Goal: Task Accomplishment & Management: Use online tool/utility

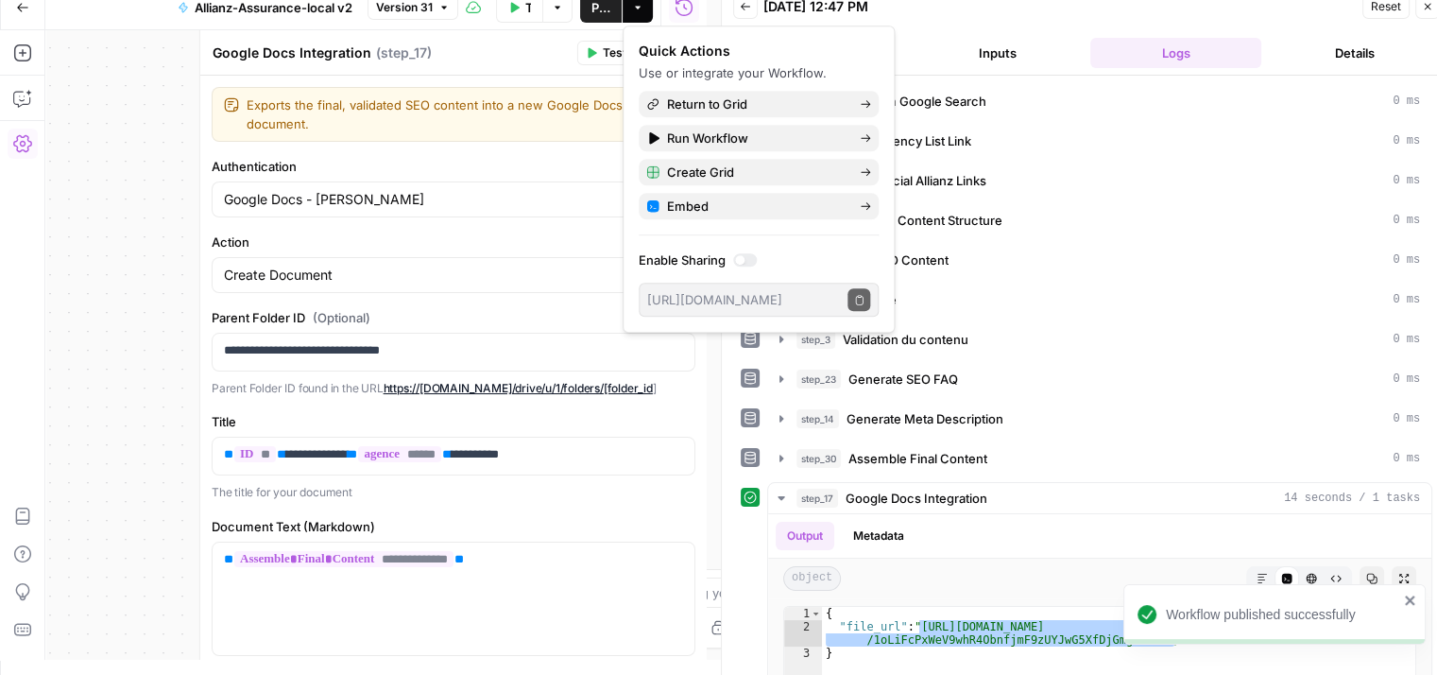
scroll to position [180, 0]
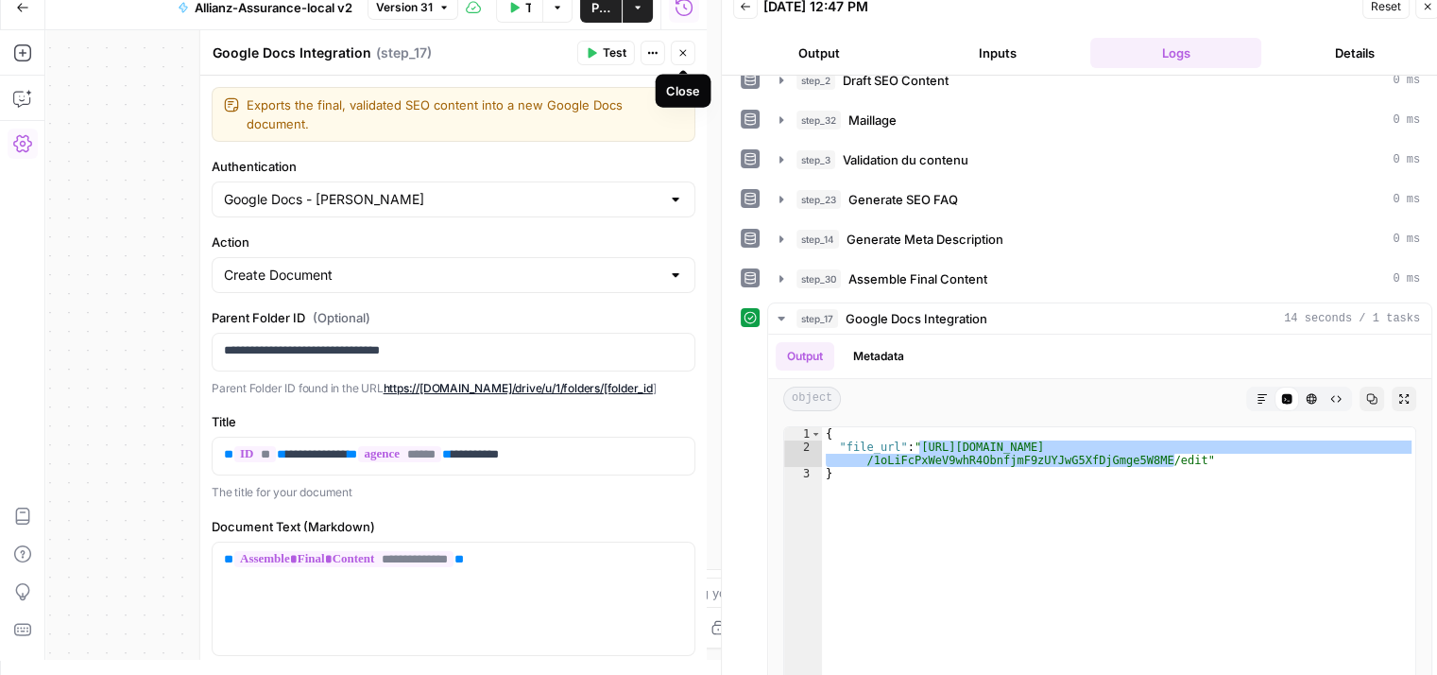
click at [680, 53] on icon "button" at bounding box center [683, 52] width 11 height 11
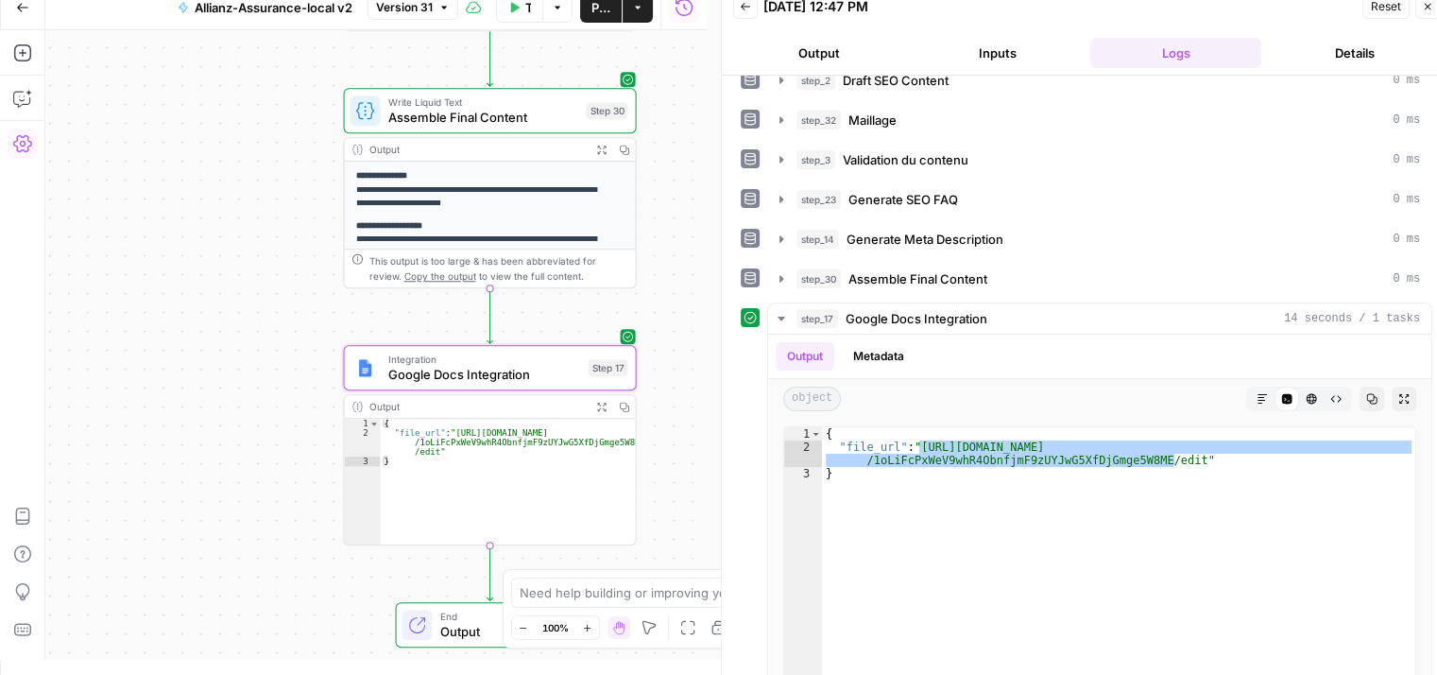
drag, startPoint x: 270, startPoint y: 330, endPoint x: 188, endPoint y: 269, distance: 102.1
click at [188, 269] on div "Workflow Set Inputs Inputs Google Search Perform Google Search Step 26 Output E…" at bounding box center [375, 344] width 661 height 629
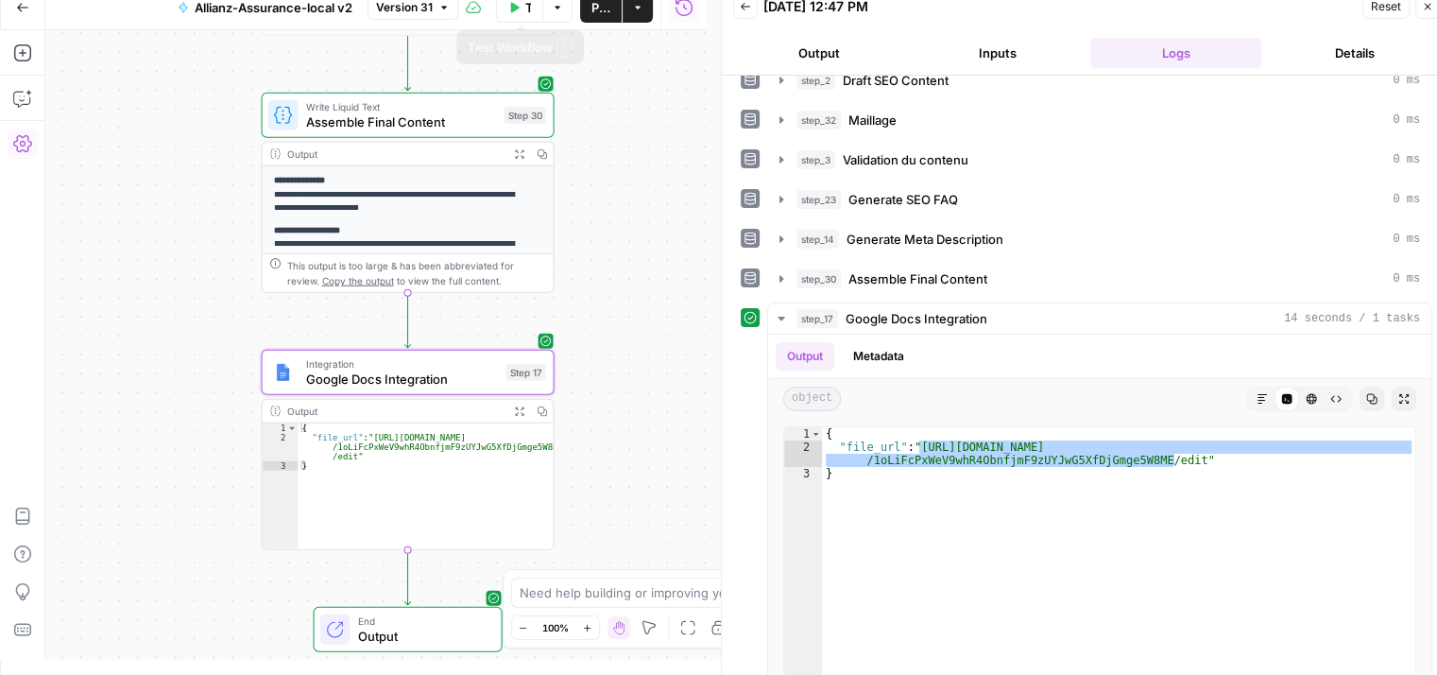
click at [522, 5] on button "Test Workflow" at bounding box center [519, 7] width 47 height 30
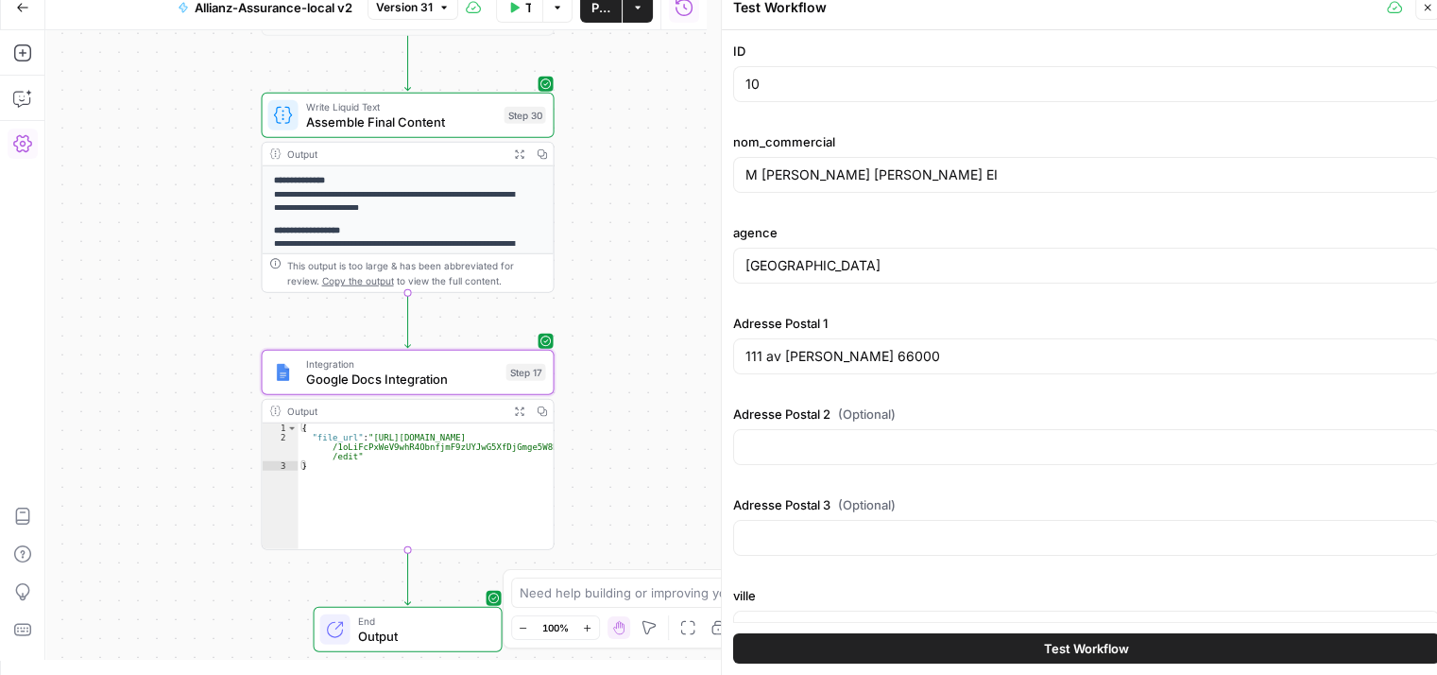
click at [1072, 654] on span "Test Workflow" at bounding box center [1086, 648] width 85 height 19
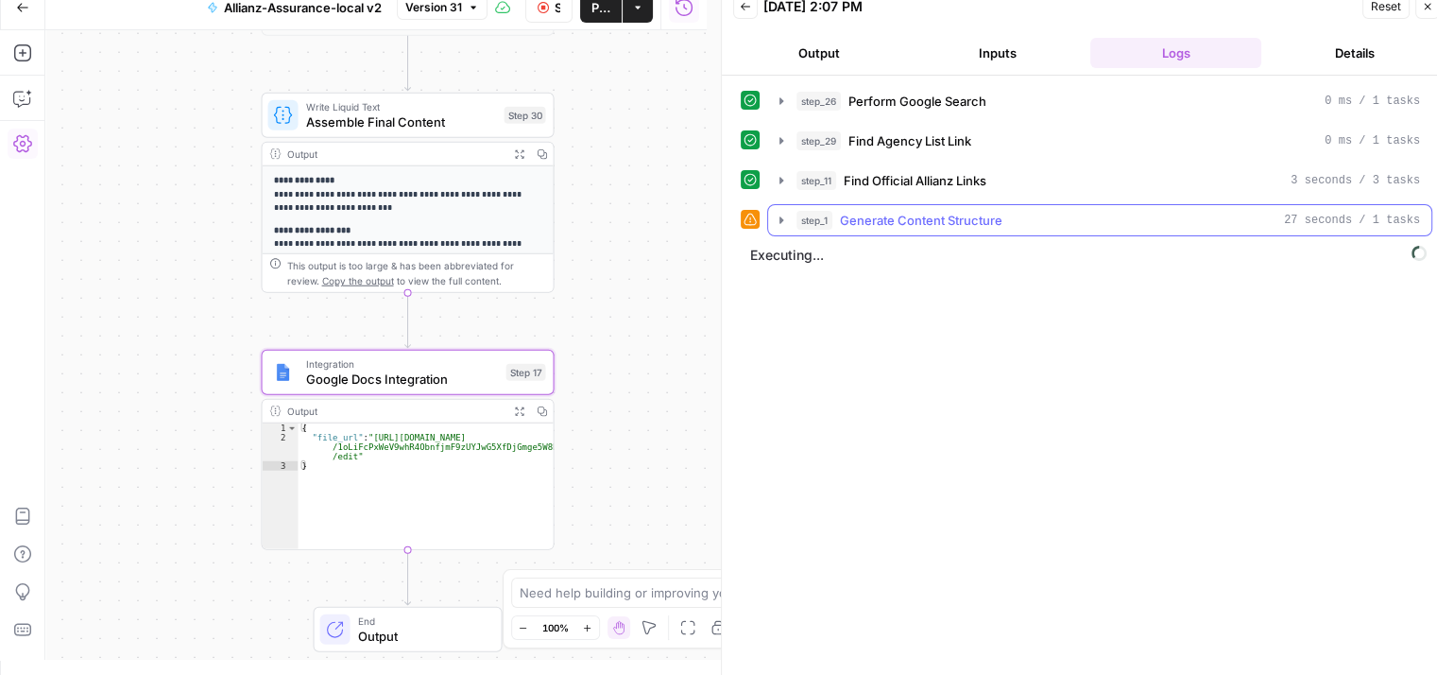
click at [781, 220] on icon "button" at bounding box center [782, 219] width 4 height 7
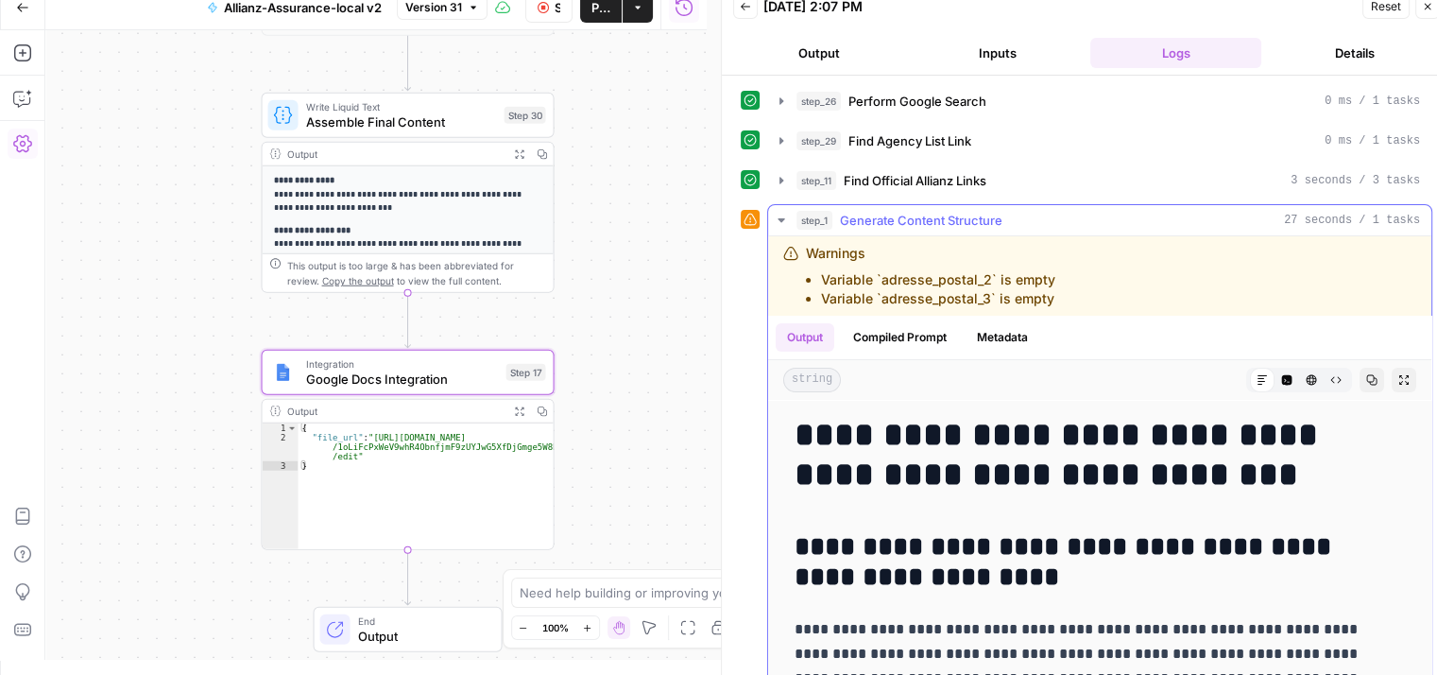
click at [780, 226] on button "step_1 Generate Content Structure 27 seconds / 1 tasks" at bounding box center [1099, 220] width 663 height 30
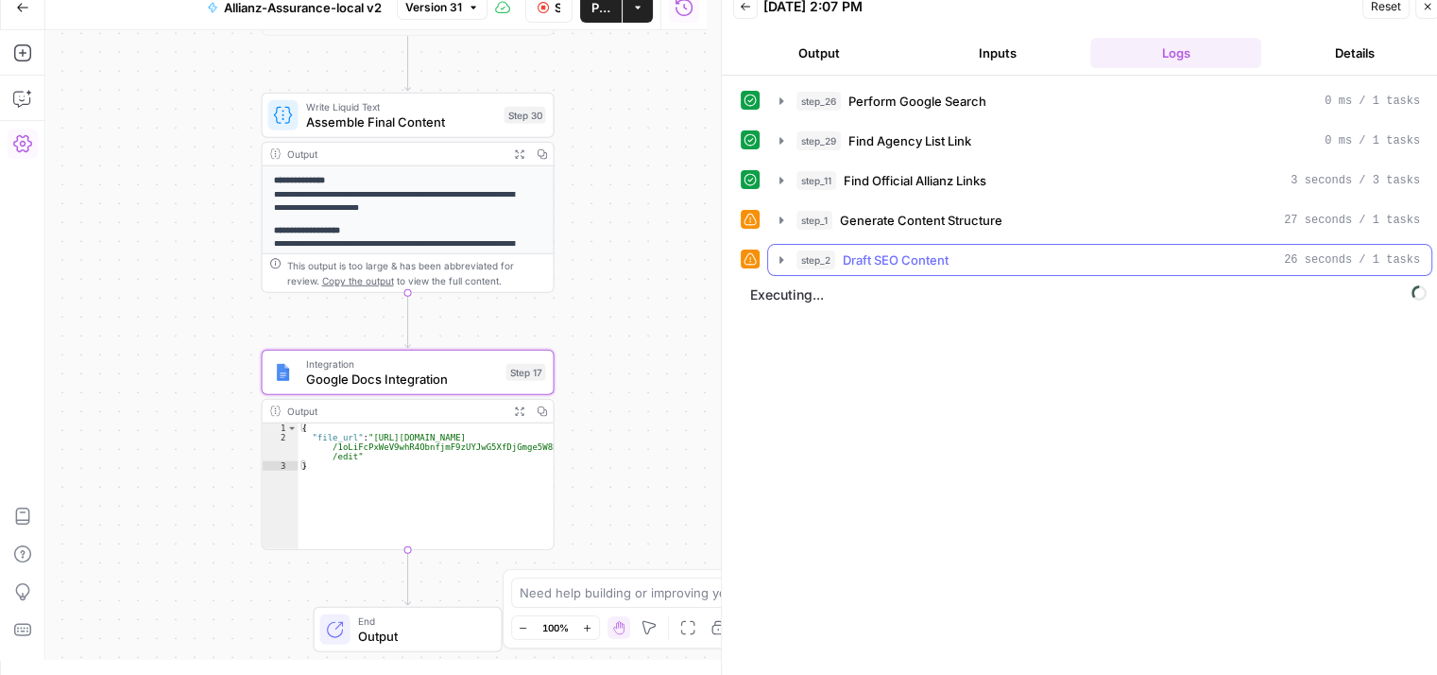
click at [783, 259] on icon "button" at bounding box center [781, 259] width 15 height 15
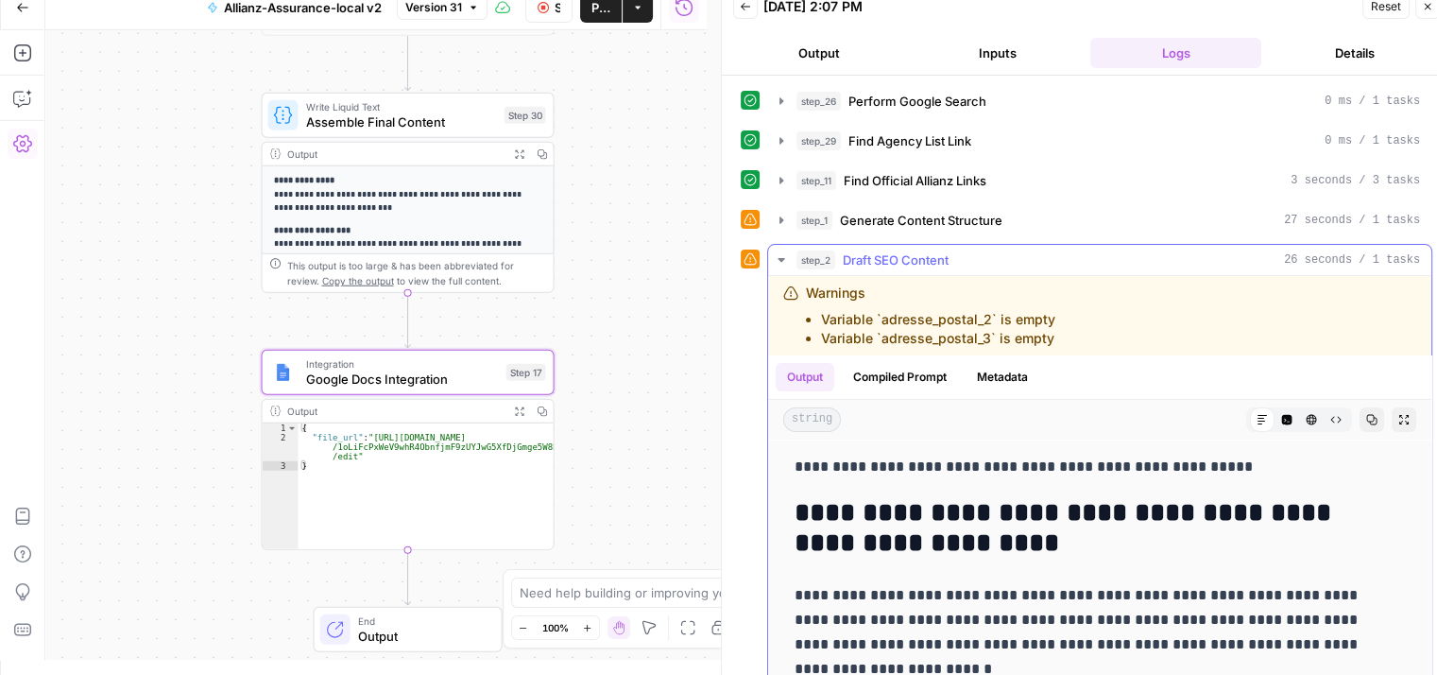
click at [783, 259] on icon "button" at bounding box center [781, 259] width 15 height 15
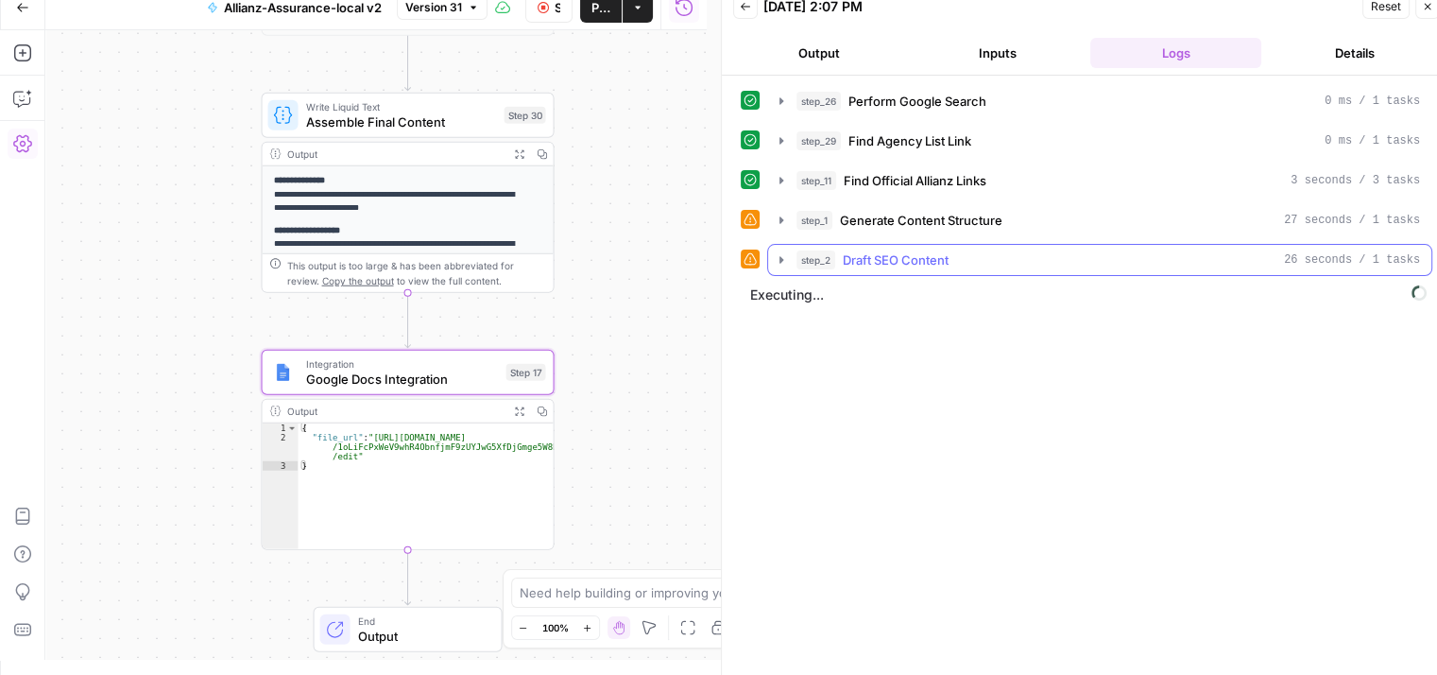
click at [783, 259] on icon "button" at bounding box center [781, 259] width 15 height 15
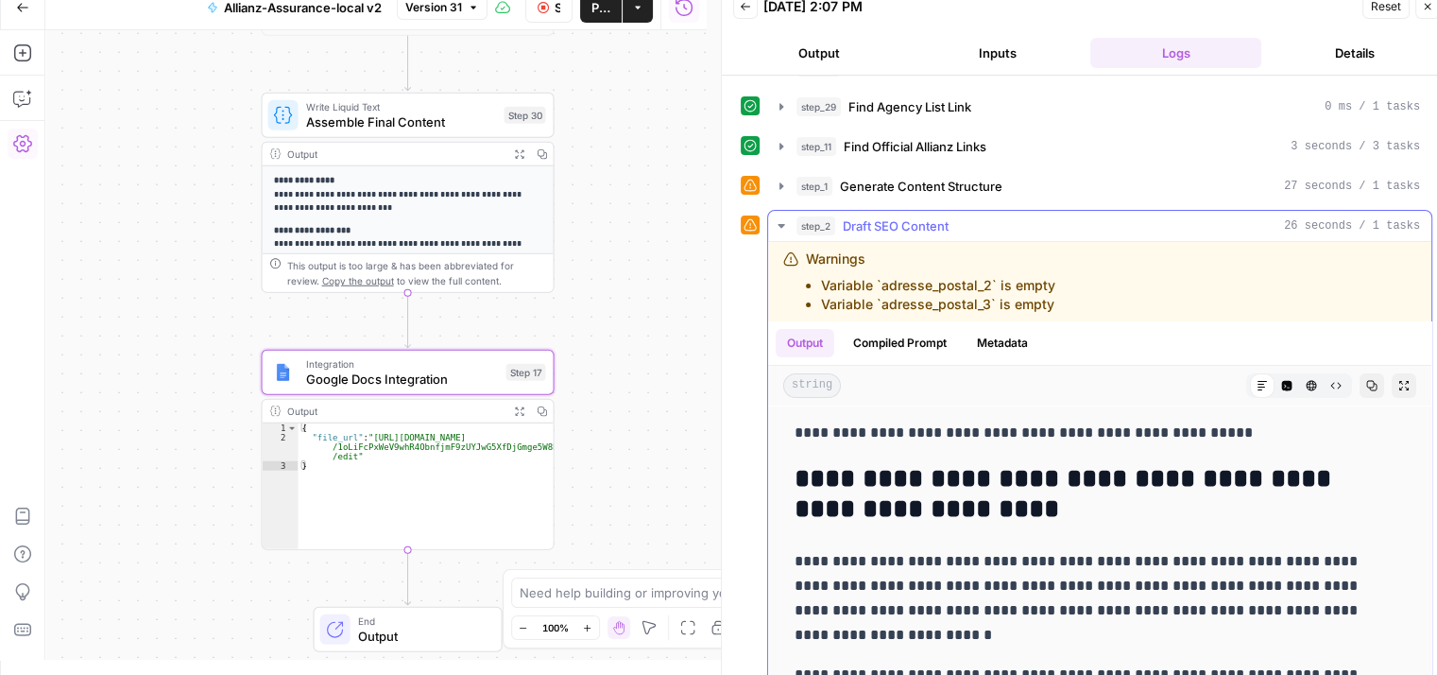
scroll to position [31, 0]
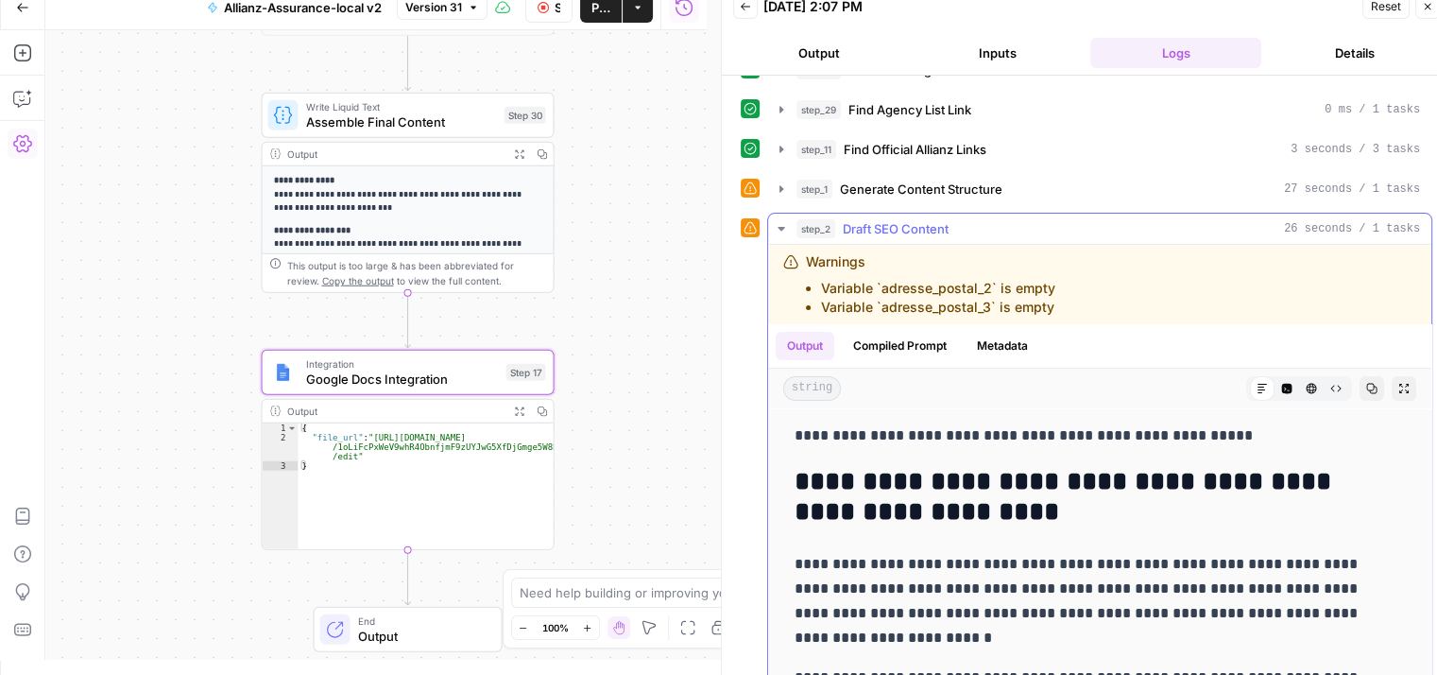
click at [779, 227] on icon "button" at bounding box center [781, 228] width 15 height 15
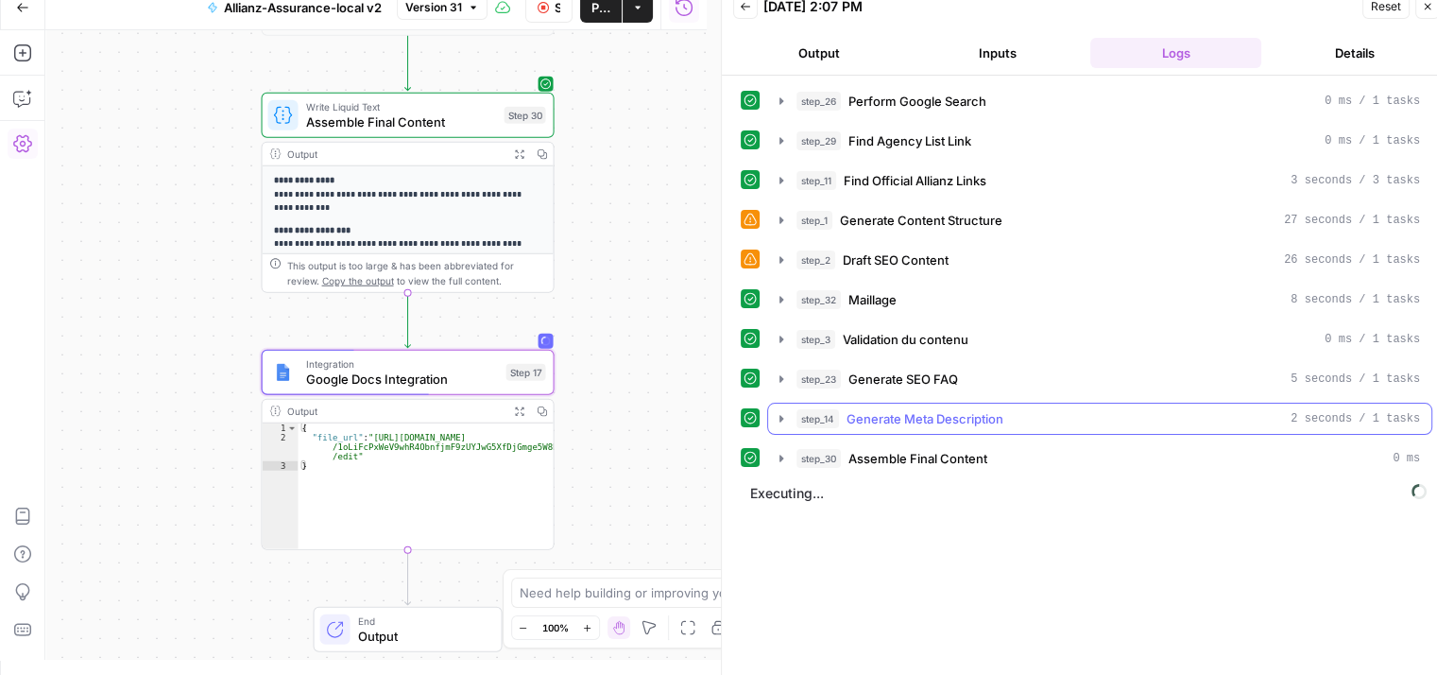
click at [779, 411] on icon "button" at bounding box center [781, 418] width 15 height 15
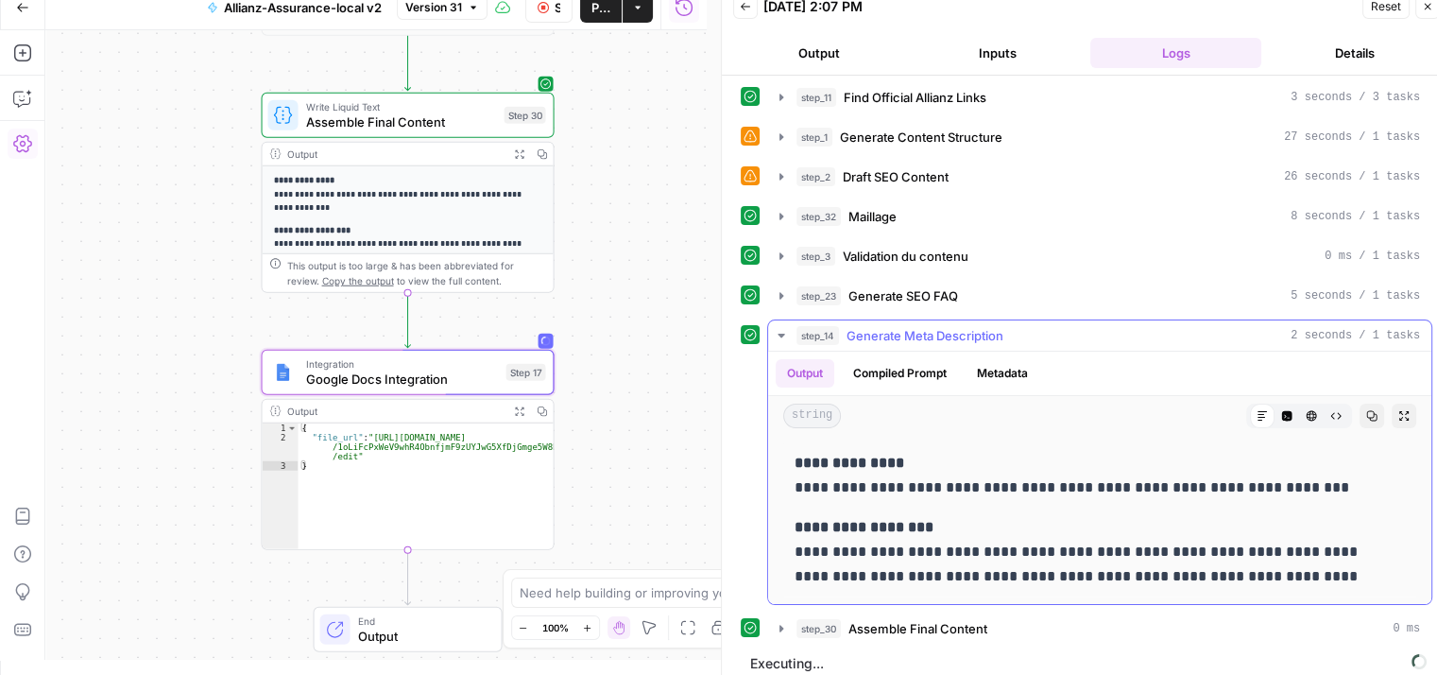
scroll to position [91, 0]
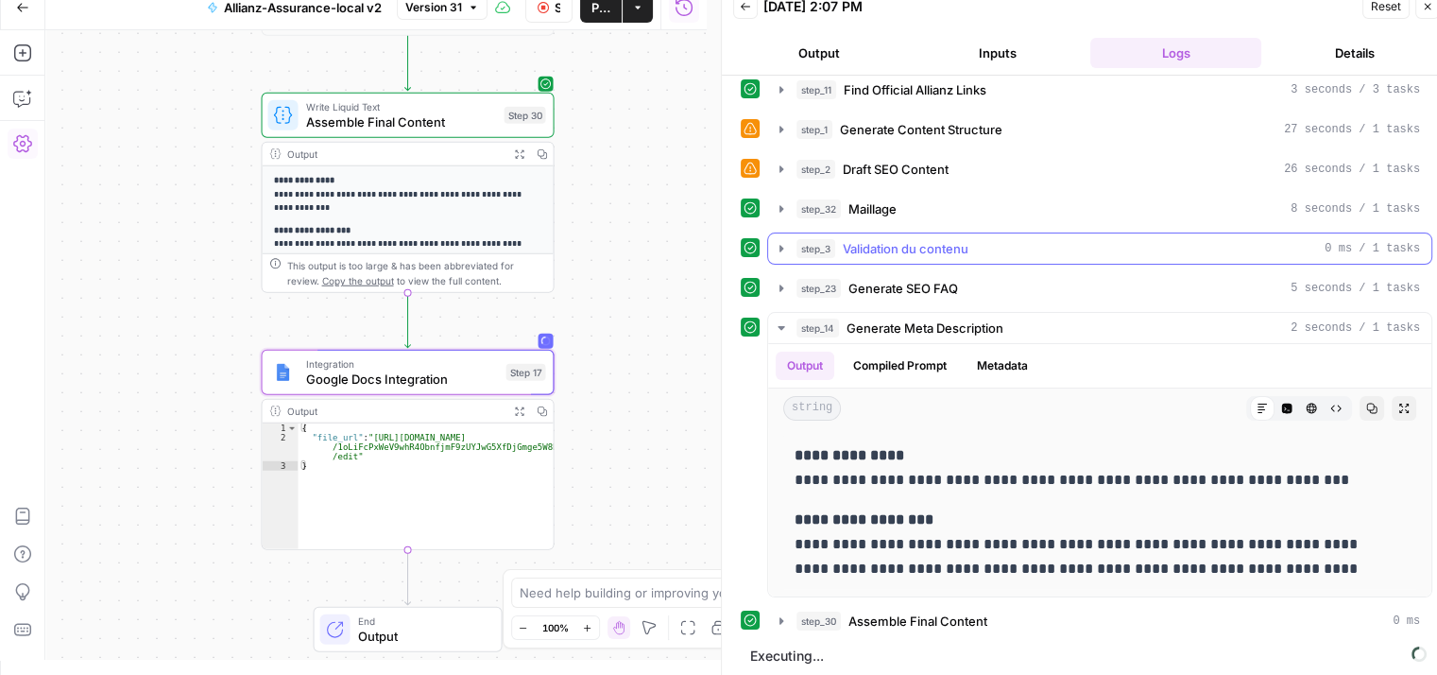
click at [775, 249] on icon "button" at bounding box center [781, 248] width 15 height 15
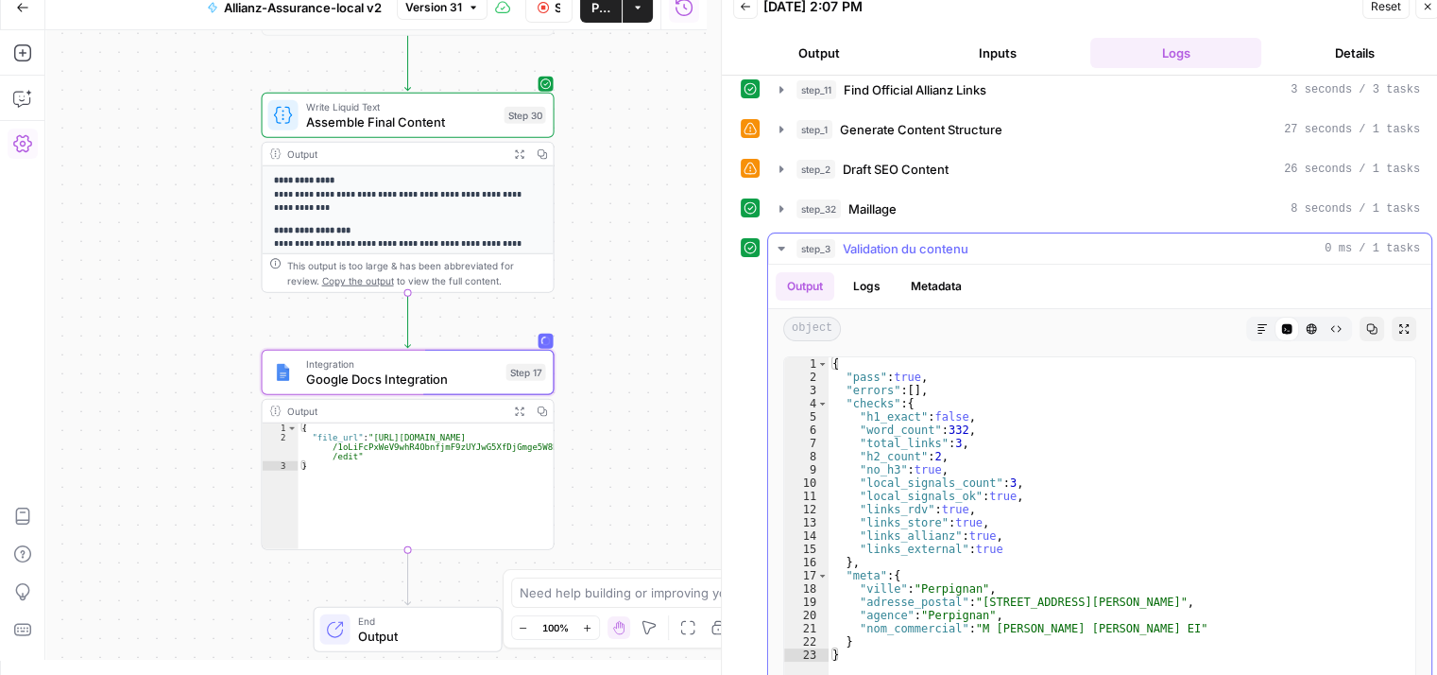
click at [781, 241] on icon "button" at bounding box center [781, 248] width 15 height 15
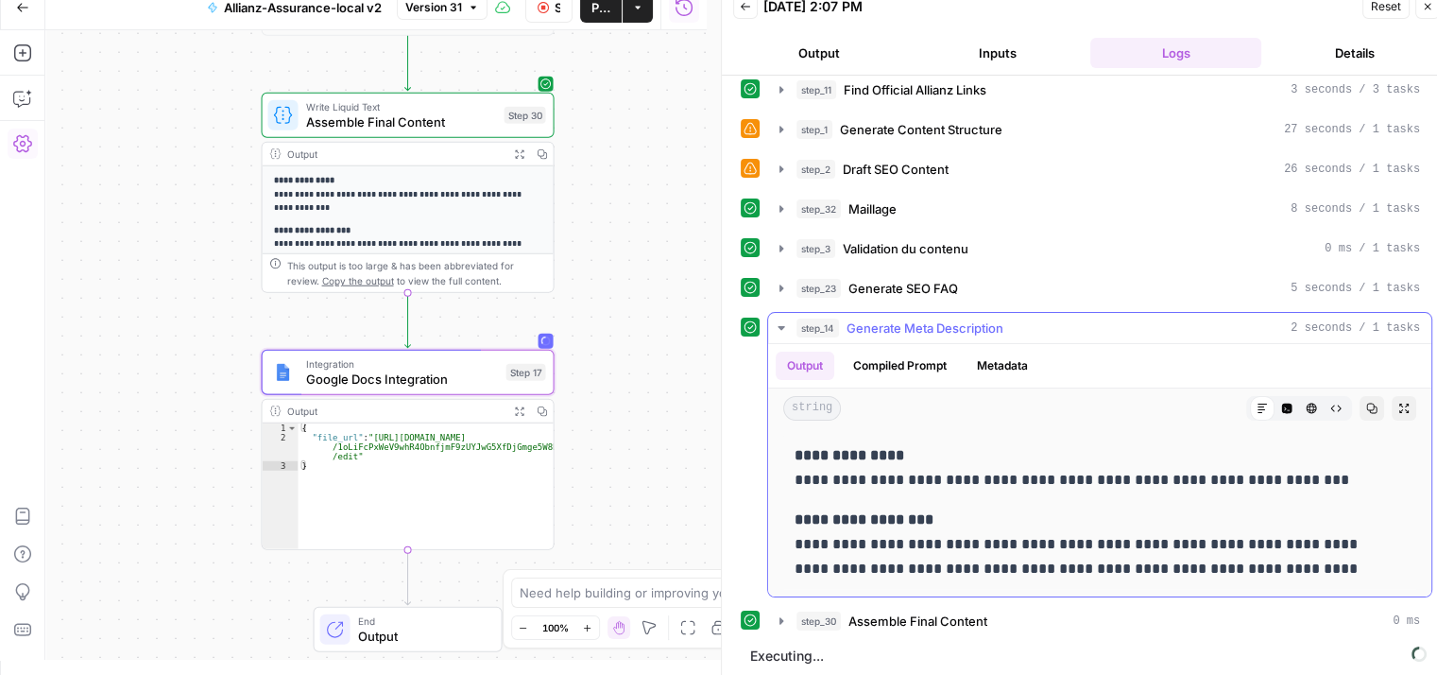
click at [779, 328] on icon "button" at bounding box center [781, 327] width 15 height 15
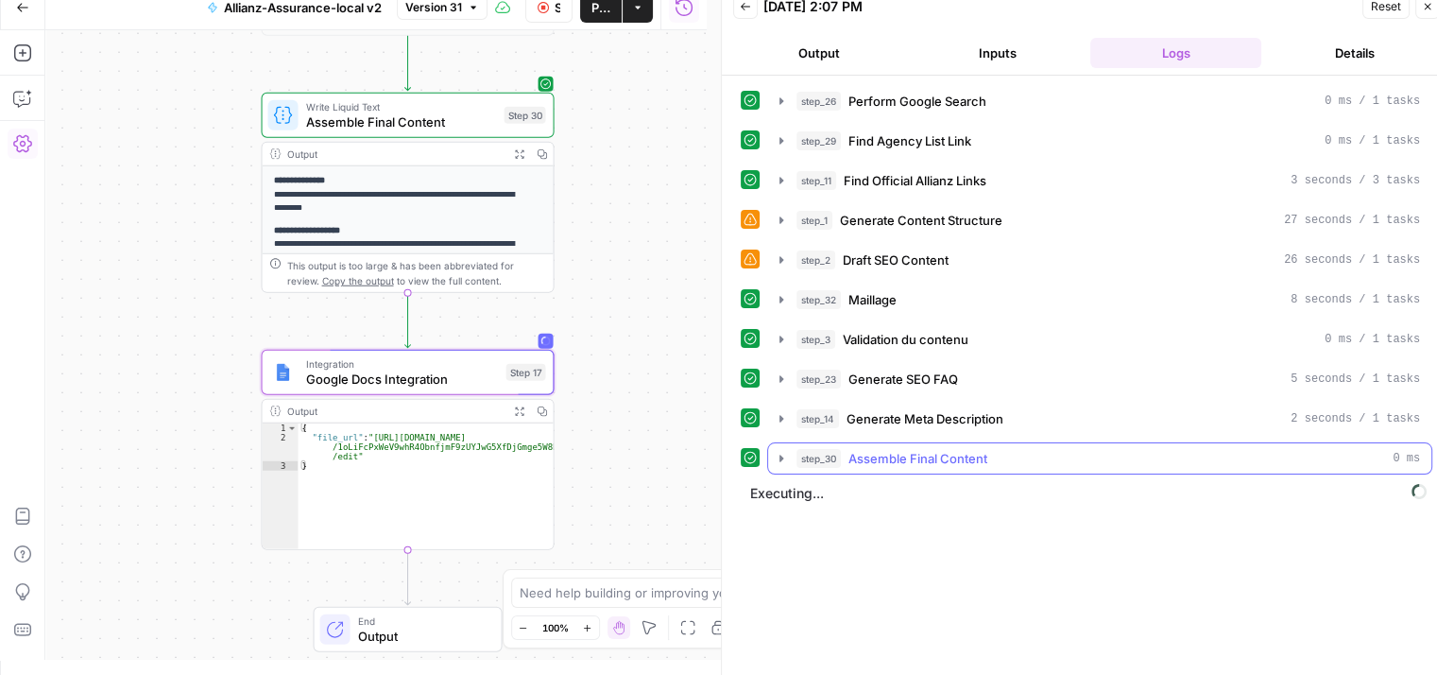
click at [780, 455] on icon "button" at bounding box center [782, 458] width 4 height 7
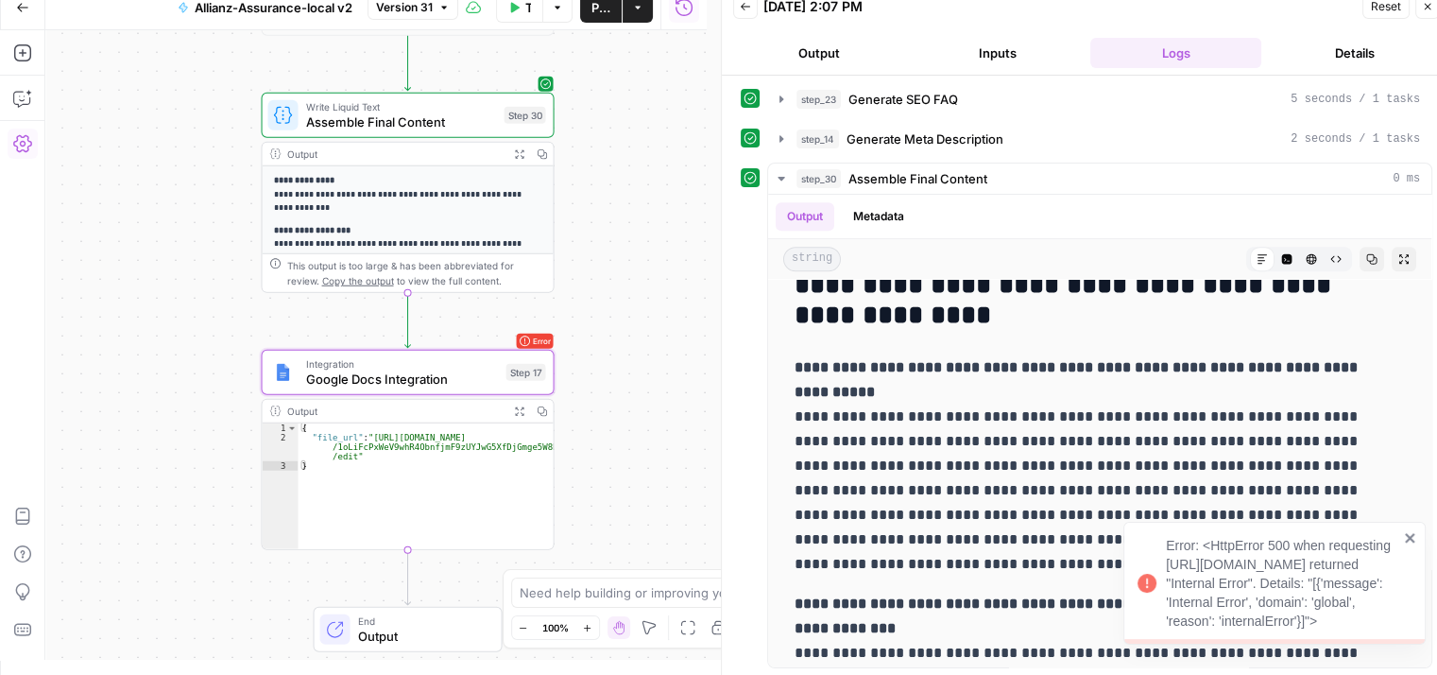
scroll to position [2077, 0]
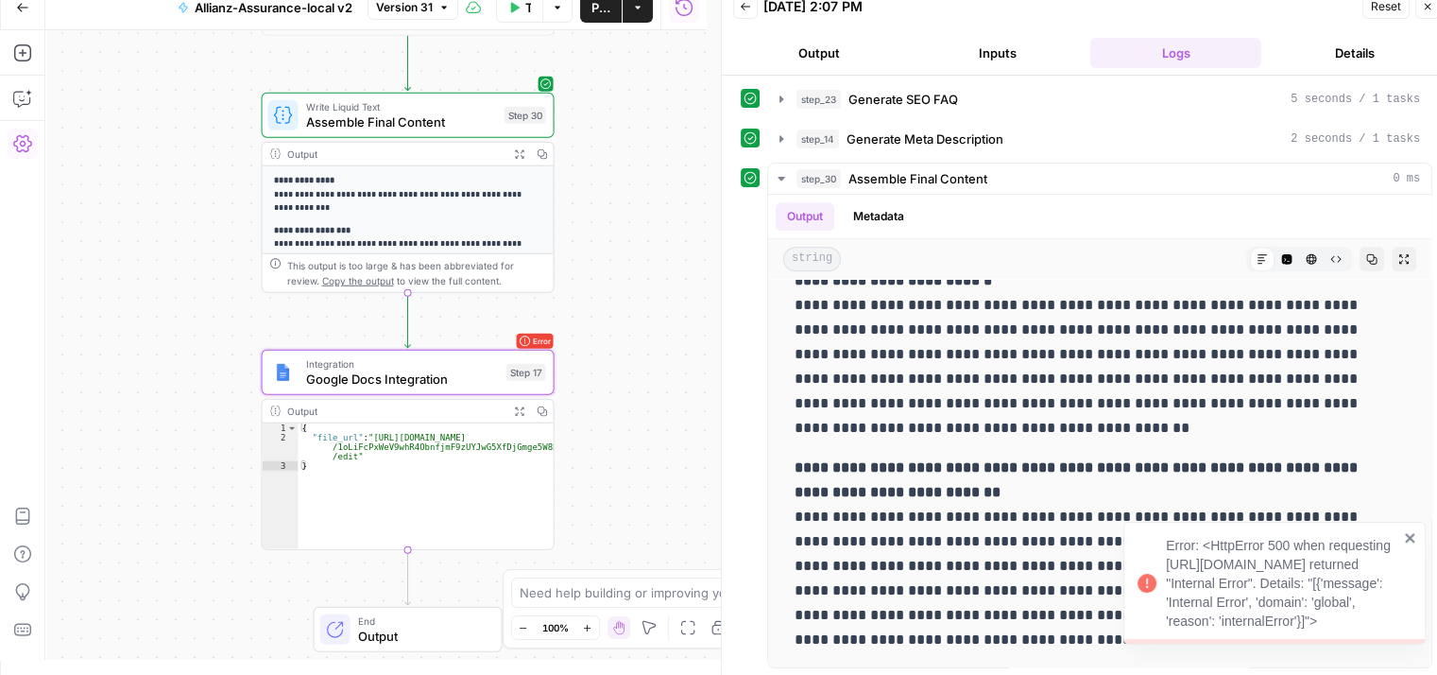
click at [1407, 533] on icon "close" at bounding box center [1409, 537] width 9 height 9
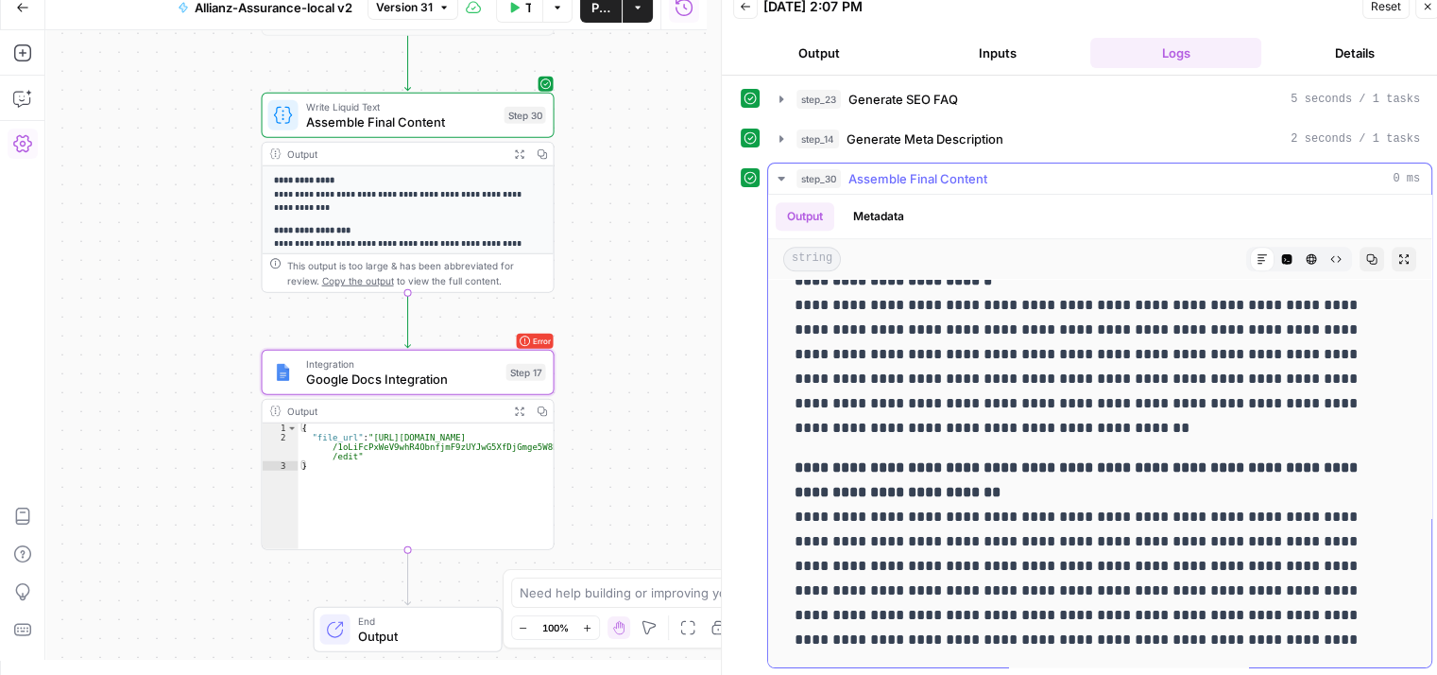
click at [778, 171] on icon "button" at bounding box center [781, 178] width 15 height 15
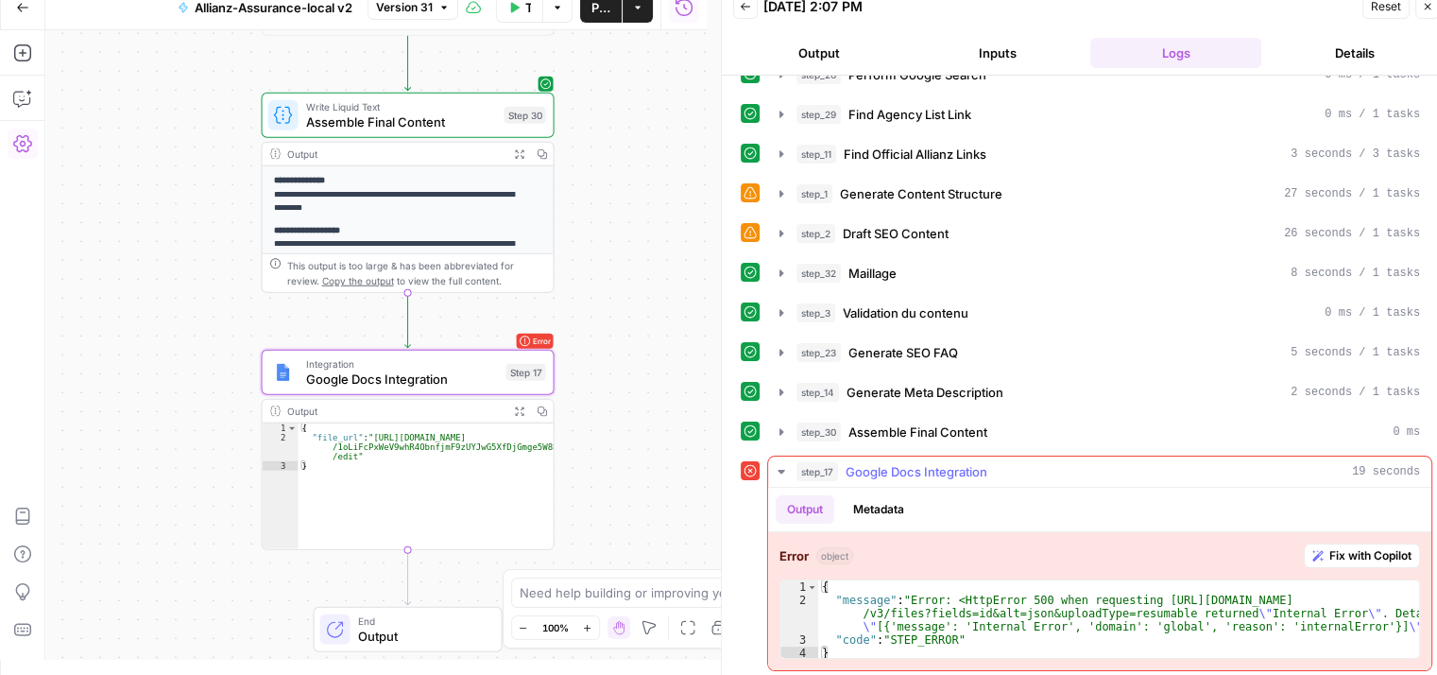
scroll to position [26, 0]
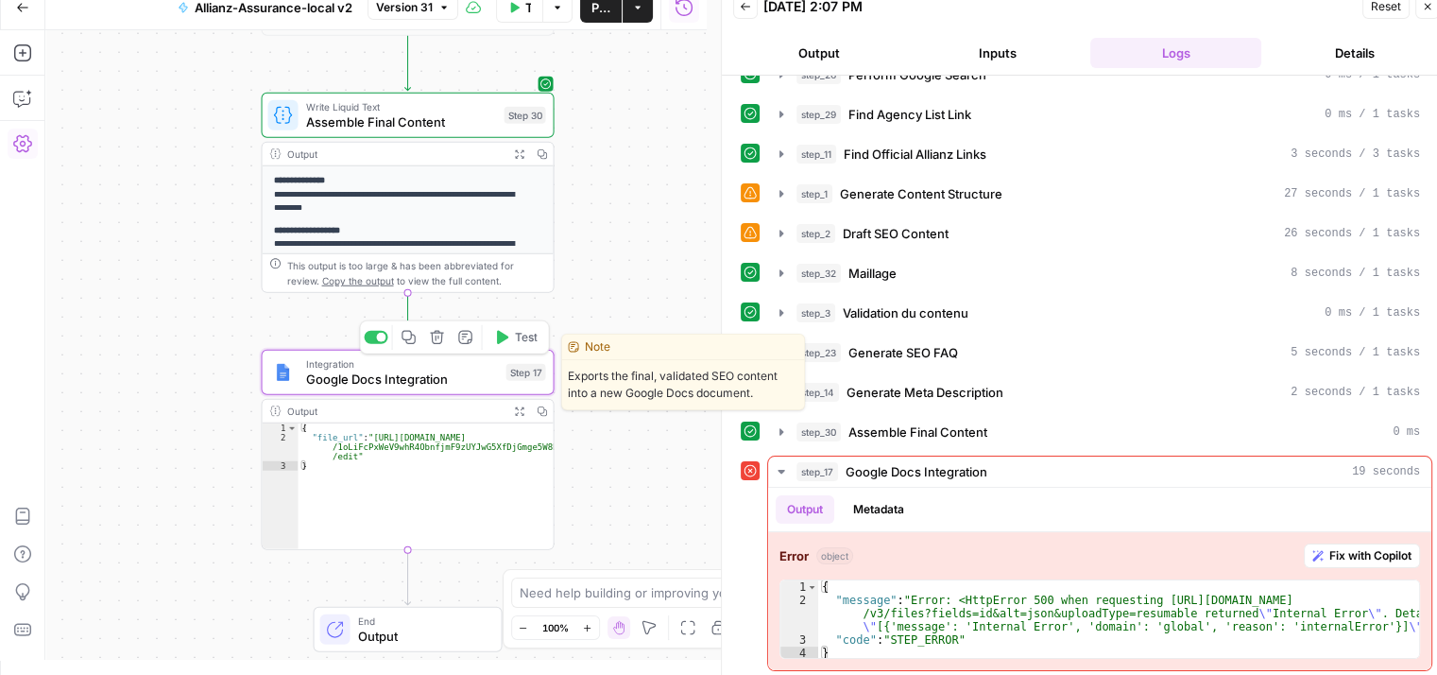
click at [356, 371] on span "Google Docs Integration" at bounding box center [402, 378] width 193 height 19
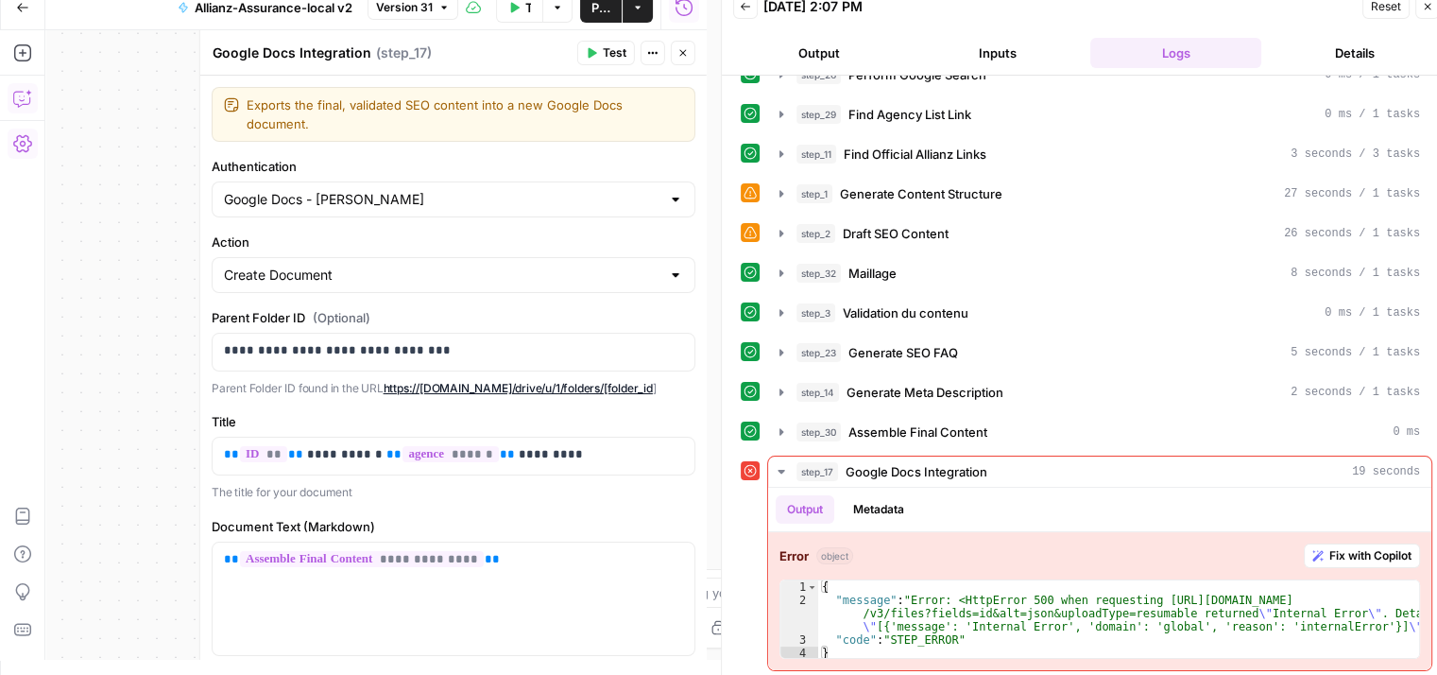
click at [10, 101] on button "Copilot" at bounding box center [23, 98] width 30 height 30
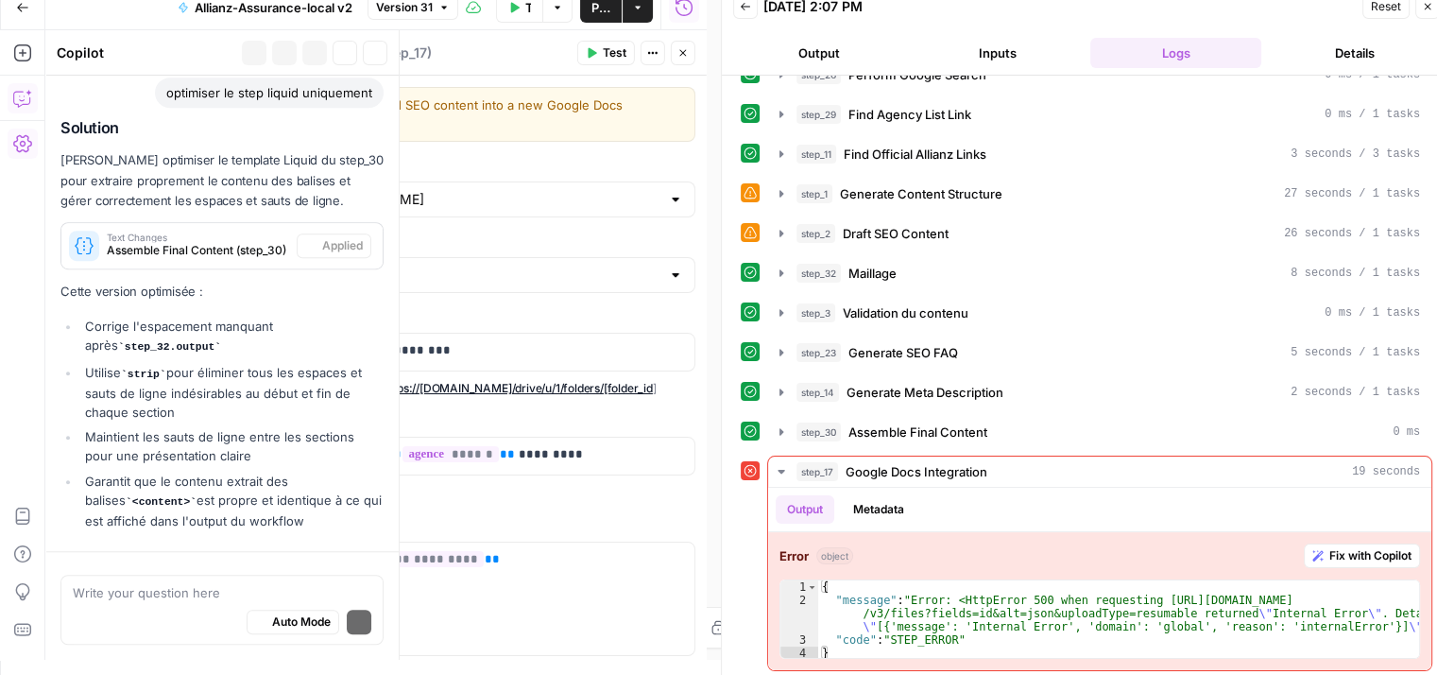
scroll to position [1228, 0]
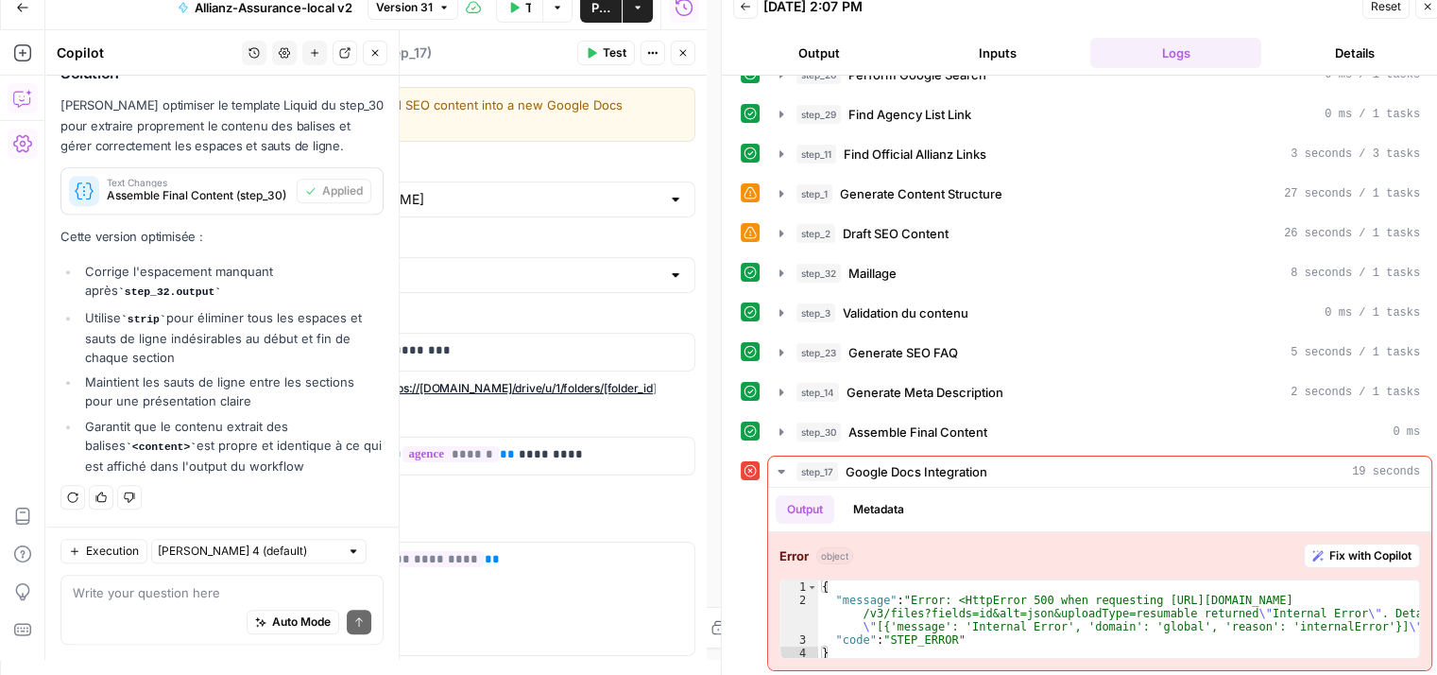
click at [163, 606] on div "Auto Mode Send" at bounding box center [222, 623] width 299 height 42
type textarea "regarde ce qui cloche"
paste textarea "regarde ce qui cloche"
type textarea "regarde ce qui cloche step 17"
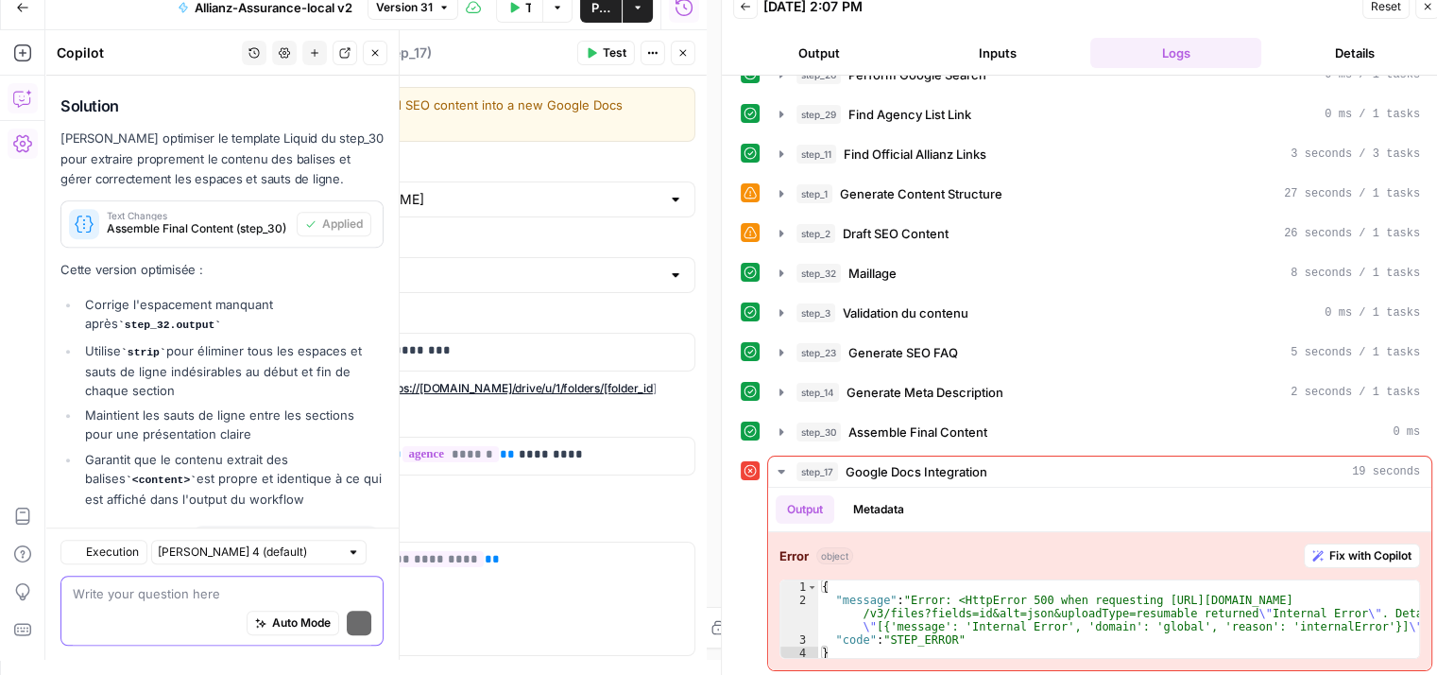
scroll to position [1954, 0]
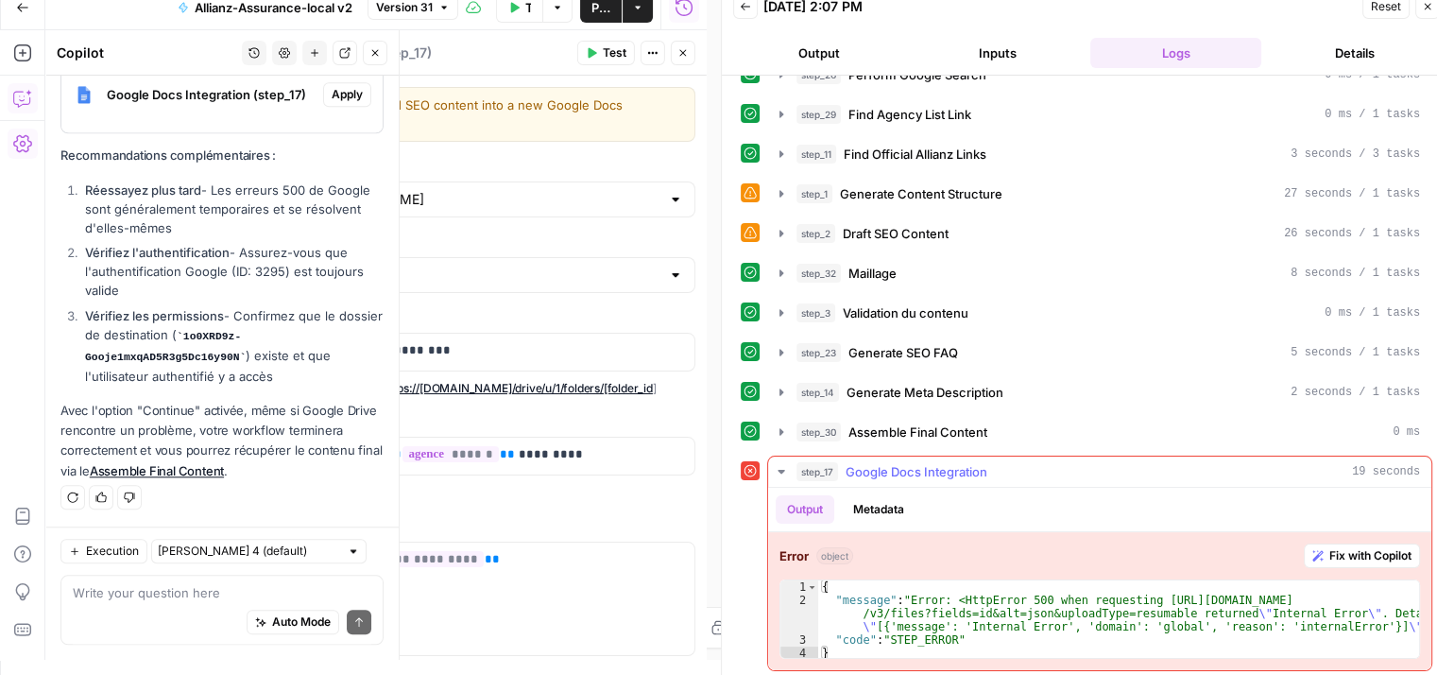
click at [780, 470] on icon "button" at bounding box center [781, 472] width 7 height 4
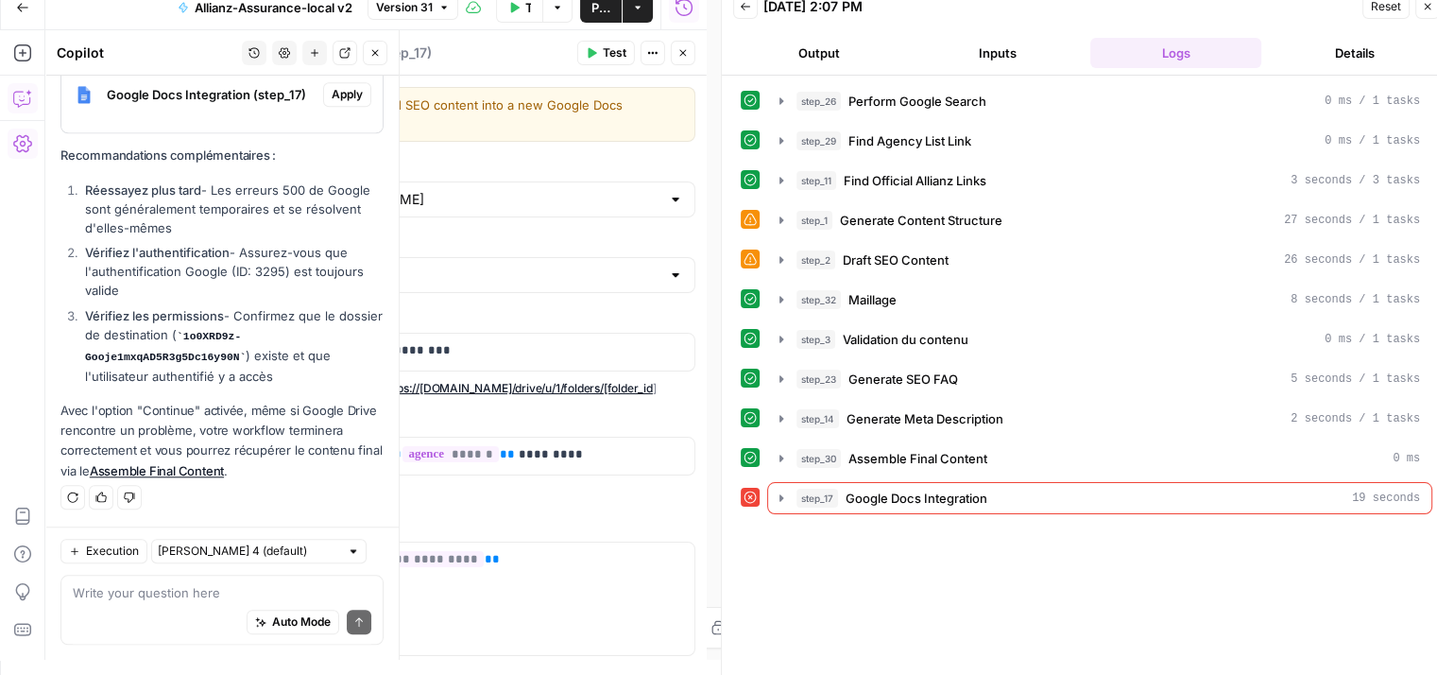
click at [600, 58] on button "Test" at bounding box center [606, 53] width 58 height 25
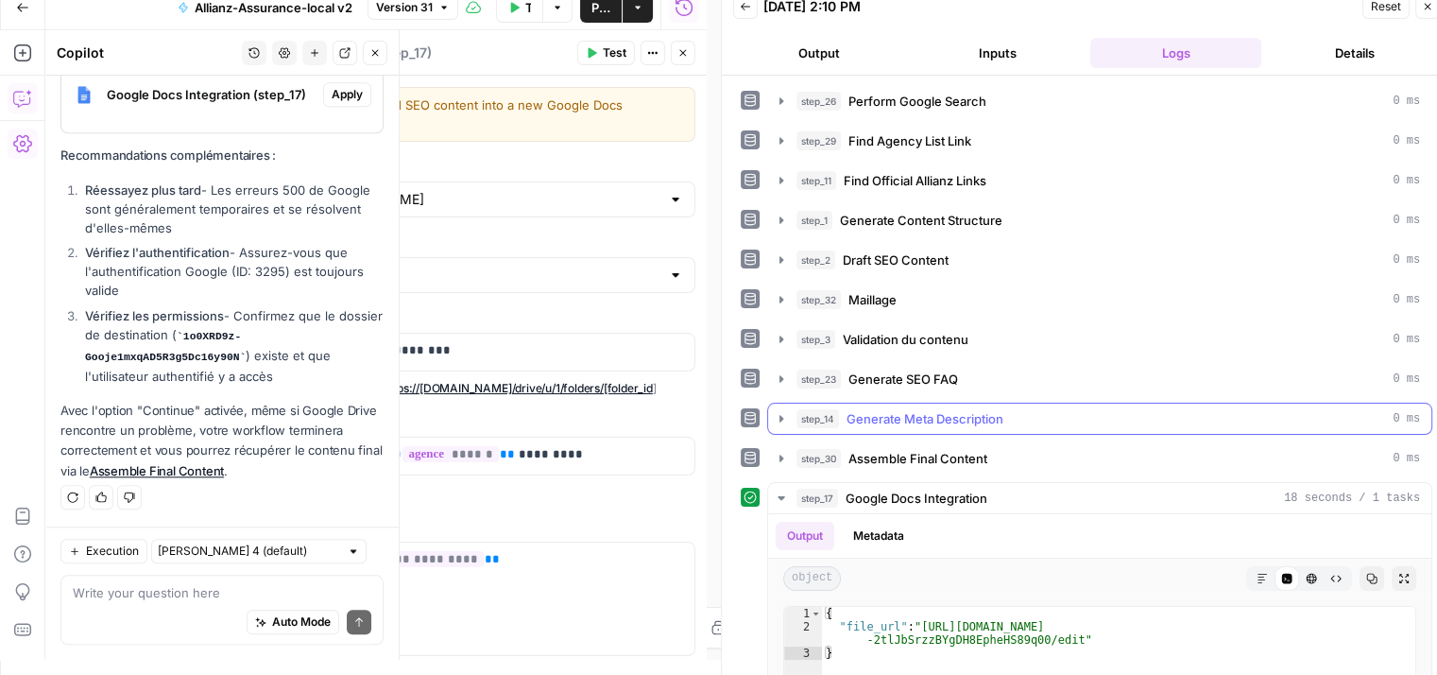
scroll to position [280, 0]
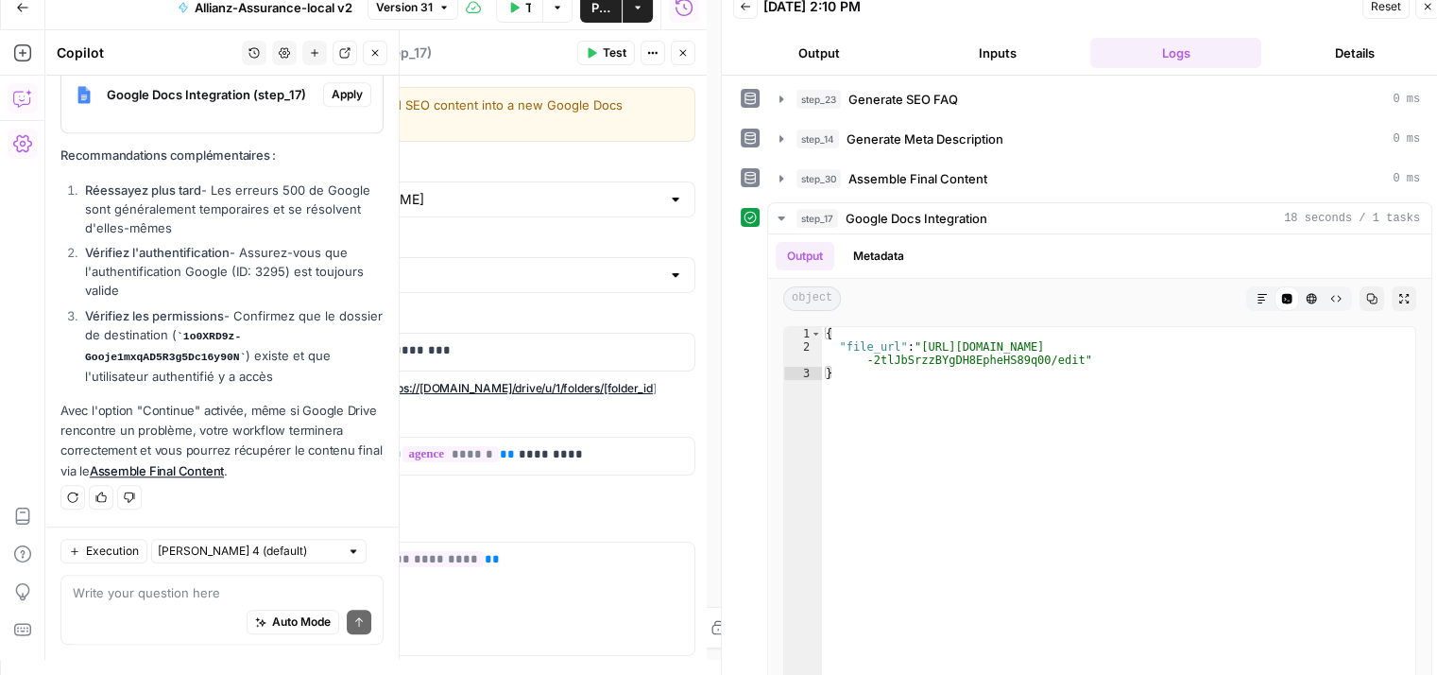
click at [601, 13] on span "Publish" at bounding box center [601, 7] width 19 height 19
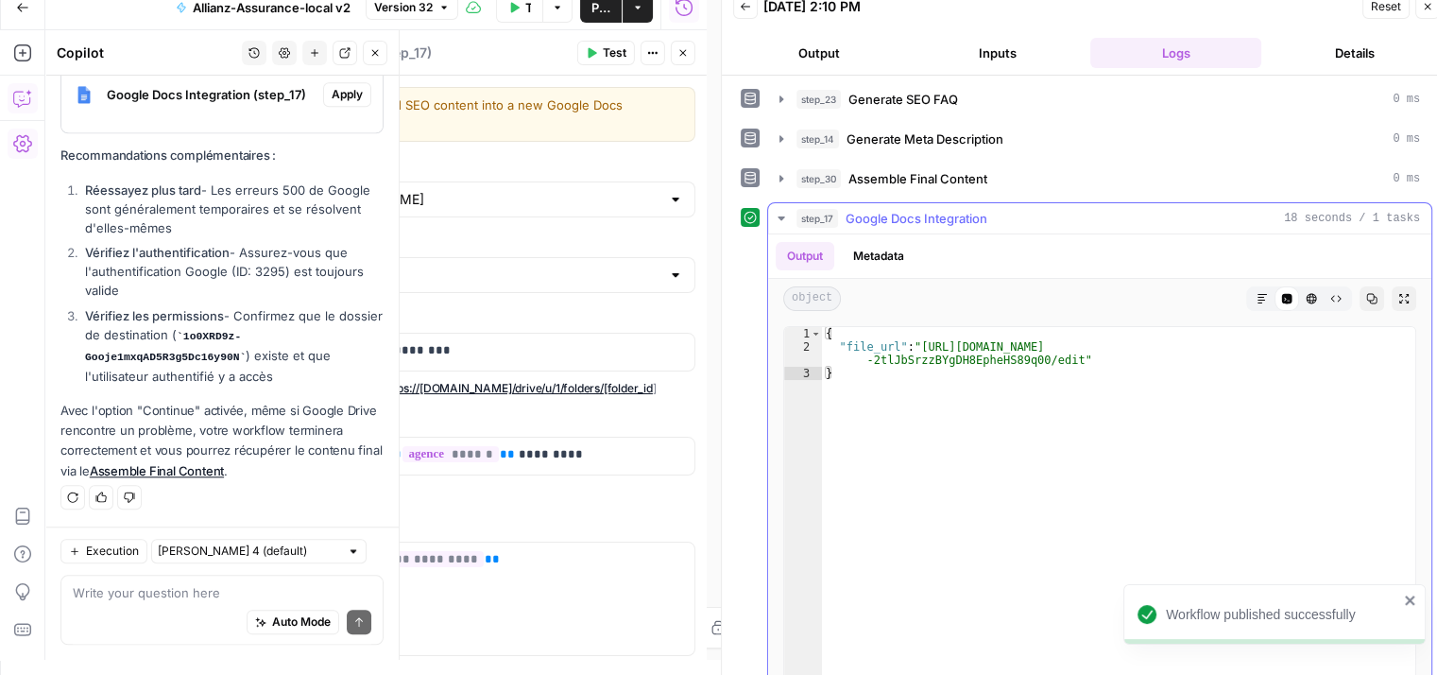
type textarea "**********"
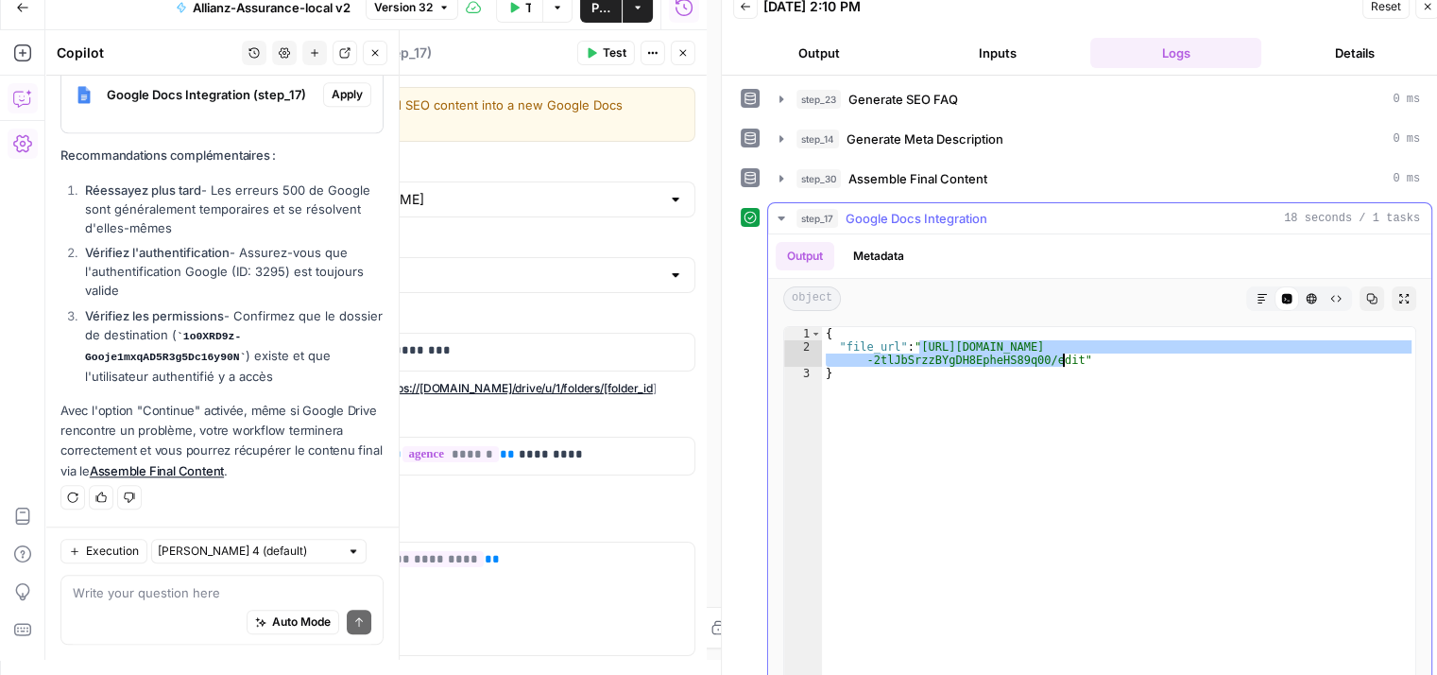
drag, startPoint x: 918, startPoint y: 338, endPoint x: 1062, endPoint y: 355, distance: 145.6
click at [1062, 355] on div "{ "file_url" : "https://docs.google.com/document/d/1YpQd45VBLH7Ptn2r -2tlJbSrzz…" at bounding box center [1118, 526] width 593 height 399
click at [685, 52] on icon "button" at bounding box center [683, 52] width 11 height 11
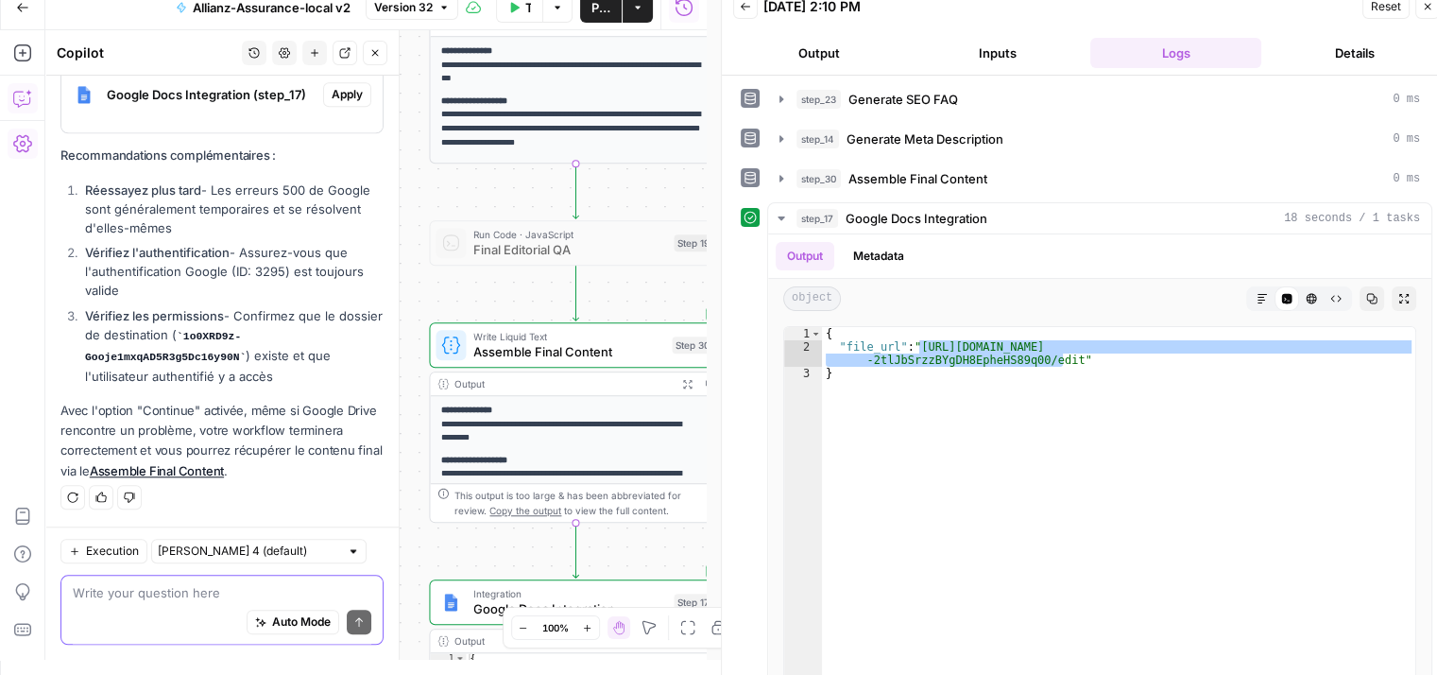
click at [147, 596] on textarea at bounding box center [222, 592] width 299 height 19
type textarea "o"
click at [119, 596] on textarea "pourquoi est ce que j'ai ses liens ainsi en output ?" at bounding box center [222, 592] width 299 height 19
click at [98, 600] on textarea "pourquoi est ce que j'ai ses liens ainsi en output ?" at bounding box center [222, 592] width 299 height 19
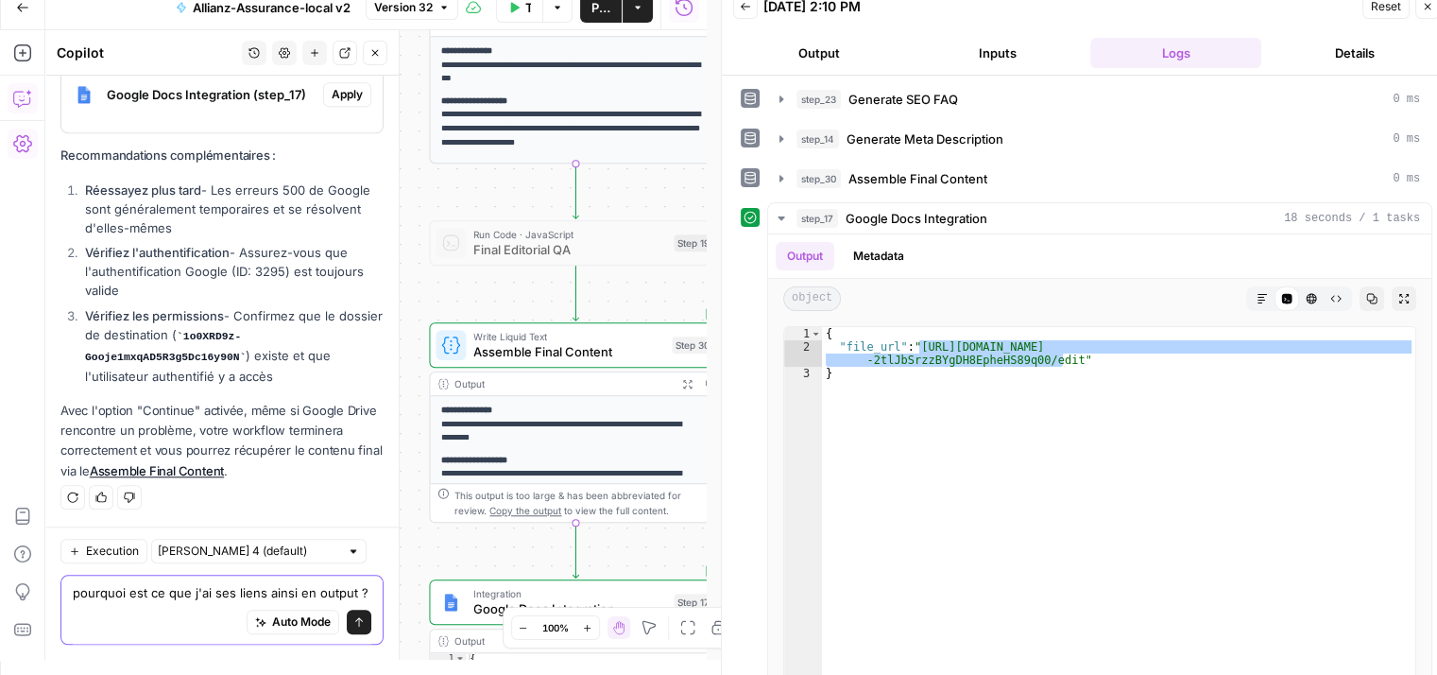
type textarea "pourquoi est ce que j'ai ses liens ainsi en output ?"
click at [170, 613] on div "Auto Mode Send" at bounding box center [222, 623] width 299 height 42
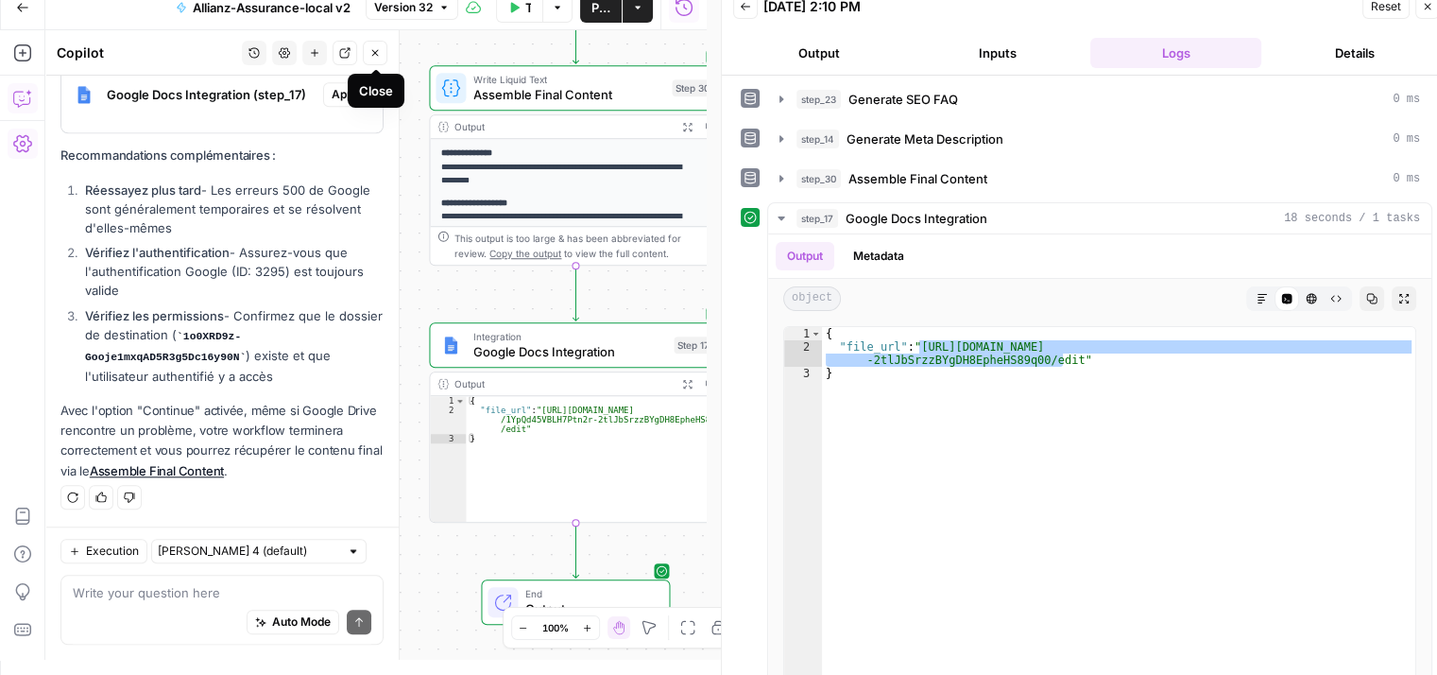
click at [374, 53] on icon "button" at bounding box center [374, 52] width 11 height 11
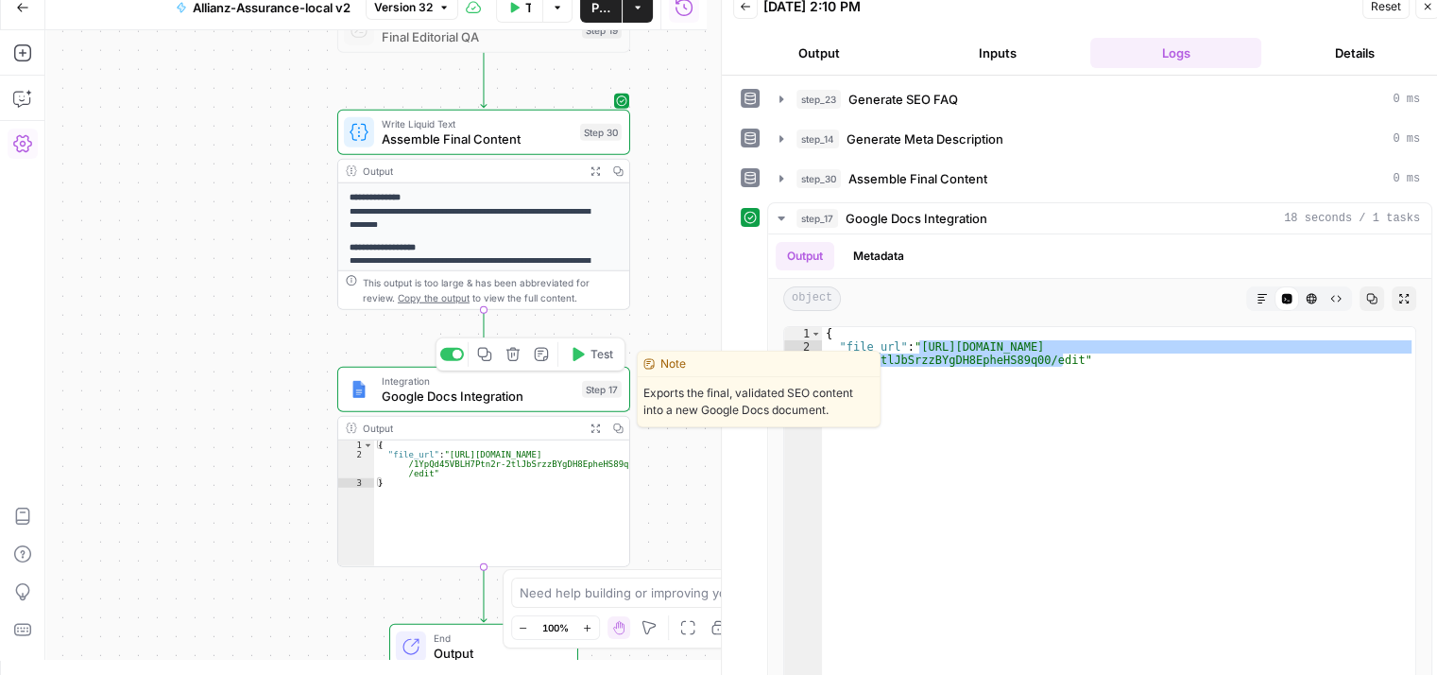
click at [416, 396] on span "Google Docs Integration" at bounding box center [478, 395] width 193 height 19
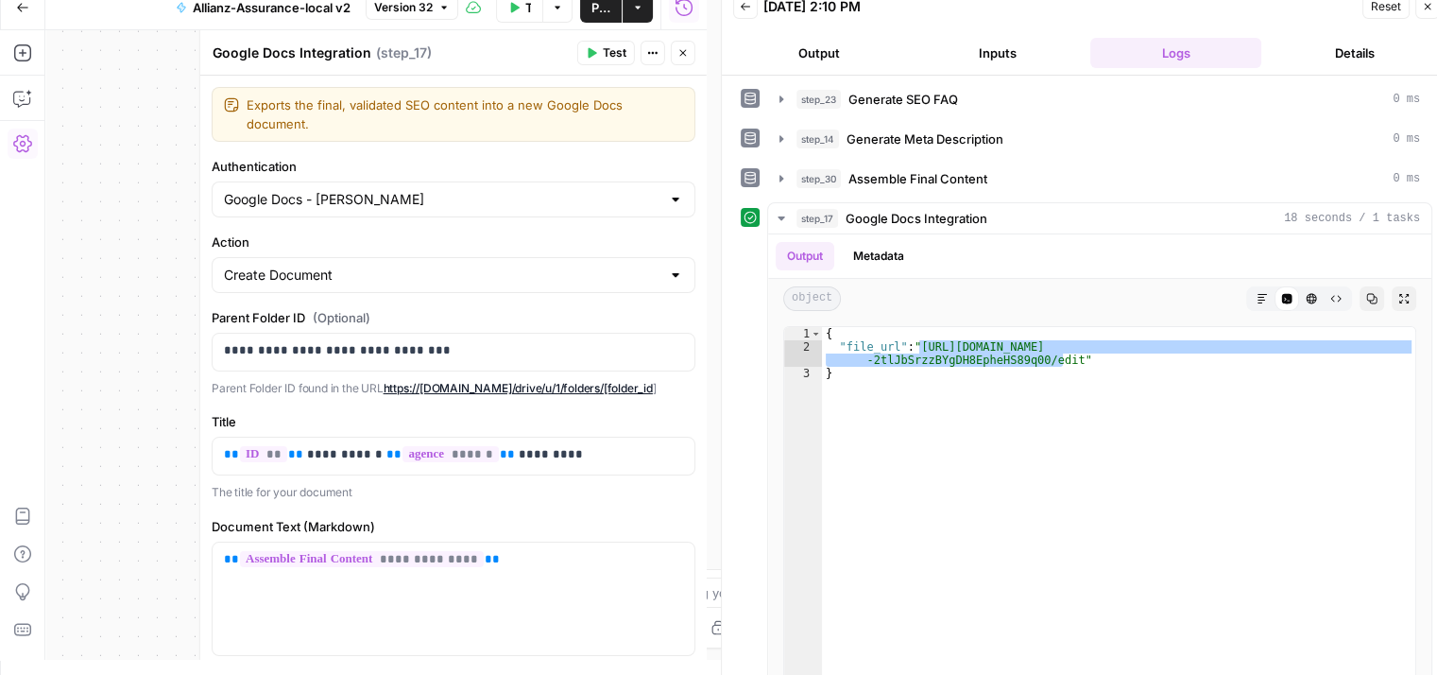
scroll to position [177, 0]
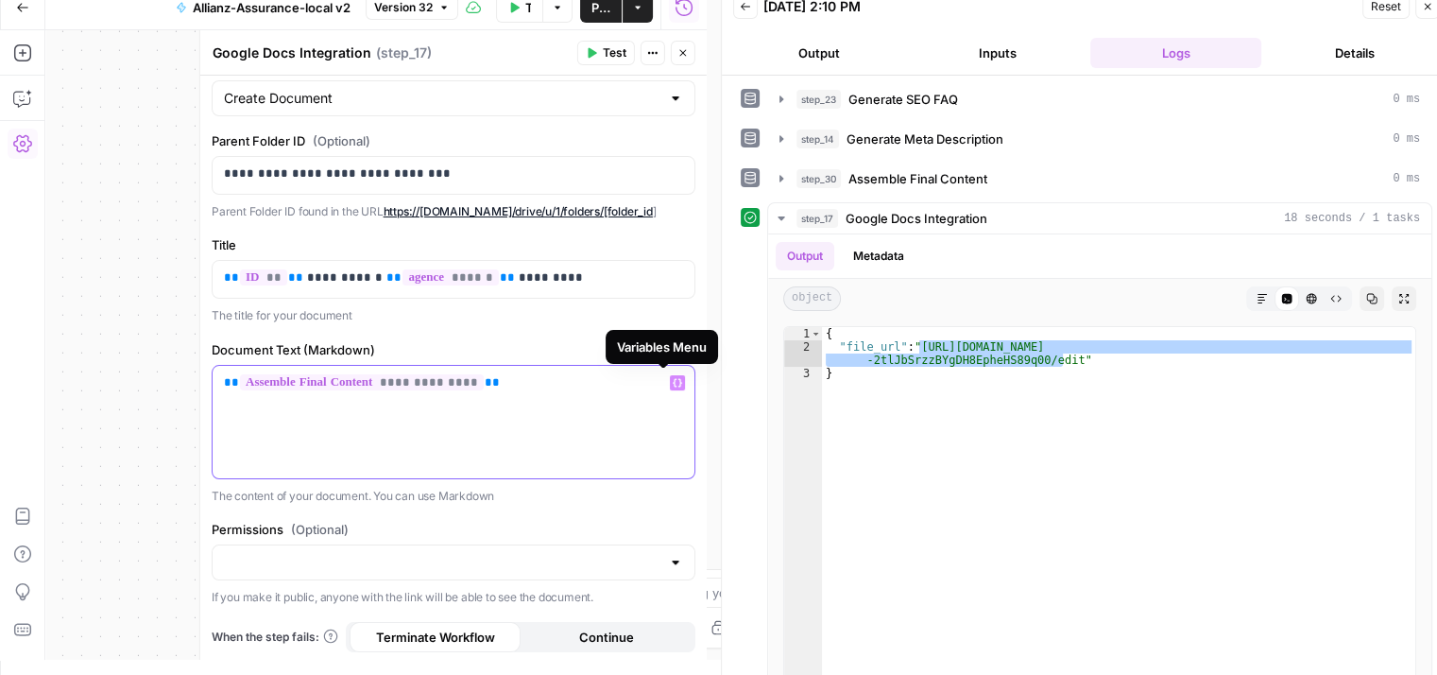
click at [673, 379] on icon "button" at bounding box center [677, 382] width 9 height 9
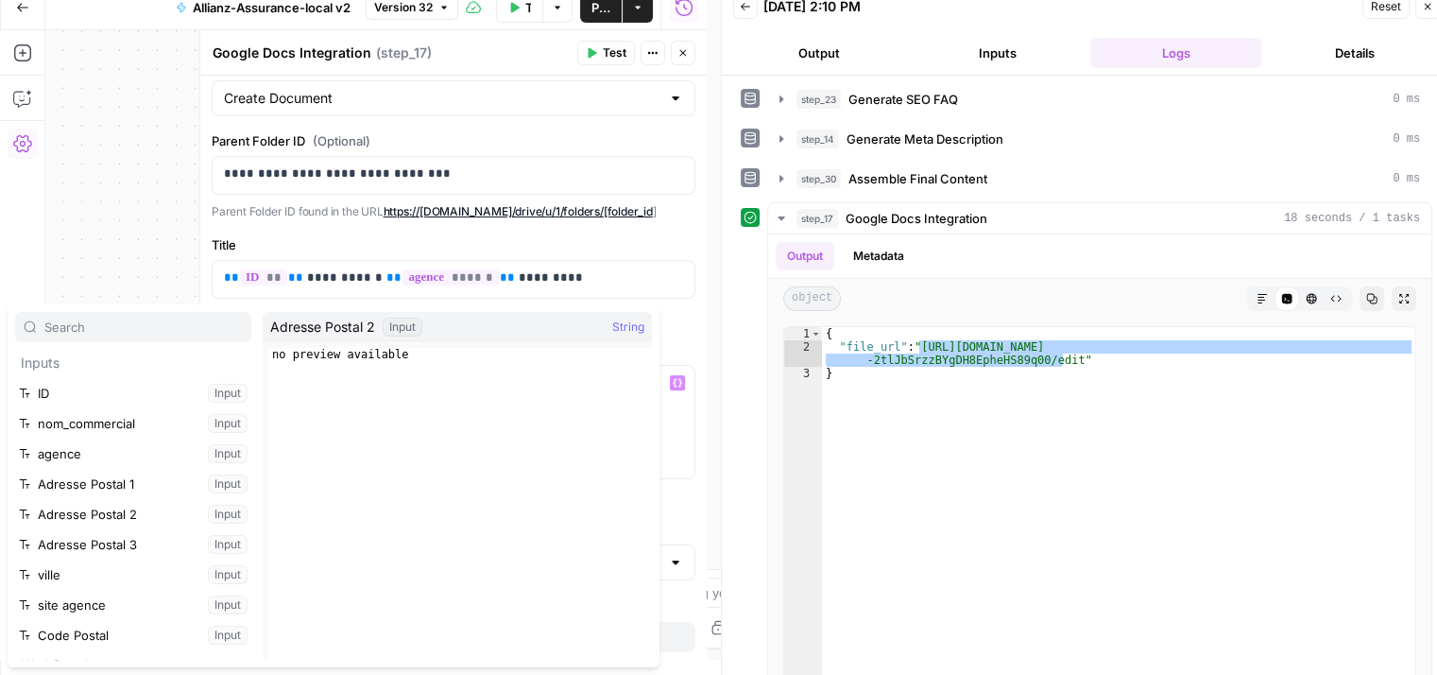
scroll to position [443, 0]
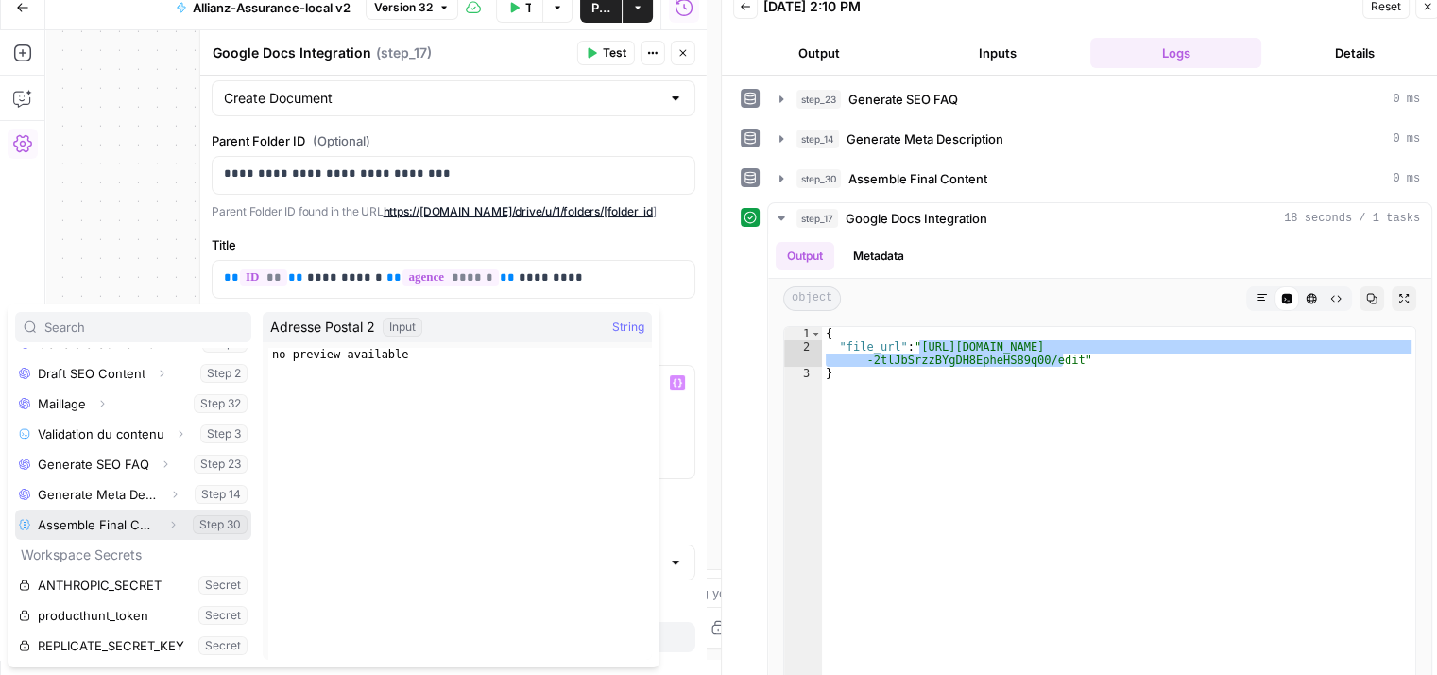
click at [167, 523] on icon "button" at bounding box center [172, 524] width 11 height 11
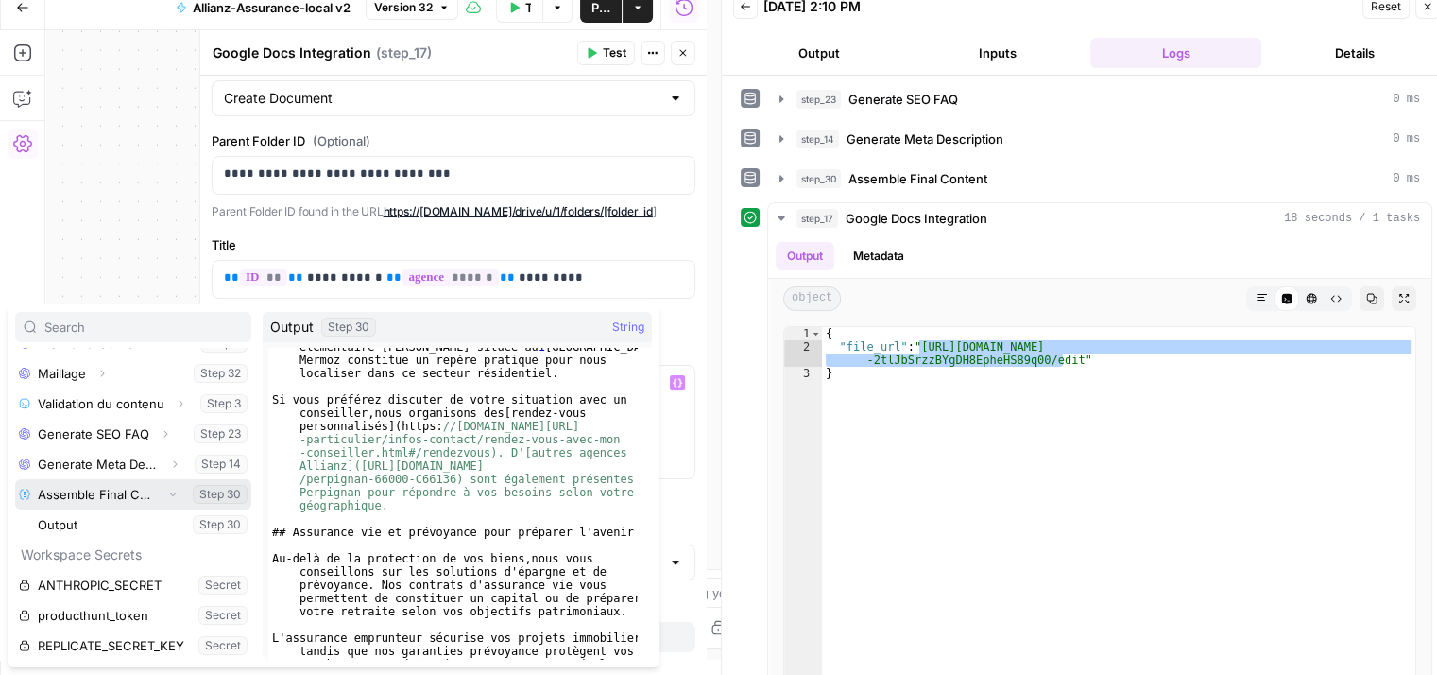
scroll to position [402, 0]
click at [654, 407] on div "Inputs ID Input nom_commercial Input agence Input Adresse Postal 1 Input Adress…" at bounding box center [334, 485] width 652 height 363
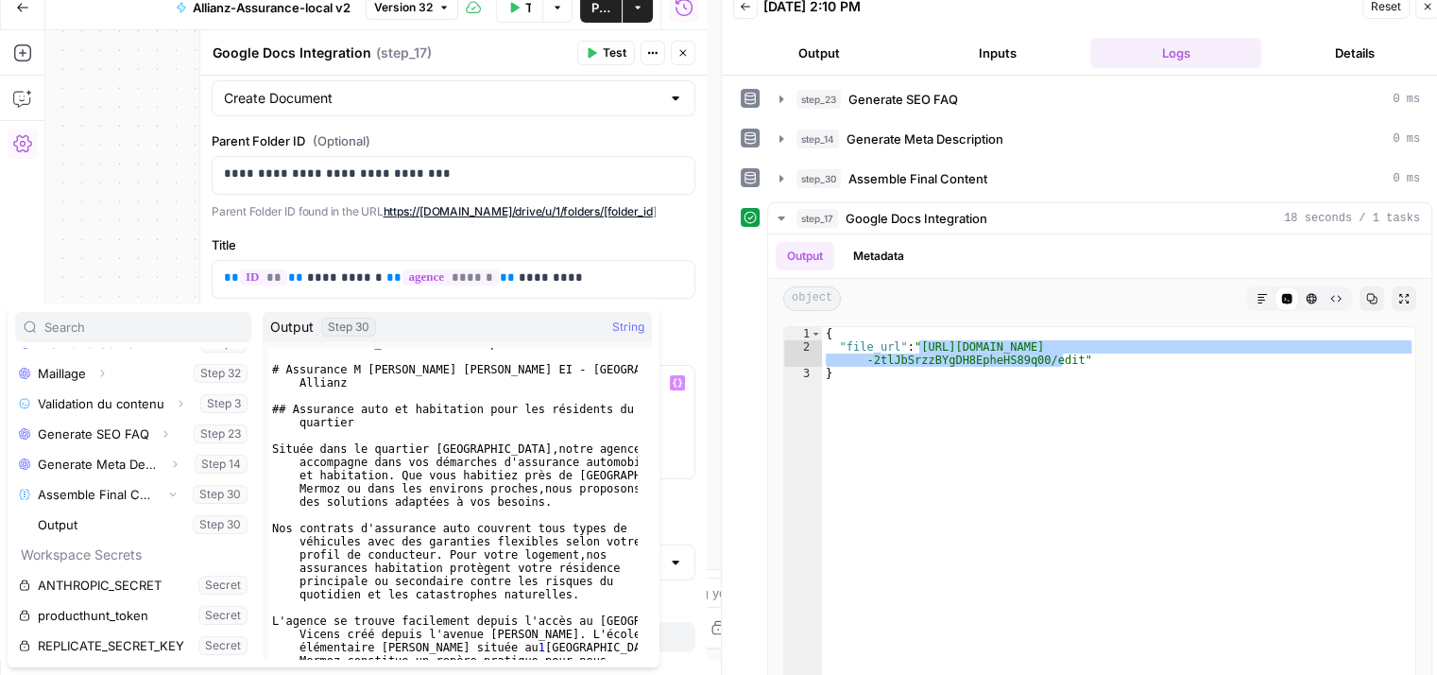
scroll to position [0, 0]
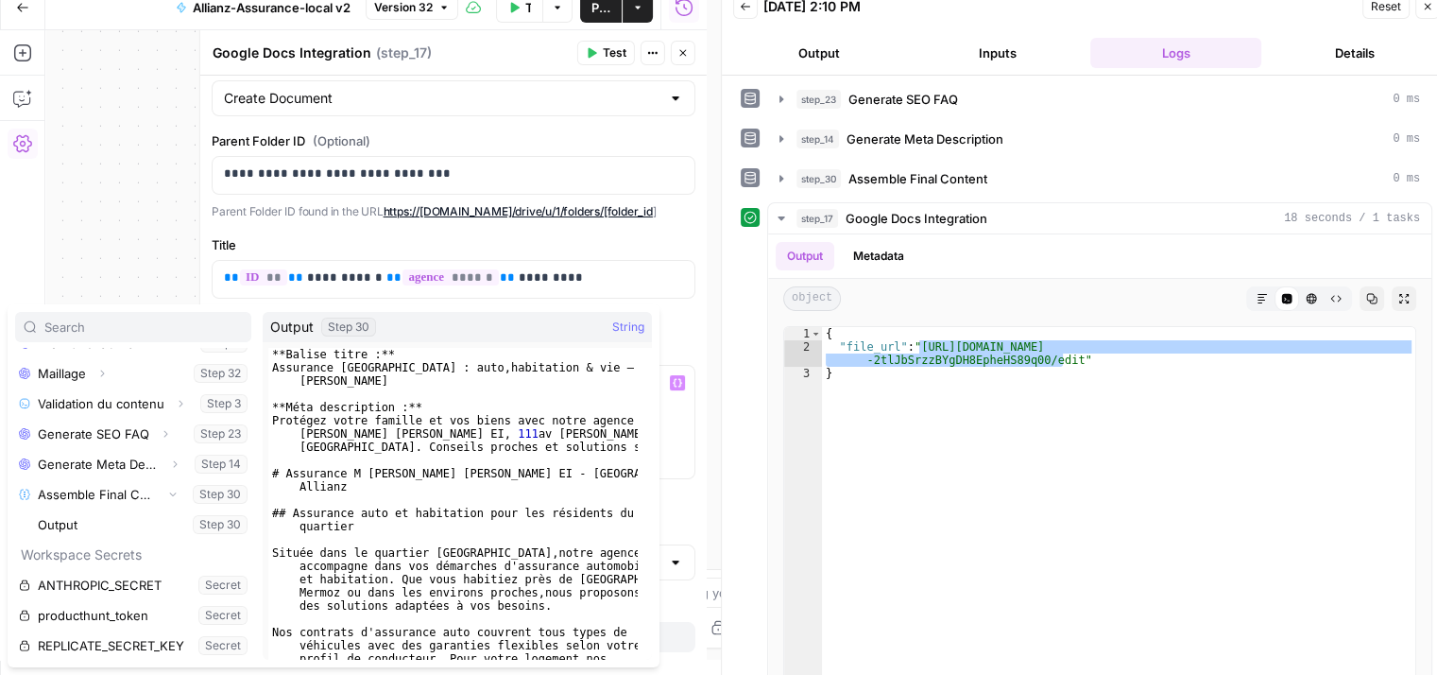
click at [125, 232] on div "Workflow Set Inputs Inputs Google Search Perform Google Search Step 26 Output E…" at bounding box center [375, 344] width 661 height 629
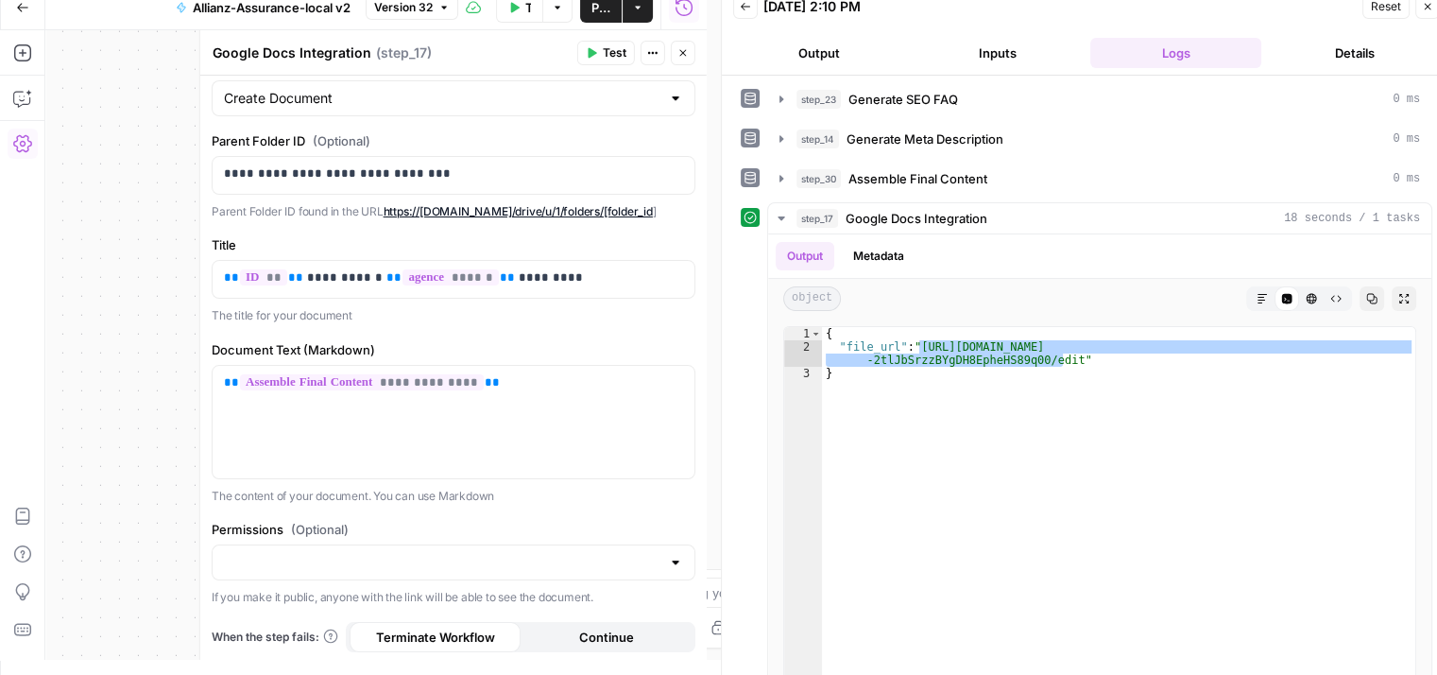
click at [1432, 8] on icon "button" at bounding box center [1427, 6] width 11 height 11
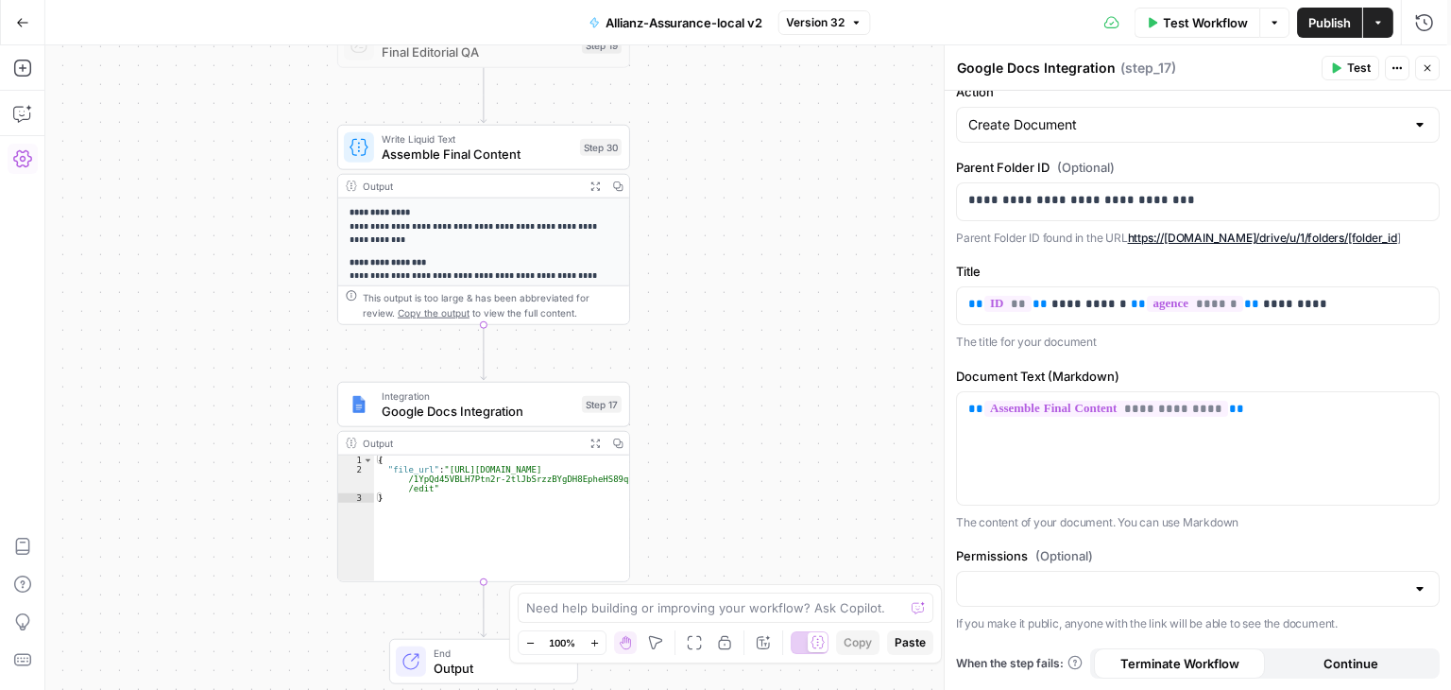
scroll to position [163, 0]
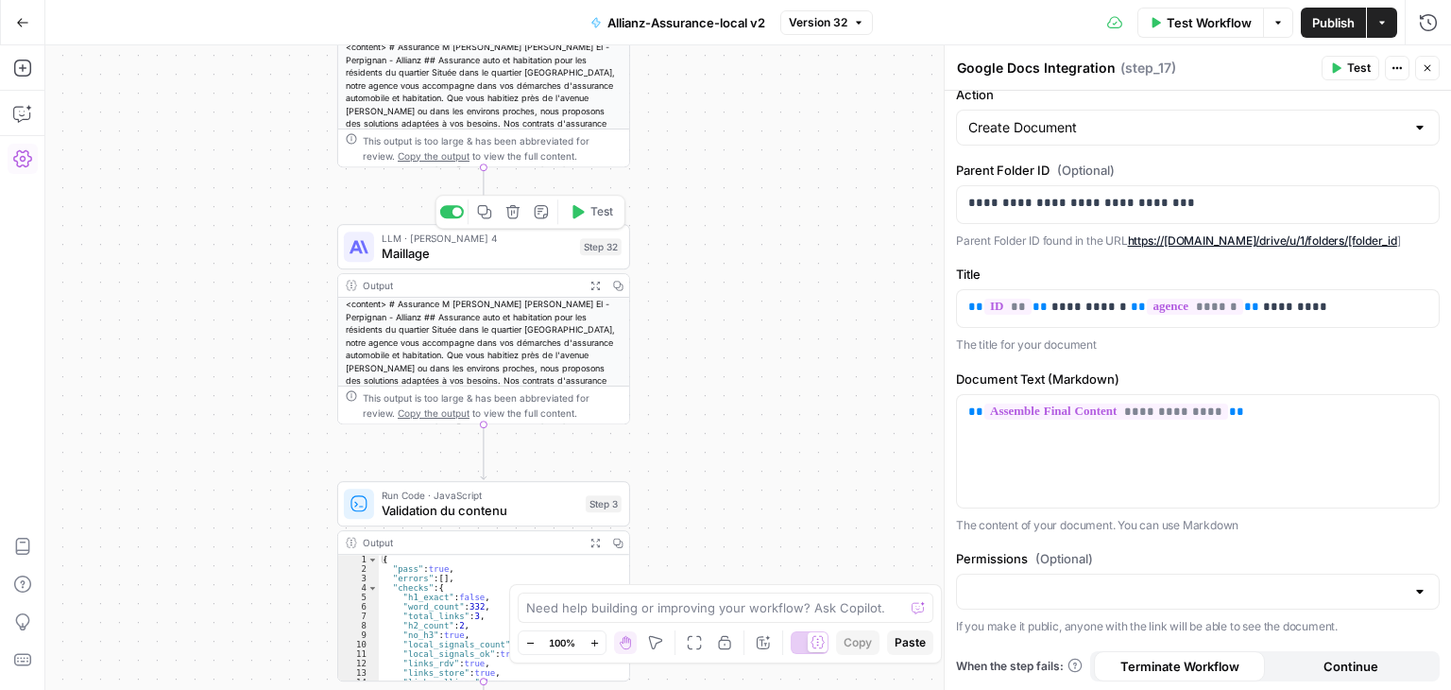
click at [396, 258] on span "Maillage" at bounding box center [477, 253] width 191 height 19
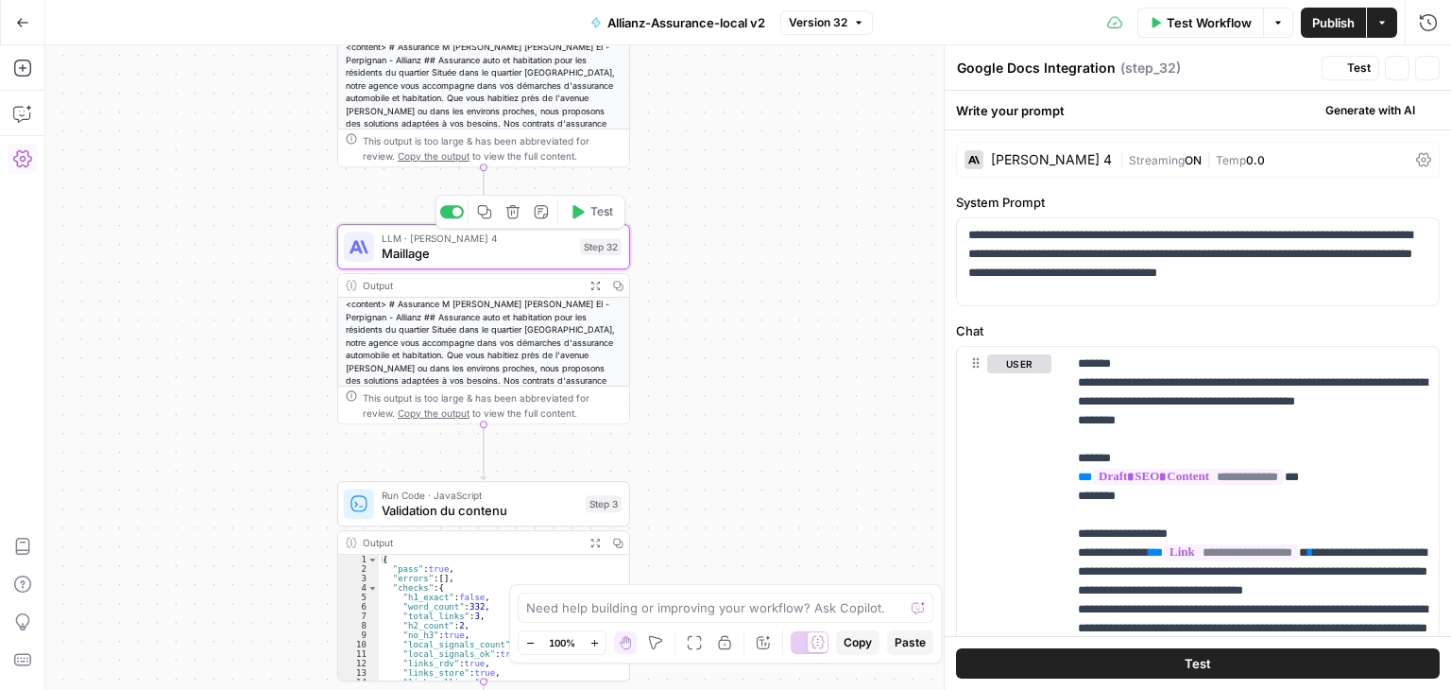
type textarea "Maillage"
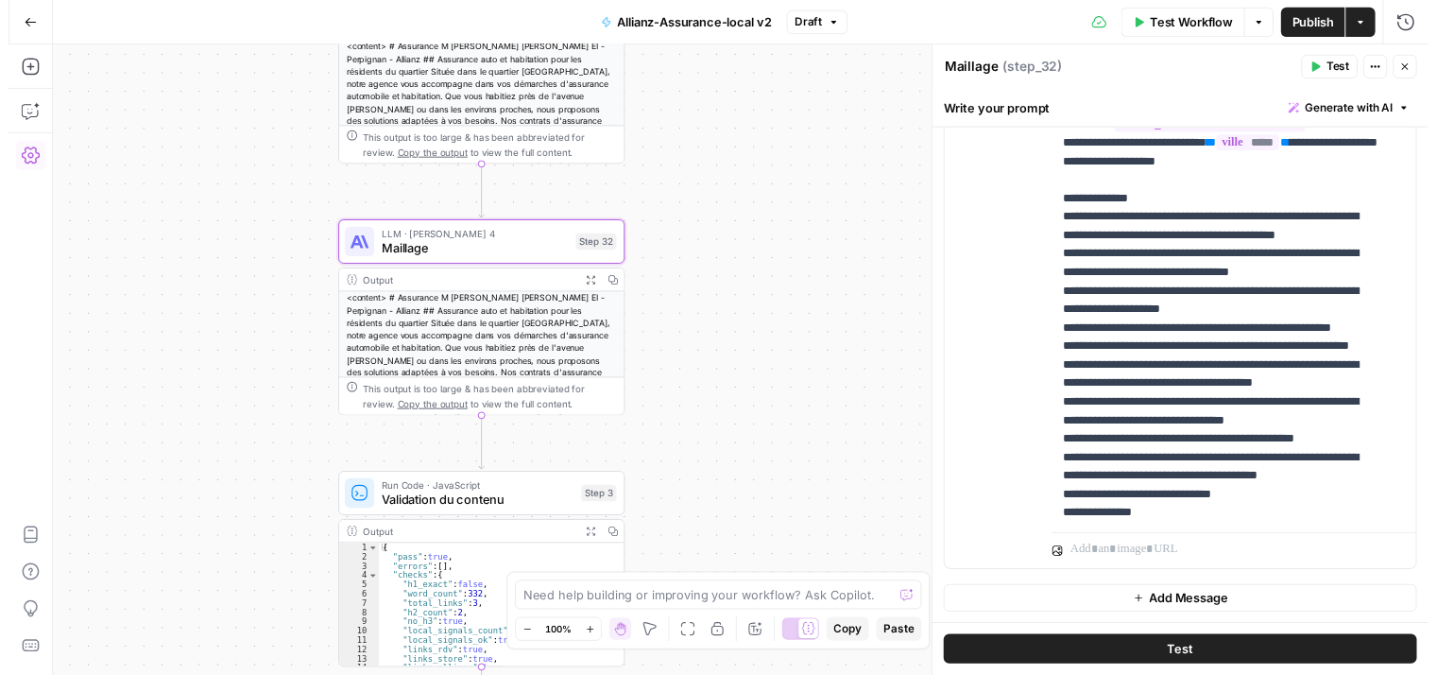
scroll to position [266, 0]
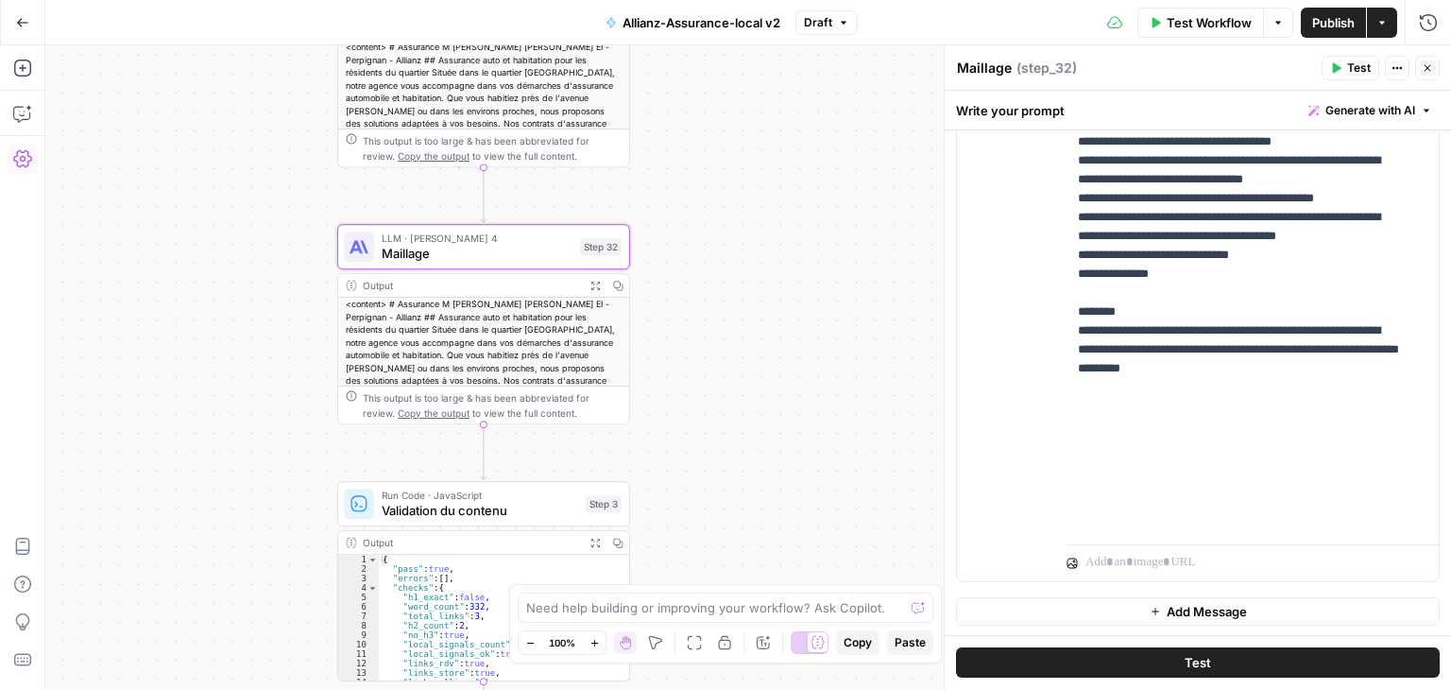
click at [1154, 664] on button "Test" at bounding box center [1198, 663] width 484 height 30
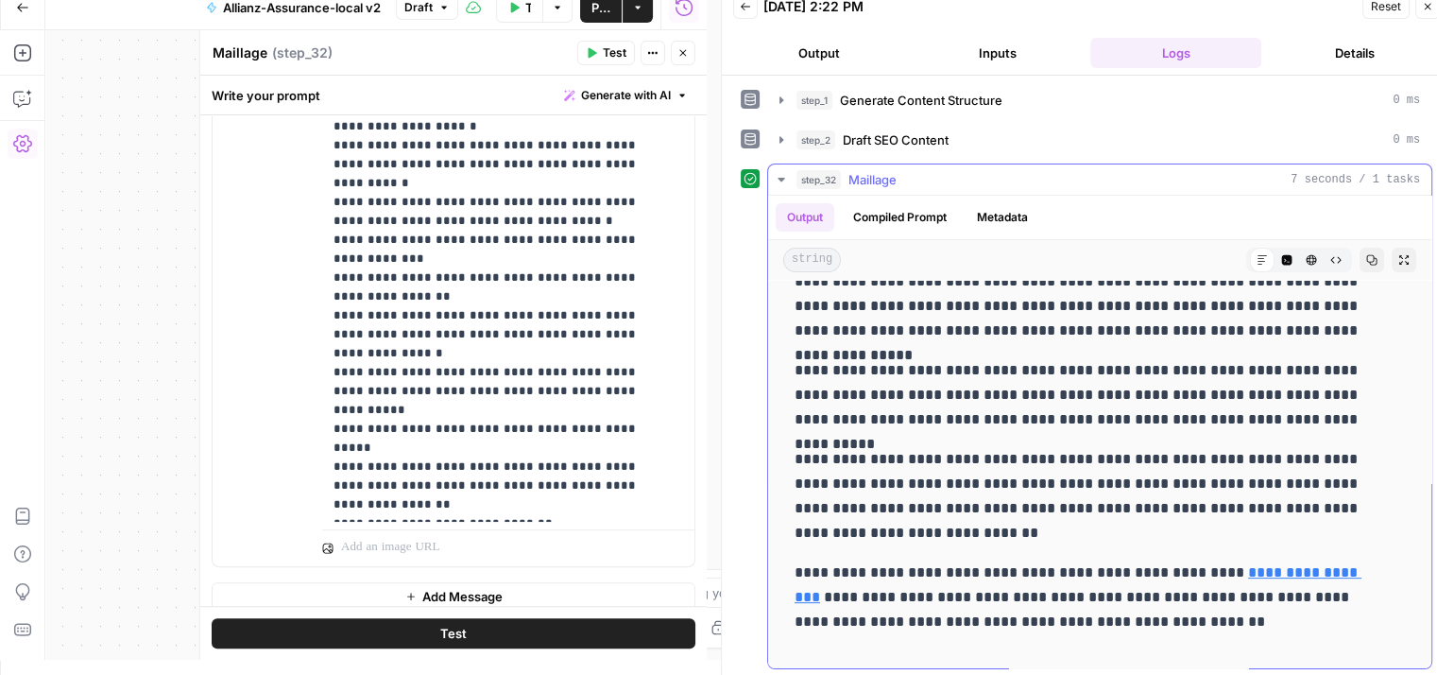
scroll to position [678, 0]
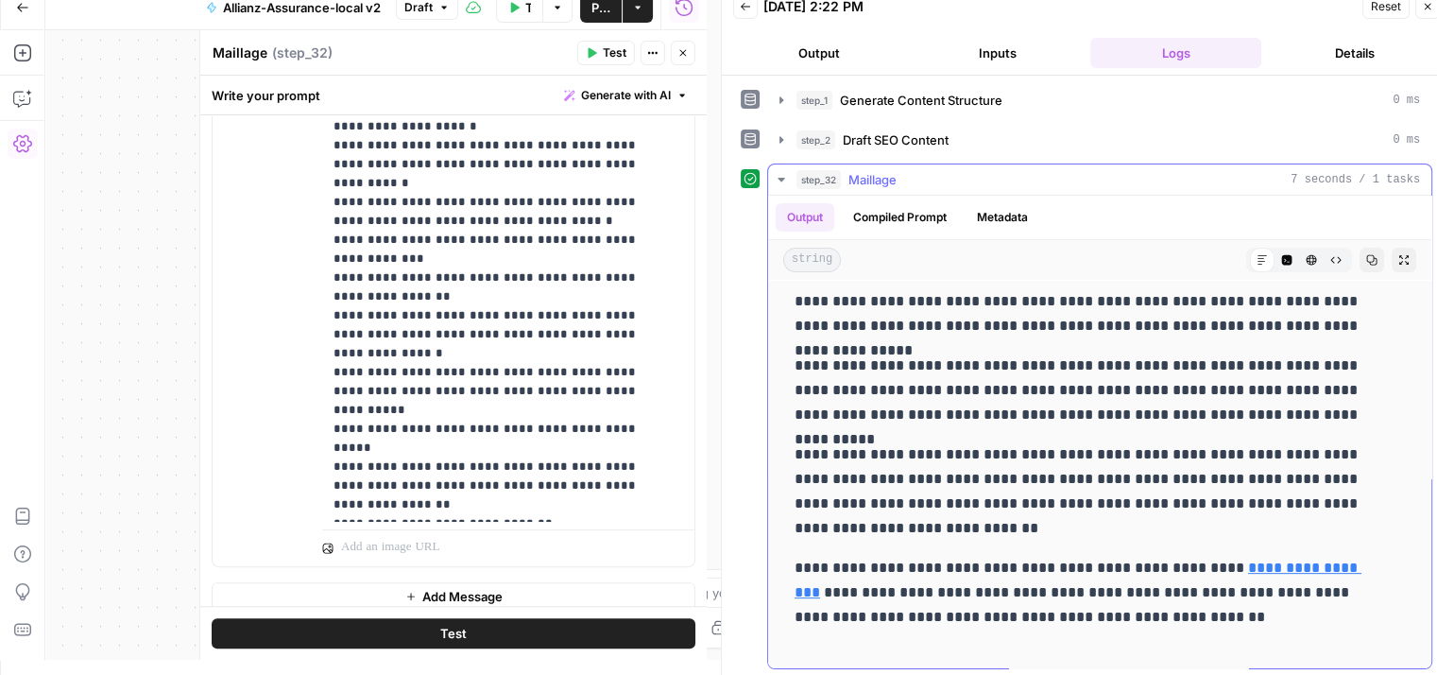
click at [787, 178] on icon "button" at bounding box center [781, 179] width 15 height 15
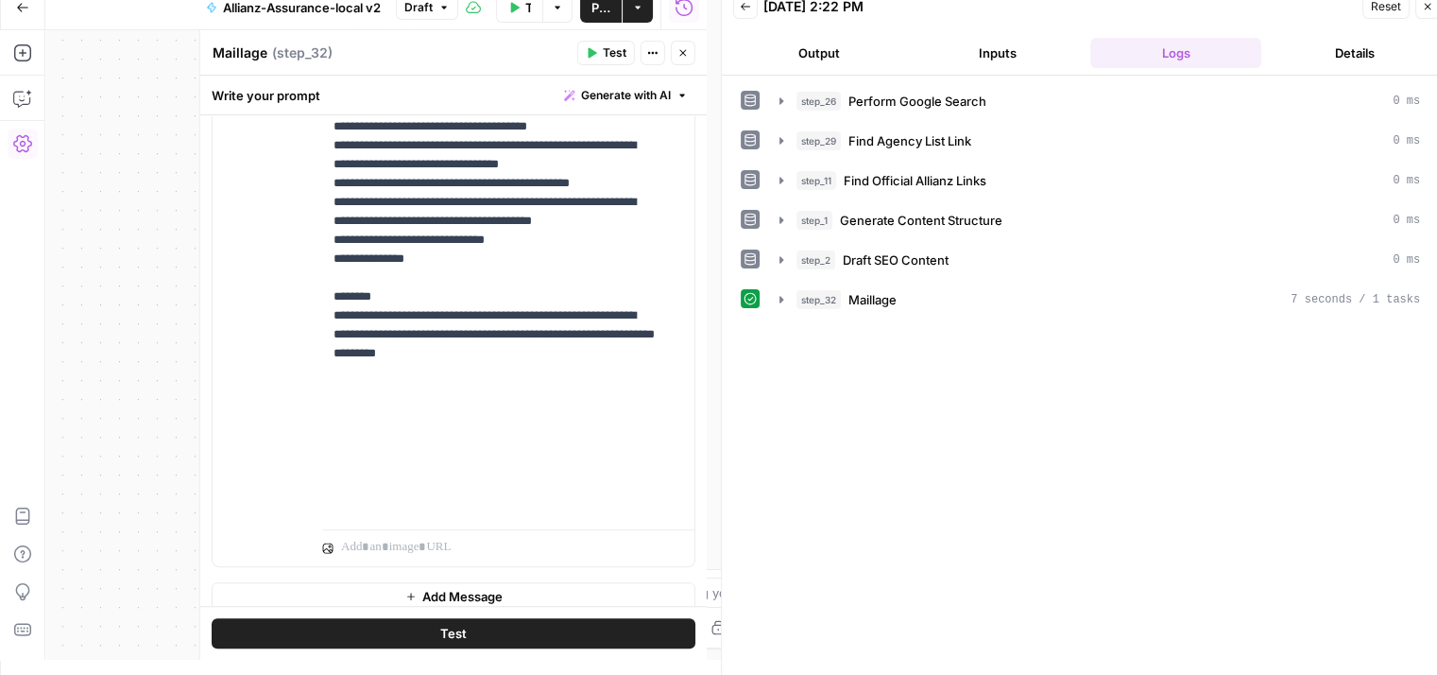
click at [680, 53] on icon "button" at bounding box center [683, 52] width 11 height 11
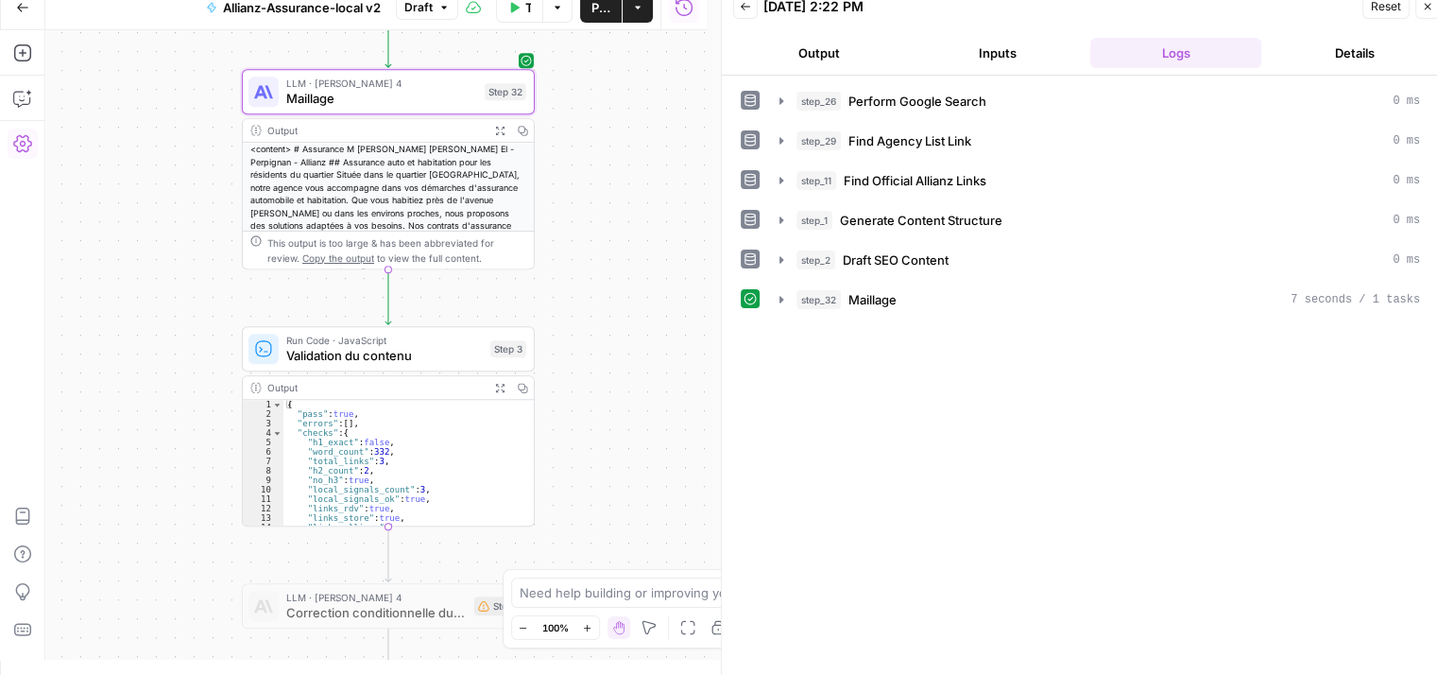
drag, startPoint x: 215, startPoint y: 289, endPoint x: 125, endPoint y: 111, distance: 200.3
click at [125, 111] on div "Workflow Set Inputs Inputs Google Search Perform Google Search Step 26 Output E…" at bounding box center [375, 344] width 661 height 629
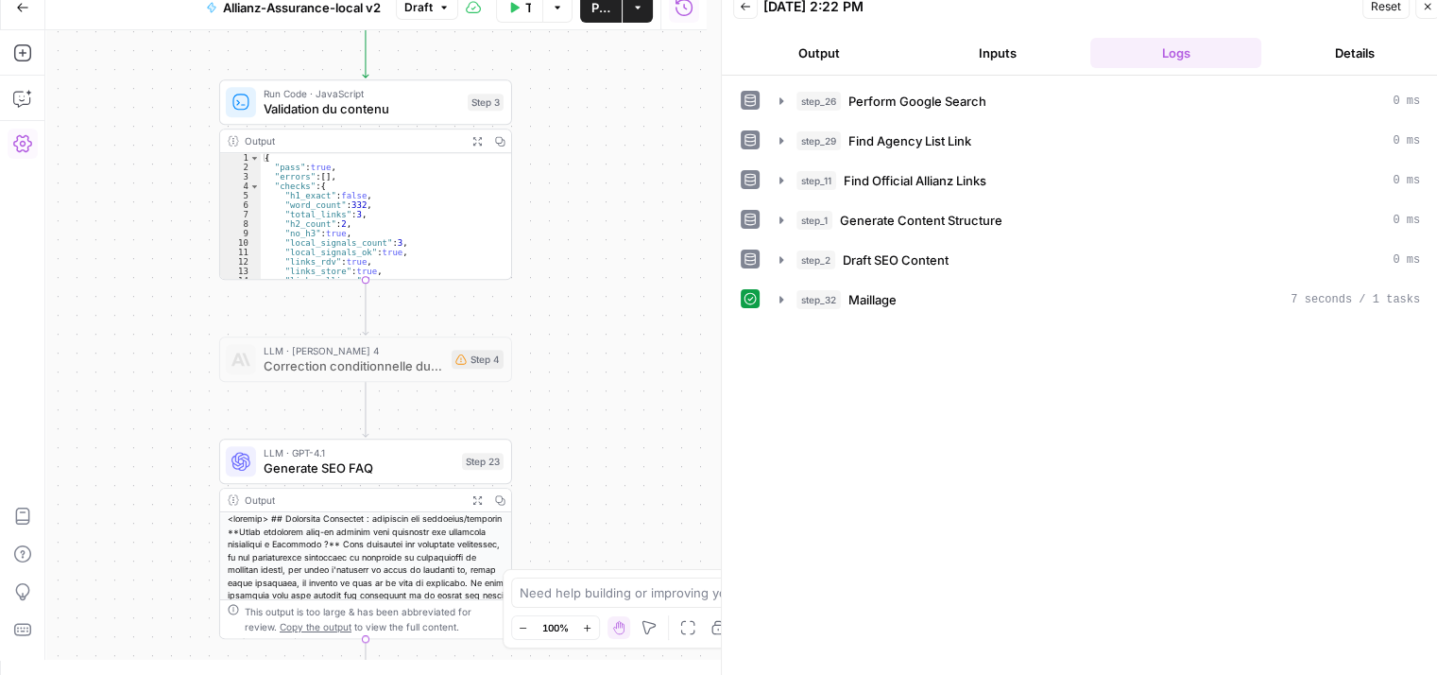
drag, startPoint x: 148, startPoint y: 256, endPoint x: 132, endPoint y: 95, distance: 161.4
click at [132, 95] on div "Workflow Set Inputs Inputs Google Search Perform Google Search Step 26 Output E…" at bounding box center [375, 344] width 661 height 629
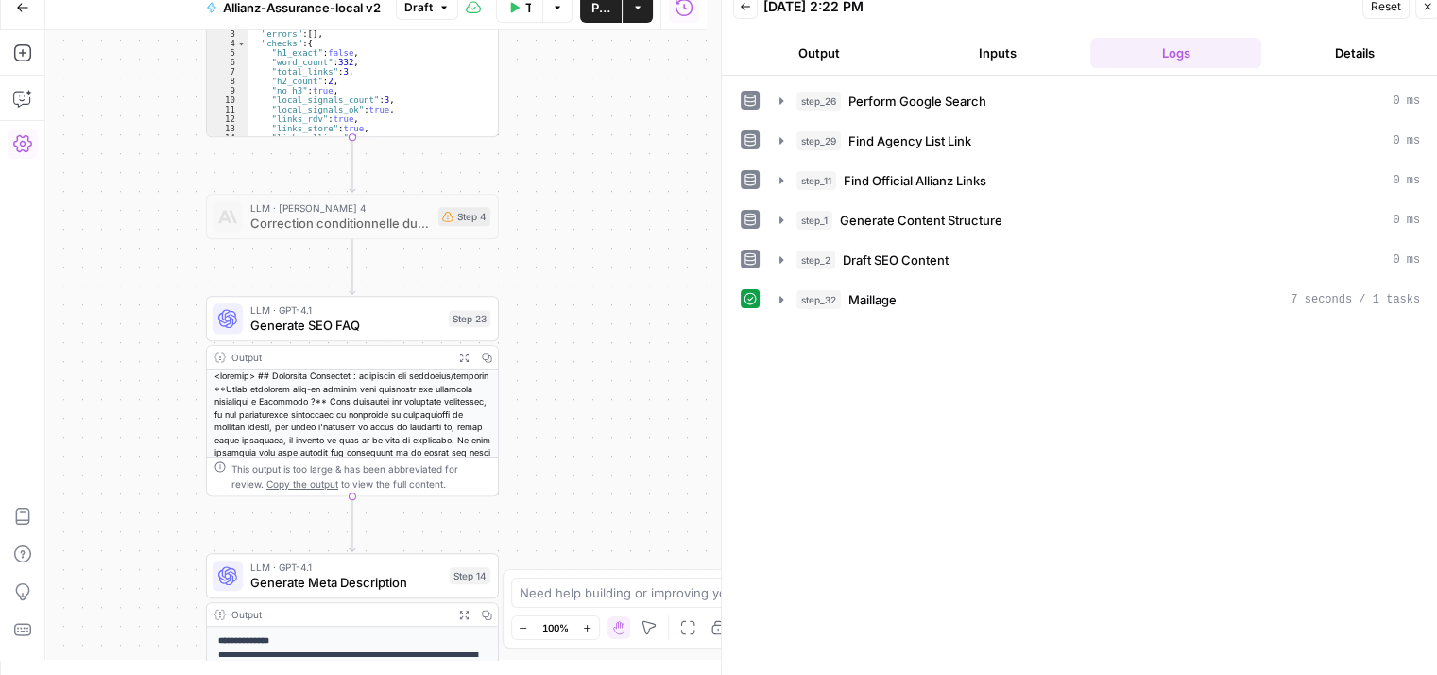
drag, startPoint x: 156, startPoint y: 271, endPoint x: 147, endPoint y: 90, distance: 181.6
click at [147, 90] on div "Workflow Set Inputs Inputs Google Search Perform Google Search Step 26 Output E…" at bounding box center [375, 344] width 661 height 629
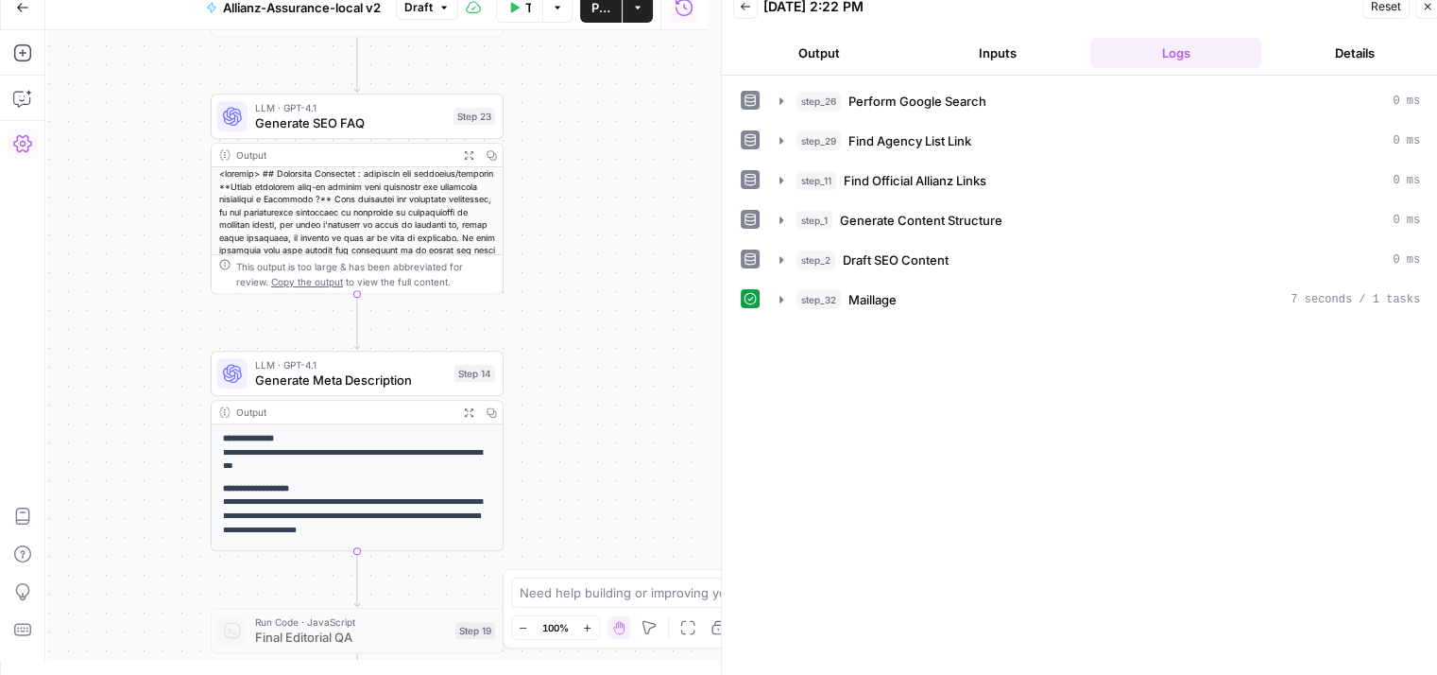
drag, startPoint x: 151, startPoint y: 276, endPoint x: 151, endPoint y: 77, distance: 198.4
click at [151, 77] on div "Workflow Set Inputs Inputs Google Search Perform Google Search Step 26 Output E…" at bounding box center [375, 344] width 661 height 629
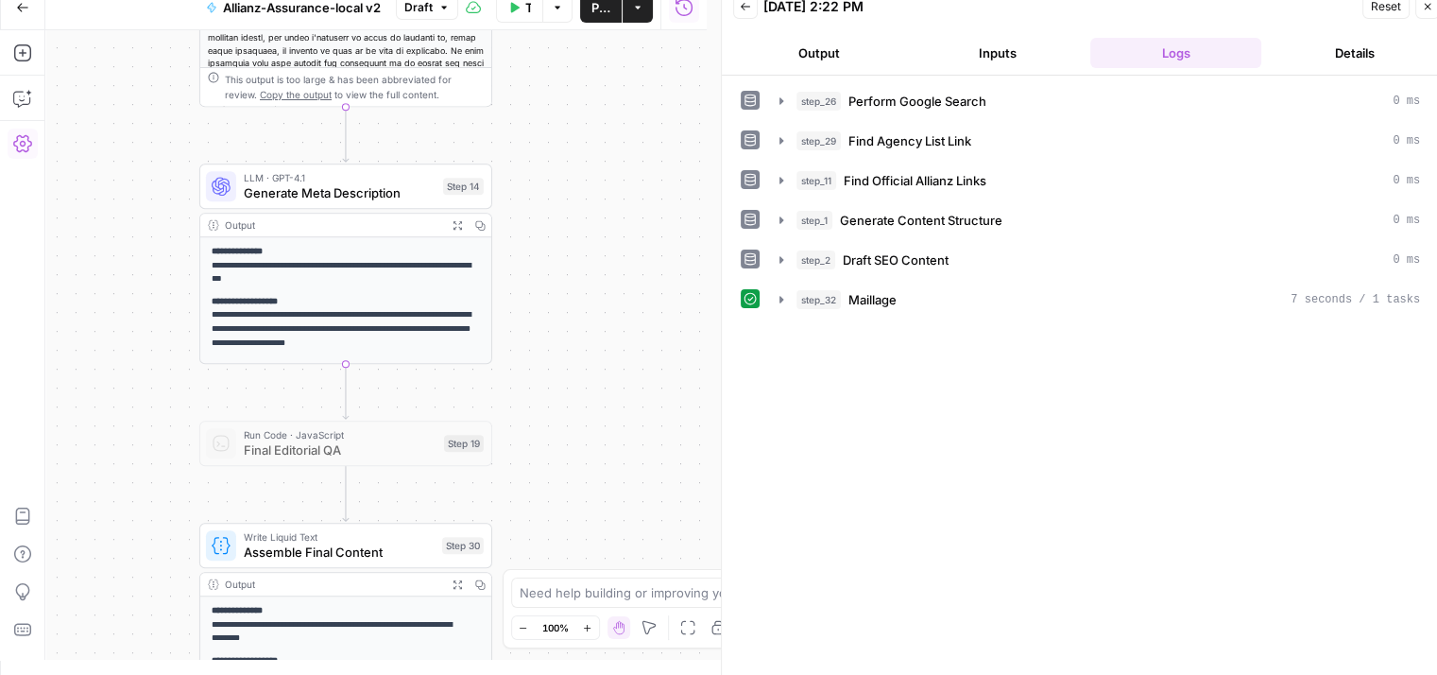
drag, startPoint x: 139, startPoint y: 237, endPoint x: 126, endPoint y: 46, distance: 191.3
click at [126, 46] on div "Workflow Set Inputs Inputs Google Search Perform Google Search Step 26 Output E…" at bounding box center [375, 344] width 661 height 629
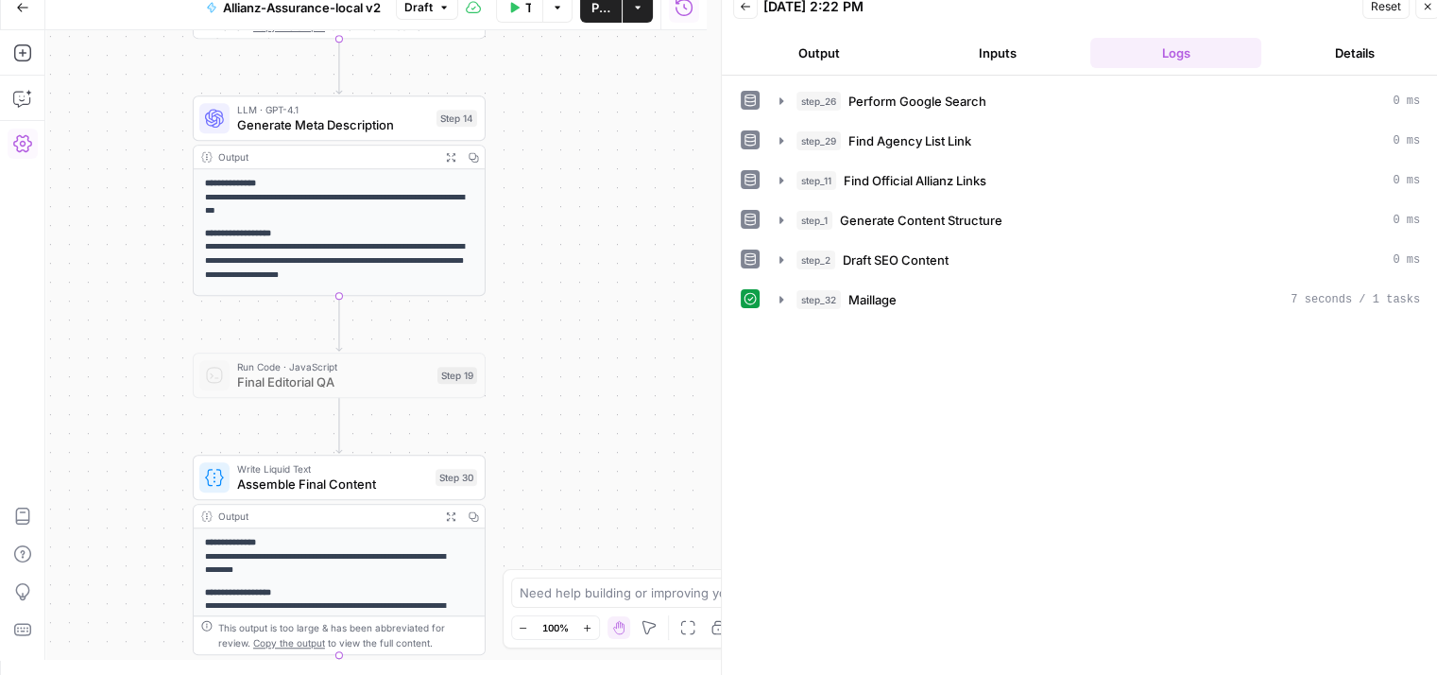
drag, startPoint x: 136, startPoint y: 221, endPoint x: 124, endPoint y: 112, distance: 109.4
click at [124, 112] on div "Workflow Set Inputs Inputs Google Search Perform Google Search Step 26 Output E…" at bounding box center [375, 344] width 661 height 629
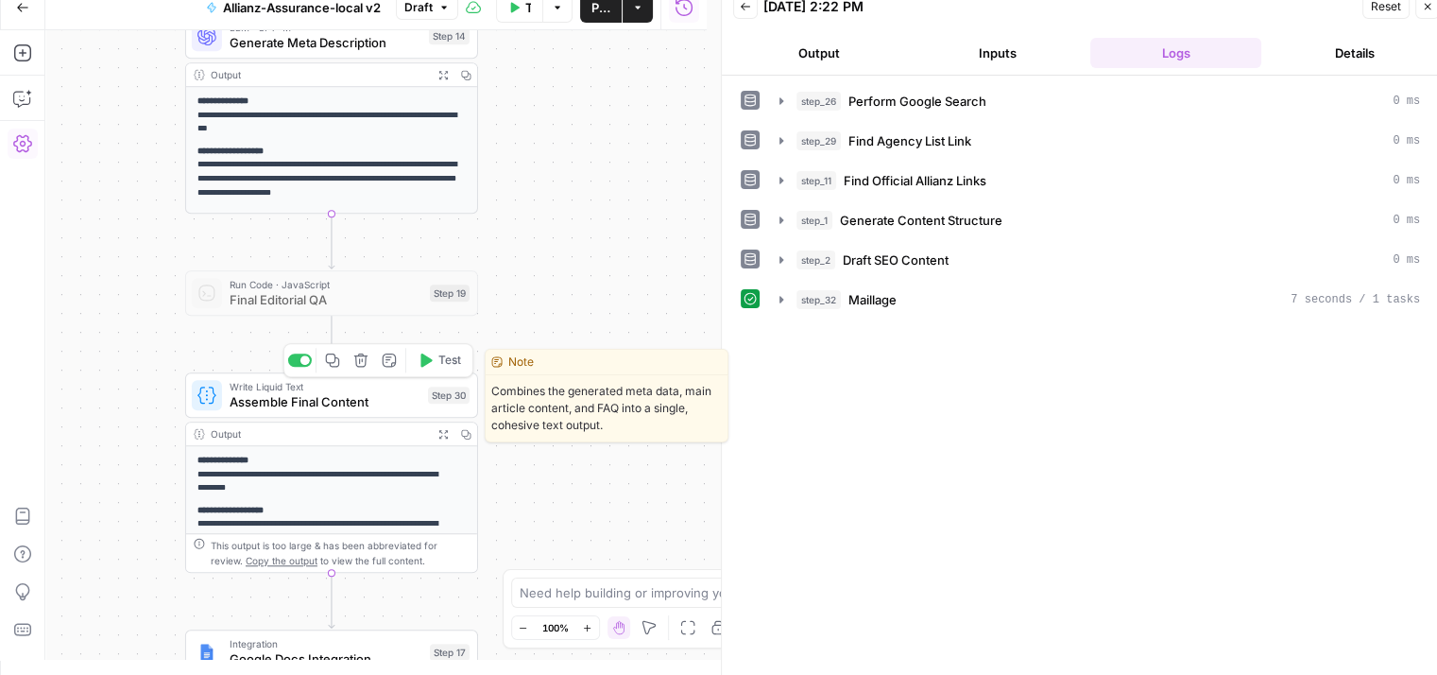
click at [246, 398] on span "Assemble Final Content" at bounding box center [325, 401] width 191 height 19
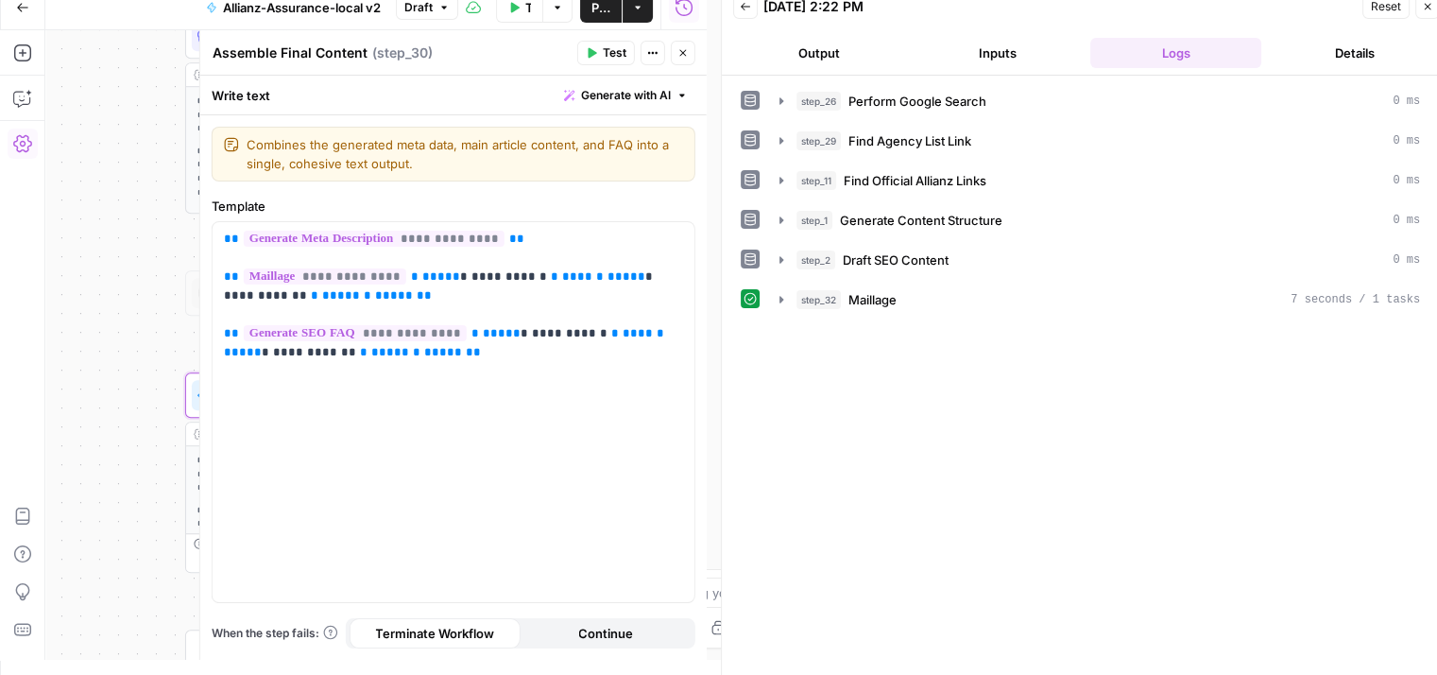
click at [614, 54] on span "Test" at bounding box center [615, 52] width 24 height 17
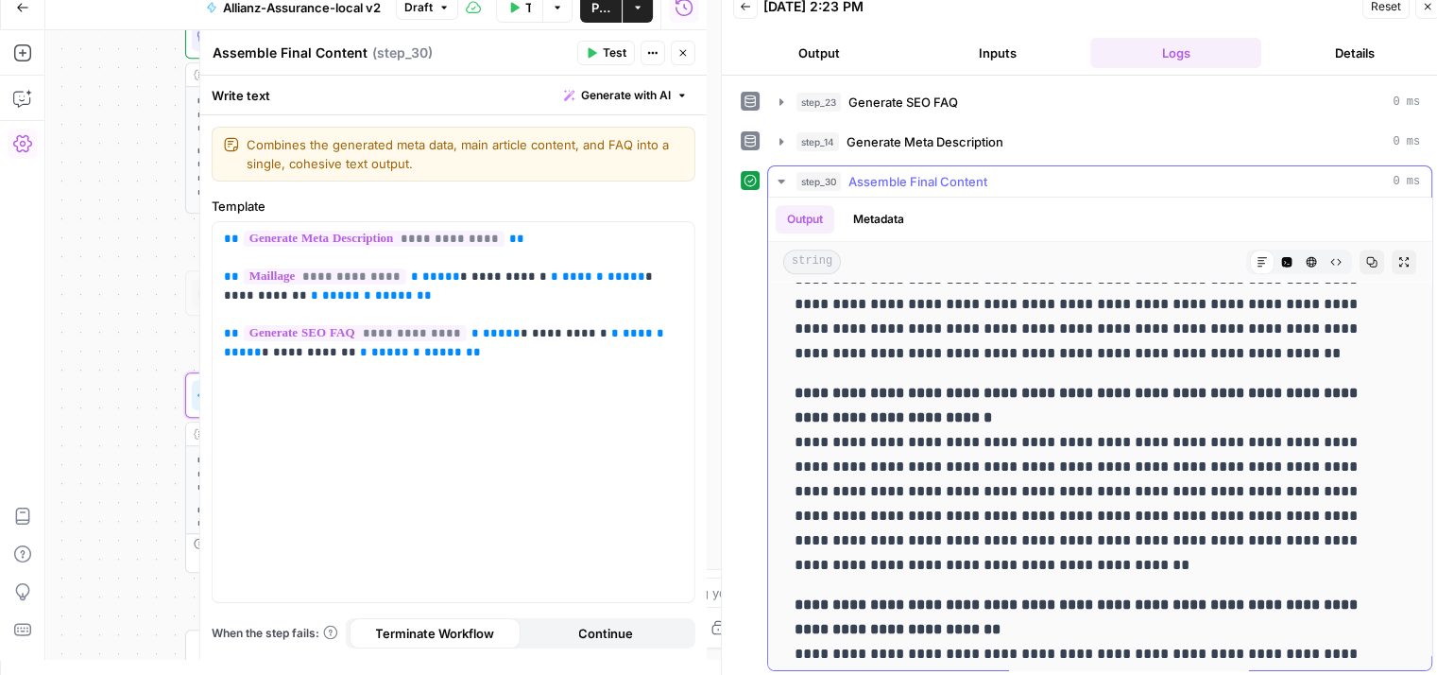
scroll to position [2077, 0]
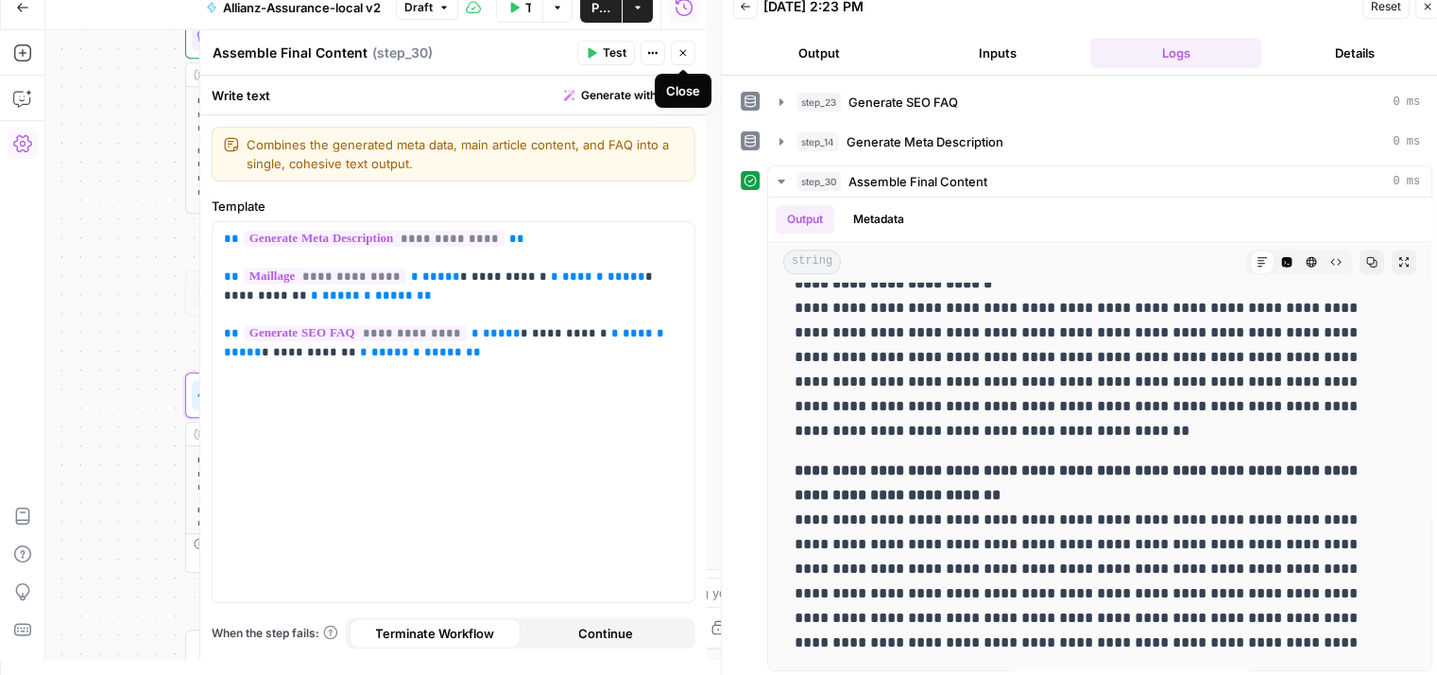
click at [685, 57] on icon "button" at bounding box center [683, 52] width 11 height 11
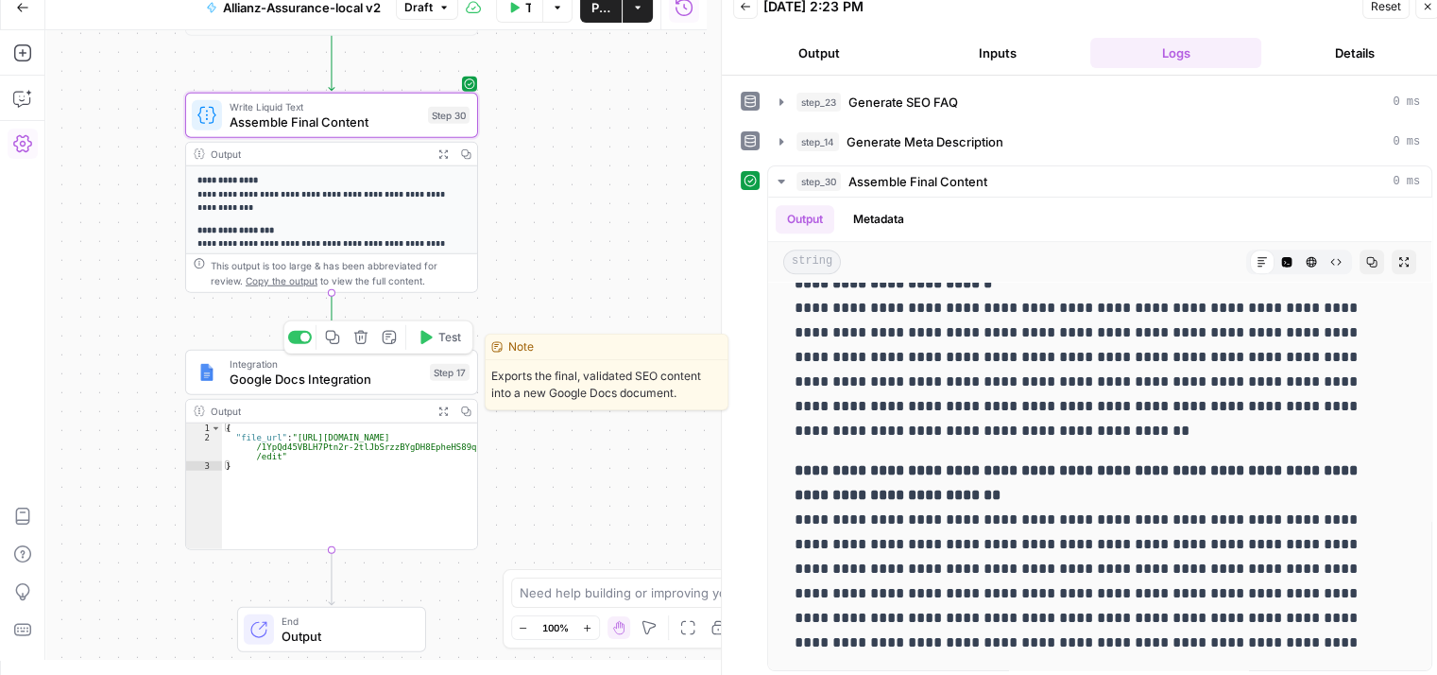
click at [431, 338] on icon "button" at bounding box center [425, 337] width 11 height 13
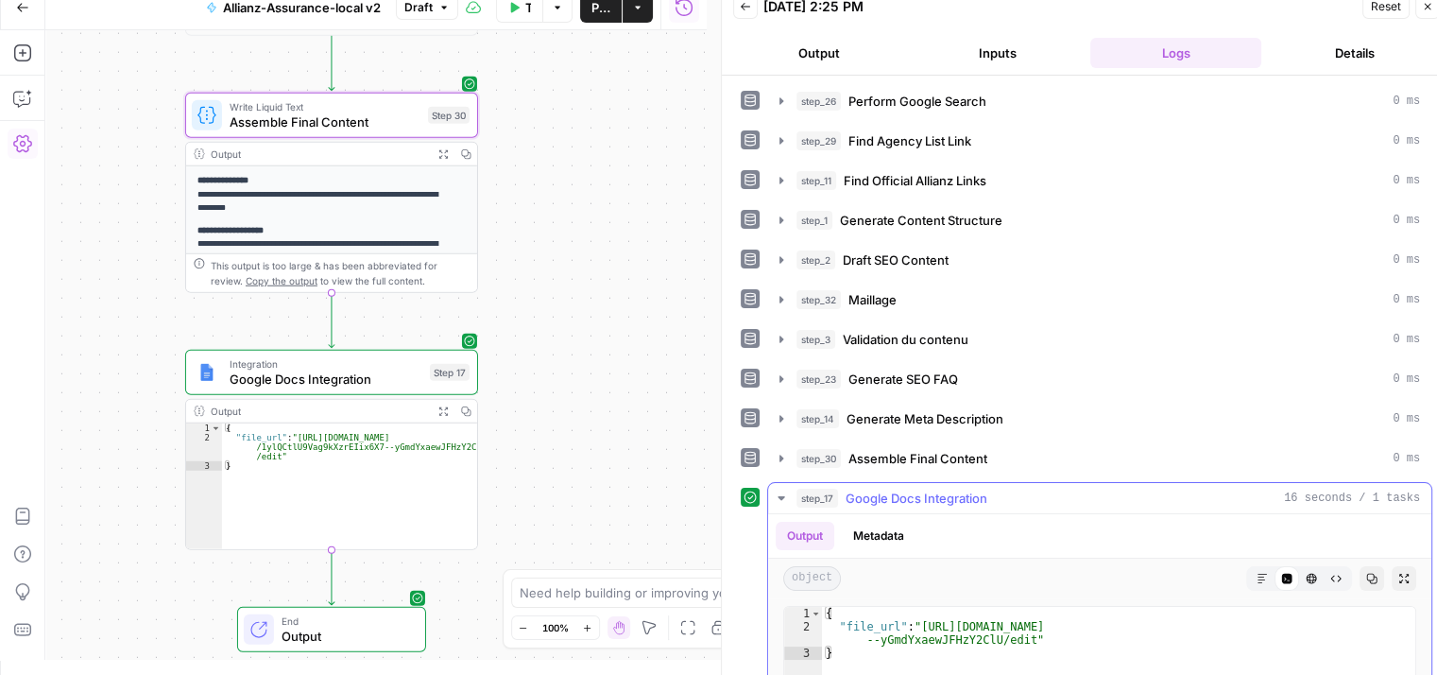
scroll to position [317, 0]
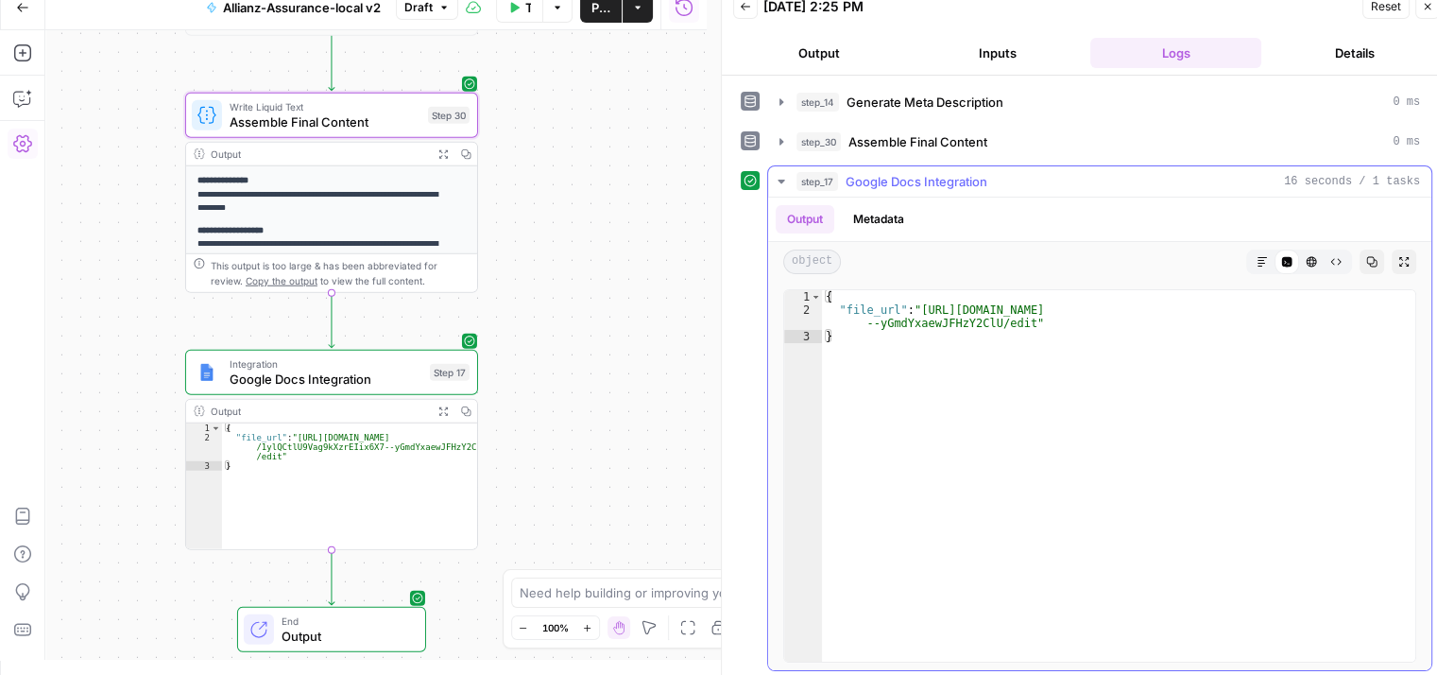
type textarea "**********"
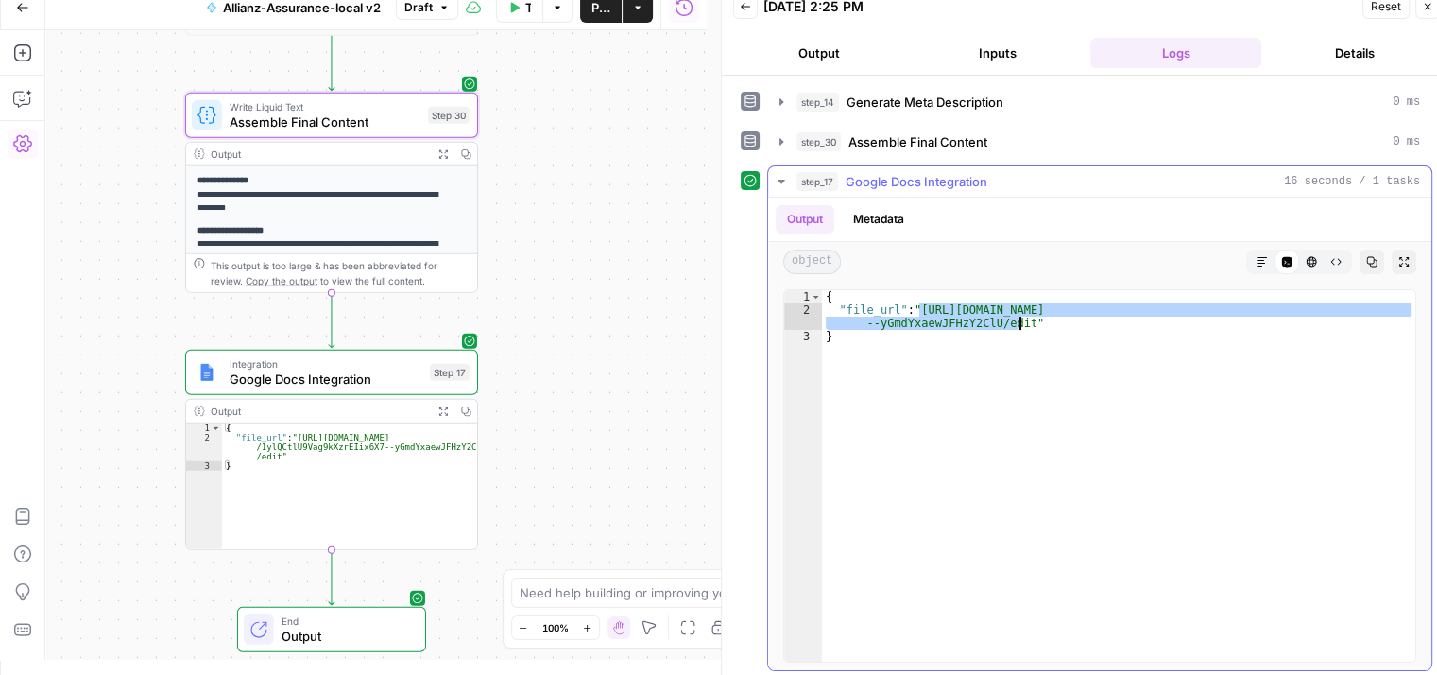
drag, startPoint x: 919, startPoint y: 300, endPoint x: 1021, endPoint y: 322, distance: 103.4
click at [1021, 322] on div "{ "file_url" : "https://docs.google.com/document/d/1ylQCtlU9Vag9kXzrEIix6X7 --y…" at bounding box center [1118, 489] width 593 height 399
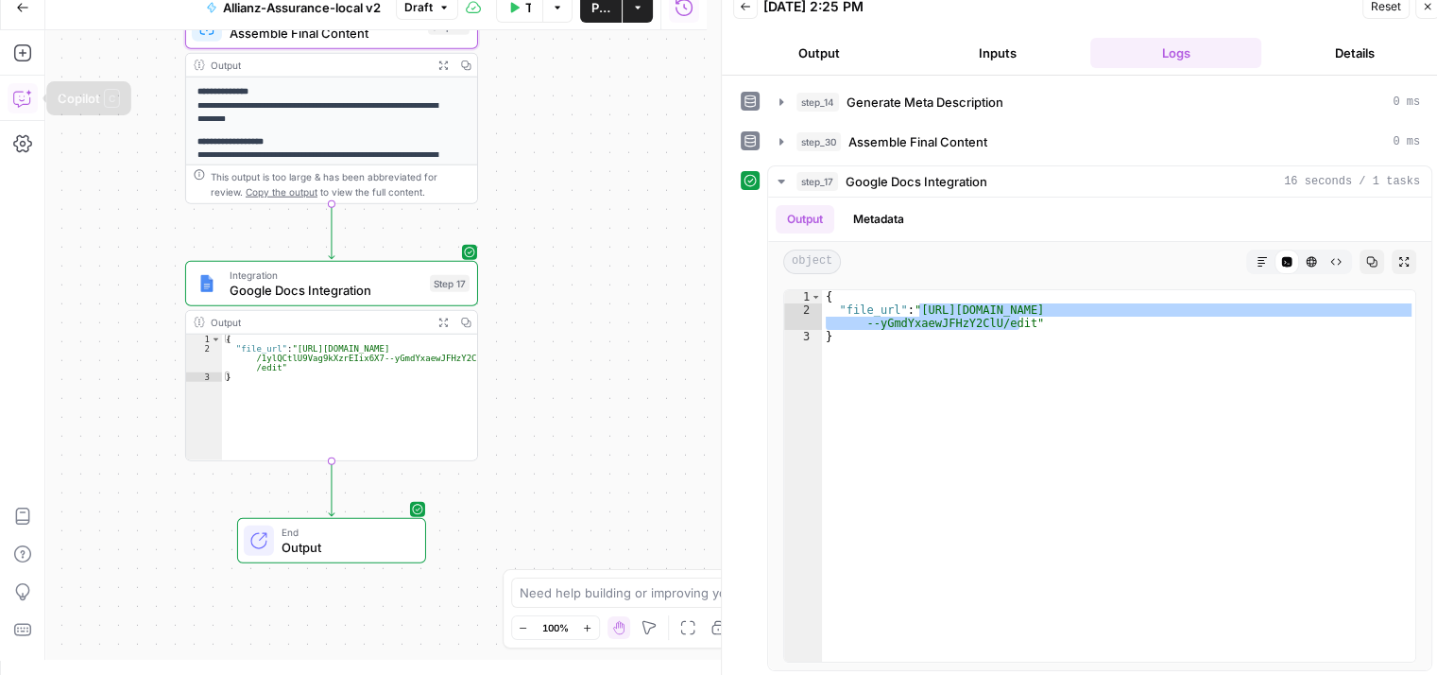
click at [18, 99] on icon "button" at bounding box center [22, 98] width 19 height 19
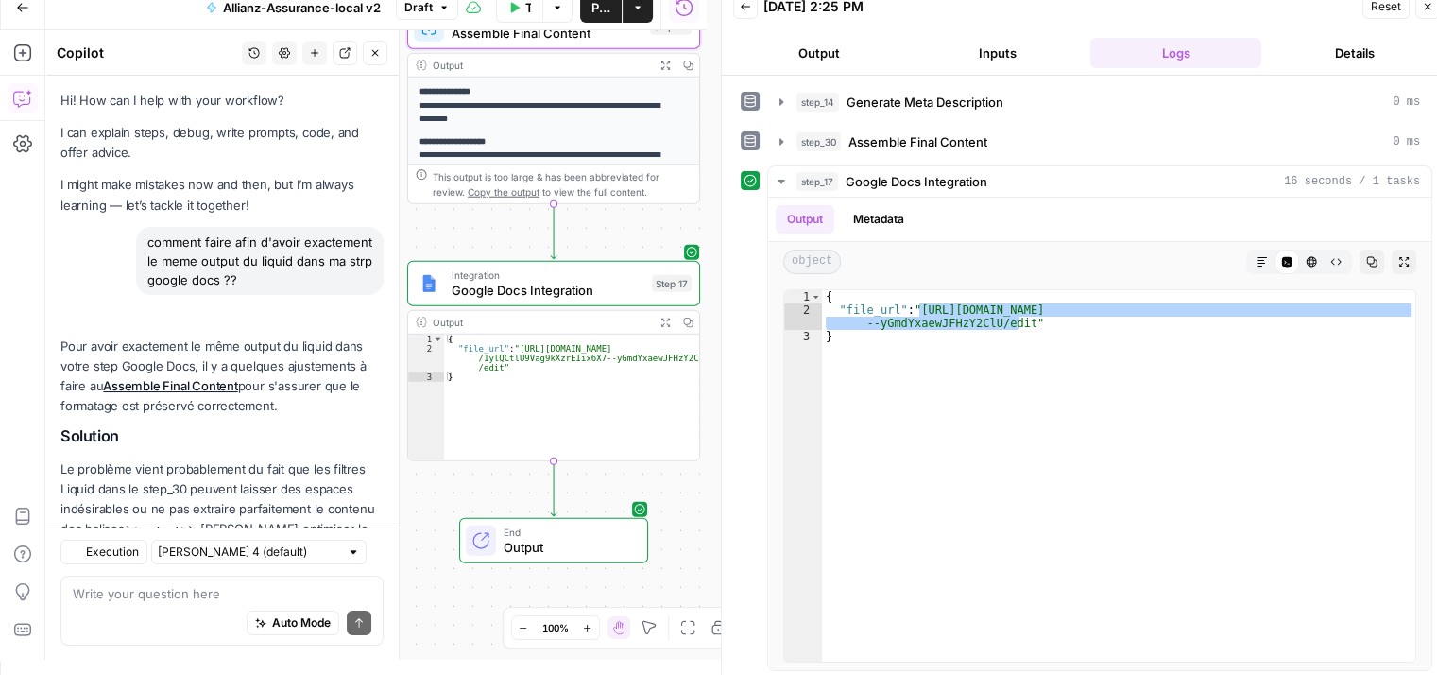
scroll to position [1984, 0]
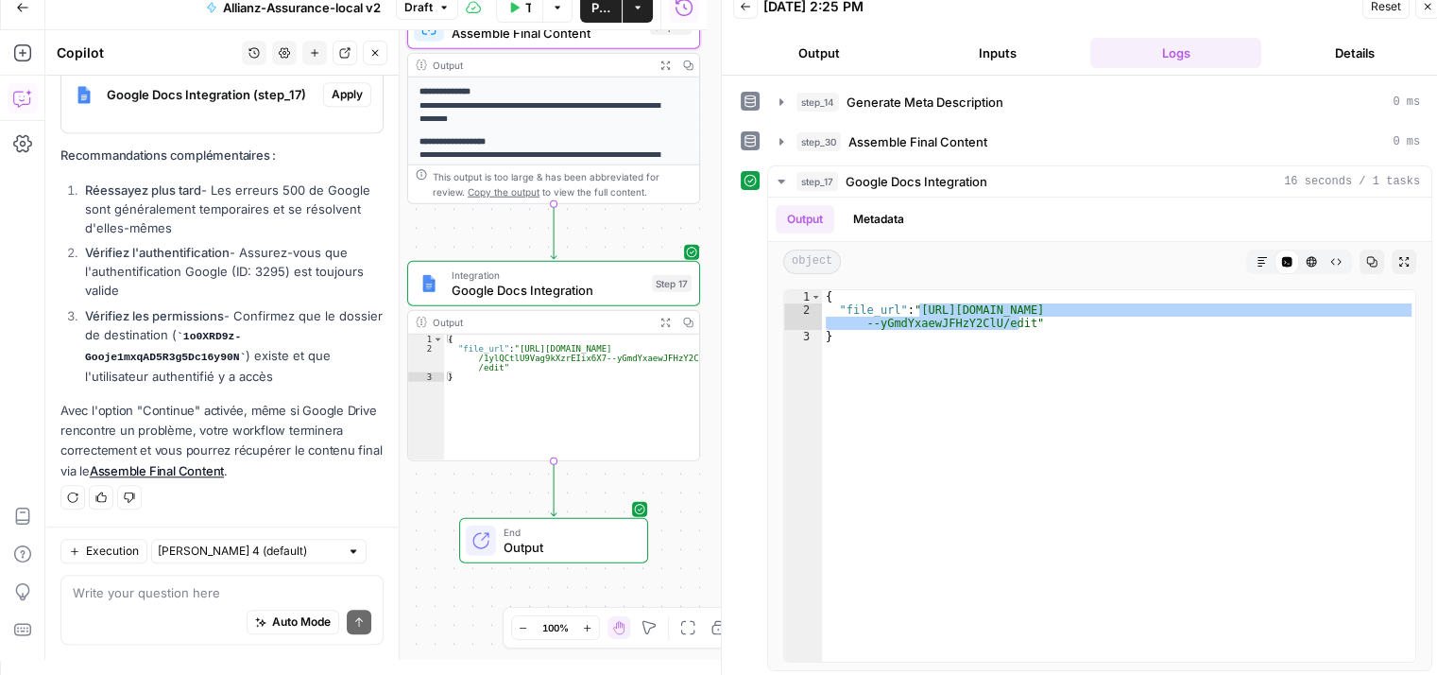
click at [15, 50] on icon "button" at bounding box center [21, 52] width 17 height 17
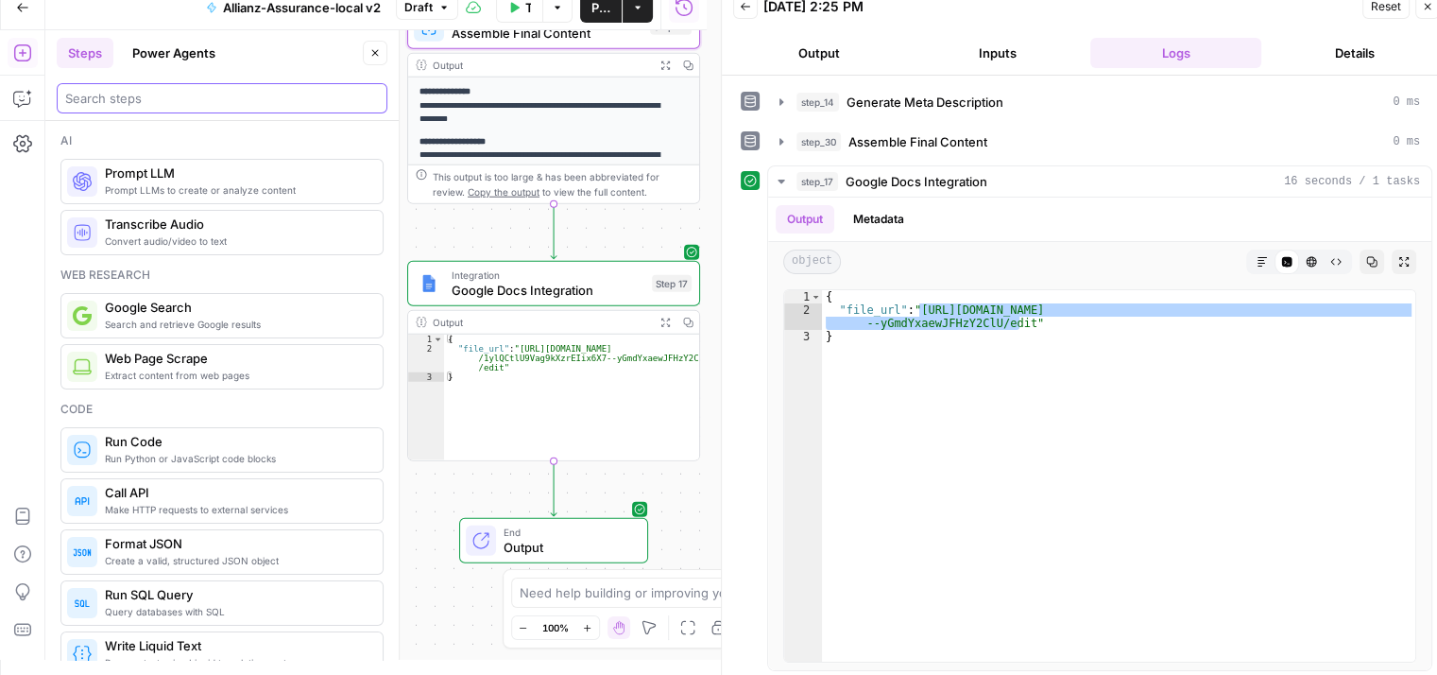
click at [181, 98] on input "search" at bounding box center [222, 98] width 314 height 19
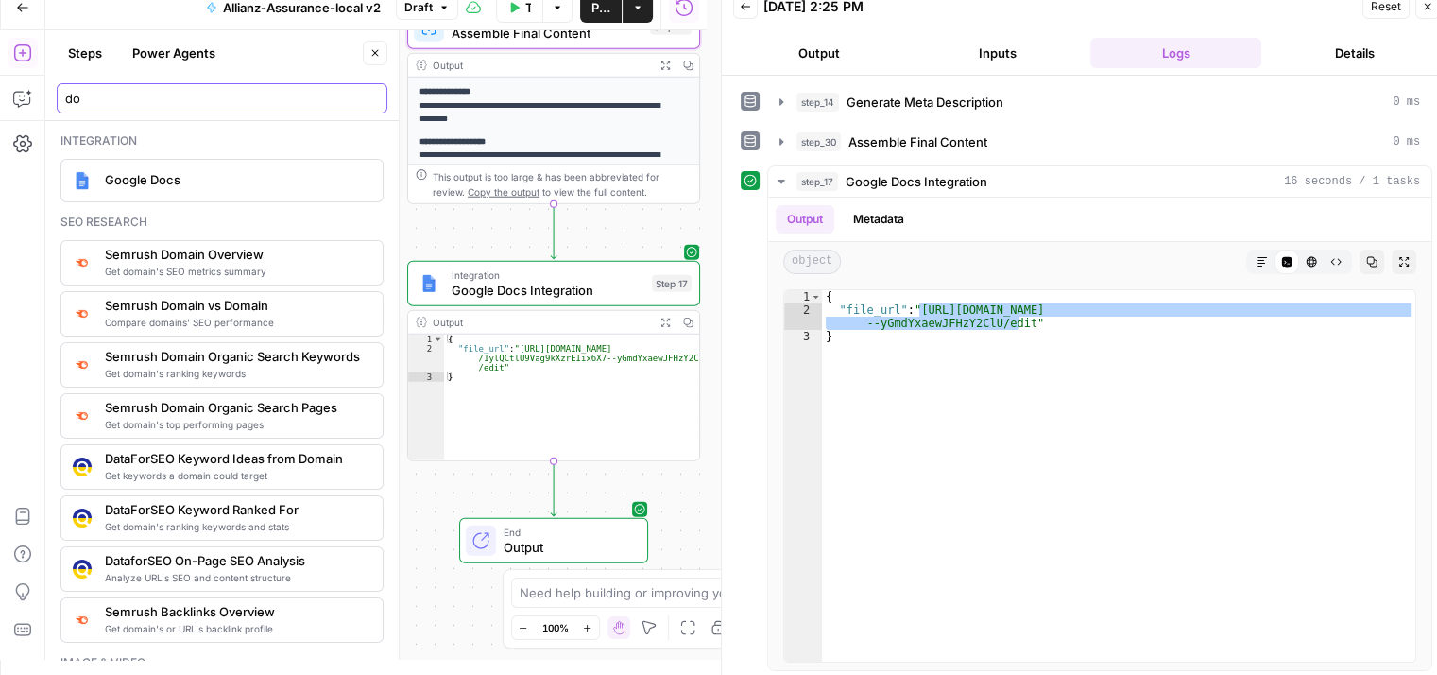
type input "d"
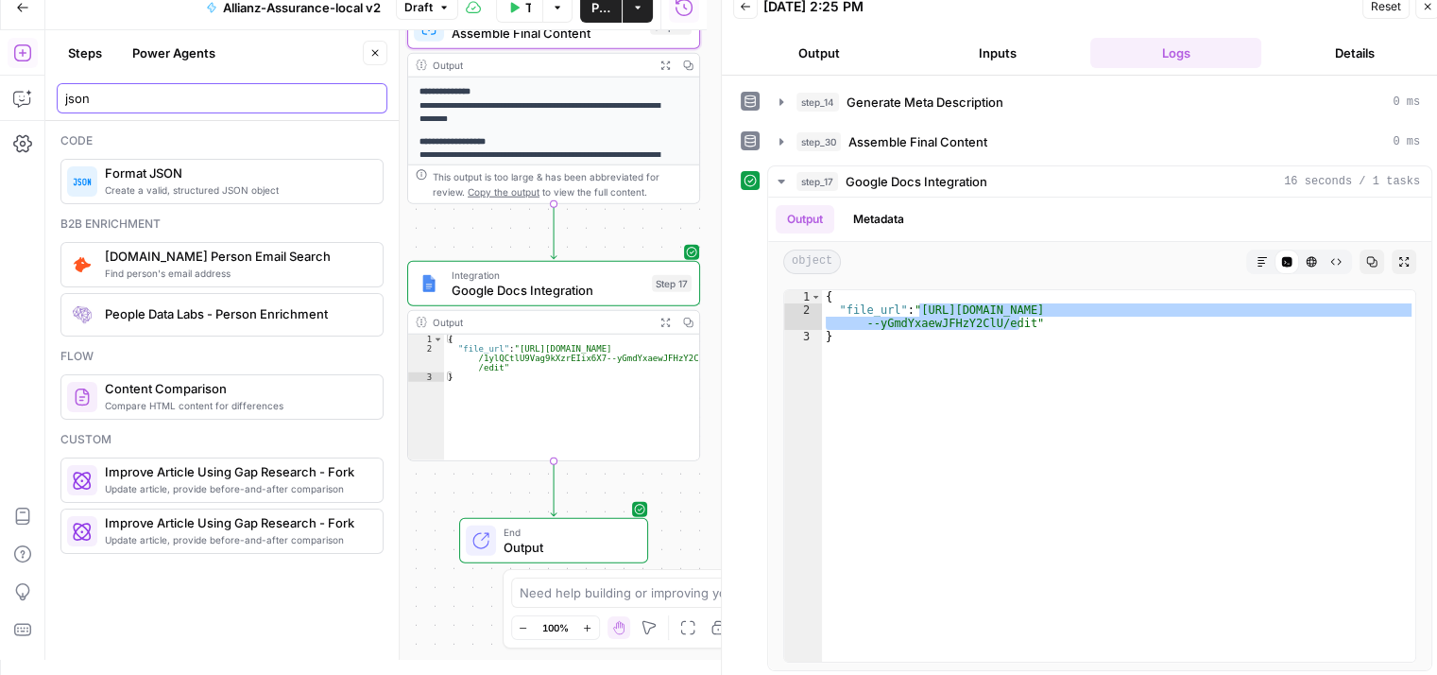
type input "json"
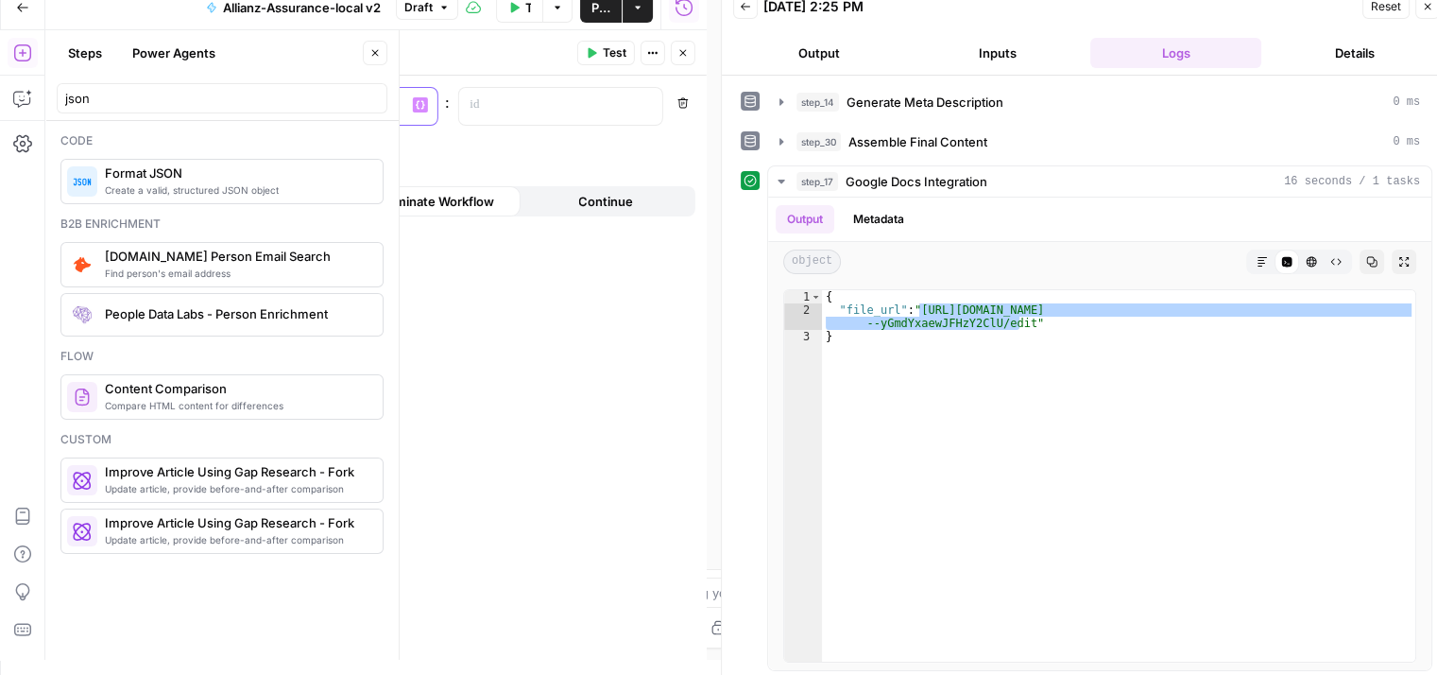
click at [296, 110] on p at bounding box center [320, 104] width 151 height 19
click at [366, 102] on p "********" at bounding box center [320, 104] width 151 height 19
click at [645, 103] on icon "button" at bounding box center [645, 104] width 9 height 9
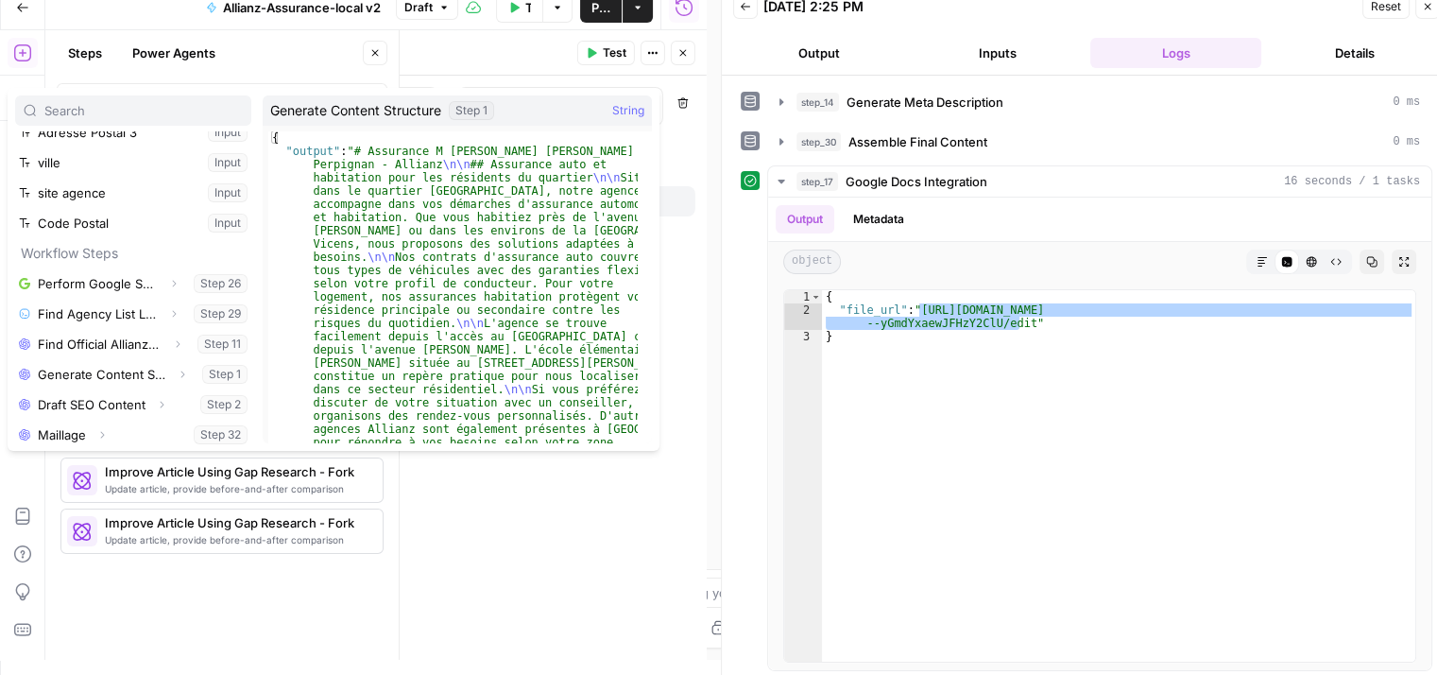
scroll to position [473, 0]
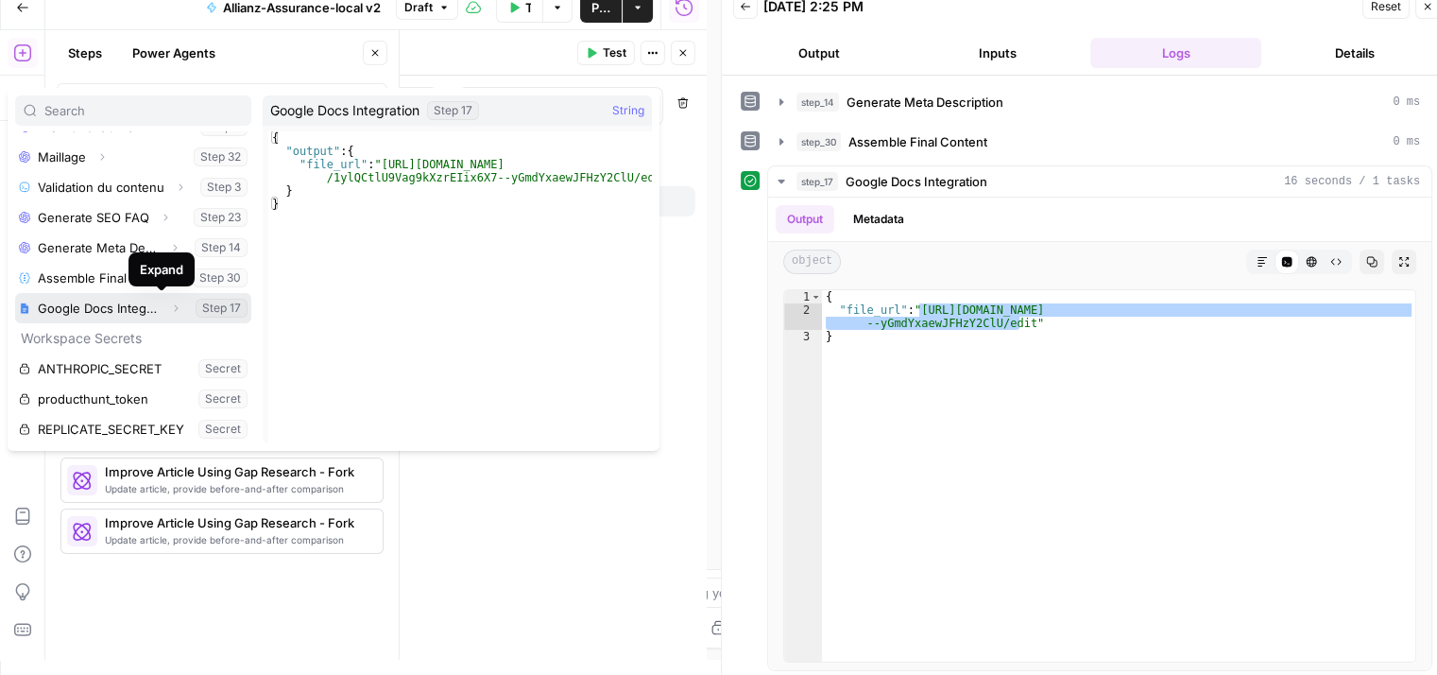
click at [170, 311] on icon "button" at bounding box center [175, 307] width 11 height 11
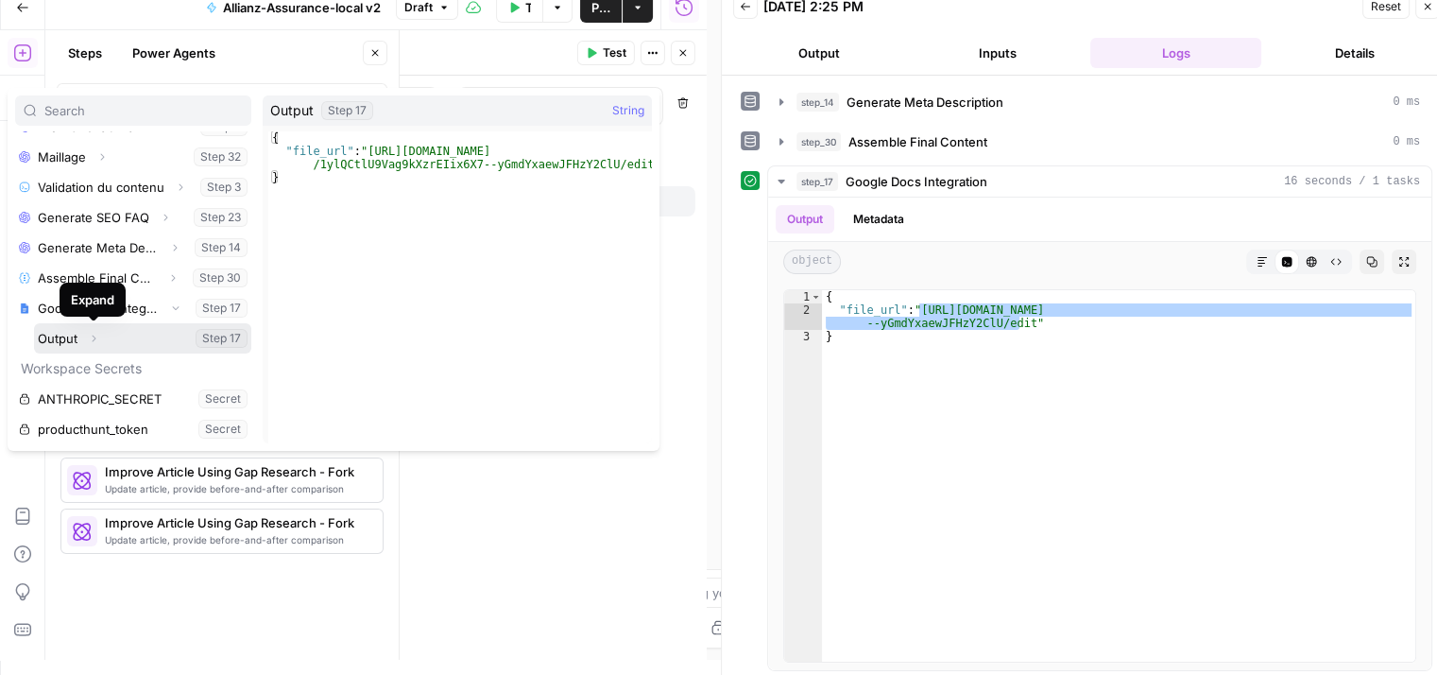
click at [92, 339] on icon "button" at bounding box center [93, 338] width 11 height 11
click at [94, 339] on icon "button" at bounding box center [93, 338] width 11 height 11
click at [94, 339] on icon "button" at bounding box center [95, 338] width 4 height 7
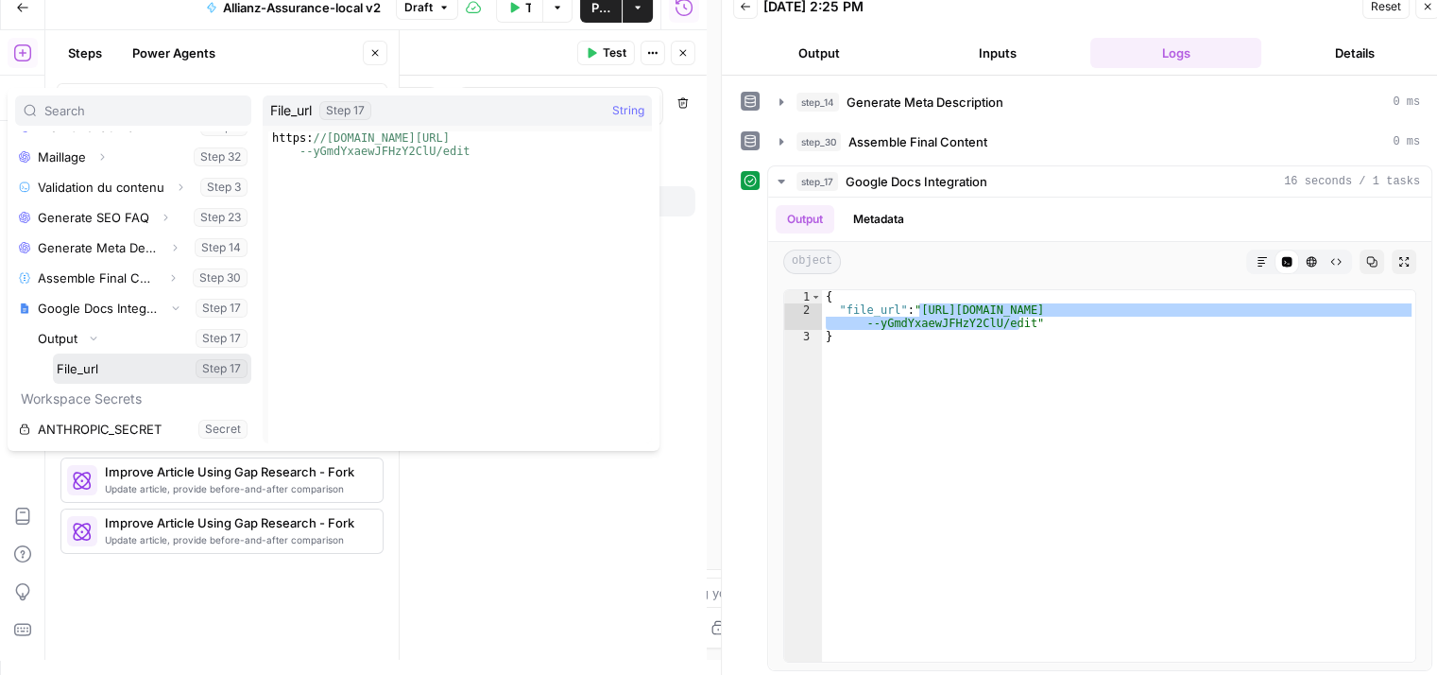
click at [86, 366] on button "Select variable File_url" at bounding box center [152, 368] width 198 height 30
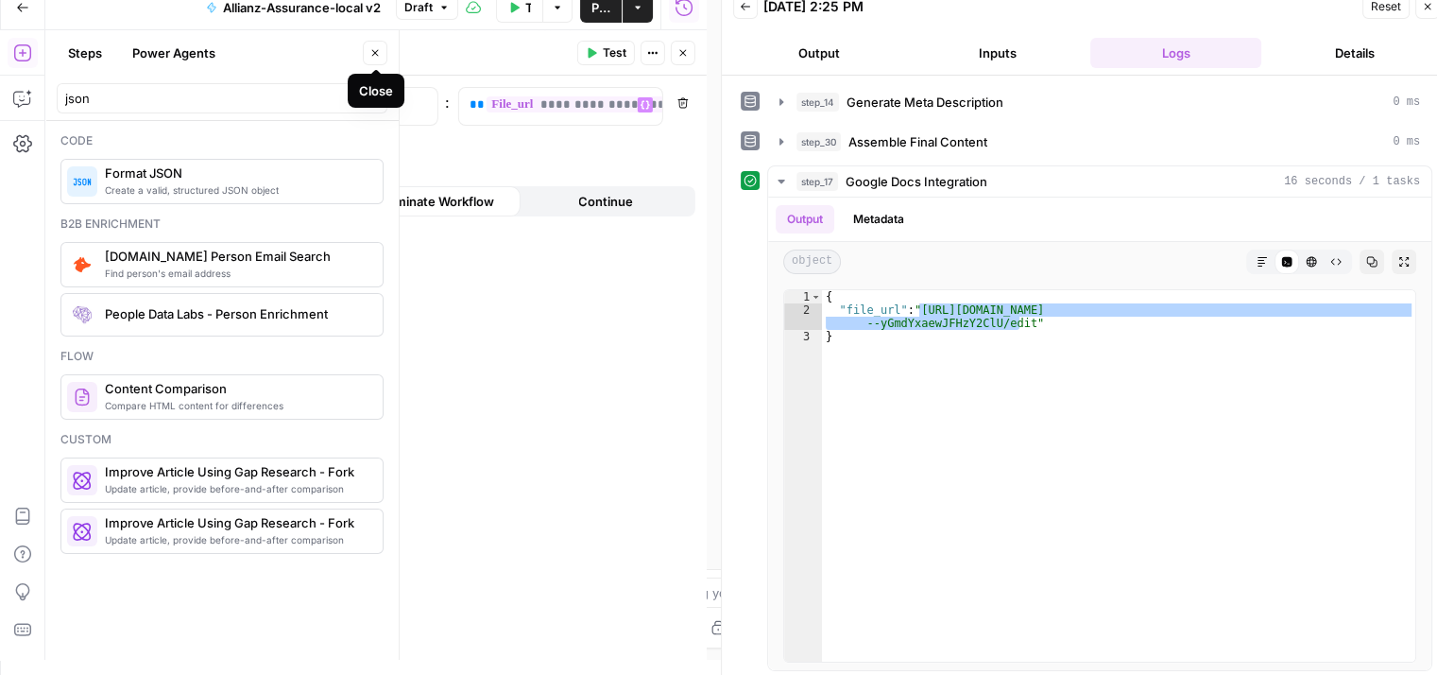
click at [377, 47] on icon "button" at bounding box center [374, 52] width 11 height 11
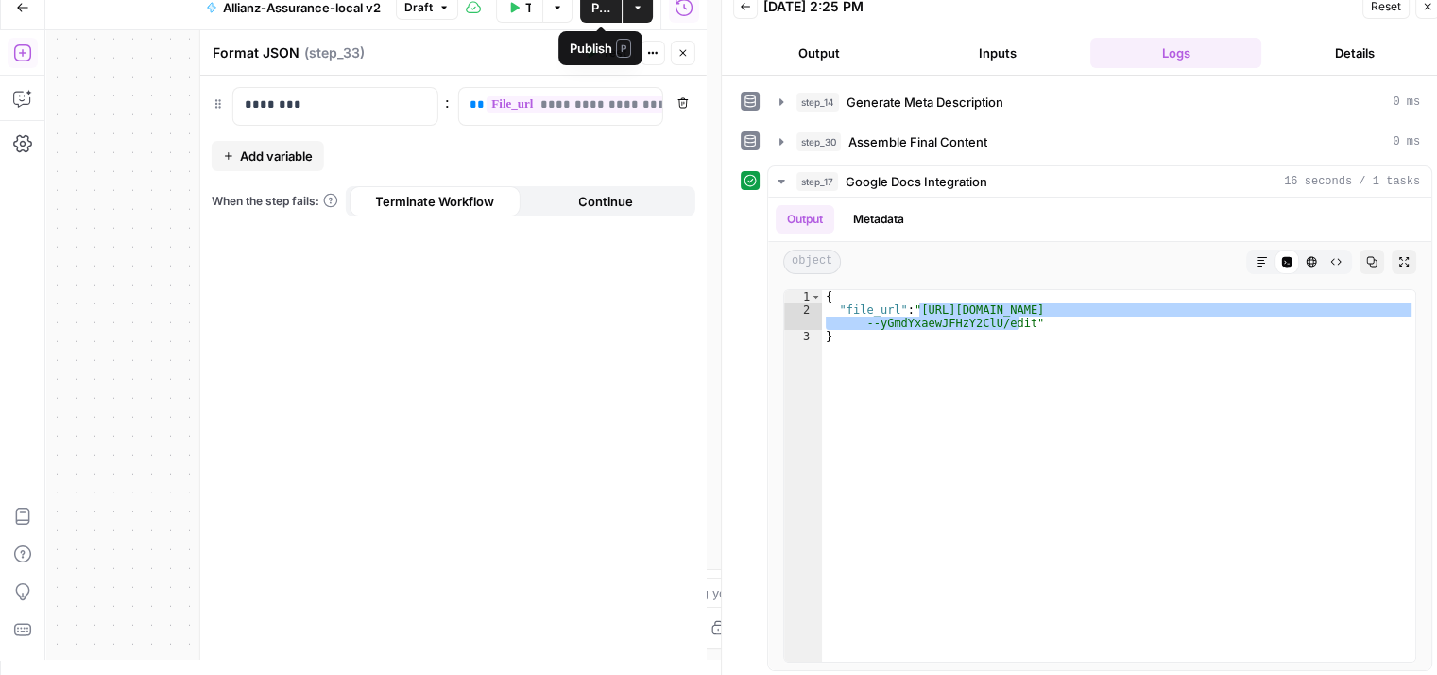
click at [592, 9] on span "Publish" at bounding box center [601, 7] width 19 height 19
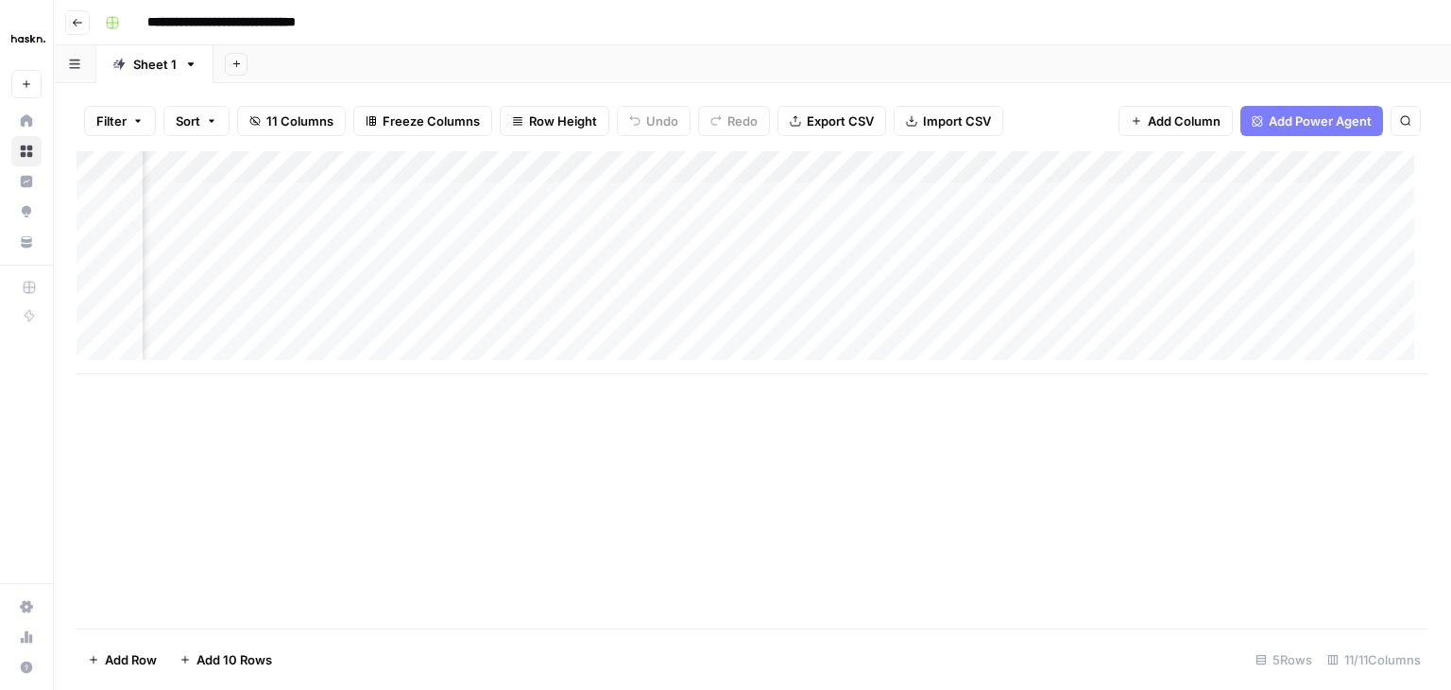
scroll to position [0, 1701]
click at [1119, 197] on div "Add Column" at bounding box center [753, 262] width 1352 height 223
click at [1296, 190] on div "Add Column" at bounding box center [753, 262] width 1352 height 223
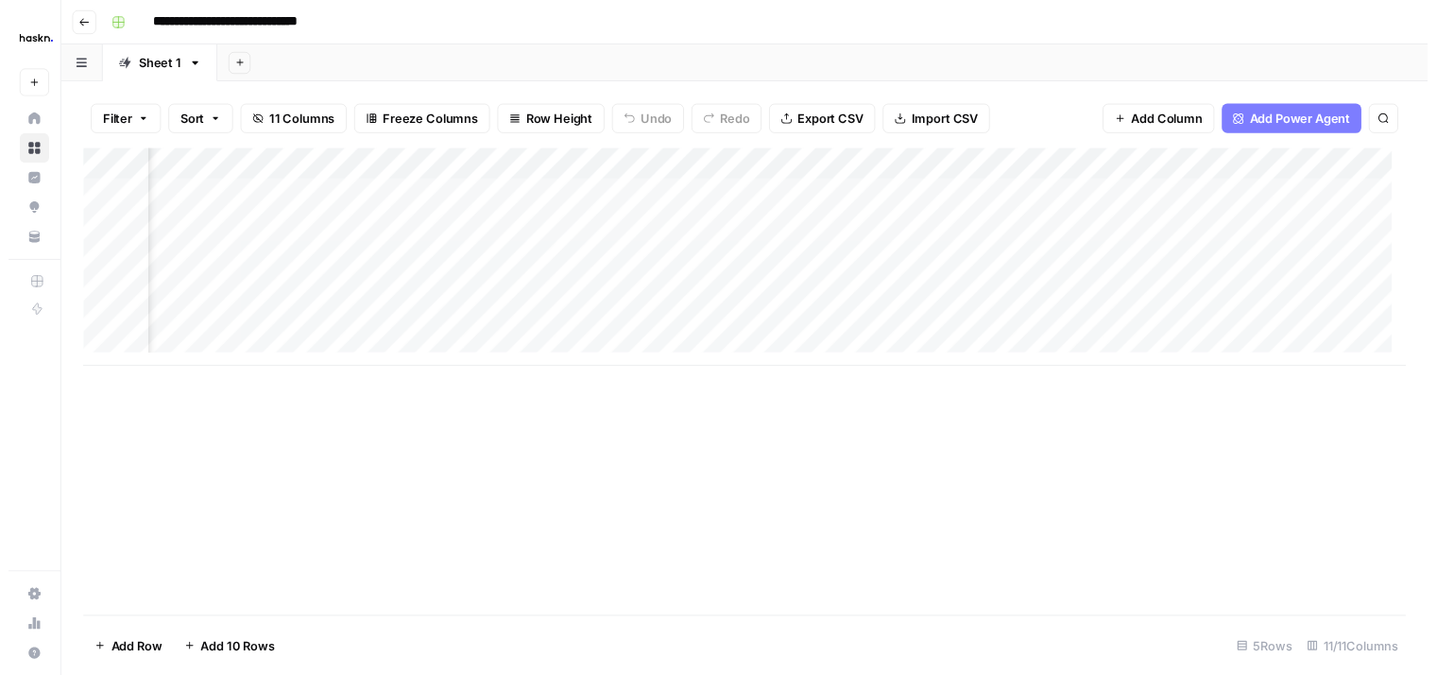
scroll to position [0, 1701]
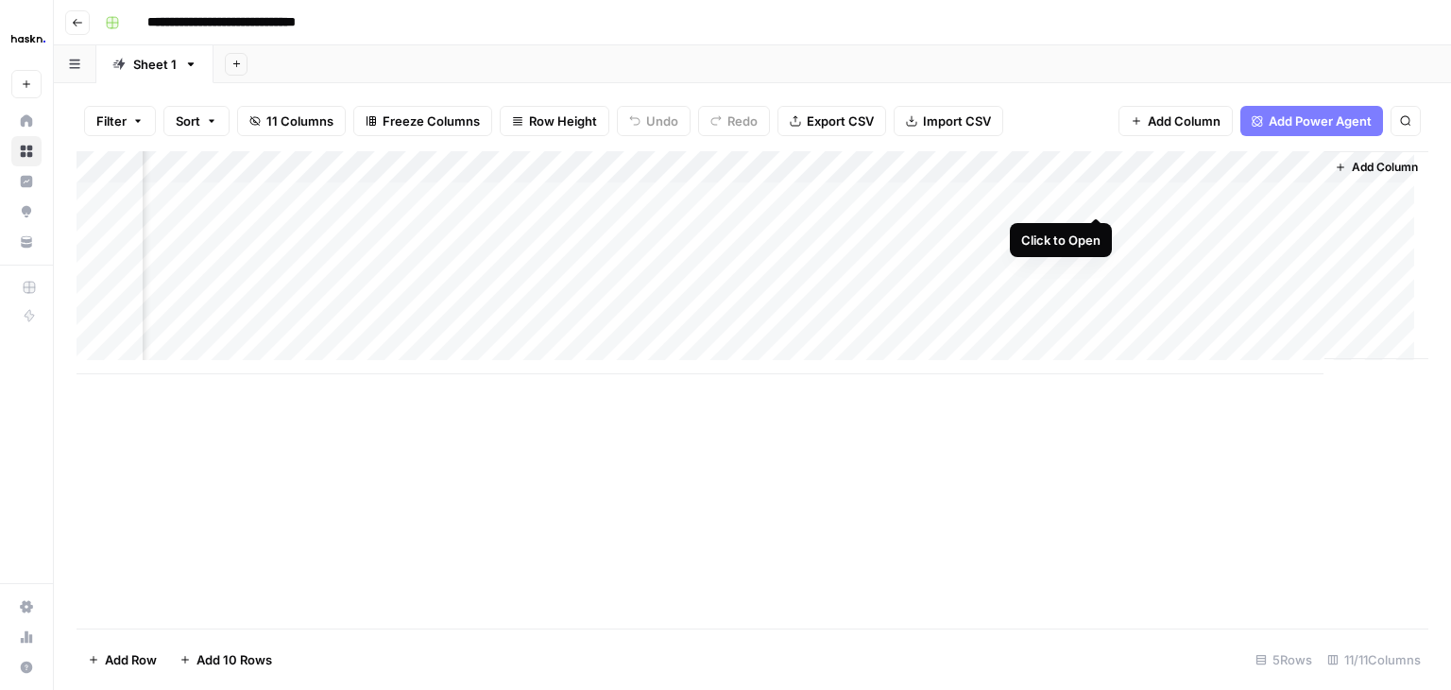
click at [1093, 194] on div "Add Column" at bounding box center [753, 262] width 1352 height 223
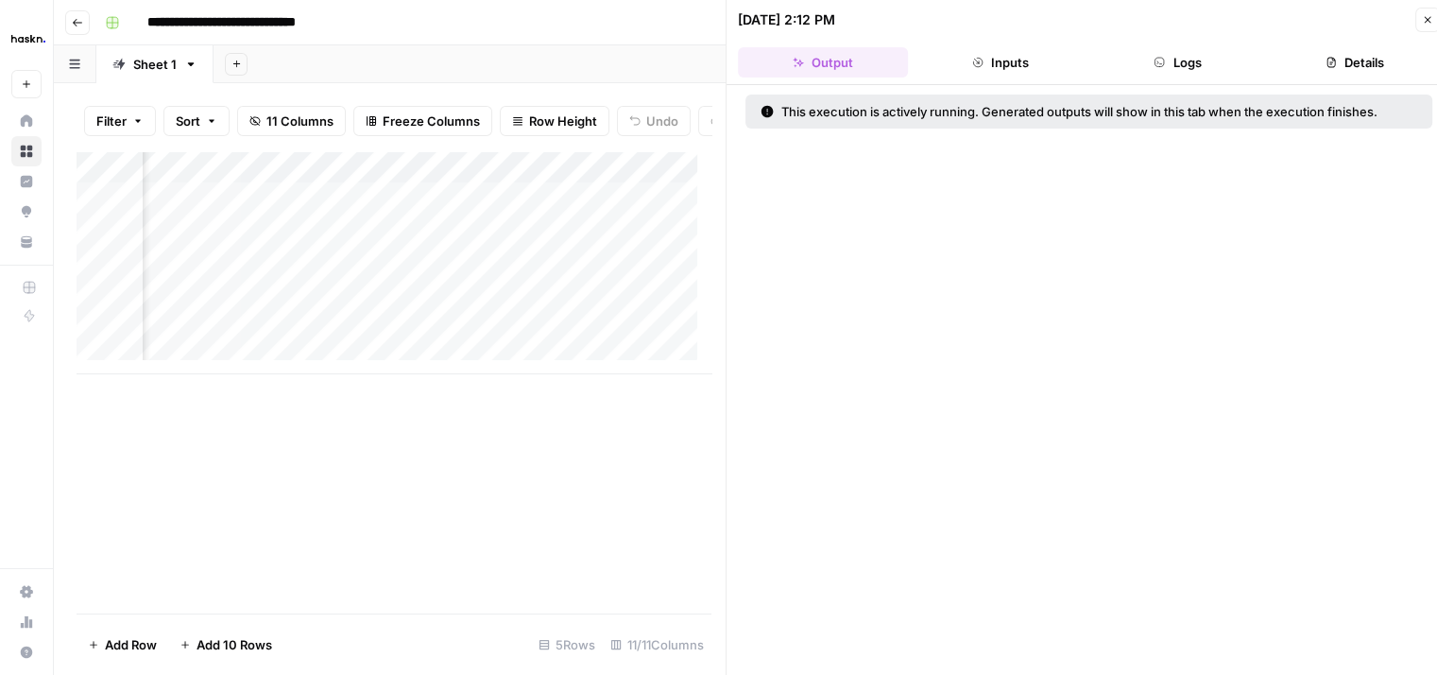
click at [1015, 71] on button "Inputs" at bounding box center [1001, 62] width 170 height 30
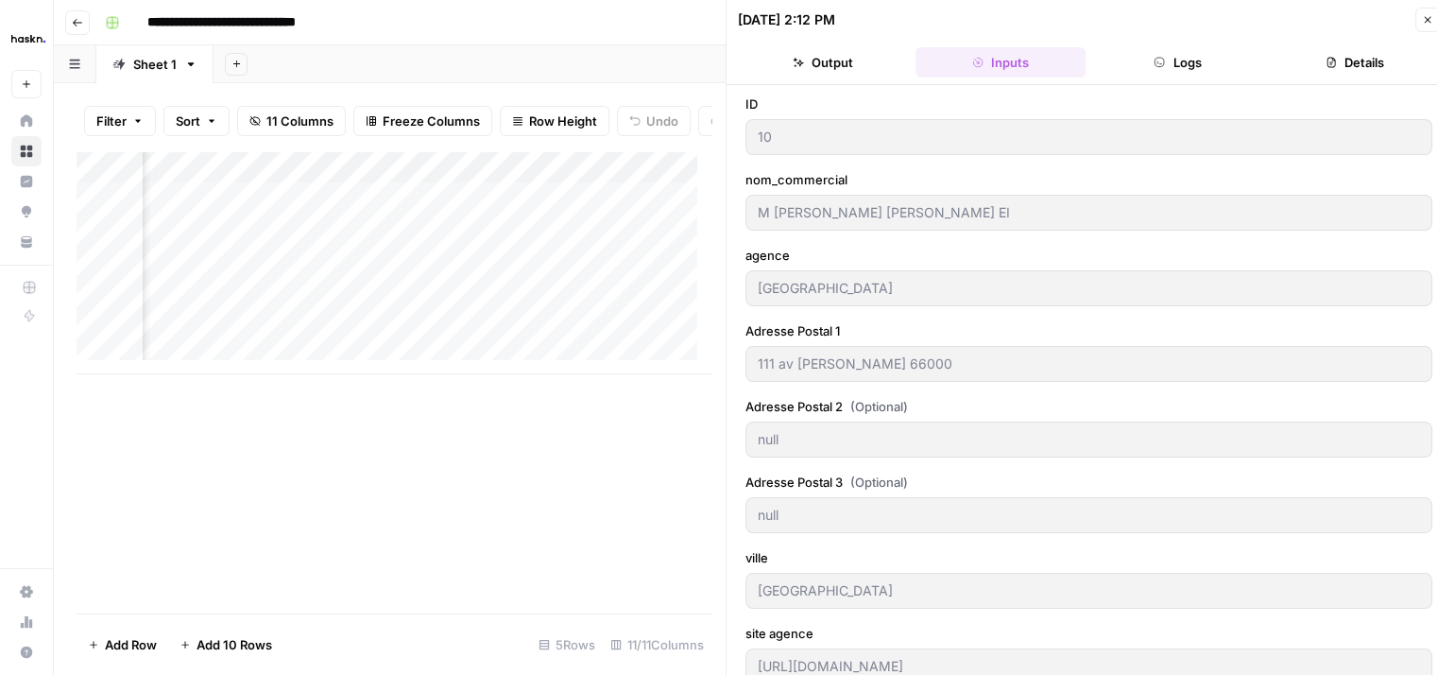
click at [1184, 61] on button "Logs" at bounding box center [1178, 62] width 170 height 30
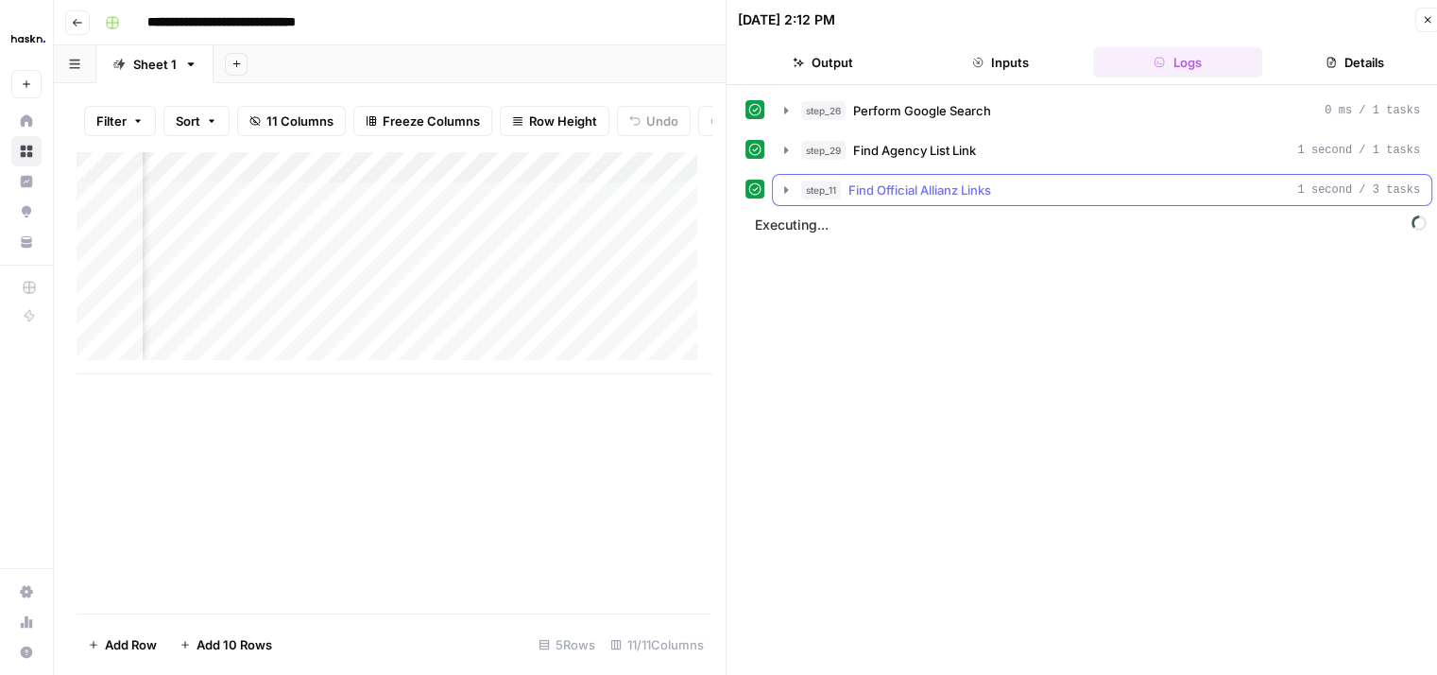
click at [782, 197] on button "step_11 Find Official Allianz Links 1 second / 3 tasks" at bounding box center [1102, 190] width 659 height 30
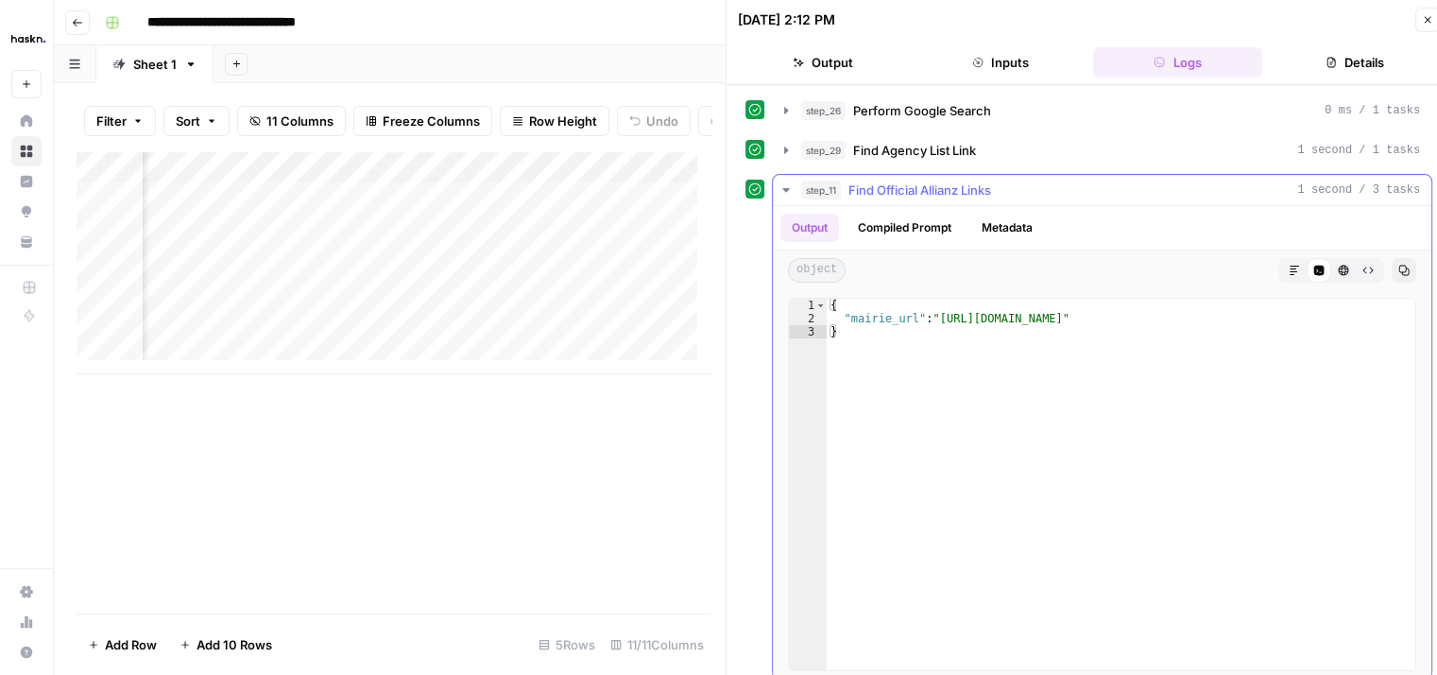
click at [782, 197] on button "step_11 Find Official Allianz Links 1 second / 3 tasks" at bounding box center [1102, 190] width 659 height 30
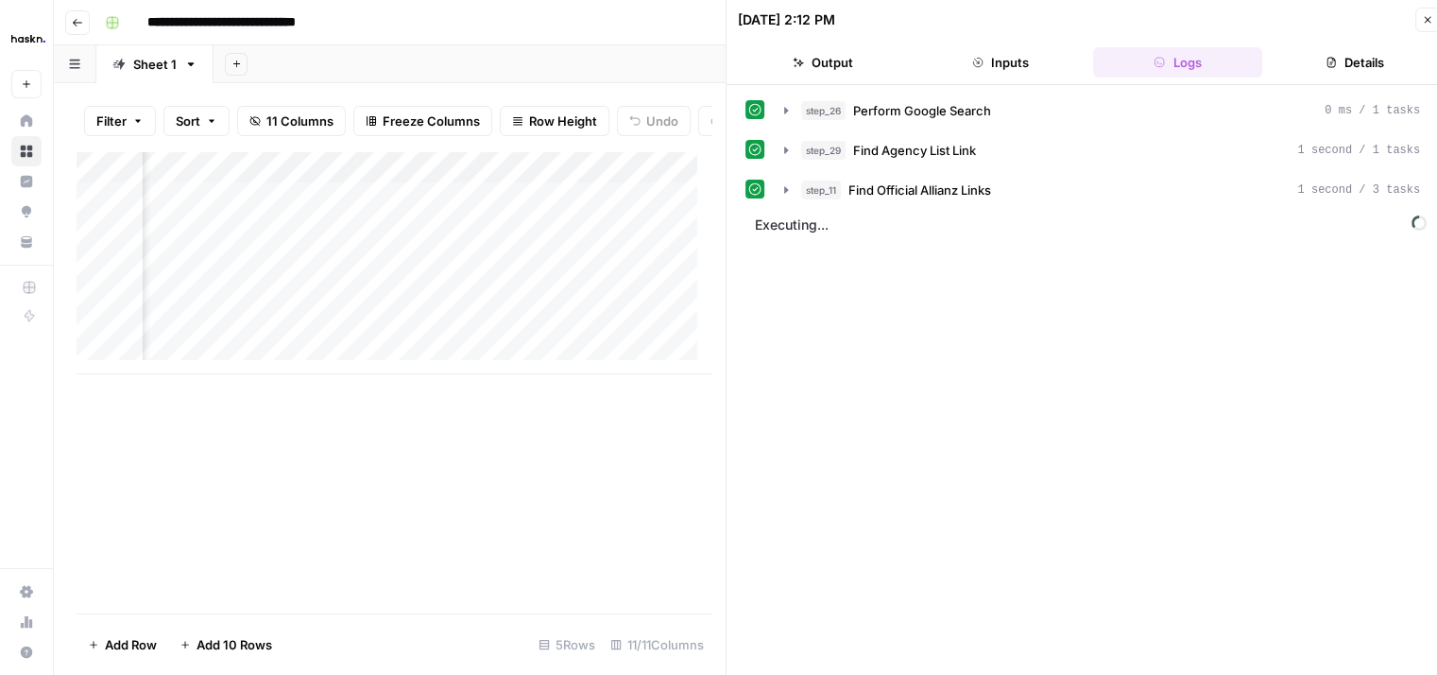
click at [645, 46] on div "Add Sheet" at bounding box center [826, 64] width 1224 height 38
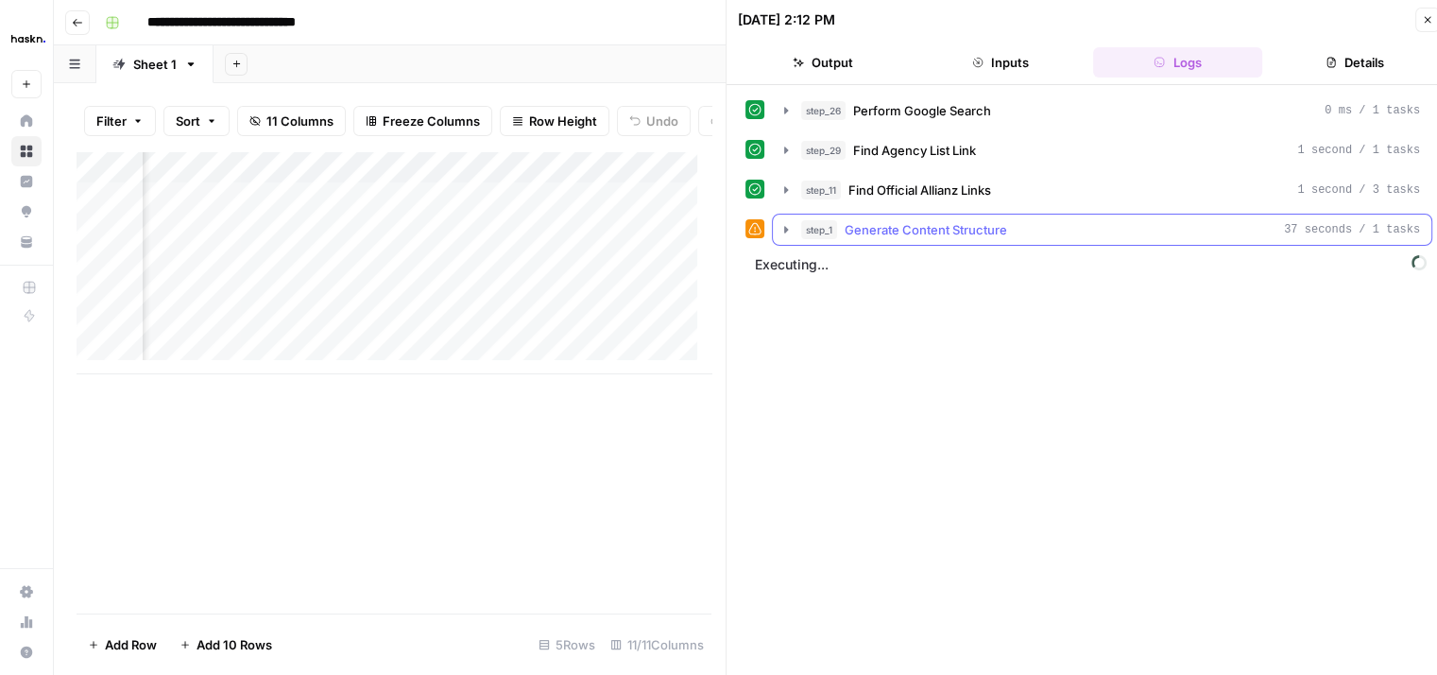
click at [781, 238] on button "step_1 Generate Content Structure 37 seconds / 1 tasks" at bounding box center [1102, 229] width 659 height 30
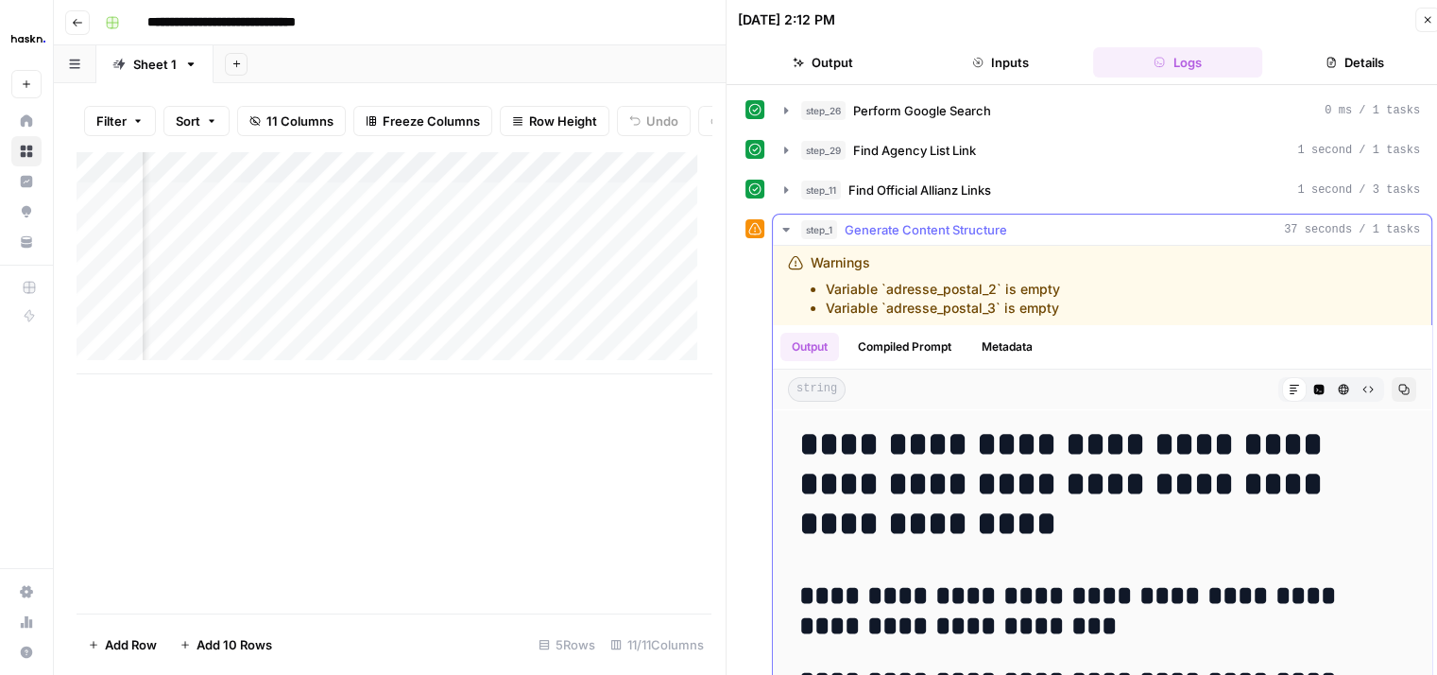
click at [781, 238] on button "step_1 Generate Content Structure 37 seconds / 1 tasks" at bounding box center [1102, 229] width 659 height 30
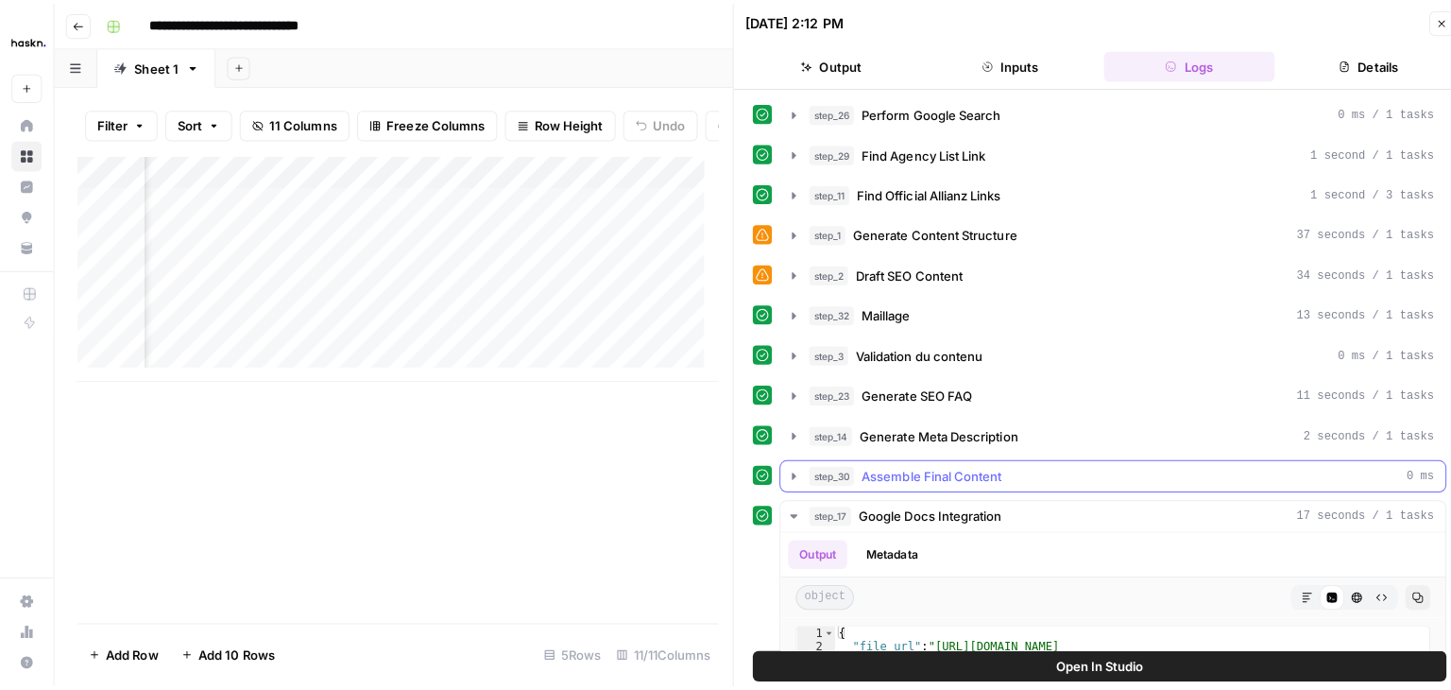
scroll to position [360, 0]
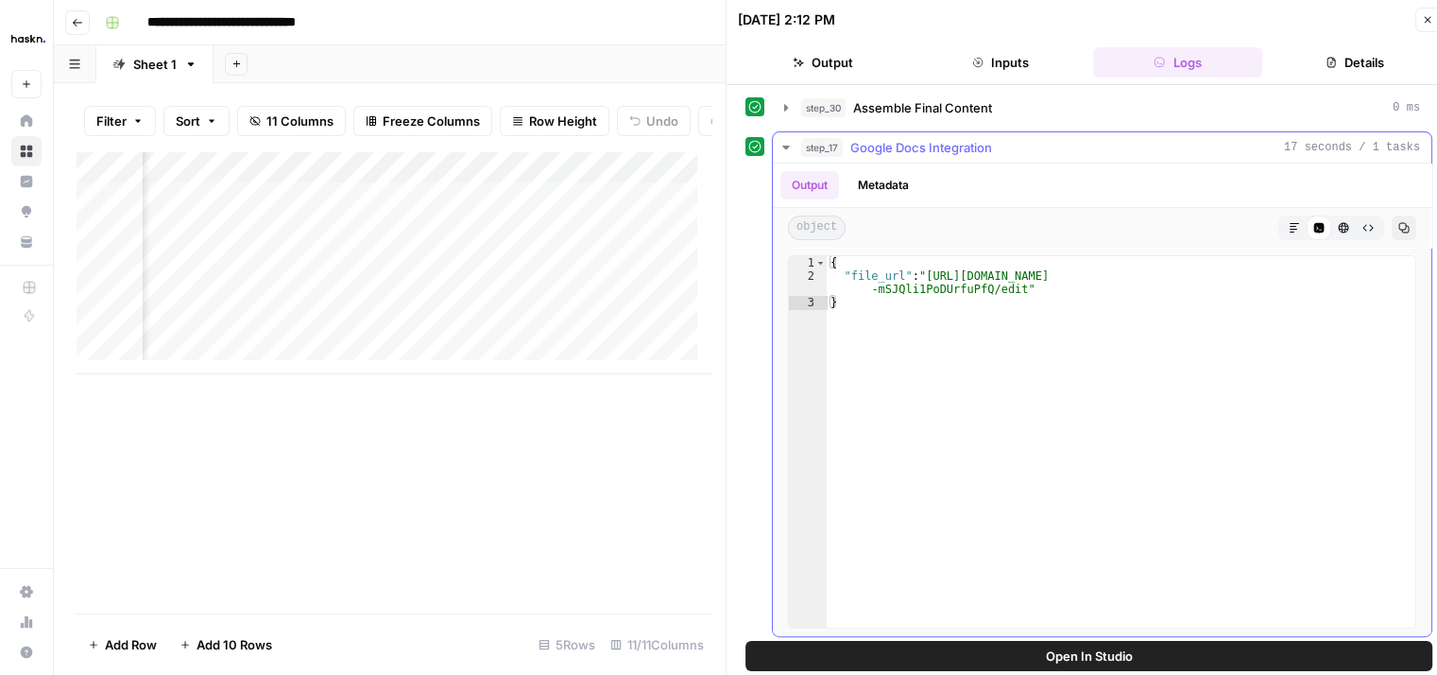
type textarea "**********"
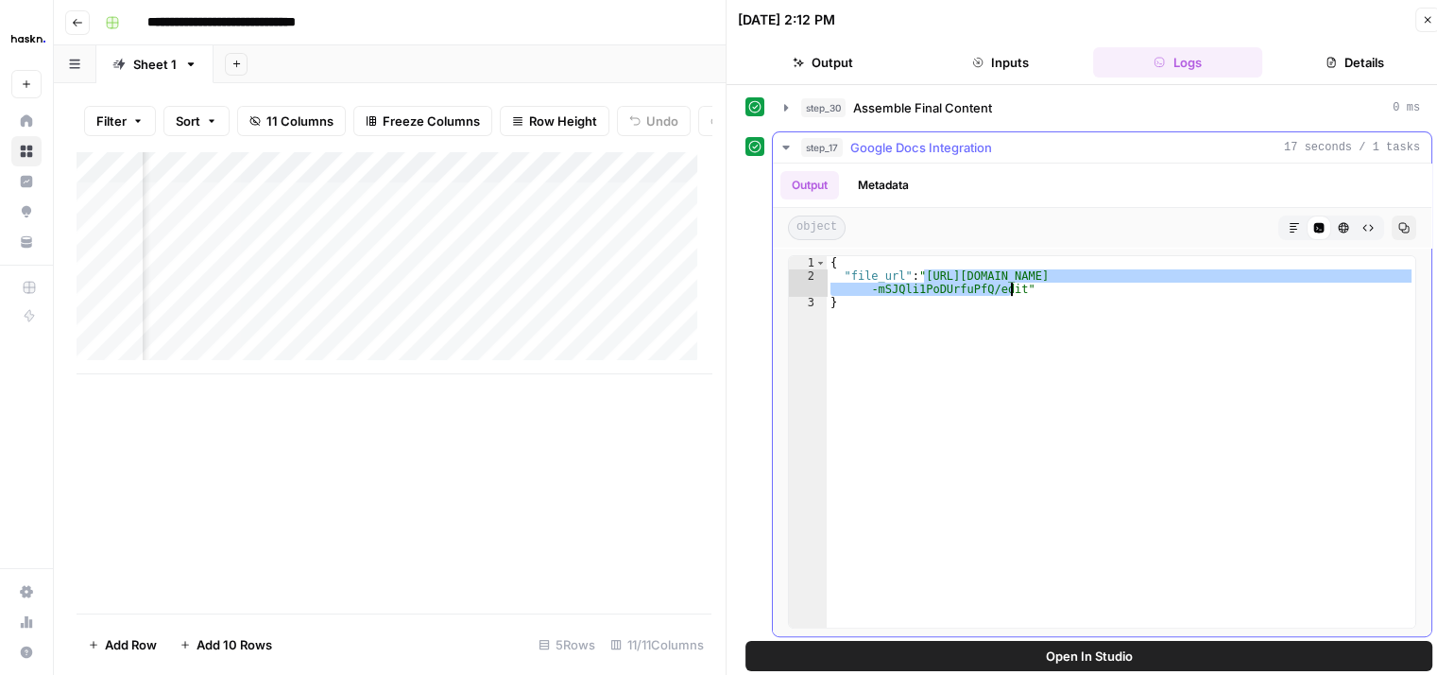
drag, startPoint x: 926, startPoint y: 269, endPoint x: 1010, endPoint y: 284, distance: 85.4
click at [1010, 284] on div "{ "file_url" : "https://docs.google.com/document/d/1g3UTwll6rBygS_k8KABpMFVw6 -…" at bounding box center [1121, 455] width 589 height 399
click at [1429, 23] on icon "button" at bounding box center [1427, 19] width 11 height 11
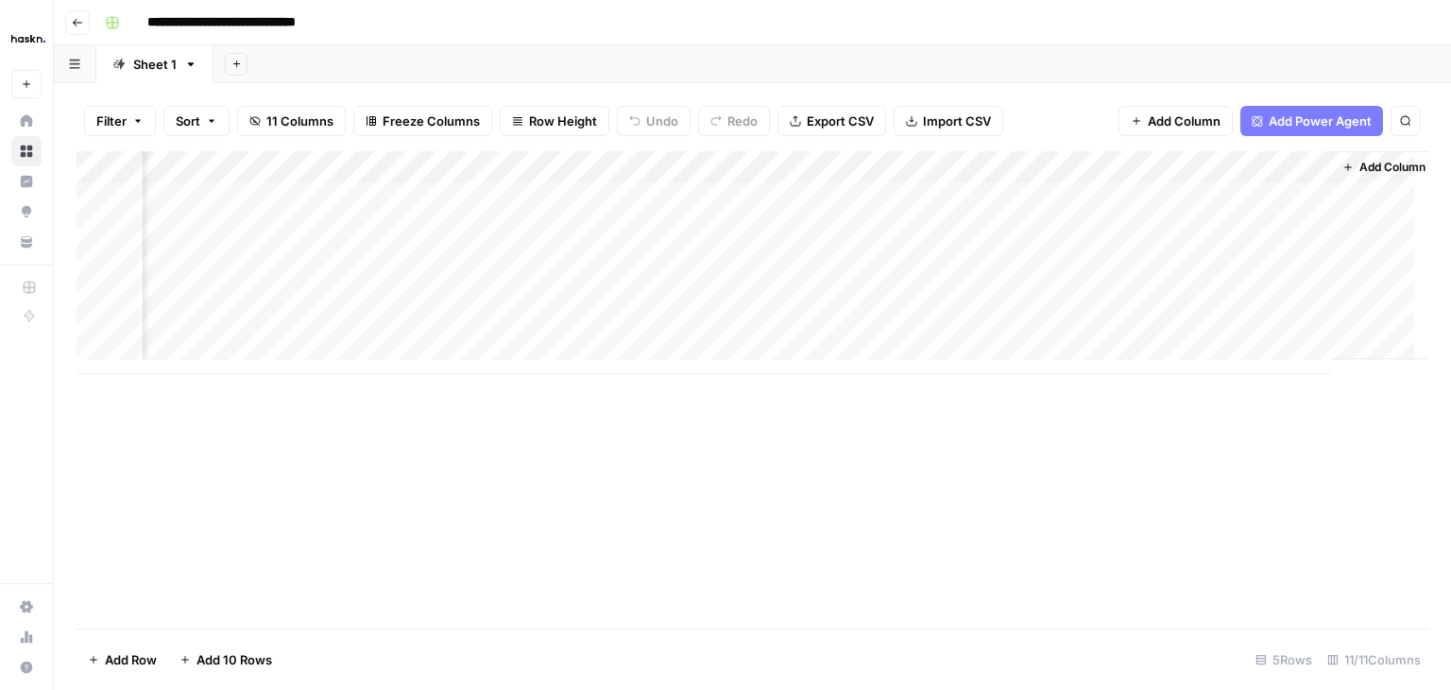
scroll to position [0, 1701]
click at [1296, 163] on div "Add Column" at bounding box center [753, 262] width 1352 height 223
click at [1219, 356] on span "Remove Column" at bounding box center [1257, 352] width 165 height 19
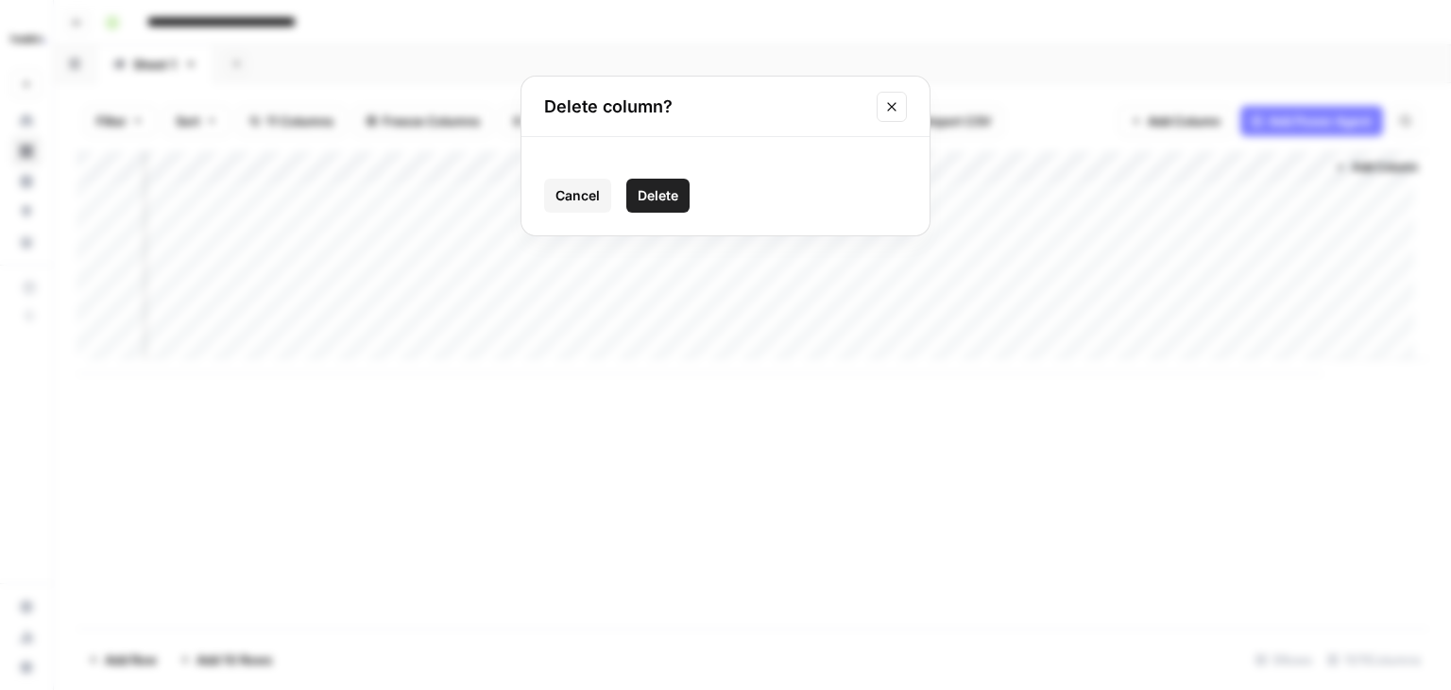
click at [638, 200] on span "Delete" at bounding box center [658, 195] width 41 height 19
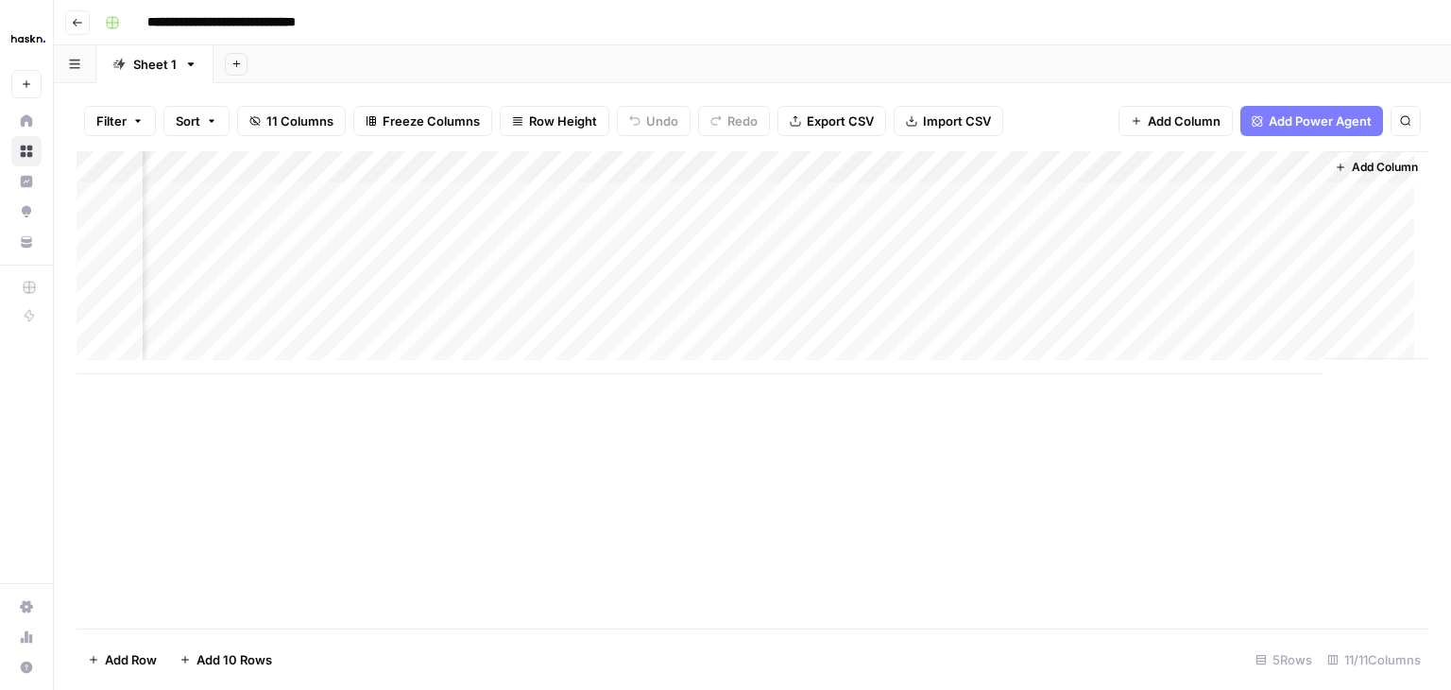
scroll to position [0, 1531]
click at [1266, 194] on div "Add Column" at bounding box center [753, 262] width 1352 height 223
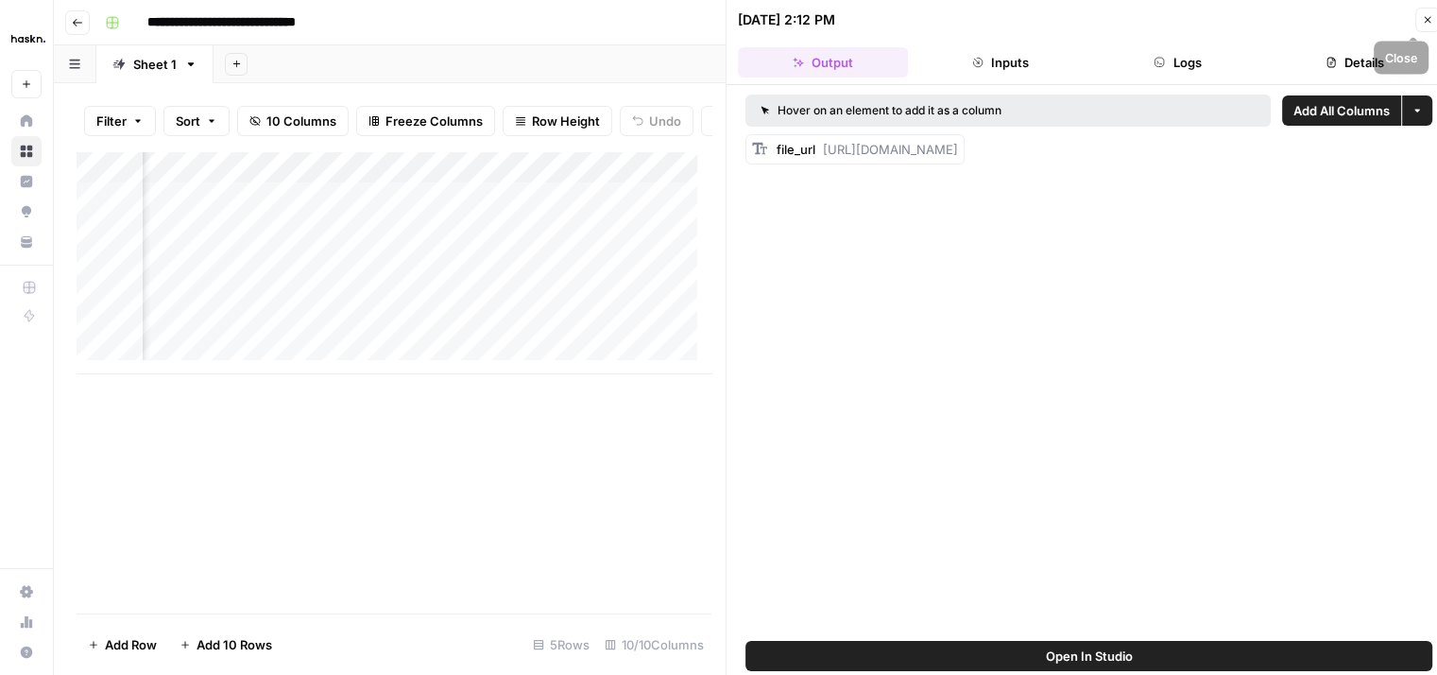
click at [1431, 14] on icon "button" at bounding box center [1427, 19] width 11 height 11
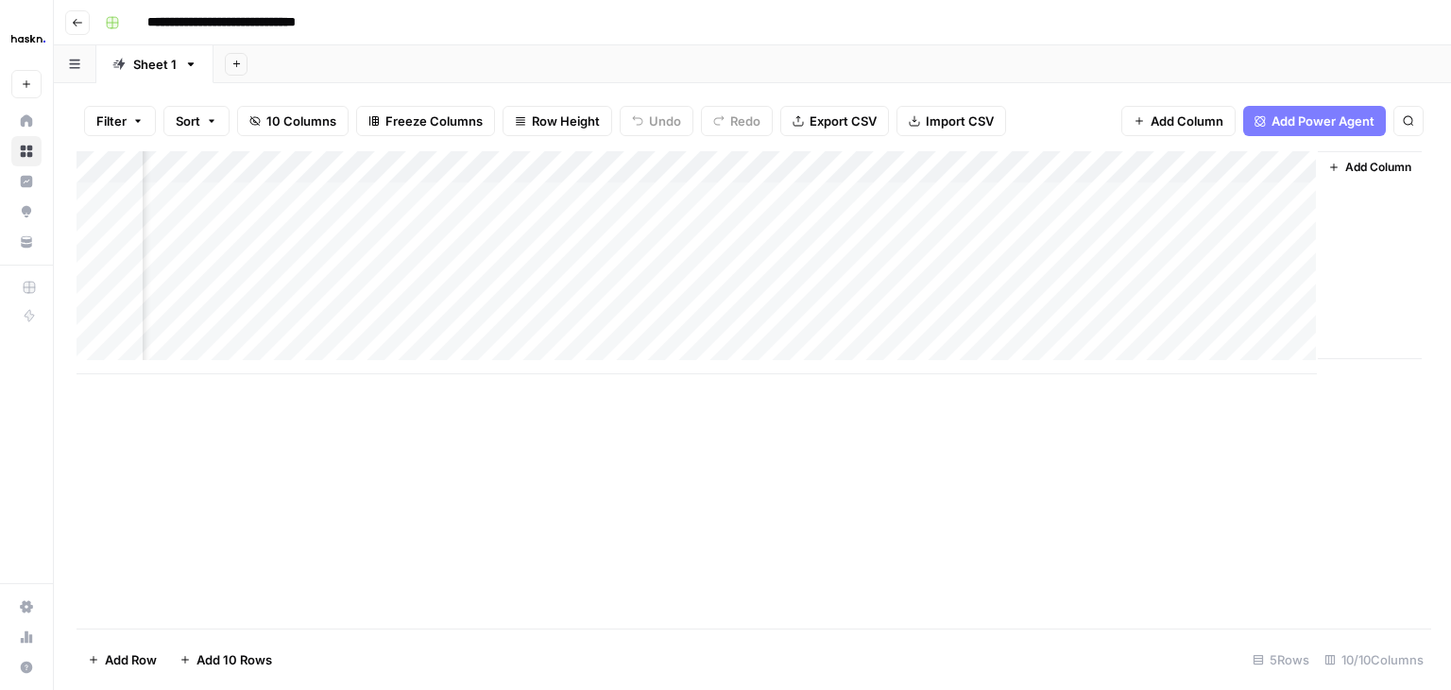
scroll to position [0, 1508]
click at [1319, 196] on div "Add Column" at bounding box center [753, 262] width 1352 height 223
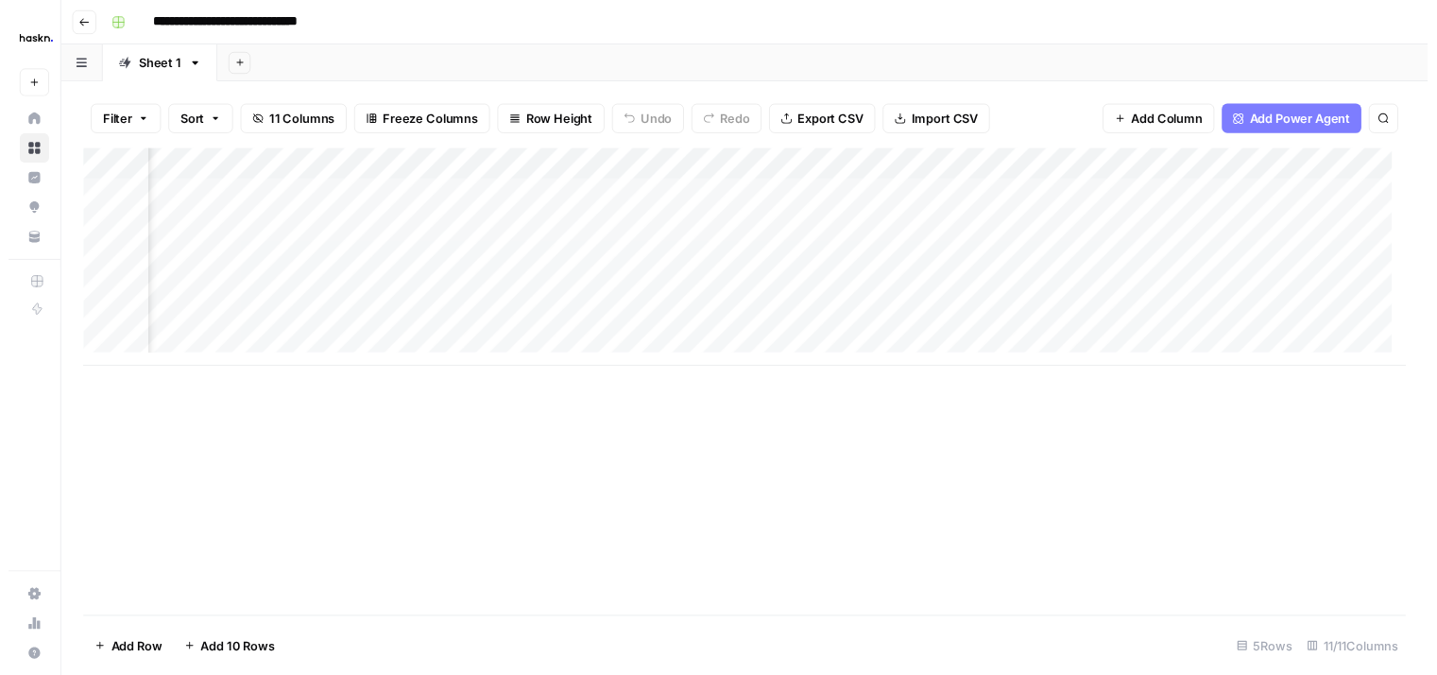
scroll to position [0, 1701]
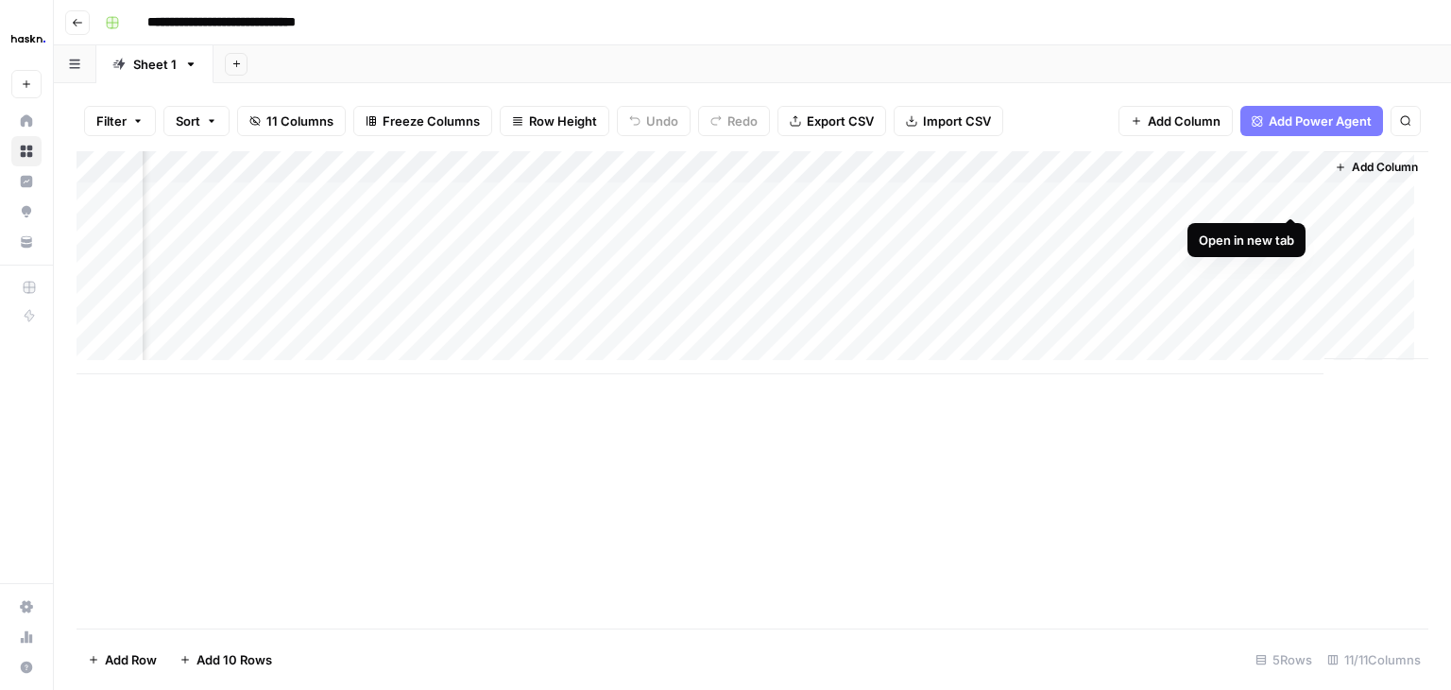
click at [1293, 201] on div "Add Column" at bounding box center [753, 262] width 1352 height 223
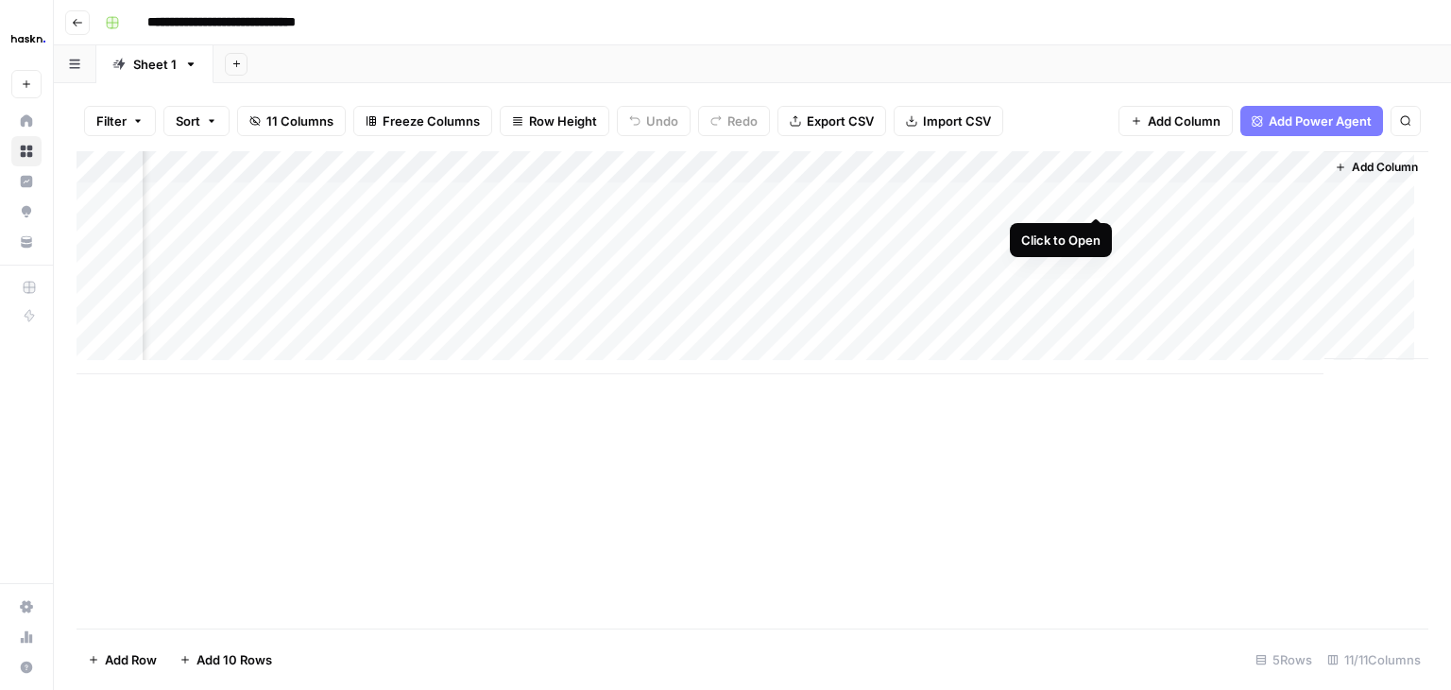
click at [1091, 197] on div "Add Column" at bounding box center [753, 262] width 1352 height 223
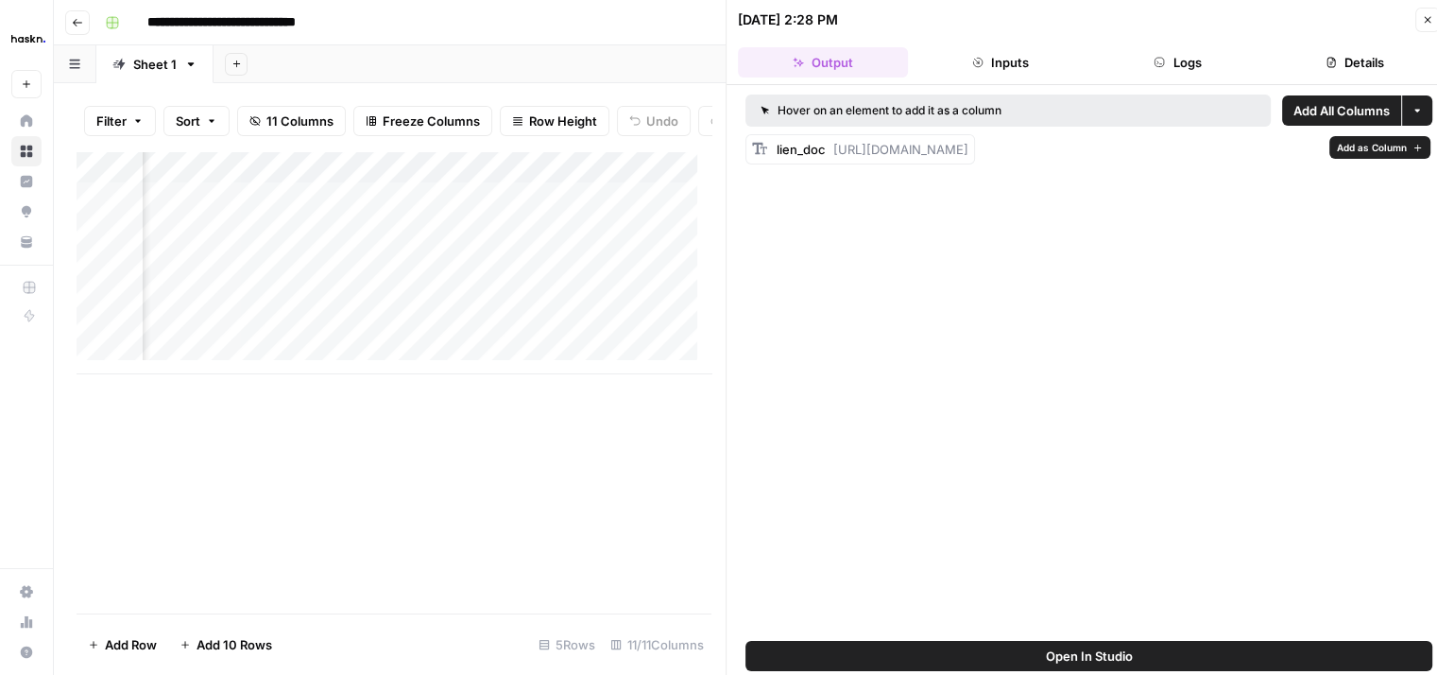
click at [969, 148] on span "https://docs.google.com/document/d/1ylofJxj2Kyjo7lDTEMky-QWLFMcktZXHUU4-SFwpZmI…" at bounding box center [900, 149] width 135 height 15
click at [1395, 147] on span "Add as Column" at bounding box center [1372, 147] width 70 height 15
click at [1427, 22] on icon "button" at bounding box center [1427, 19] width 11 height 11
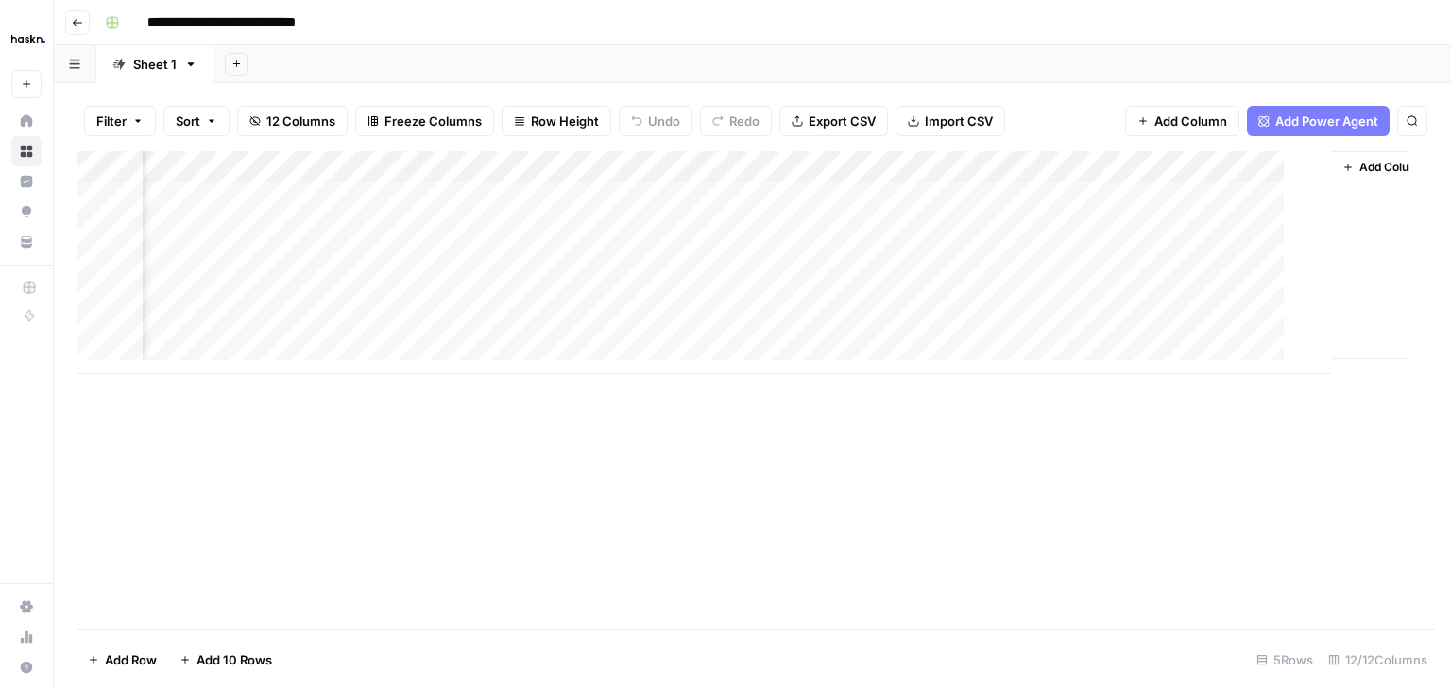
scroll to position [0, 1848]
click at [1145, 205] on div "Add Column" at bounding box center [753, 262] width 1352 height 223
click at [1315, 168] on div "Add Column" at bounding box center [753, 262] width 1352 height 223
click at [1224, 350] on span "Remove Column" at bounding box center [1280, 352] width 165 height 19
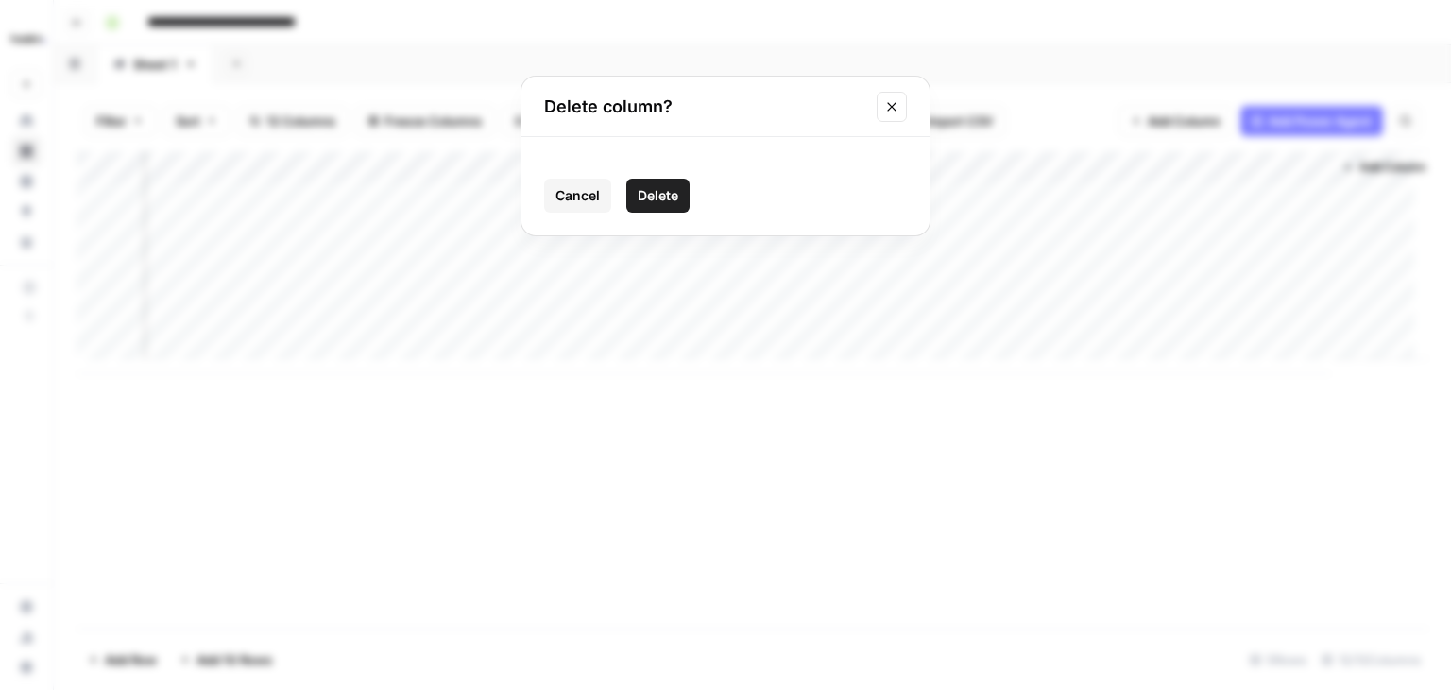
click at [662, 197] on span "Delete" at bounding box center [658, 195] width 41 height 19
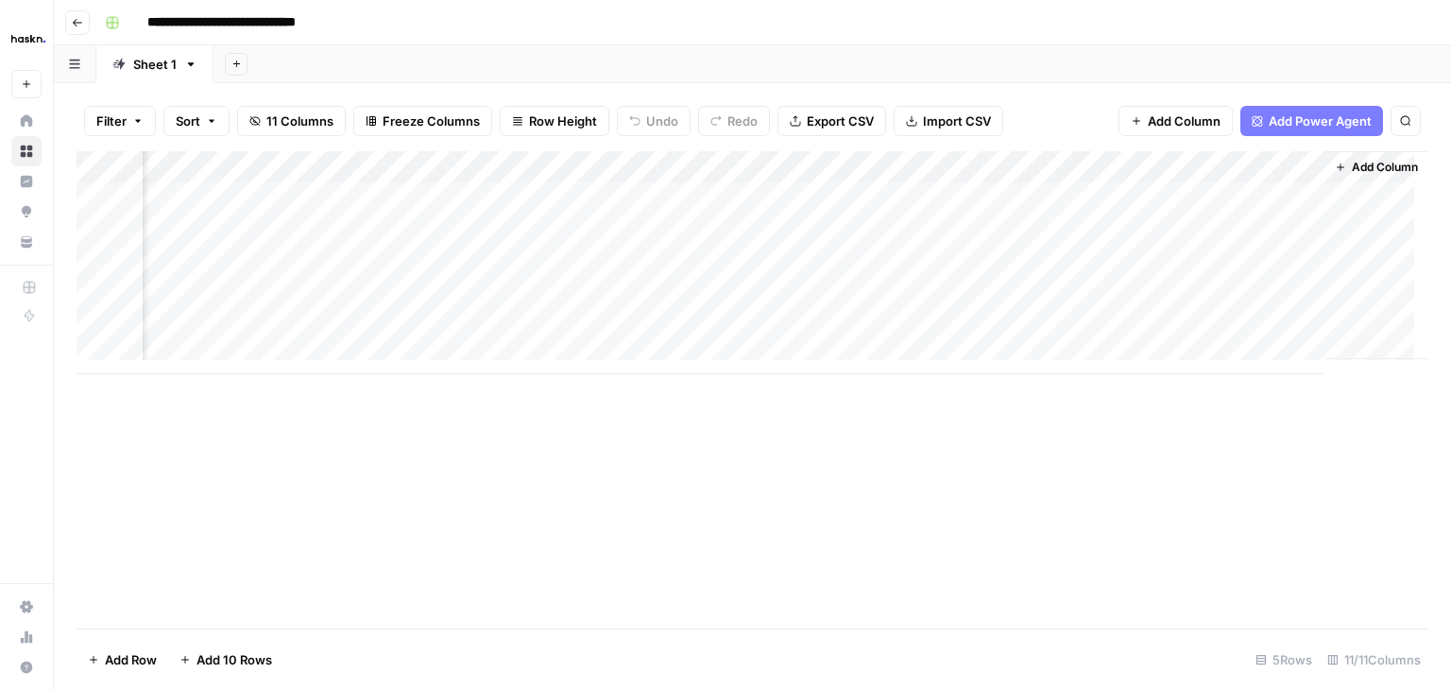
scroll to position [0, 1701]
click at [1104, 171] on div "Add Column" at bounding box center [753, 262] width 1352 height 223
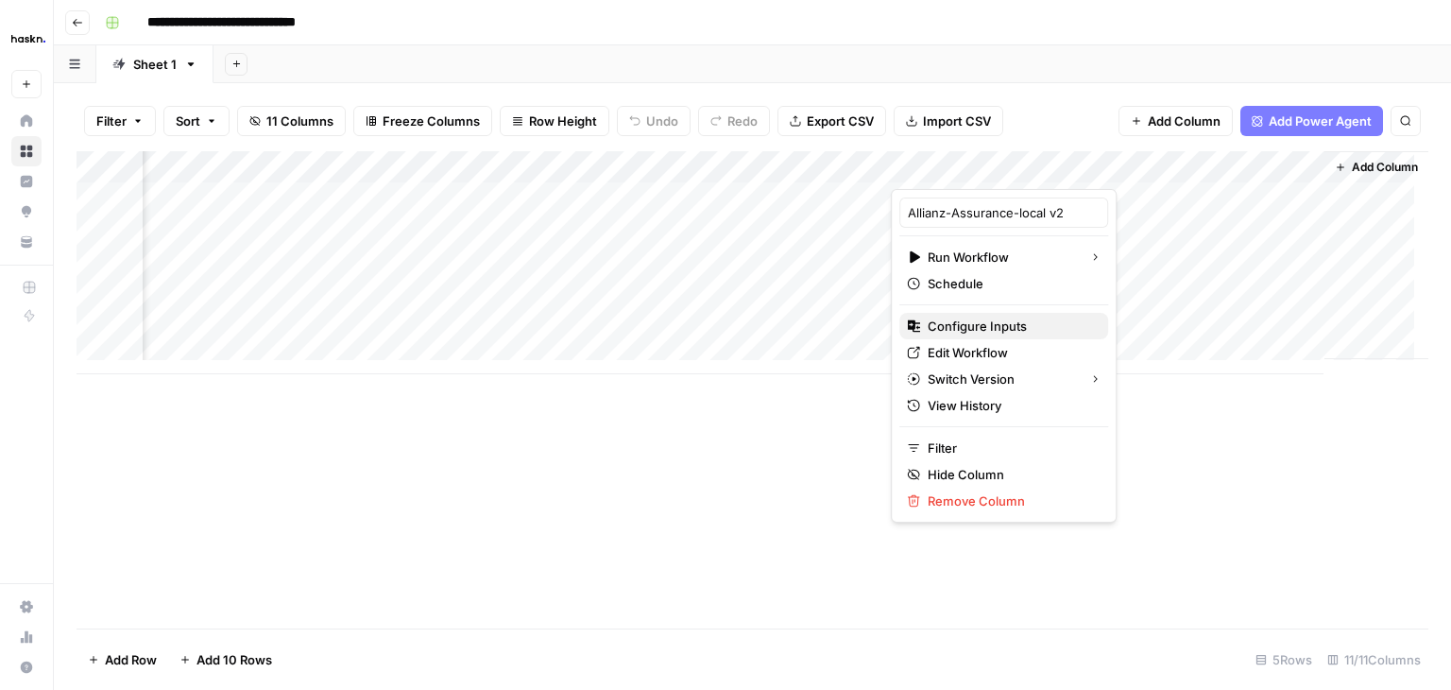
click at [1011, 323] on span "Configure Inputs" at bounding box center [1010, 326] width 165 height 19
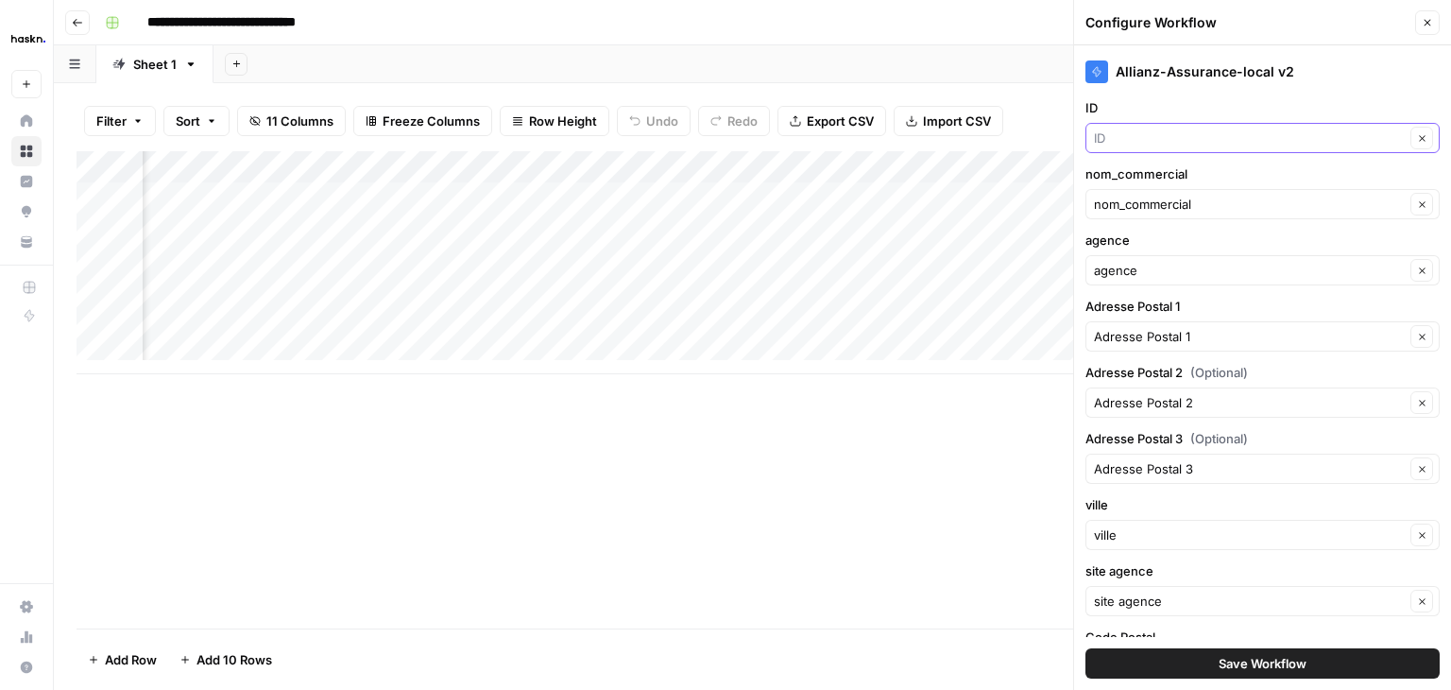
click at [1304, 140] on input "ID" at bounding box center [1249, 138] width 311 height 19
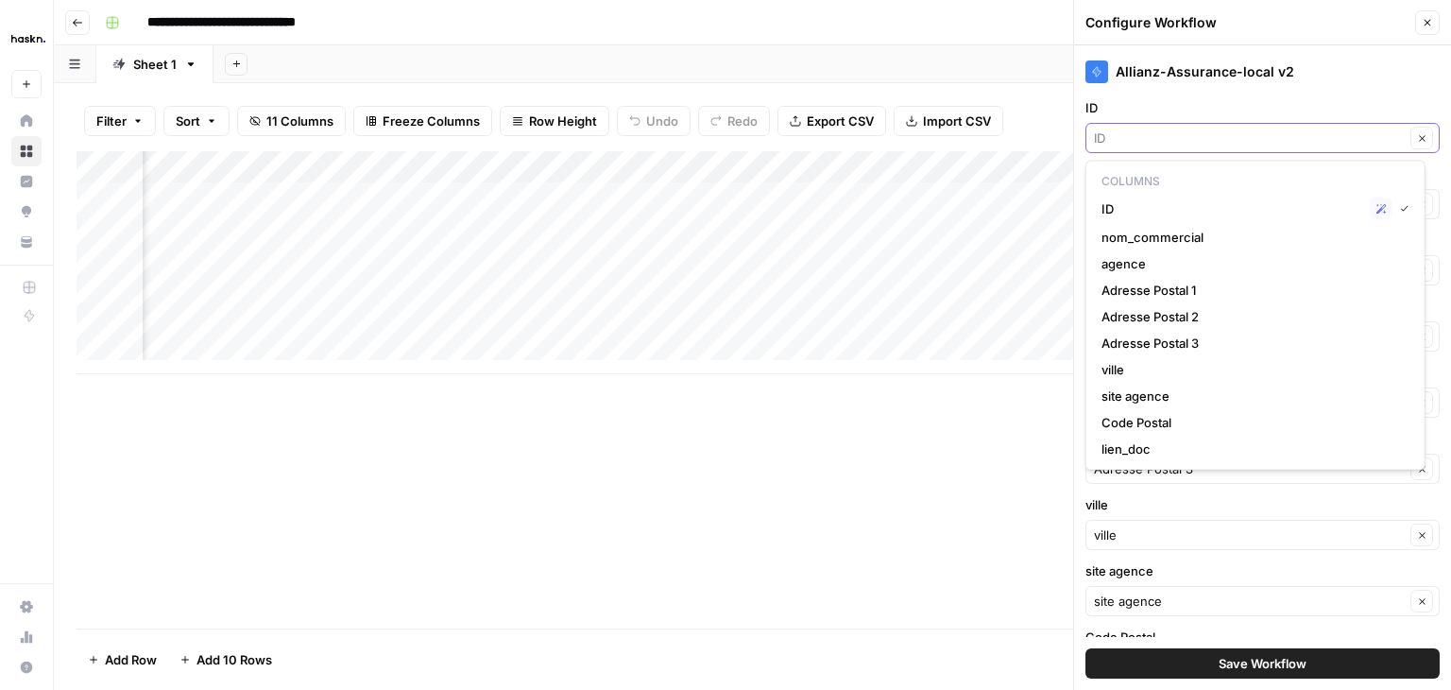
click at [1304, 140] on input "ID" at bounding box center [1249, 138] width 311 height 19
type input "ID"
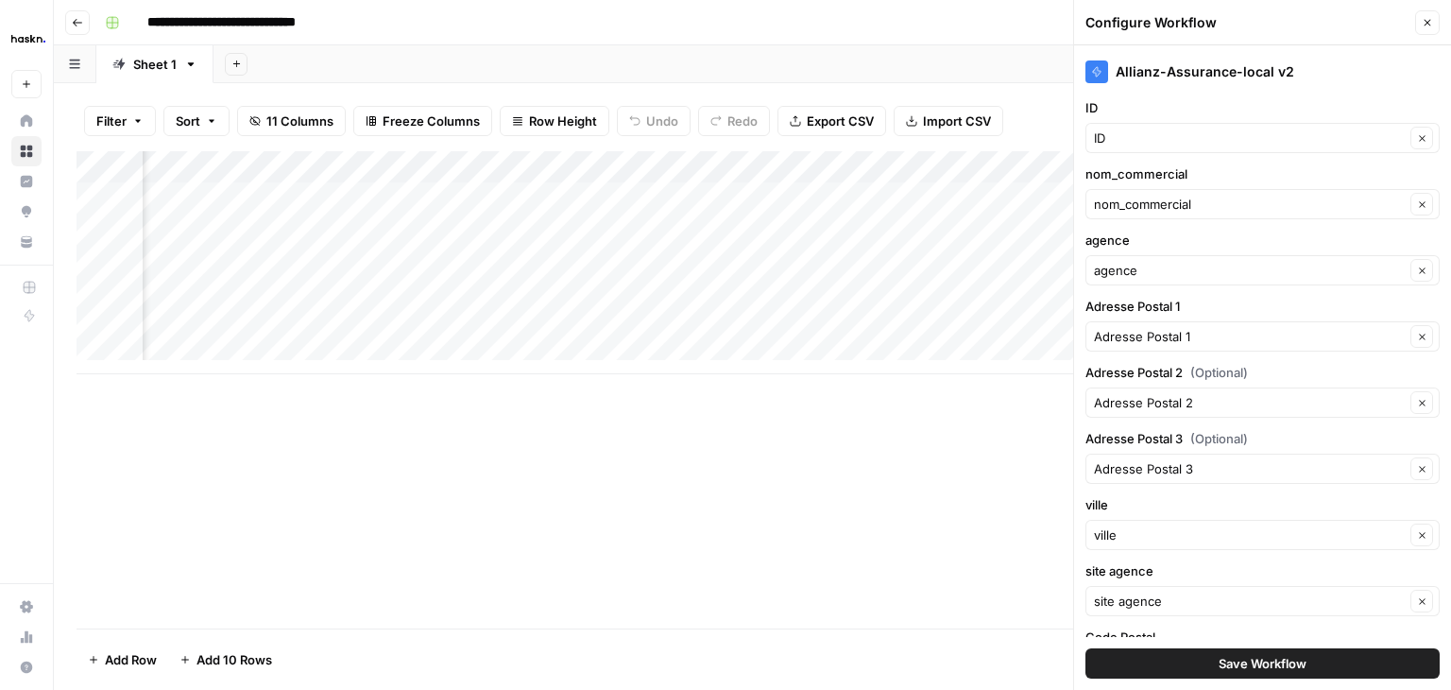
click at [1293, 98] on label "ID" at bounding box center [1263, 107] width 354 height 19
click at [1293, 129] on input "ID" at bounding box center [1249, 138] width 311 height 19
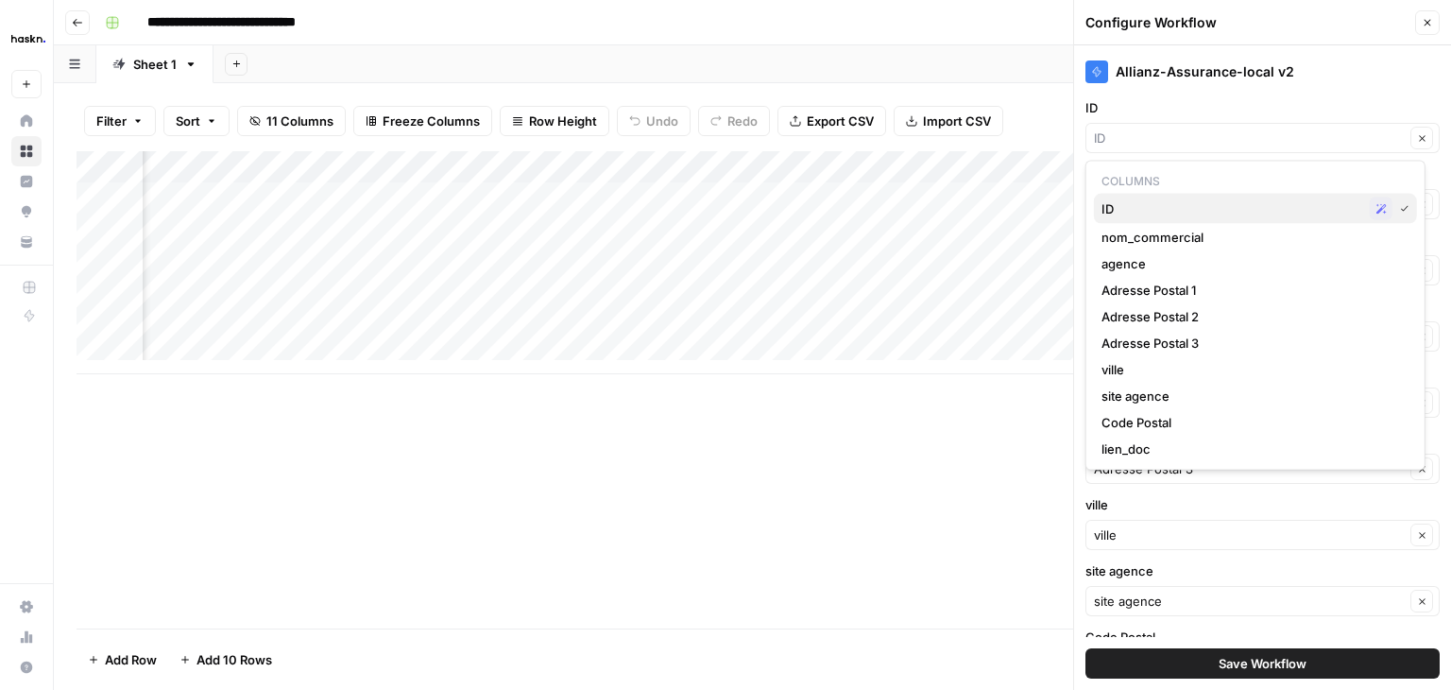
click at [1411, 204] on button "ID Possible Match" at bounding box center [1255, 209] width 323 height 30
type input "ID"
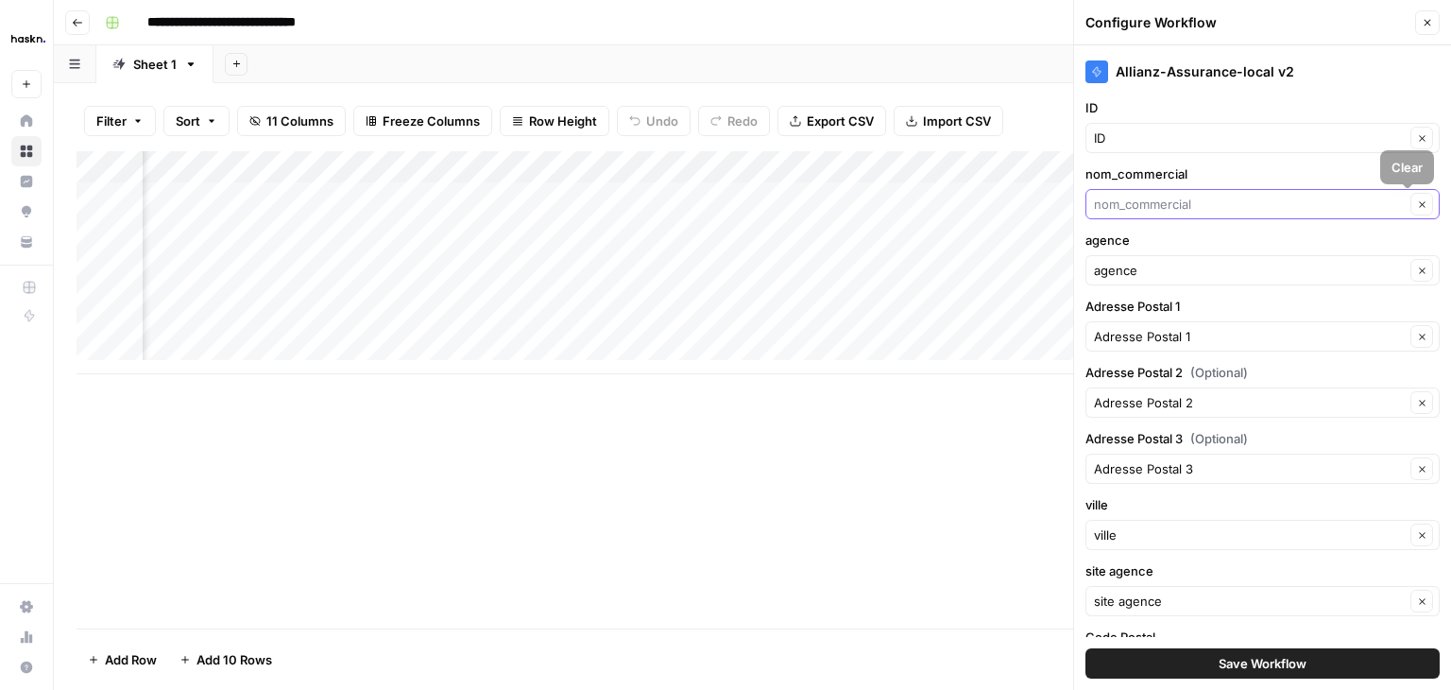
click at [1361, 212] on input "nom_commercial" at bounding box center [1249, 204] width 311 height 19
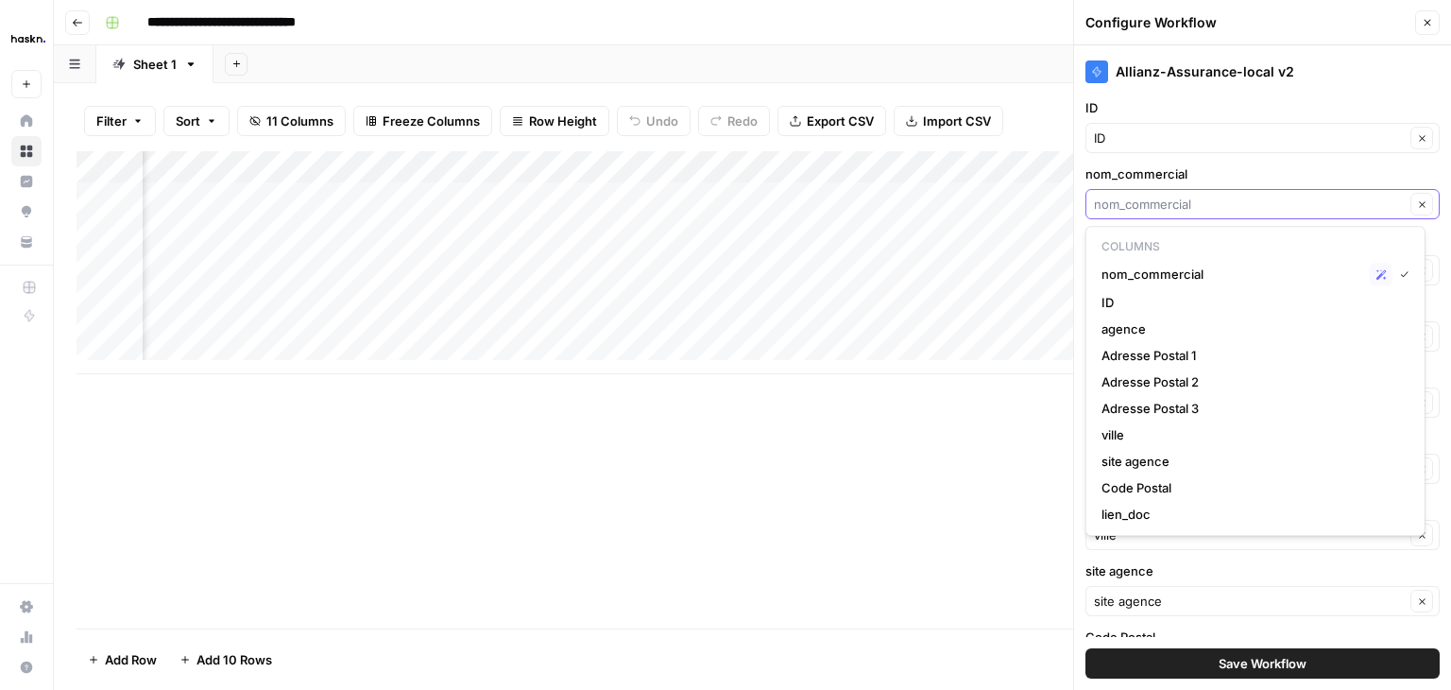
click at [1361, 212] on input "nom_commercial" at bounding box center [1249, 204] width 311 height 19
type input "nom_commercial"
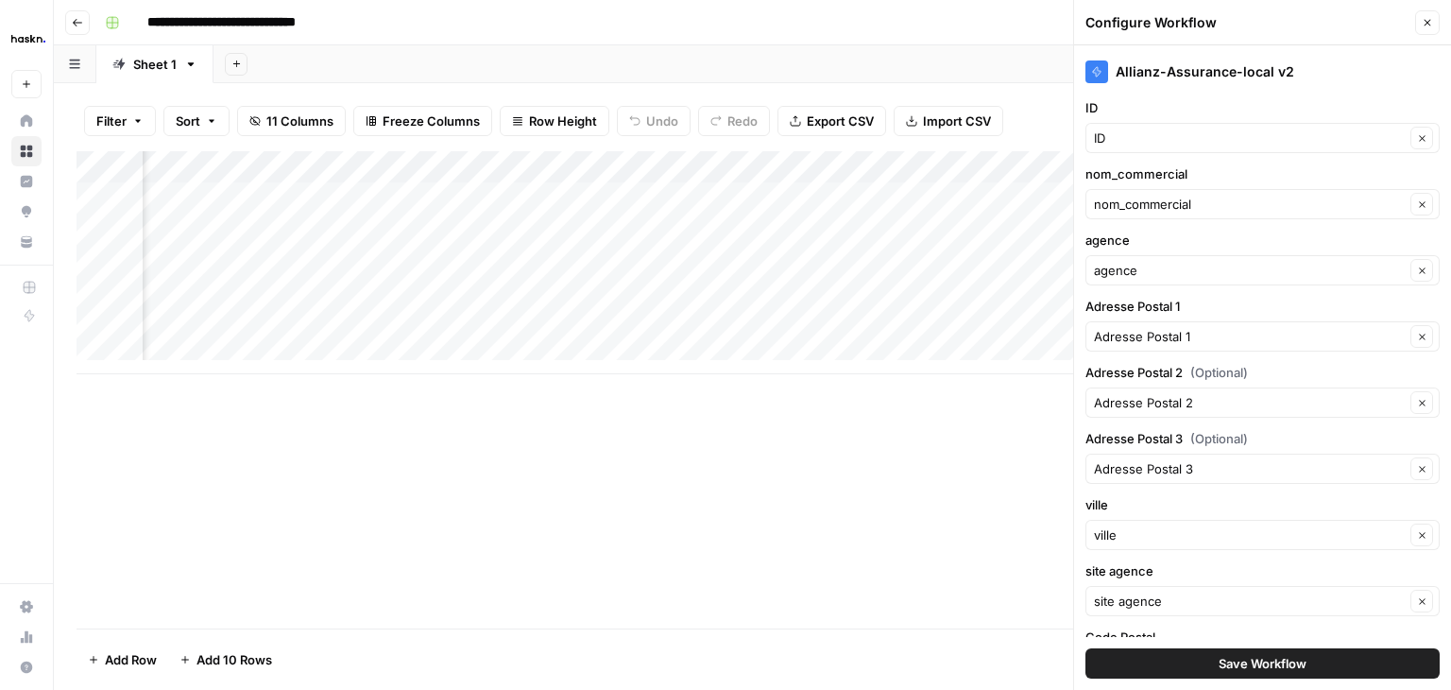
click at [1345, 177] on label "nom_commercial" at bounding box center [1263, 173] width 354 height 19
click at [1345, 195] on input "nom_commercial" at bounding box center [1249, 204] width 311 height 19
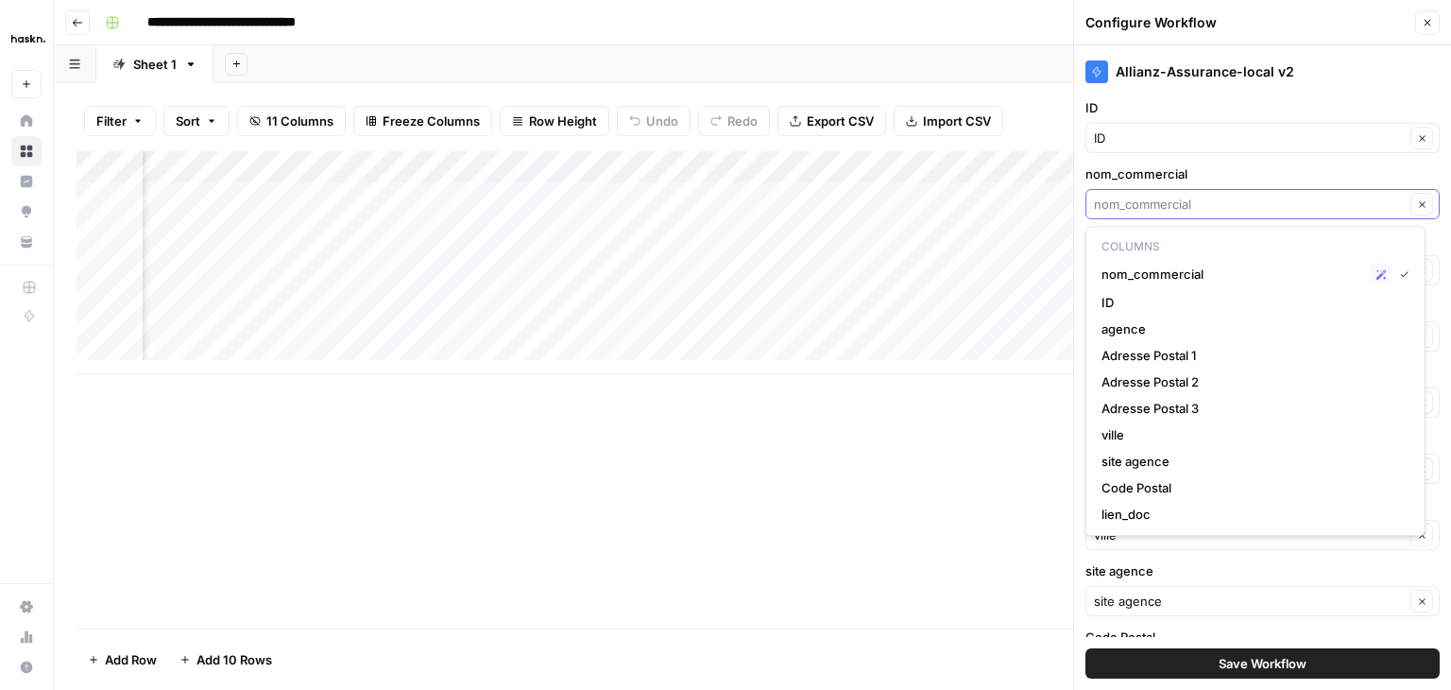
click at [1281, 195] on input "nom_commercial" at bounding box center [1249, 204] width 311 height 19
type input "nom_commercial"
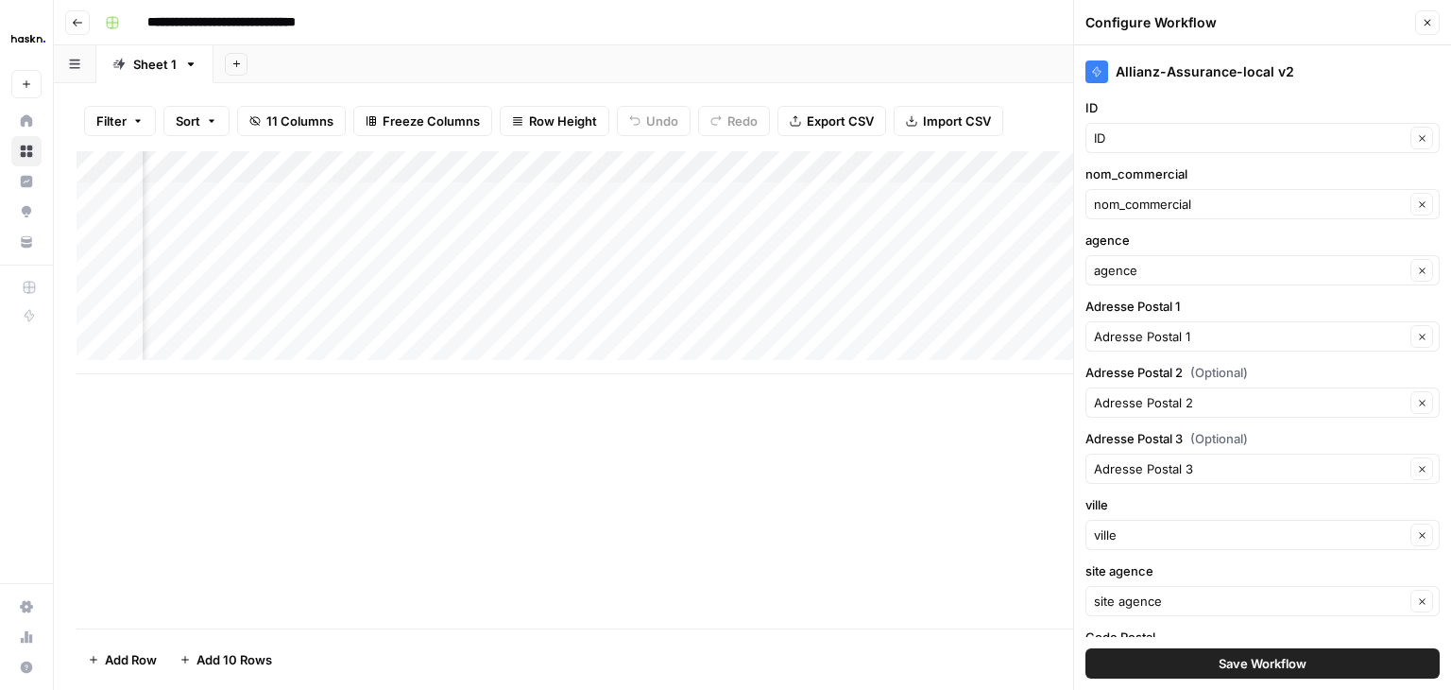
click at [1294, 175] on label "nom_commercial" at bounding box center [1263, 173] width 354 height 19
click at [1294, 195] on input "nom_commercial" at bounding box center [1249, 204] width 311 height 19
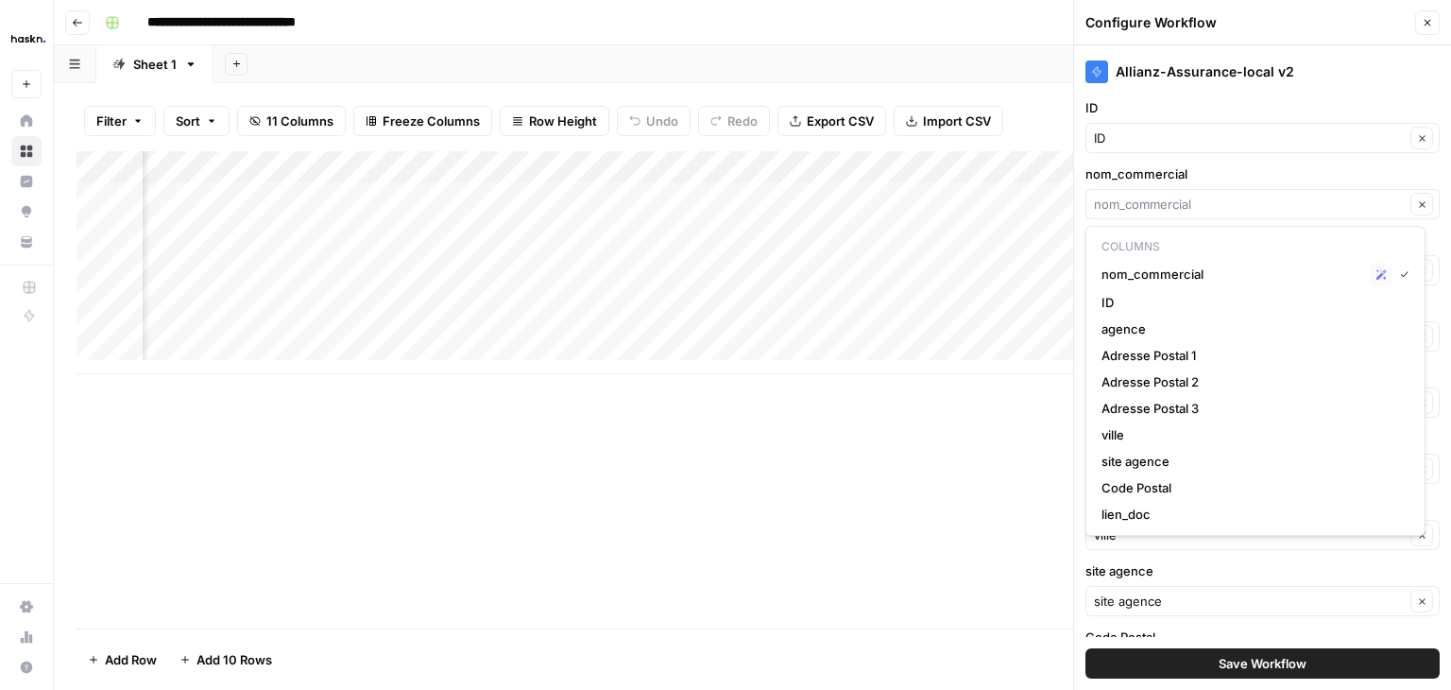
type input "nom_commercial"
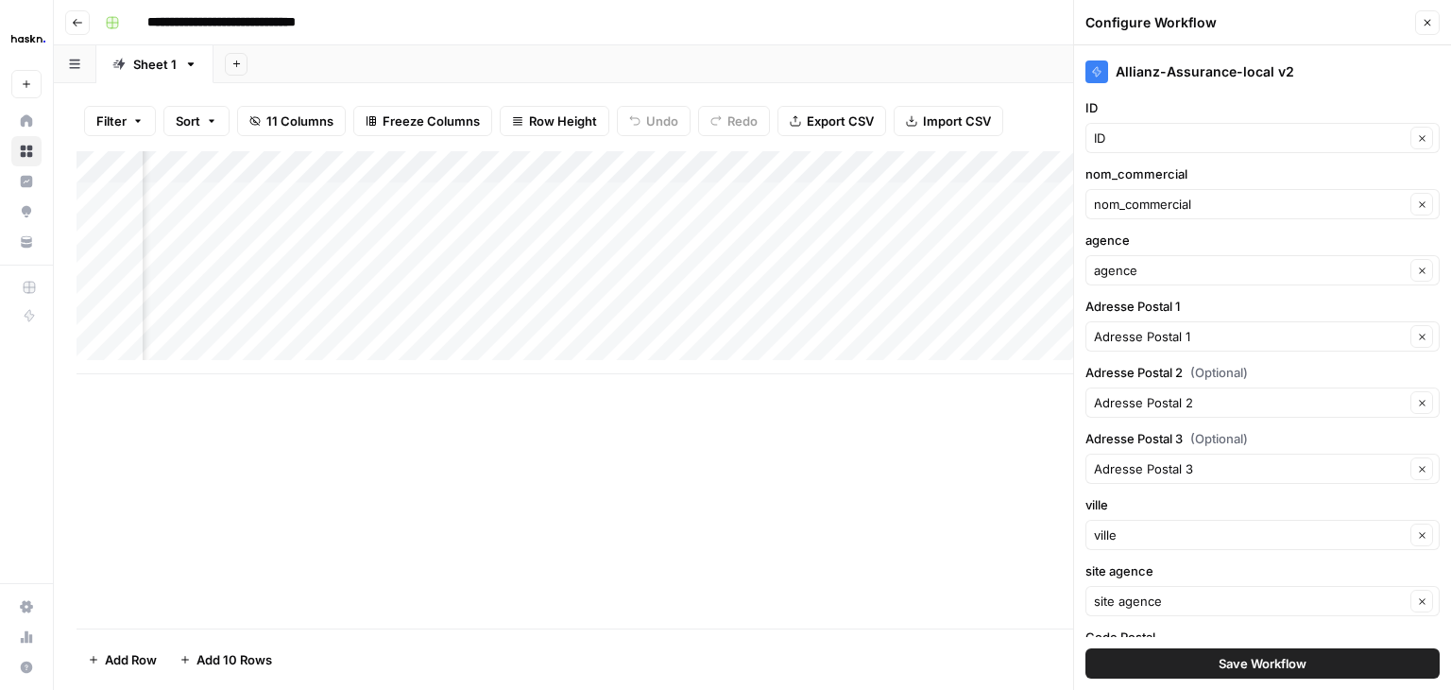
click at [967, 474] on div "Add Column" at bounding box center [753, 389] width 1352 height 477
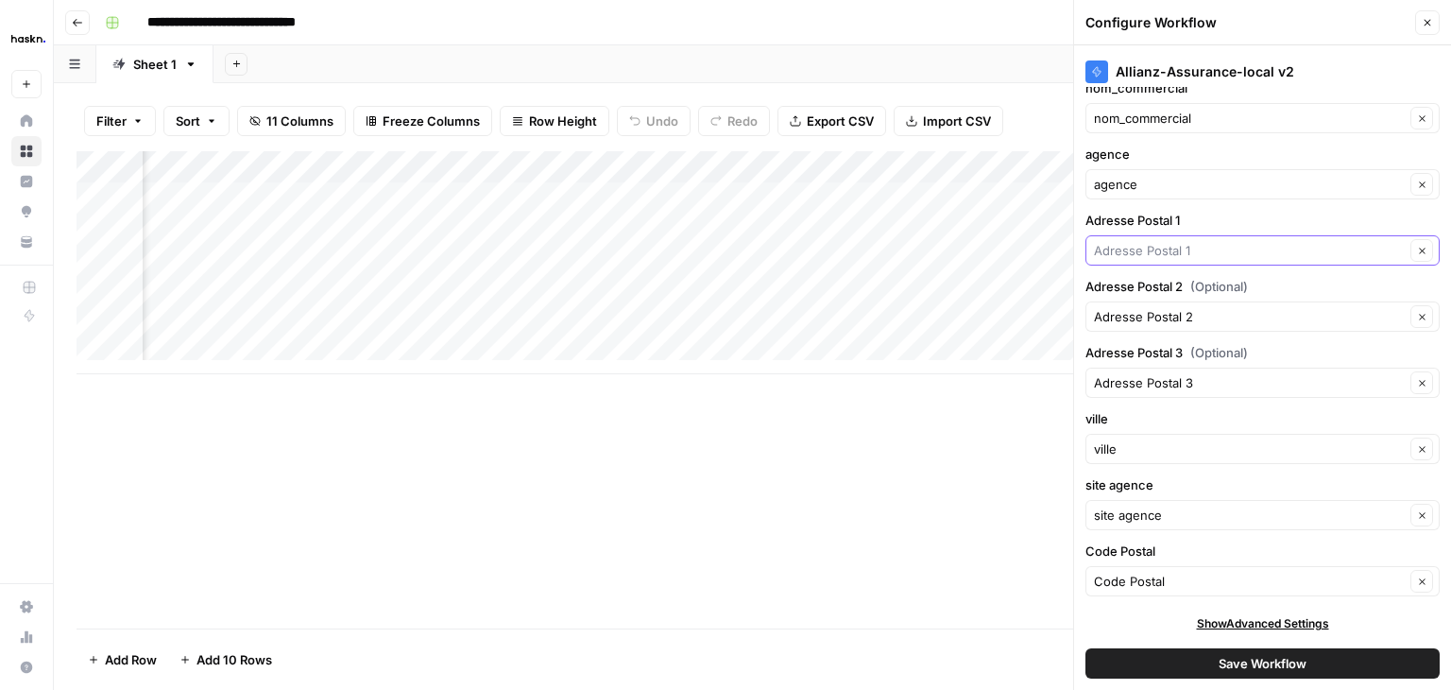
click at [1227, 254] on input "Adresse Postal 1" at bounding box center [1249, 250] width 311 height 19
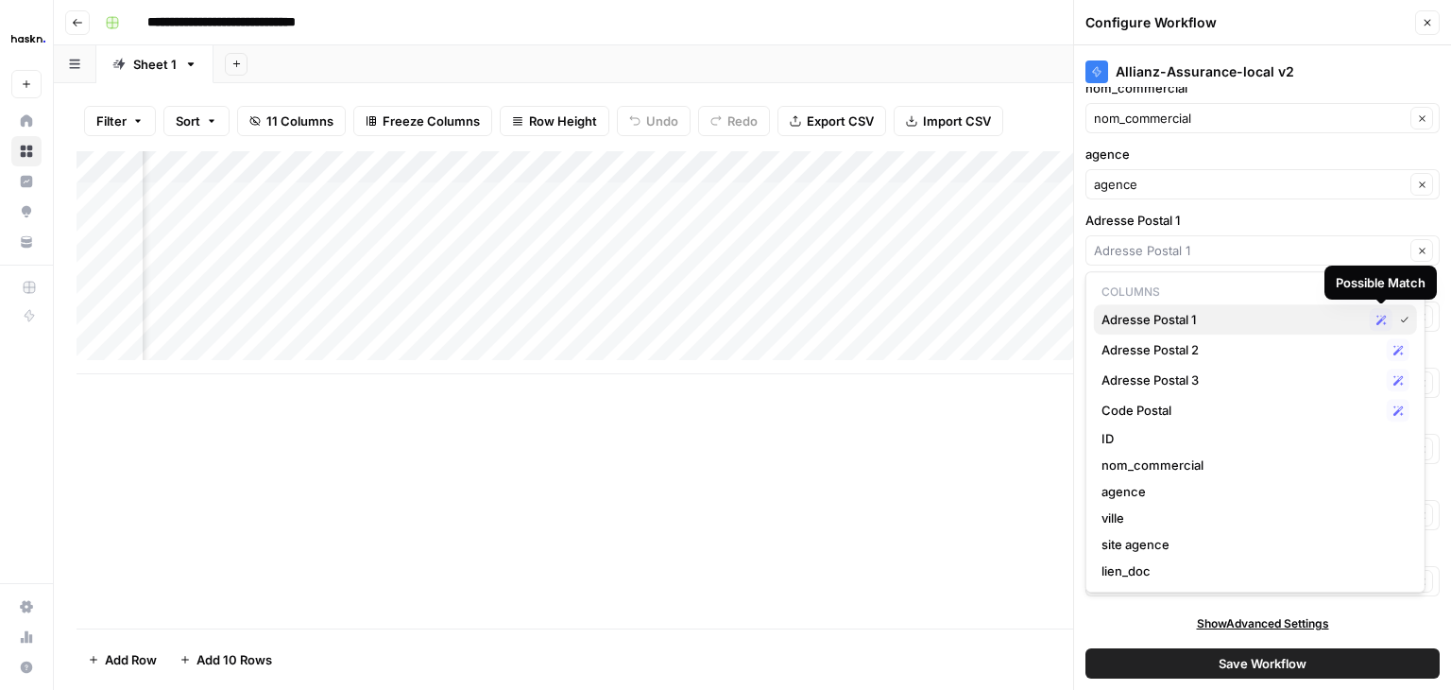
click at [1379, 318] on icon "button" at bounding box center [1381, 320] width 10 height 10
type input "Adresse Postal 1"
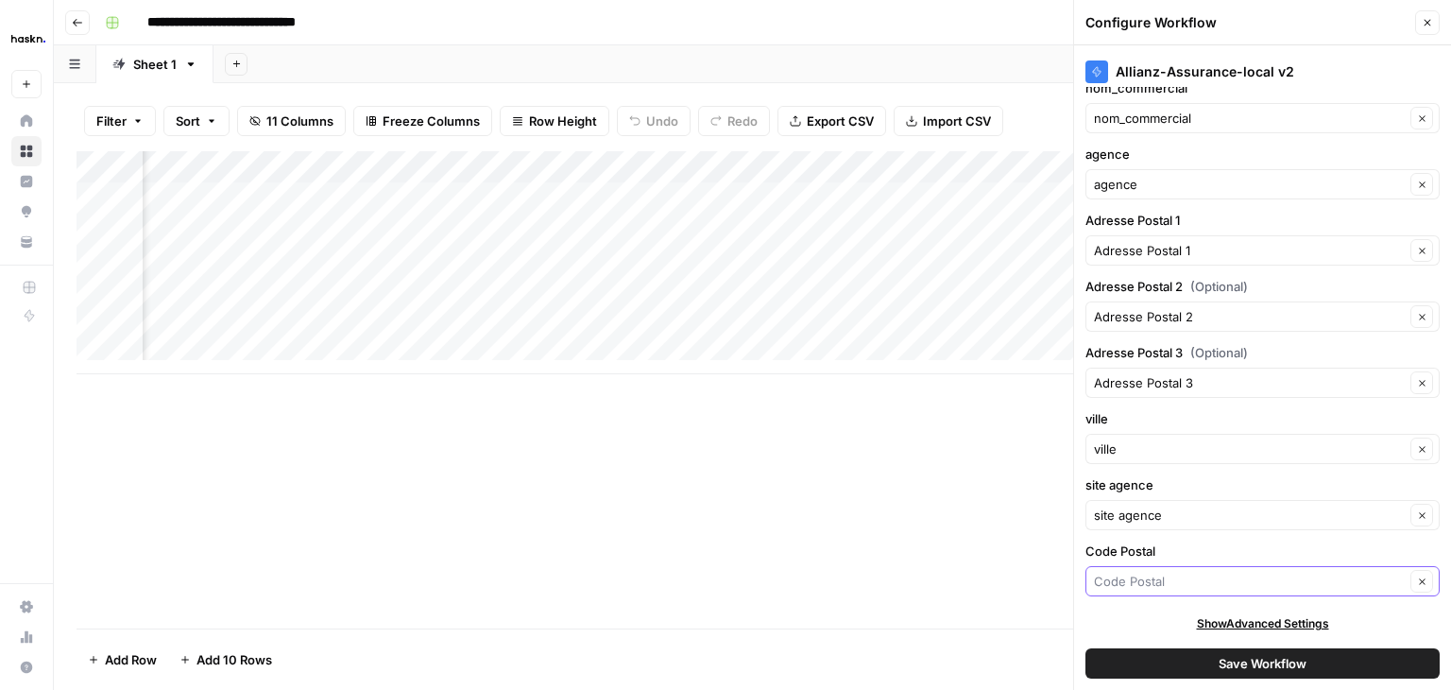
click at [1232, 579] on input "Code Postal" at bounding box center [1249, 581] width 311 height 19
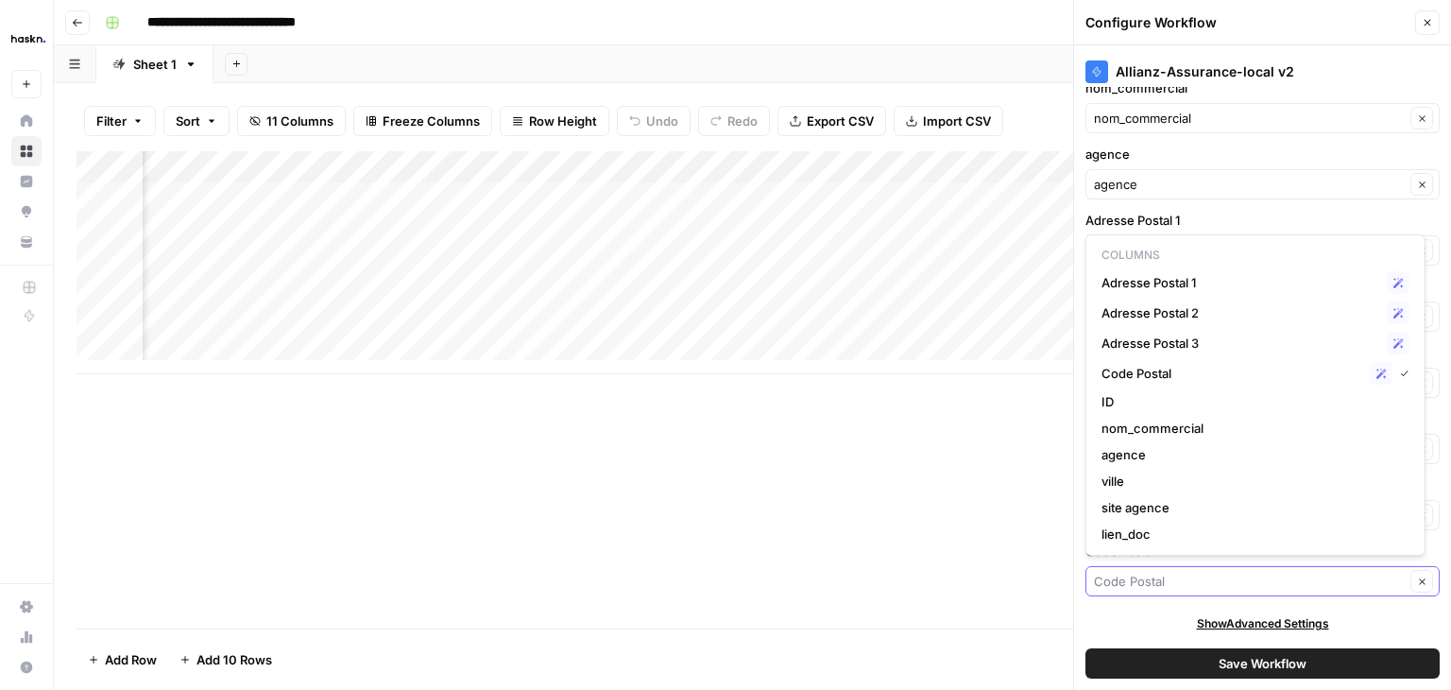
click at [1232, 579] on input "Code Postal" at bounding box center [1249, 581] width 311 height 19
type input "Code Postal"
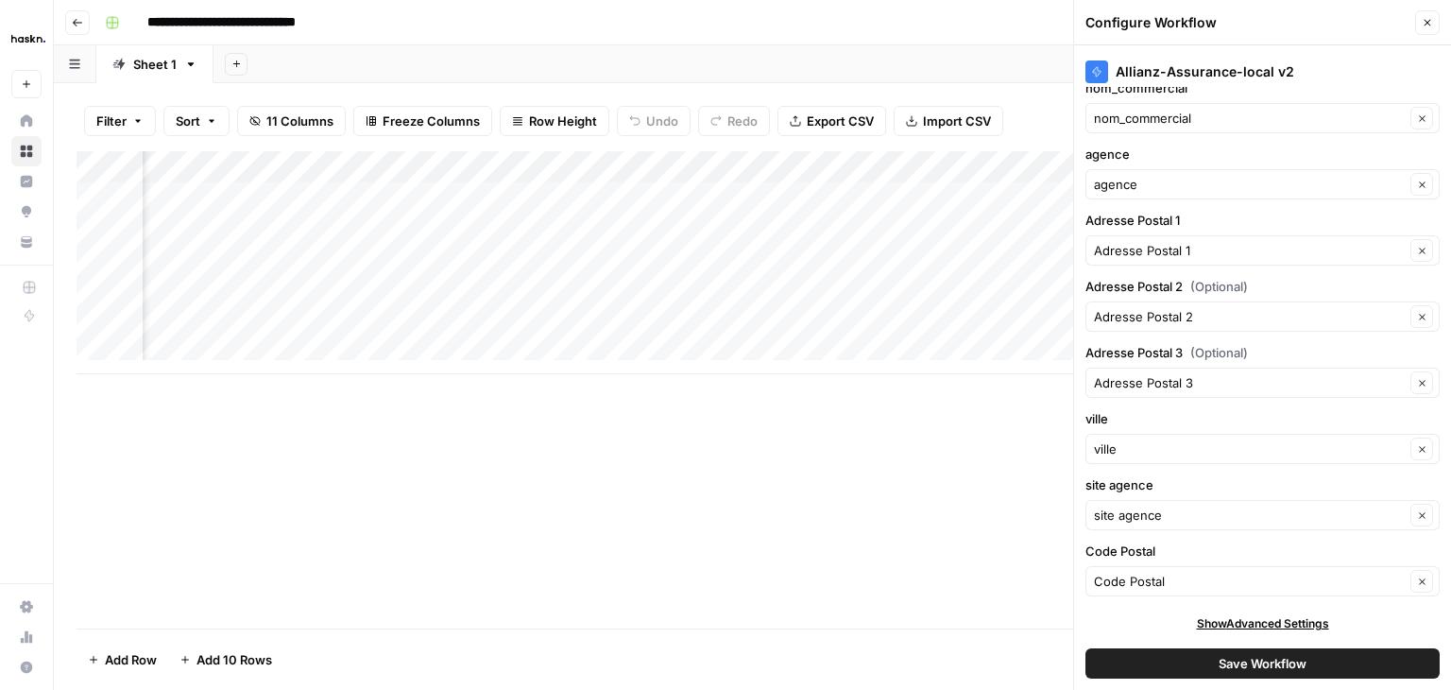
click at [990, 456] on div "Add Column" at bounding box center [753, 389] width 1352 height 477
click at [1296, 657] on span "Save Workflow" at bounding box center [1263, 663] width 88 height 19
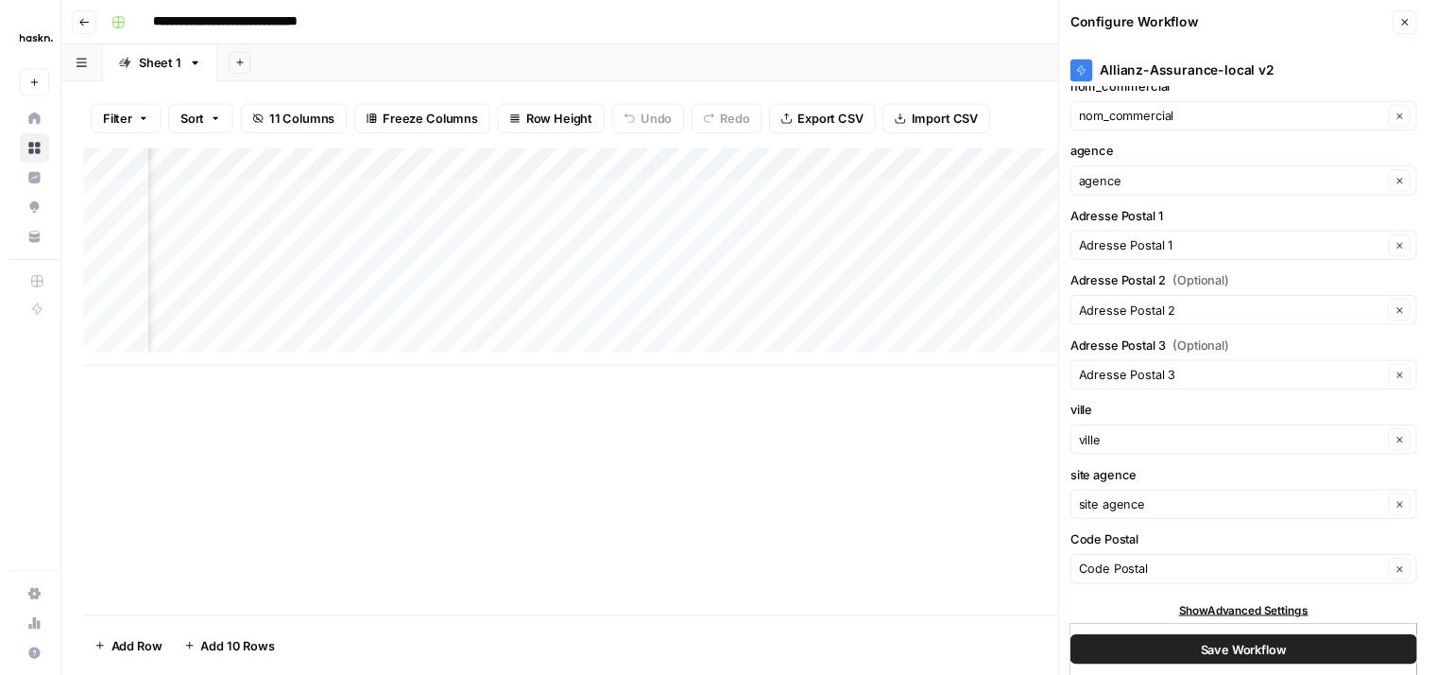
scroll to position [0, 0]
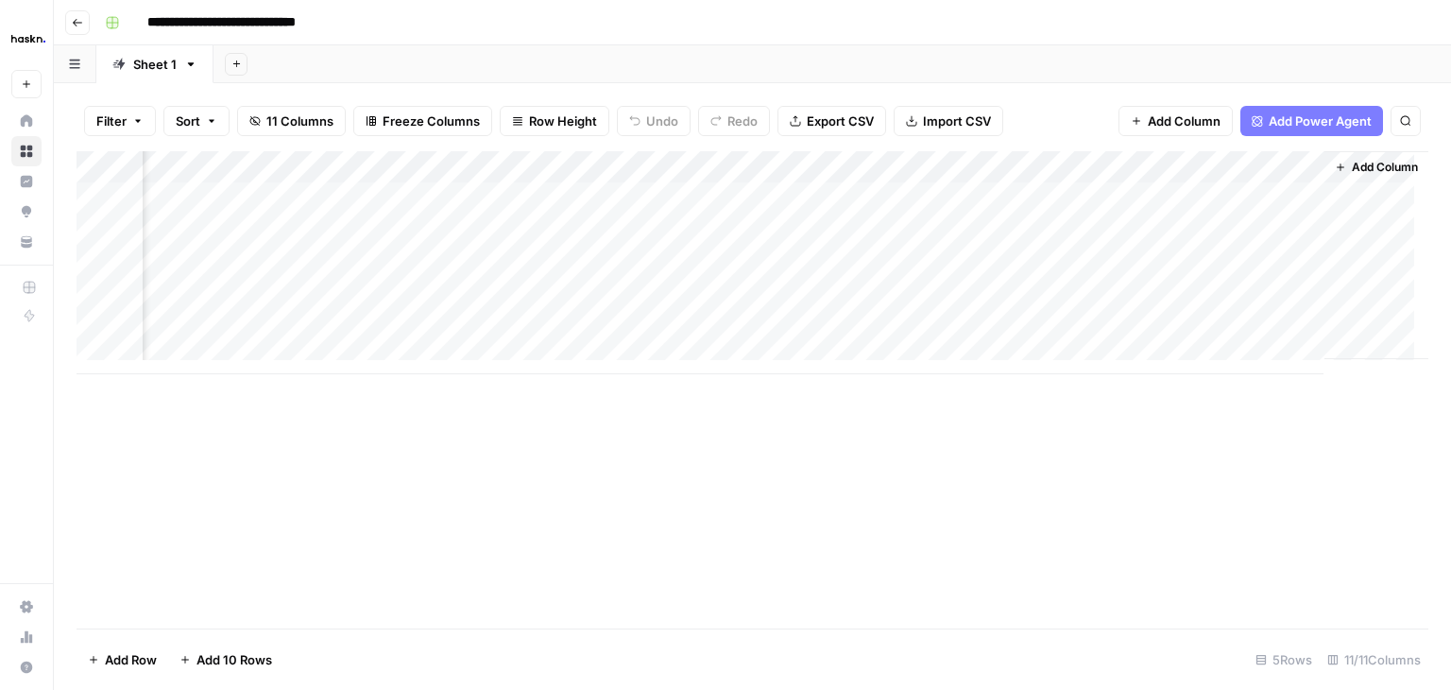
click at [1096, 163] on div "Add Column" at bounding box center [753, 262] width 1352 height 223
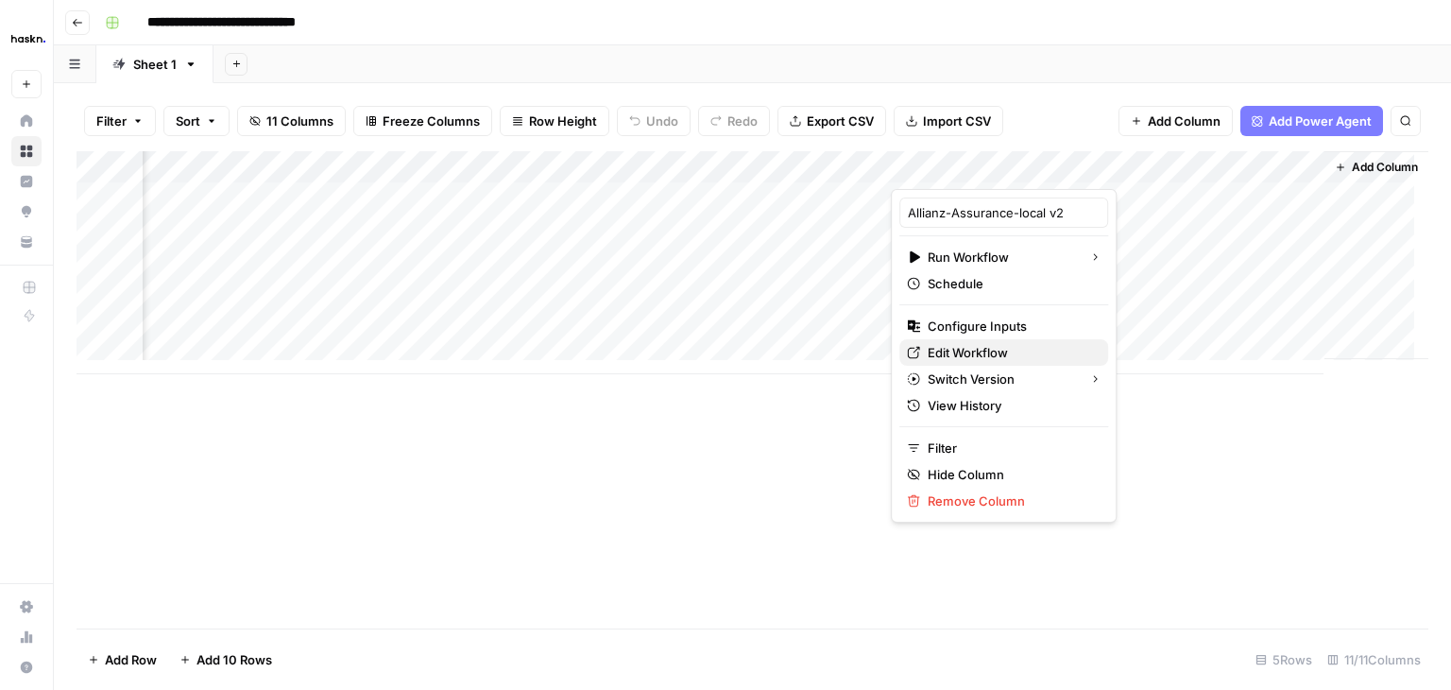
click at [1028, 355] on span "Edit Workflow" at bounding box center [1010, 352] width 165 height 19
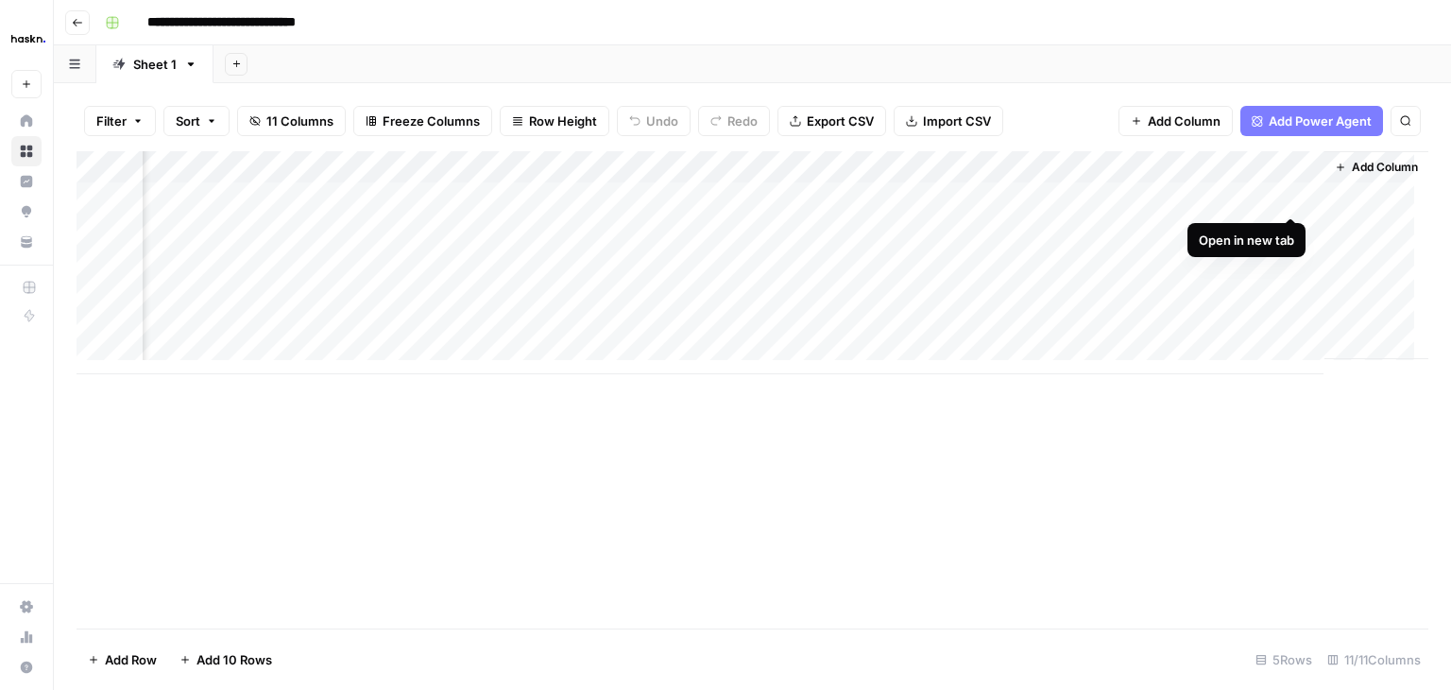
click at [1293, 194] on div "Add Column" at bounding box center [753, 262] width 1352 height 223
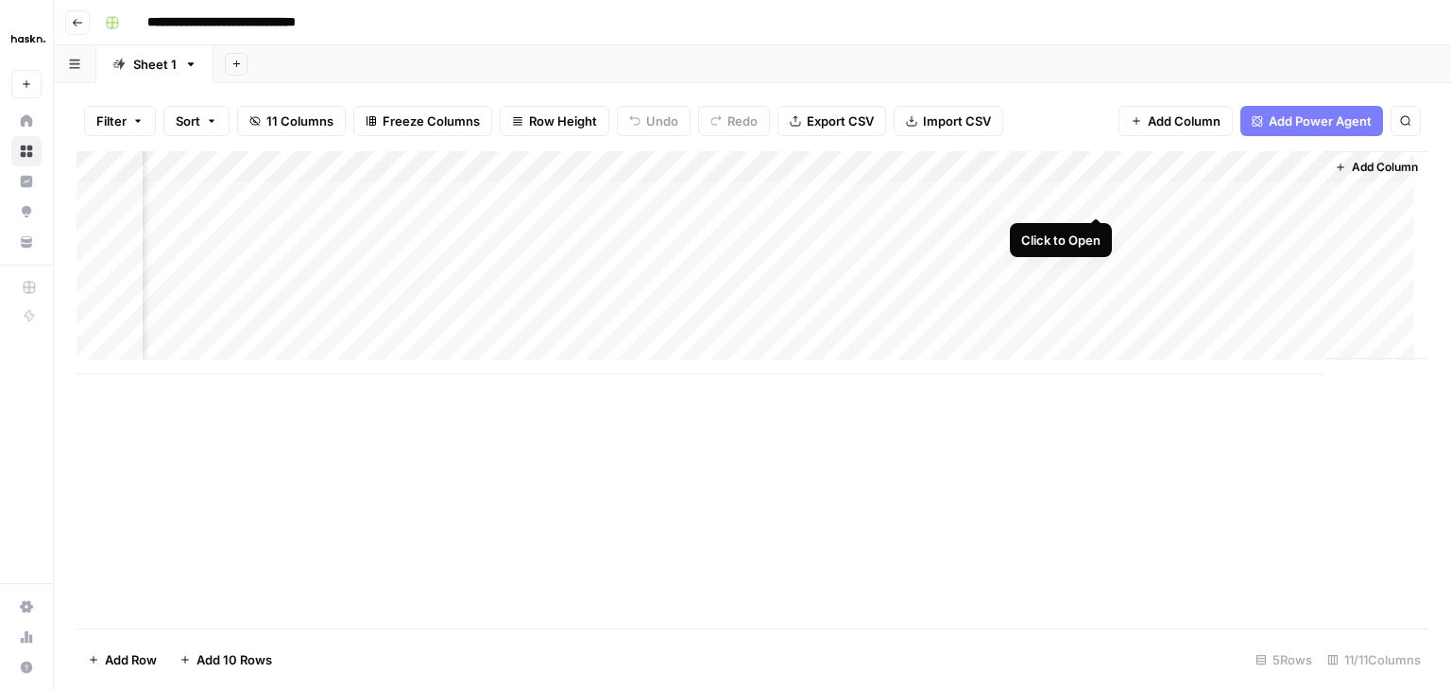
click at [1097, 197] on div "Add Column" at bounding box center [753, 262] width 1352 height 223
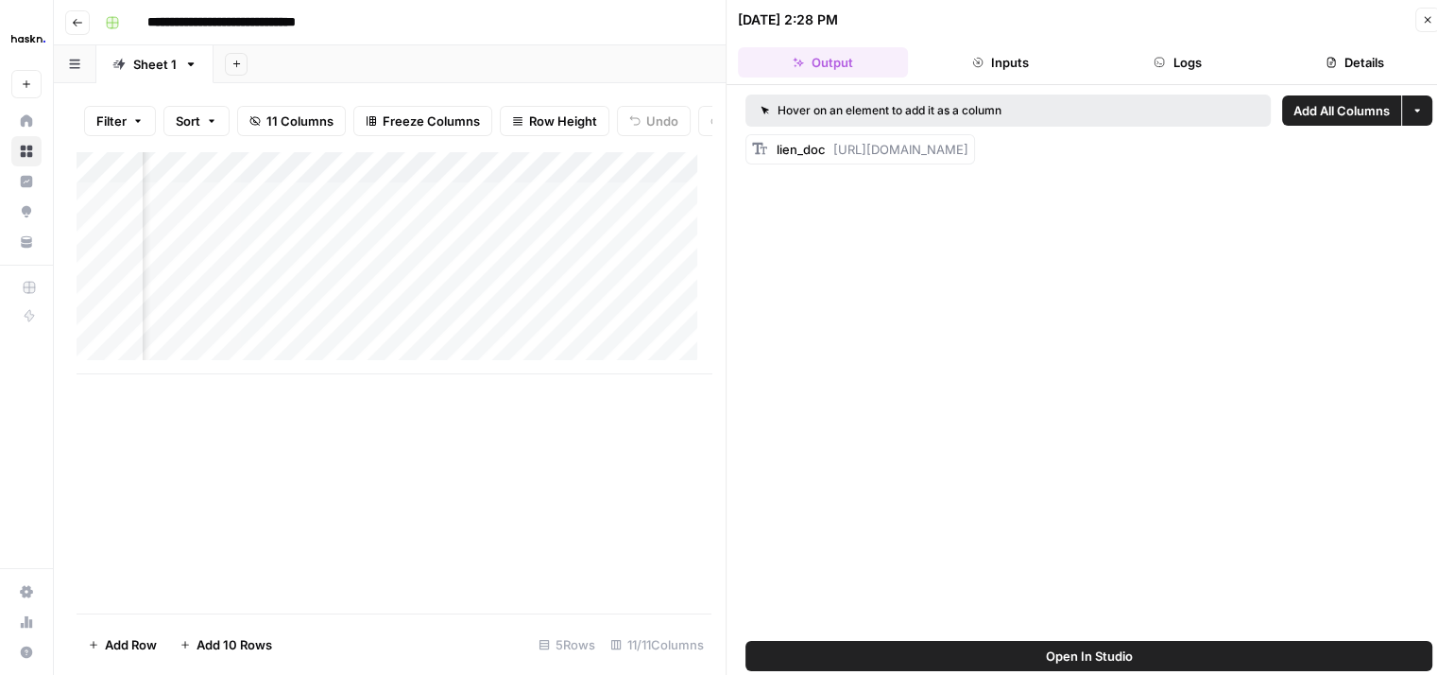
click at [1159, 64] on icon "button" at bounding box center [1159, 62] width 11 height 11
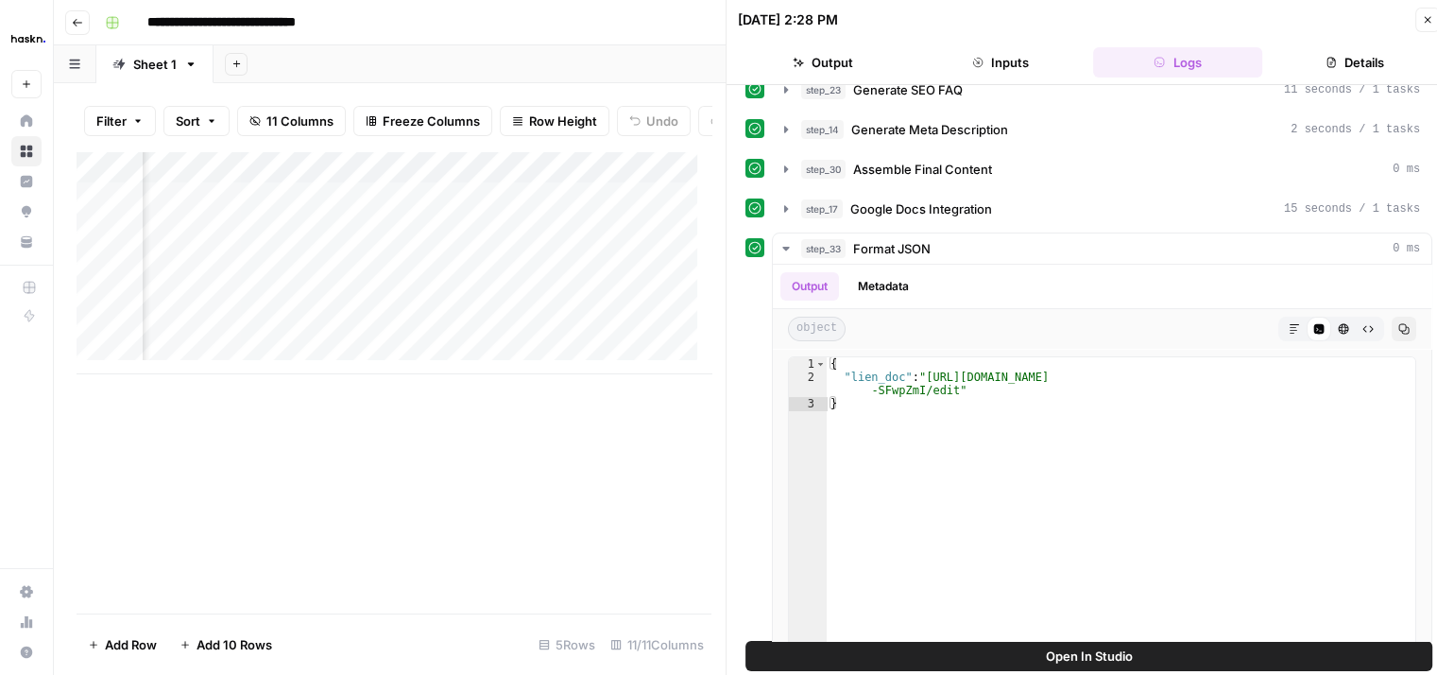
scroll to position [308, 0]
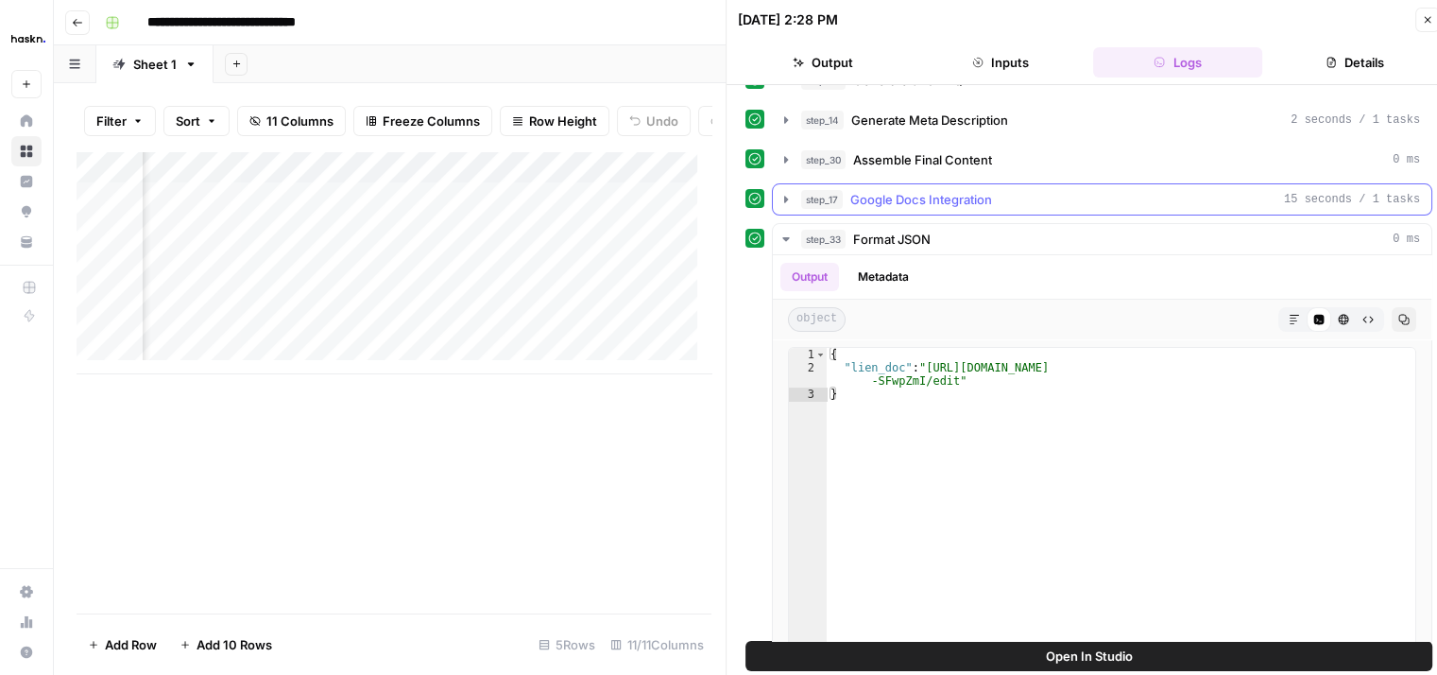
click at [791, 202] on button "step_17 Google Docs Integration 15 seconds / 1 tasks" at bounding box center [1102, 199] width 659 height 30
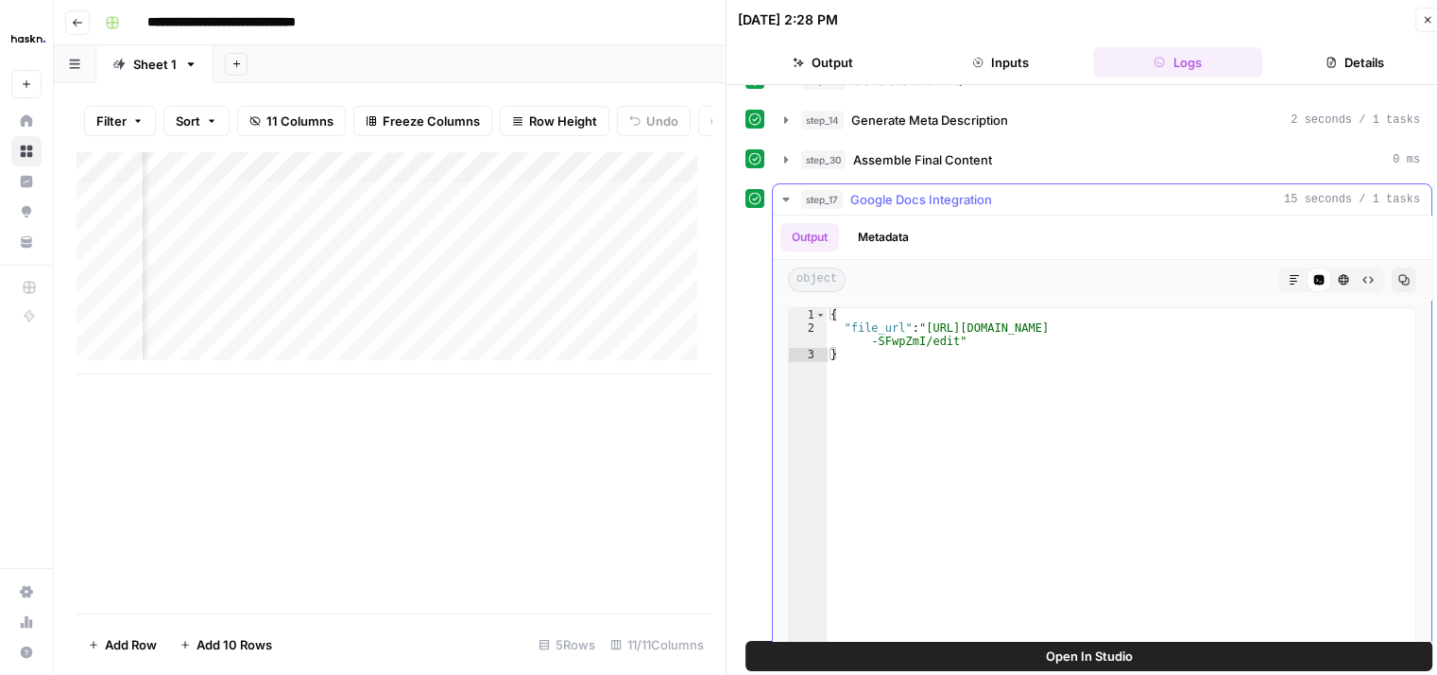
click at [783, 197] on icon "button" at bounding box center [786, 199] width 15 height 15
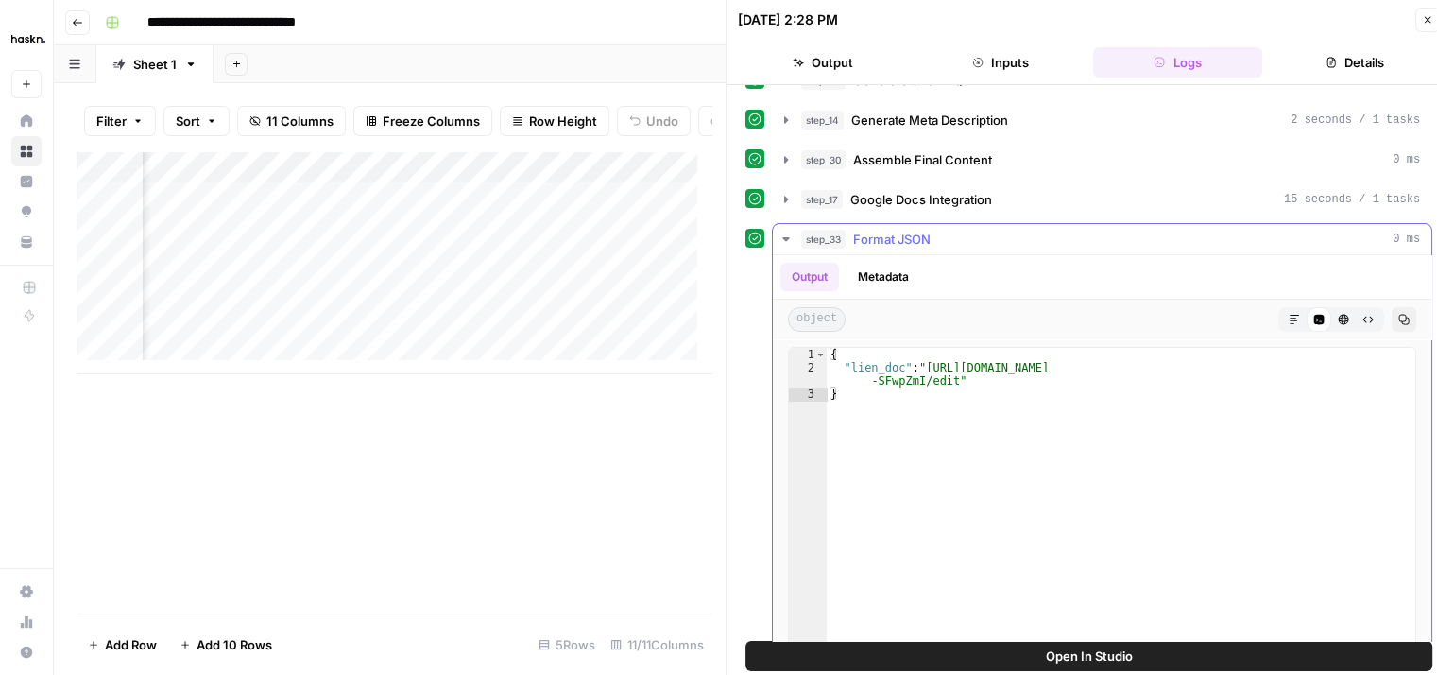
click at [790, 234] on icon "button" at bounding box center [786, 239] width 15 height 15
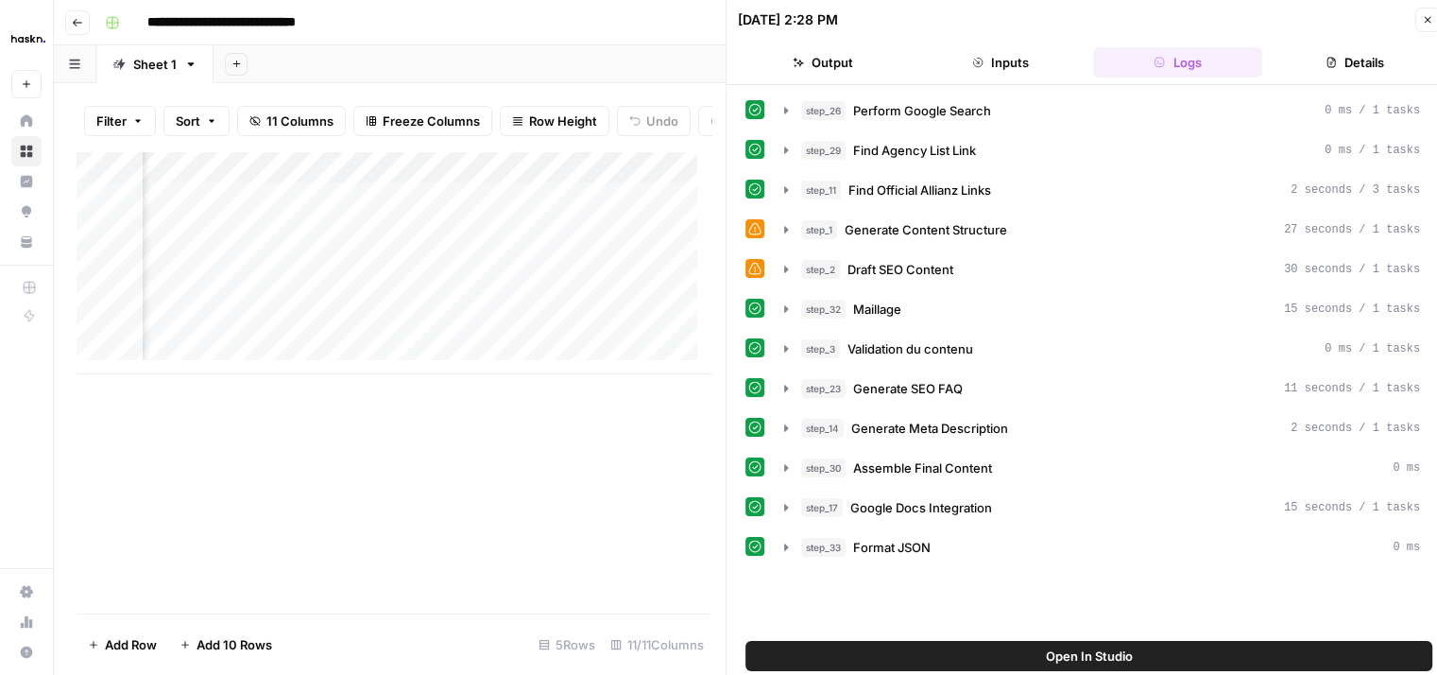
scroll to position [15, 0]
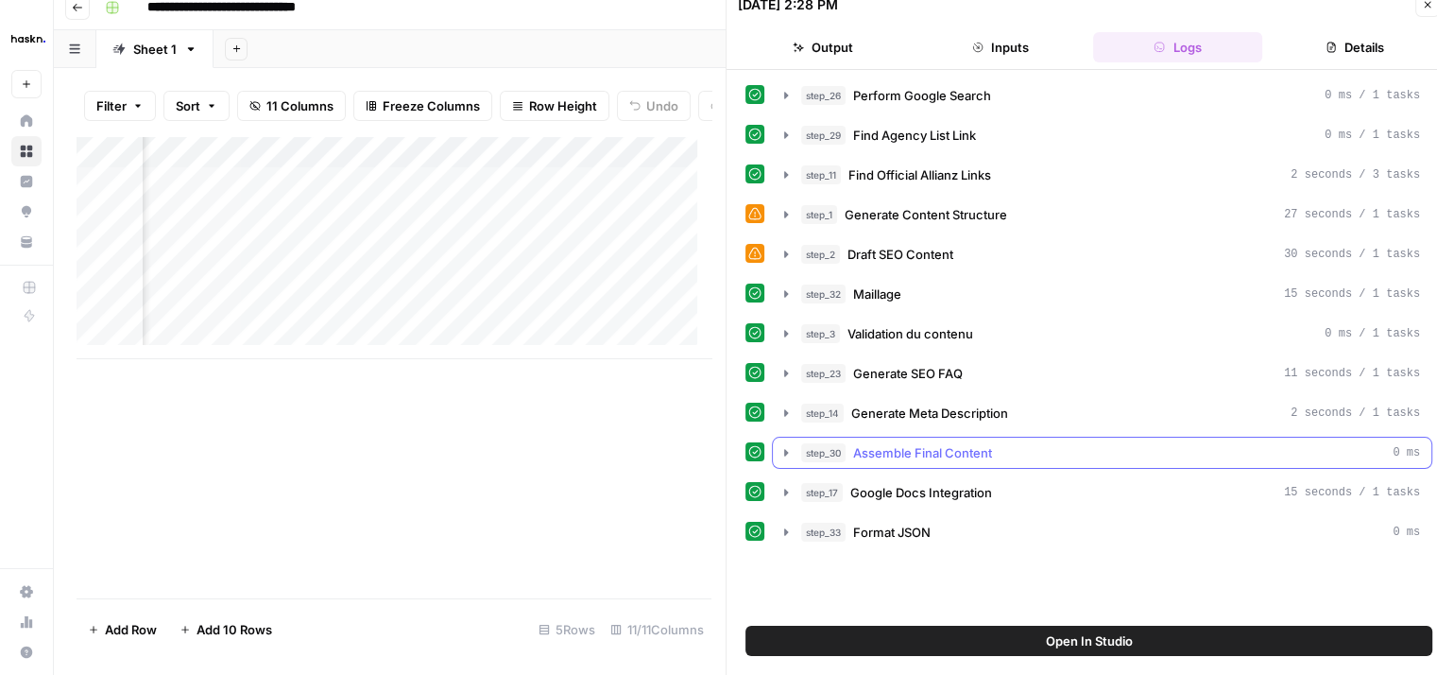
click at [785, 449] on icon "button" at bounding box center [786, 452] width 4 height 7
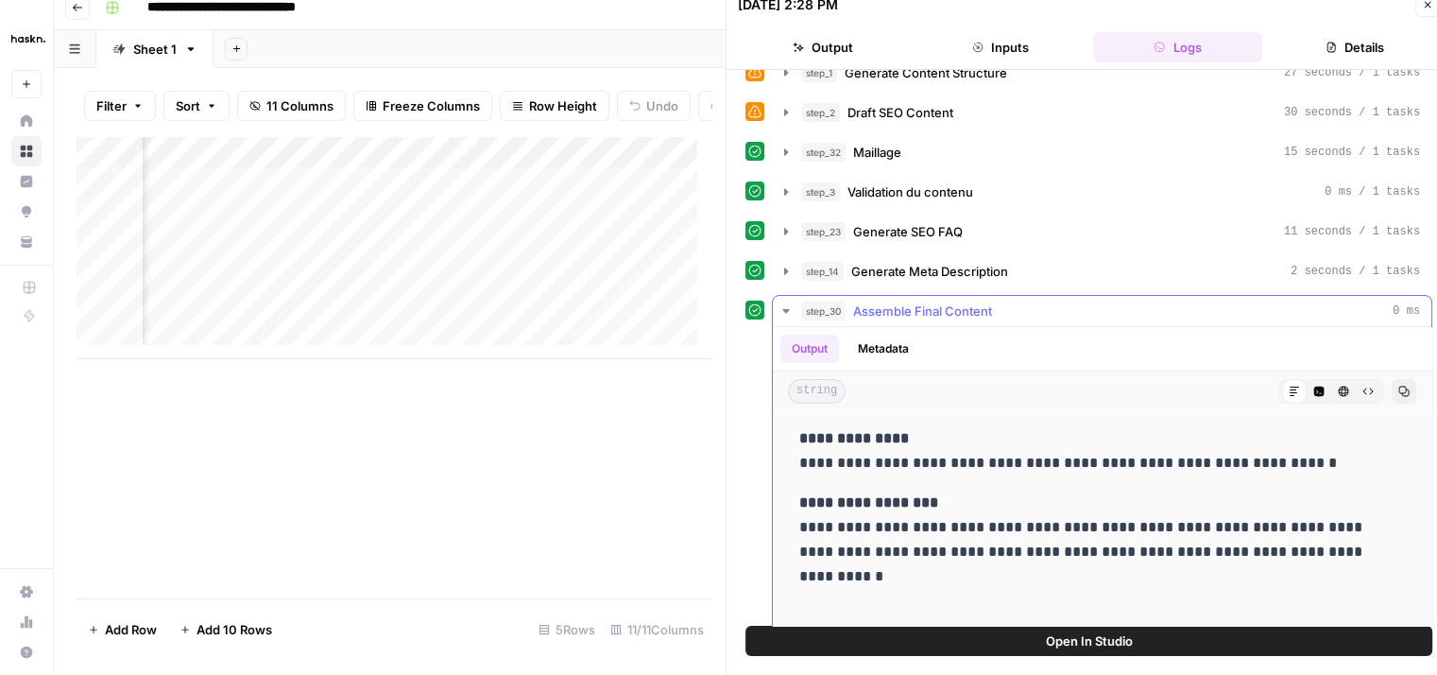
scroll to position [141, 0]
click at [791, 308] on icon "button" at bounding box center [786, 311] width 15 height 15
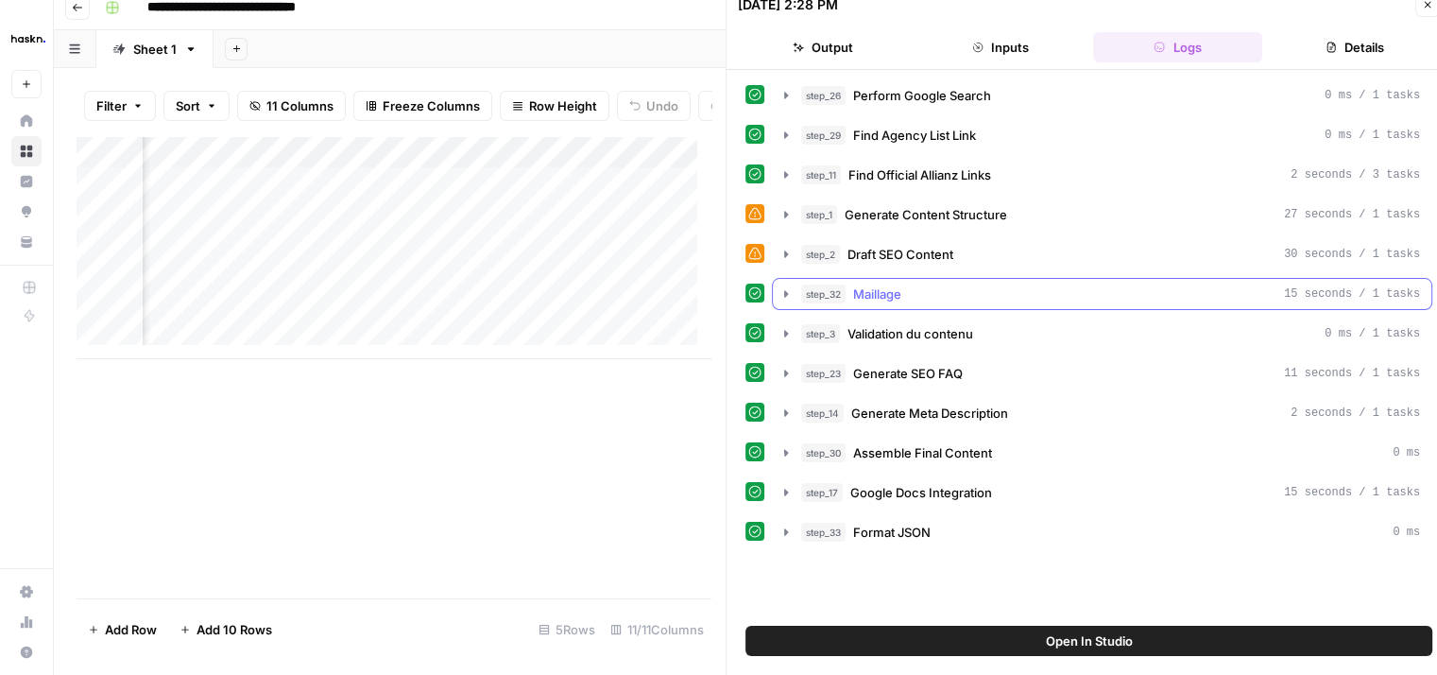
scroll to position [0, 0]
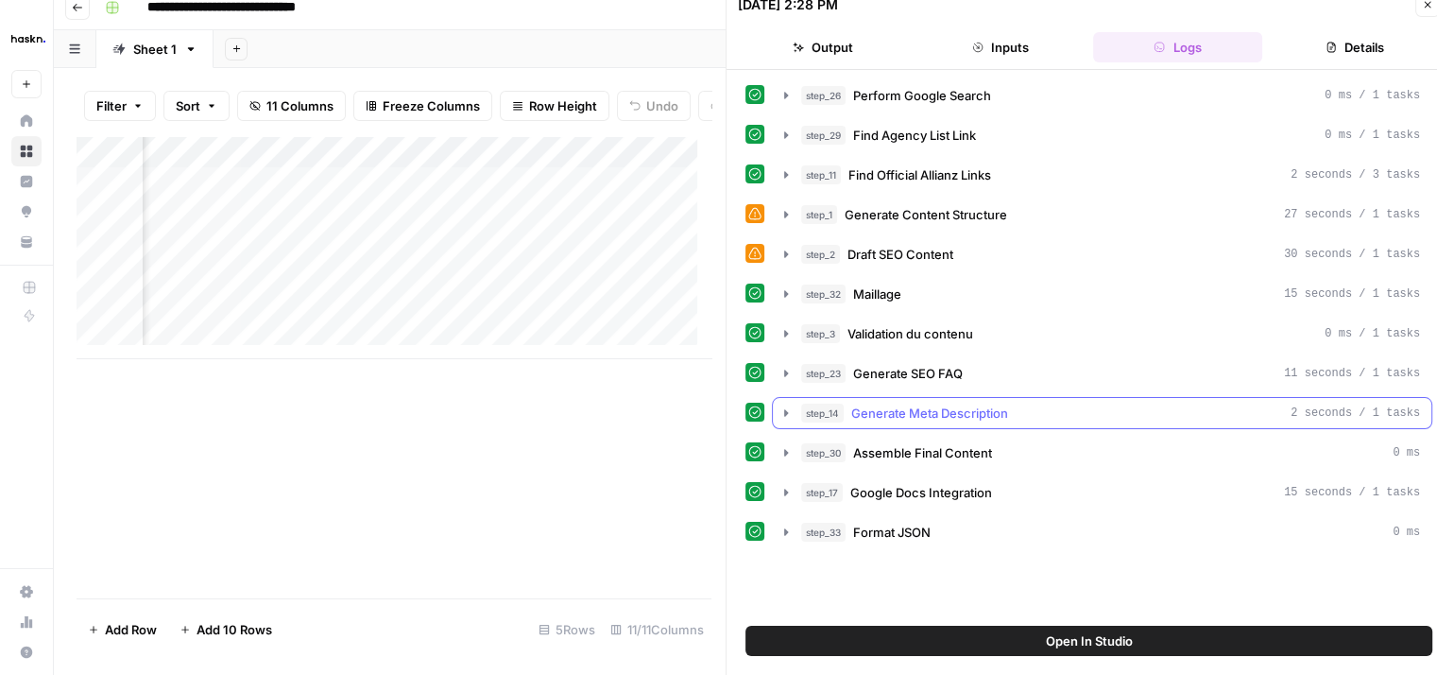
click at [784, 412] on icon "button" at bounding box center [786, 412] width 4 height 7
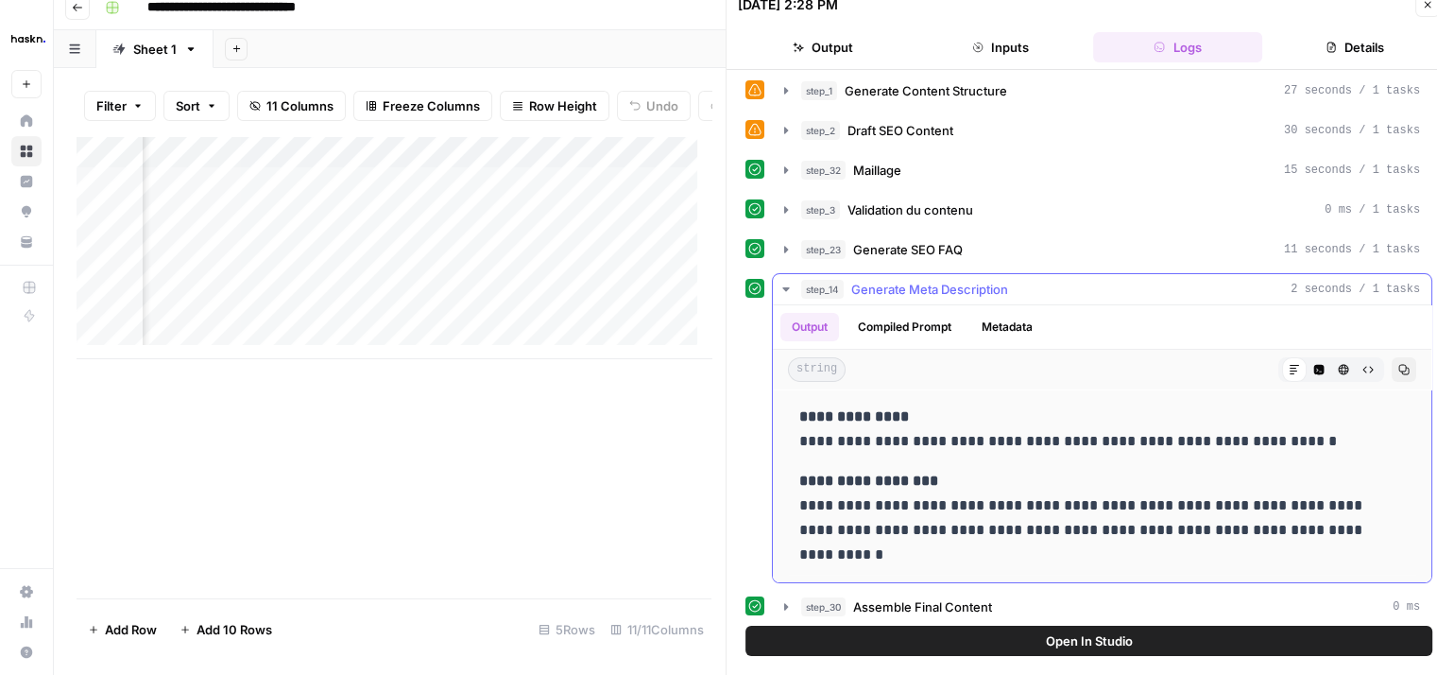
scroll to position [117, 0]
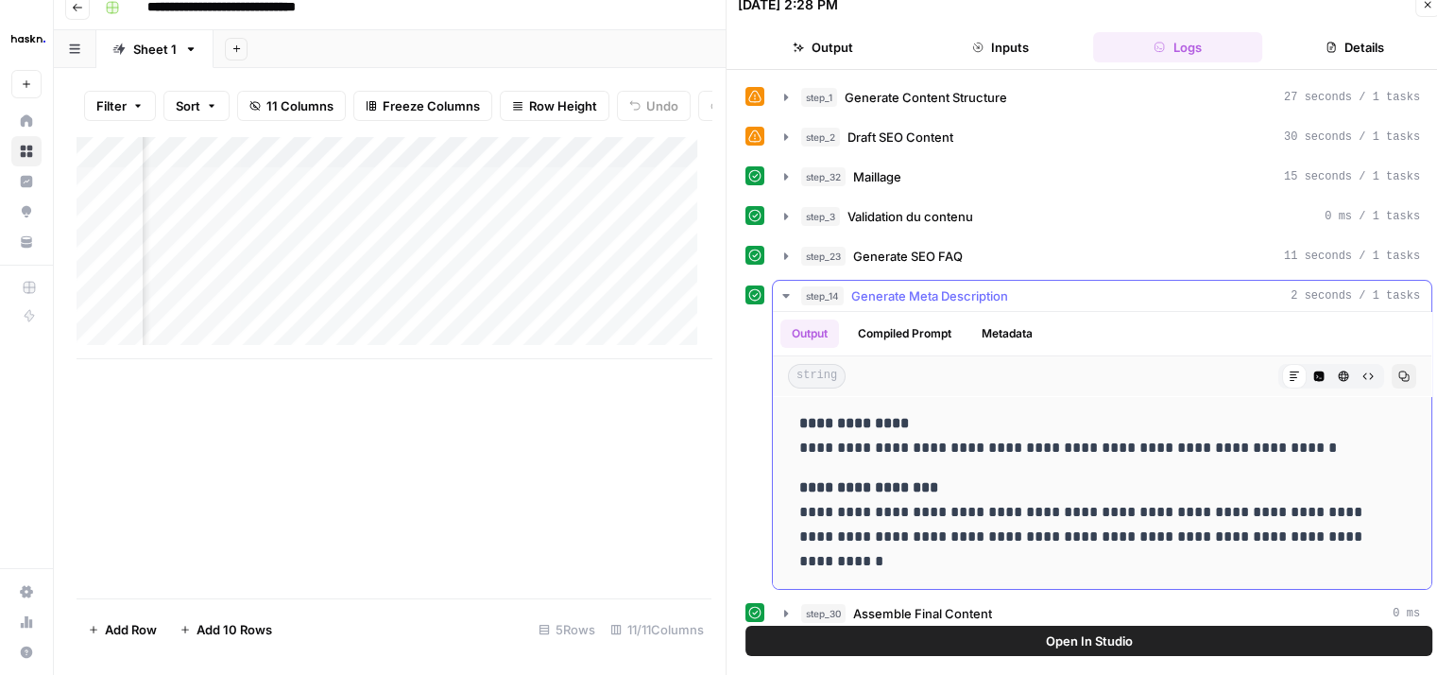
click at [790, 290] on icon "button" at bounding box center [786, 295] width 15 height 15
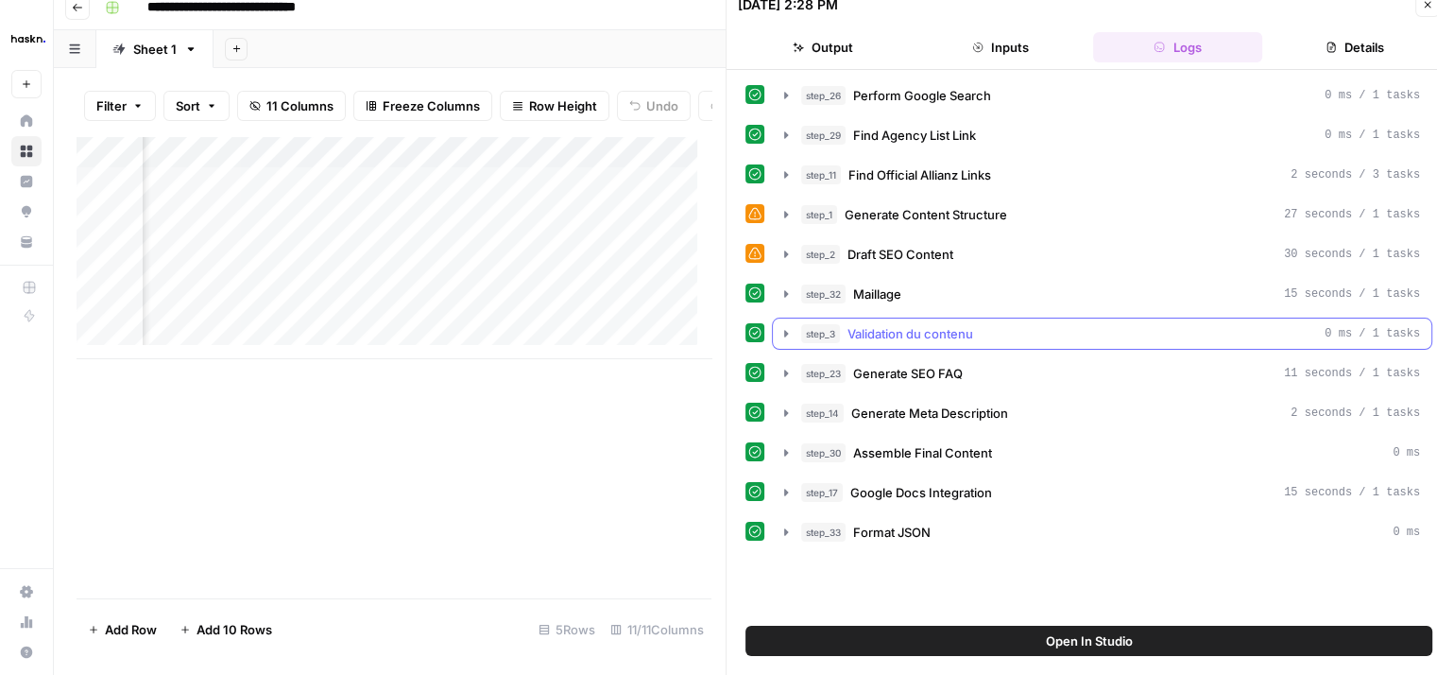
click at [786, 331] on icon "button" at bounding box center [786, 333] width 4 height 7
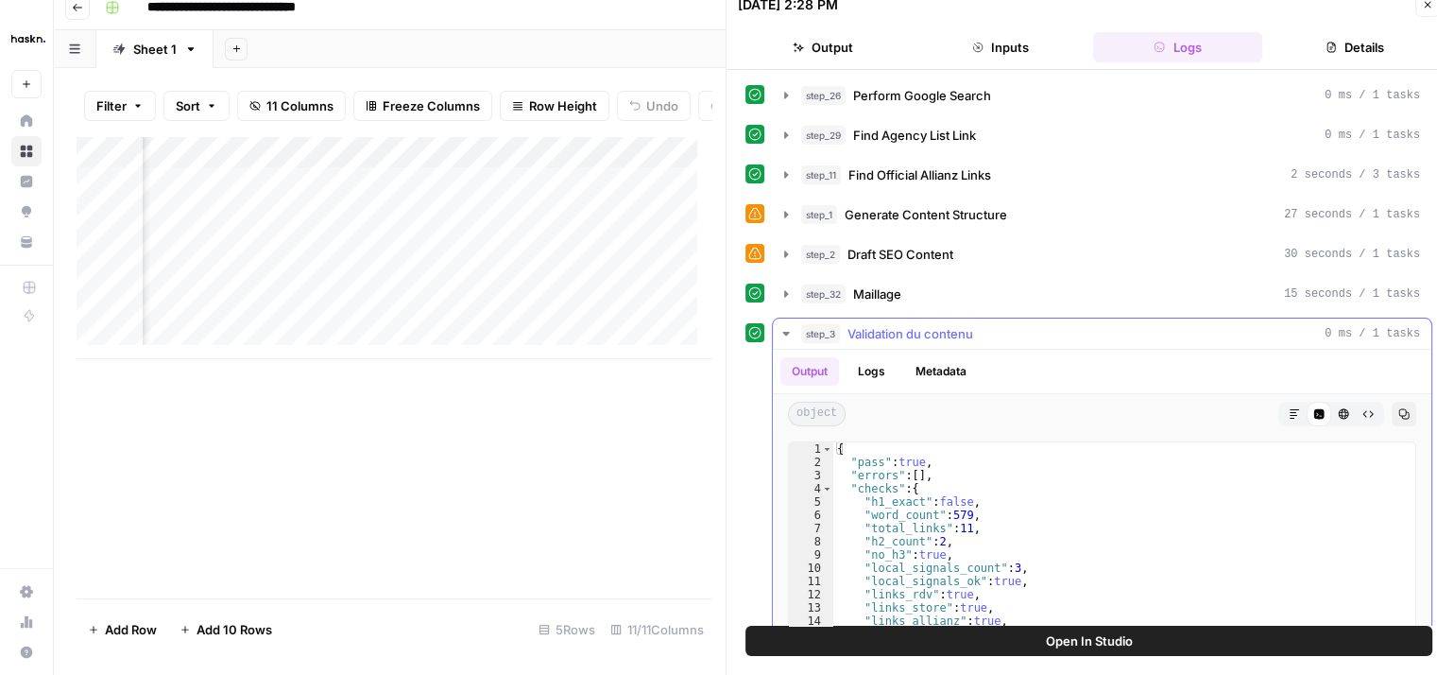
click at [786, 332] on icon "button" at bounding box center [785, 334] width 7 height 4
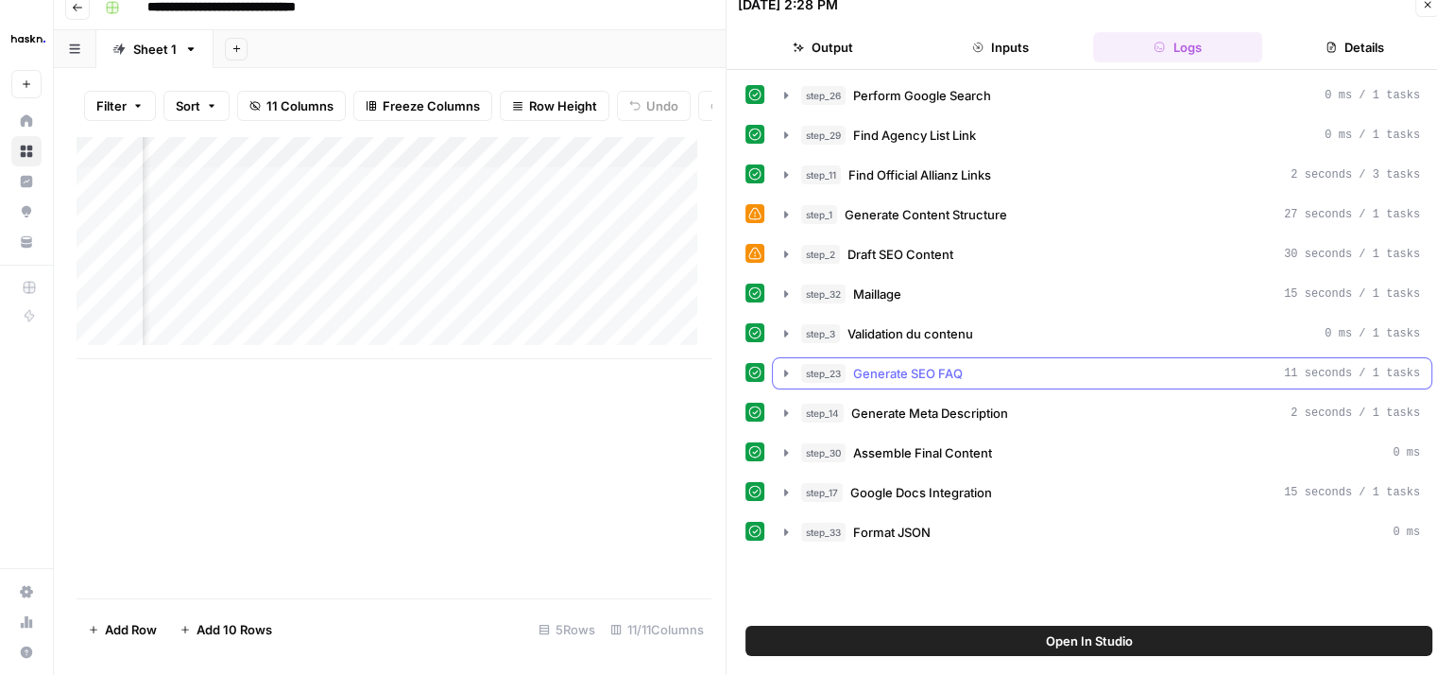
click at [788, 371] on icon "button" at bounding box center [786, 373] width 15 height 15
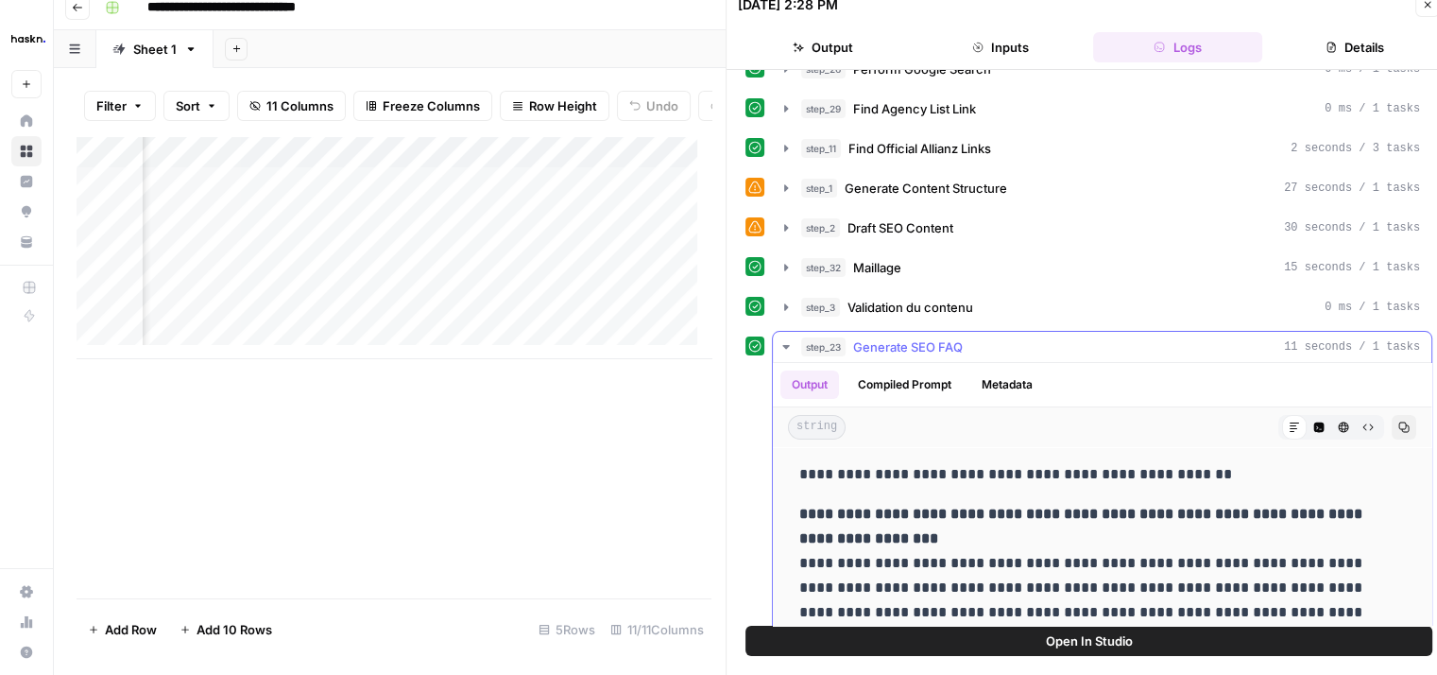
scroll to position [17, 0]
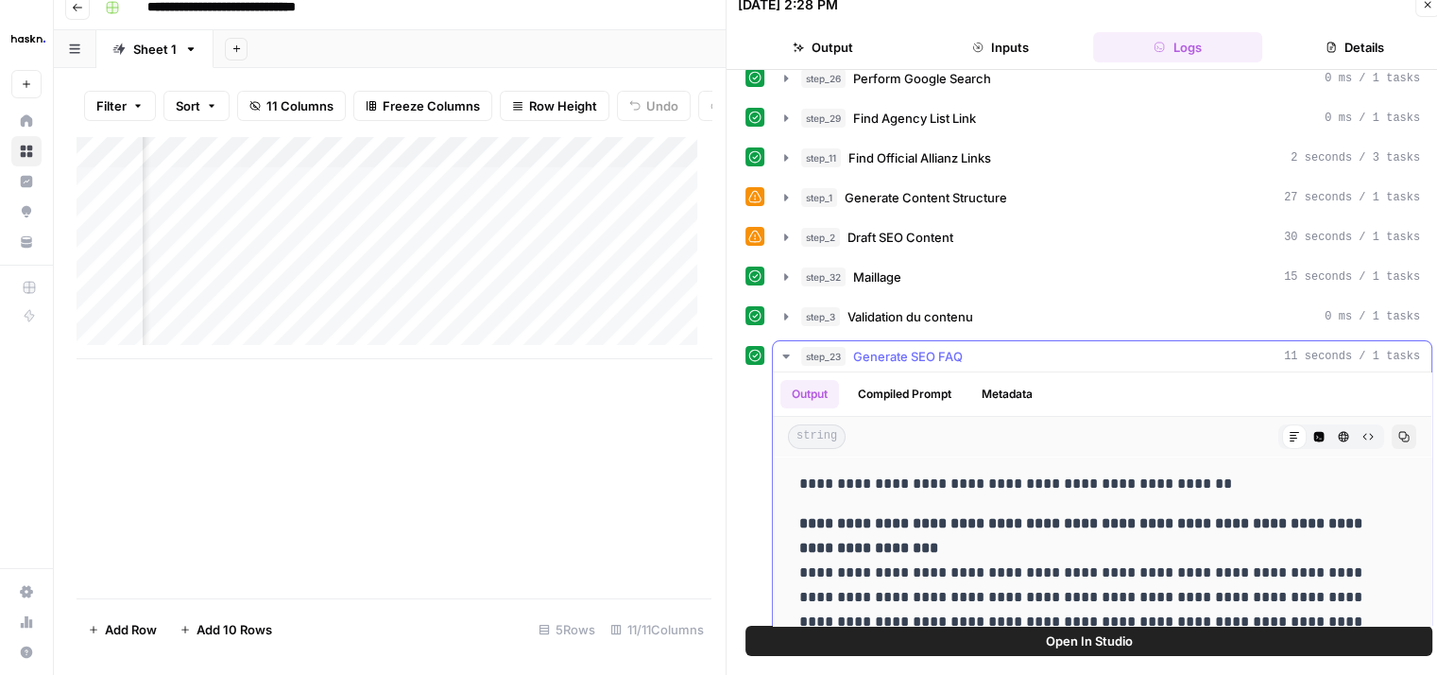
click at [791, 356] on icon "button" at bounding box center [786, 356] width 15 height 15
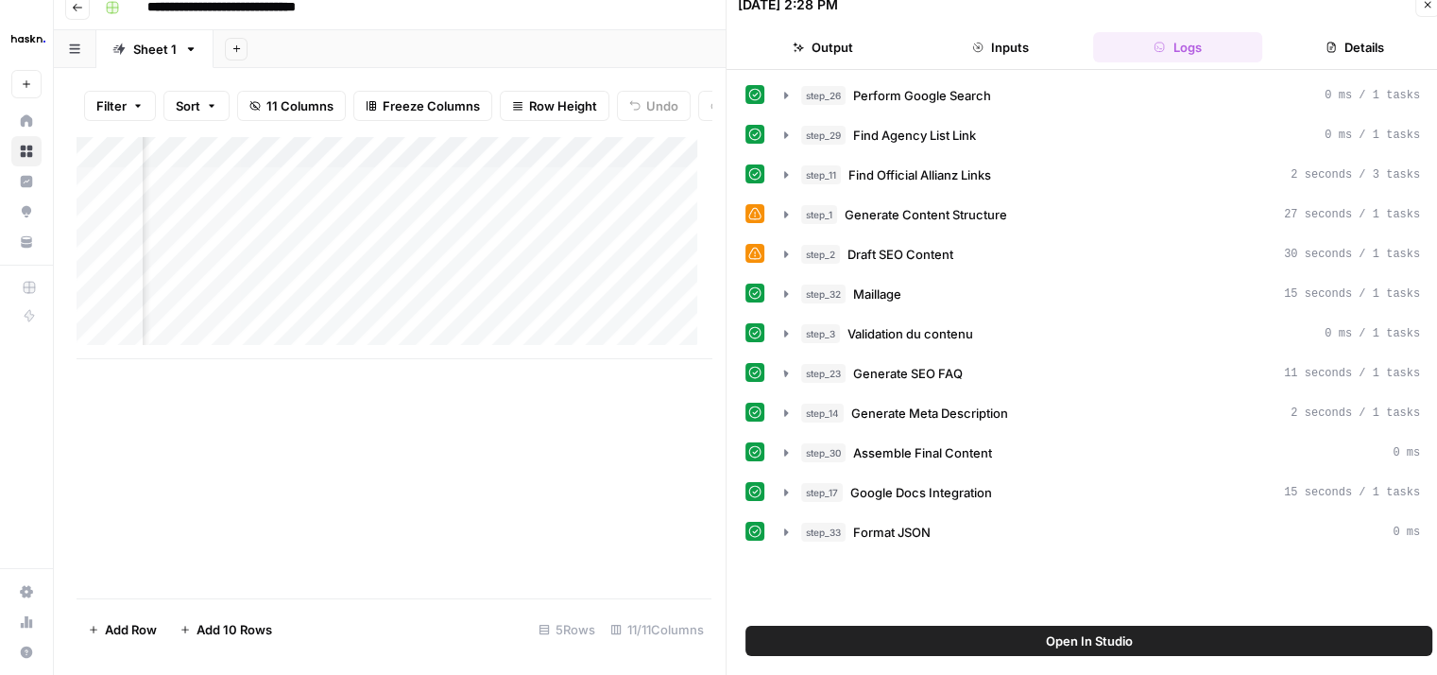
scroll to position [0, 0]
click at [789, 405] on icon "button" at bounding box center [786, 412] width 15 height 15
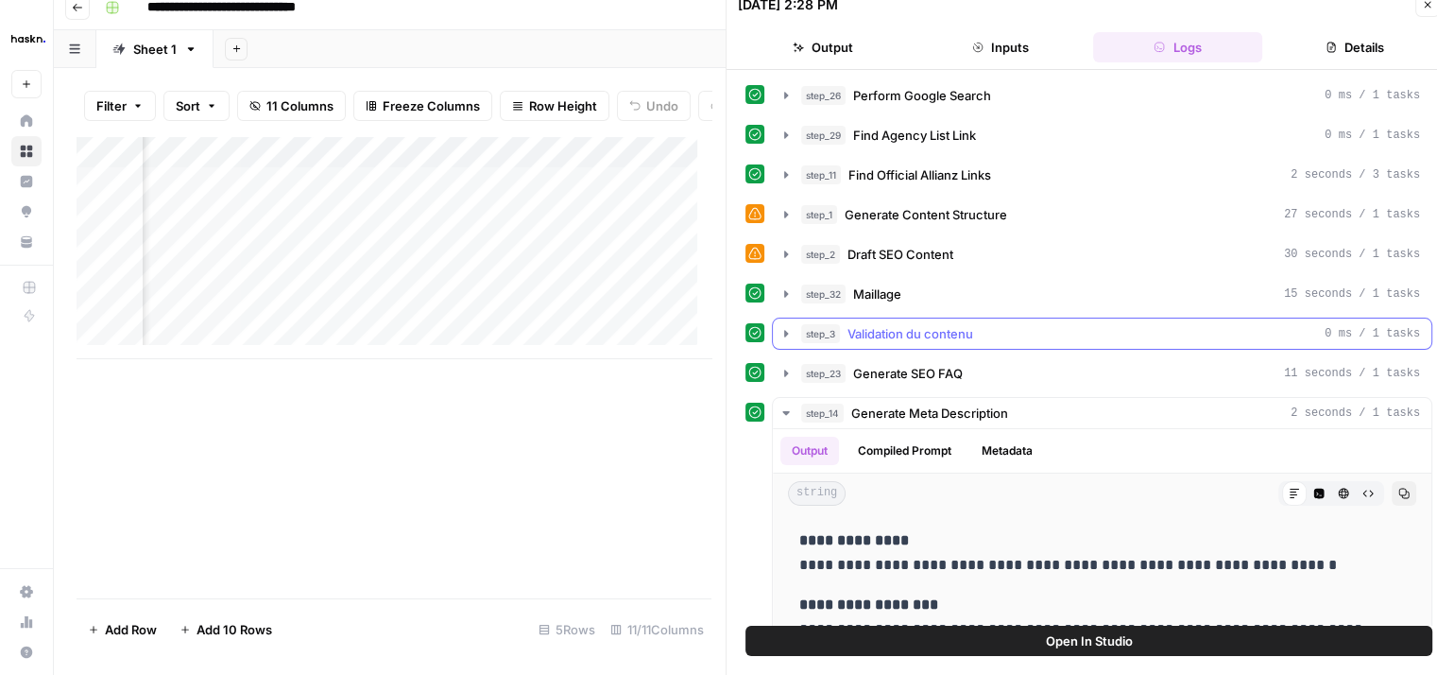
scroll to position [204, 0]
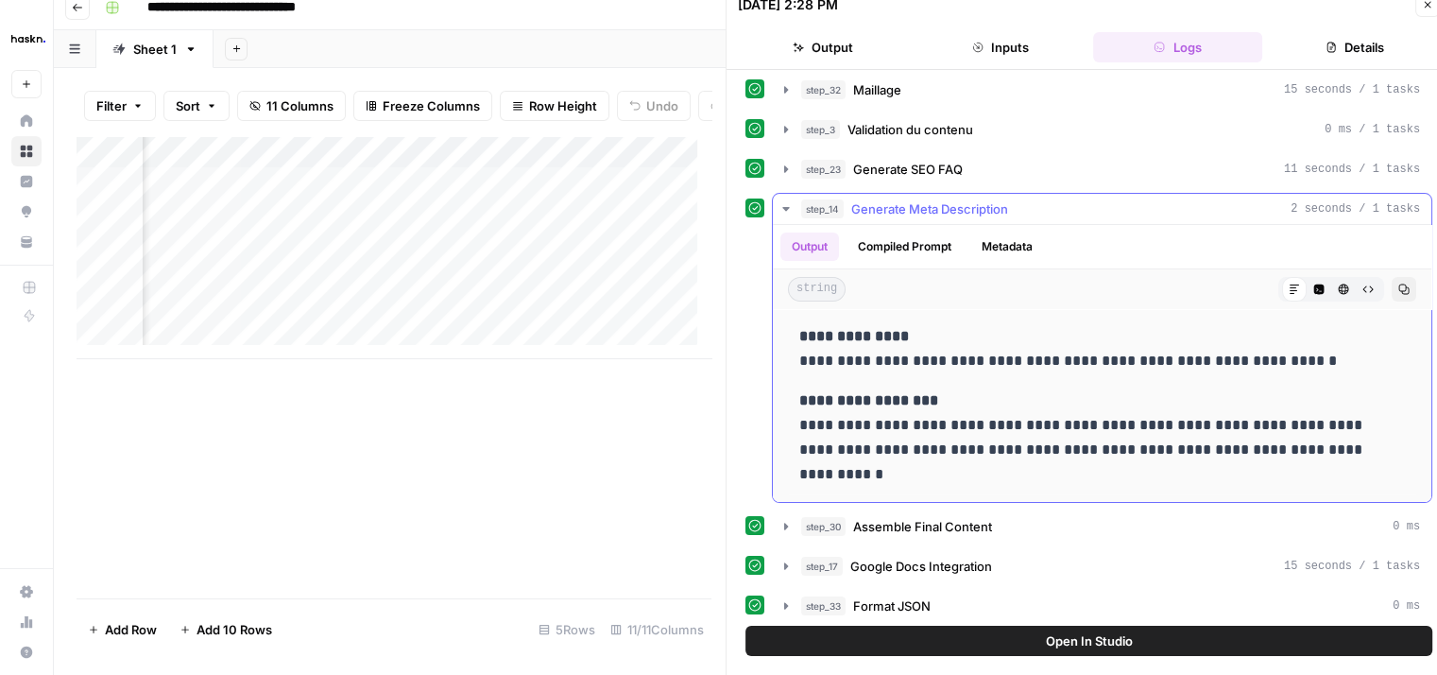
click at [788, 206] on icon "button" at bounding box center [786, 208] width 15 height 15
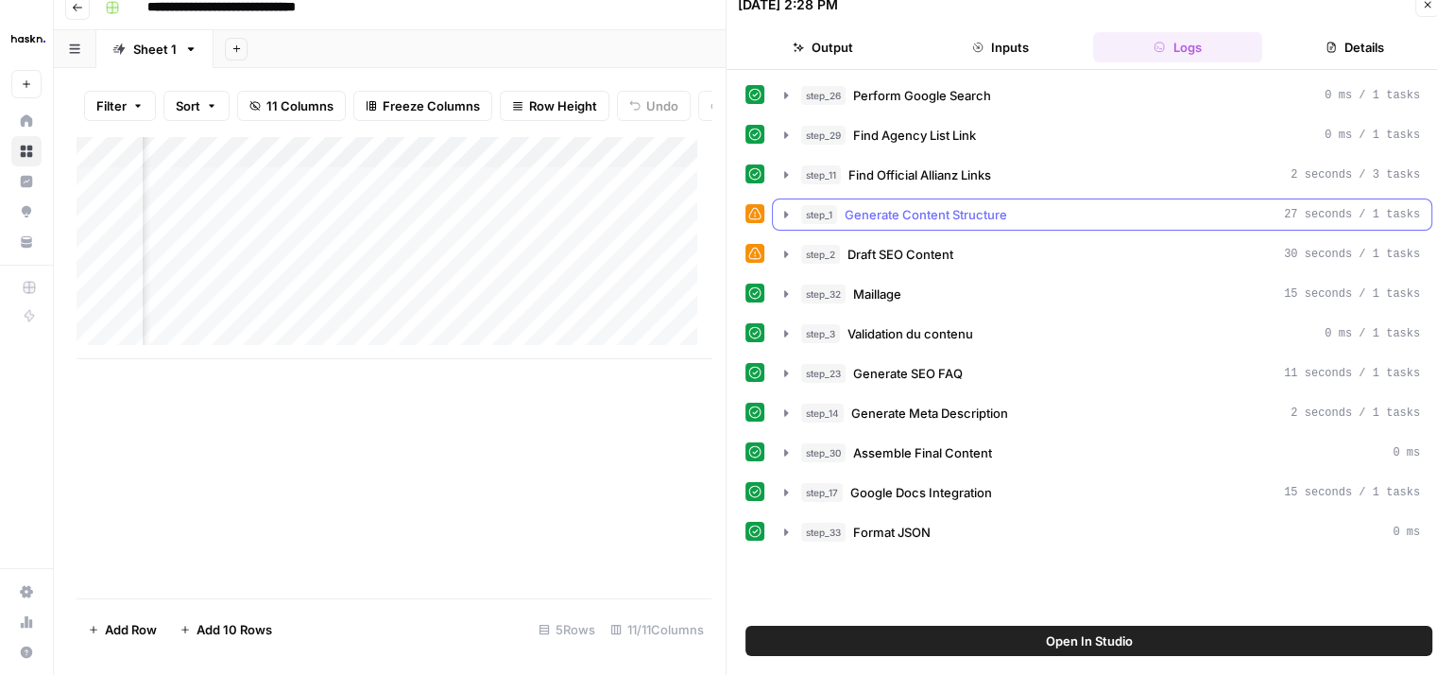
scroll to position [0, 0]
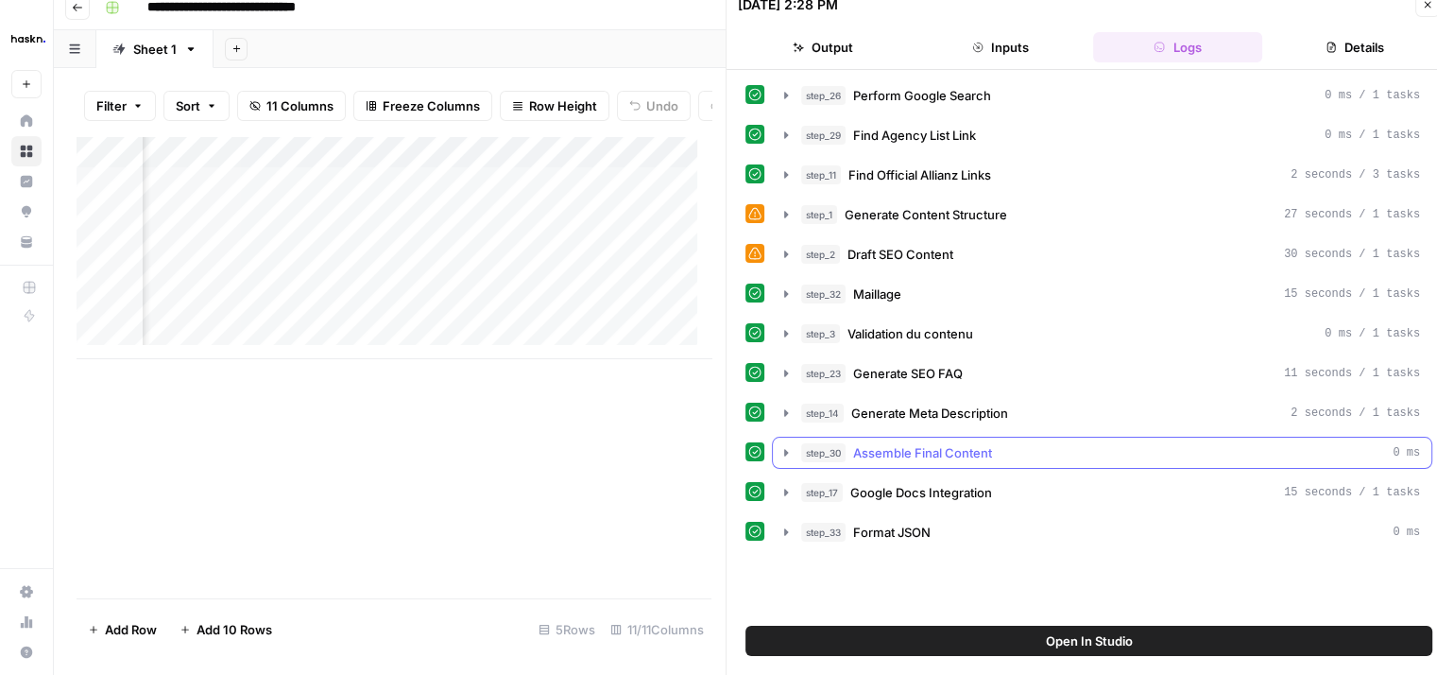
click at [785, 449] on icon "button" at bounding box center [786, 452] width 4 height 7
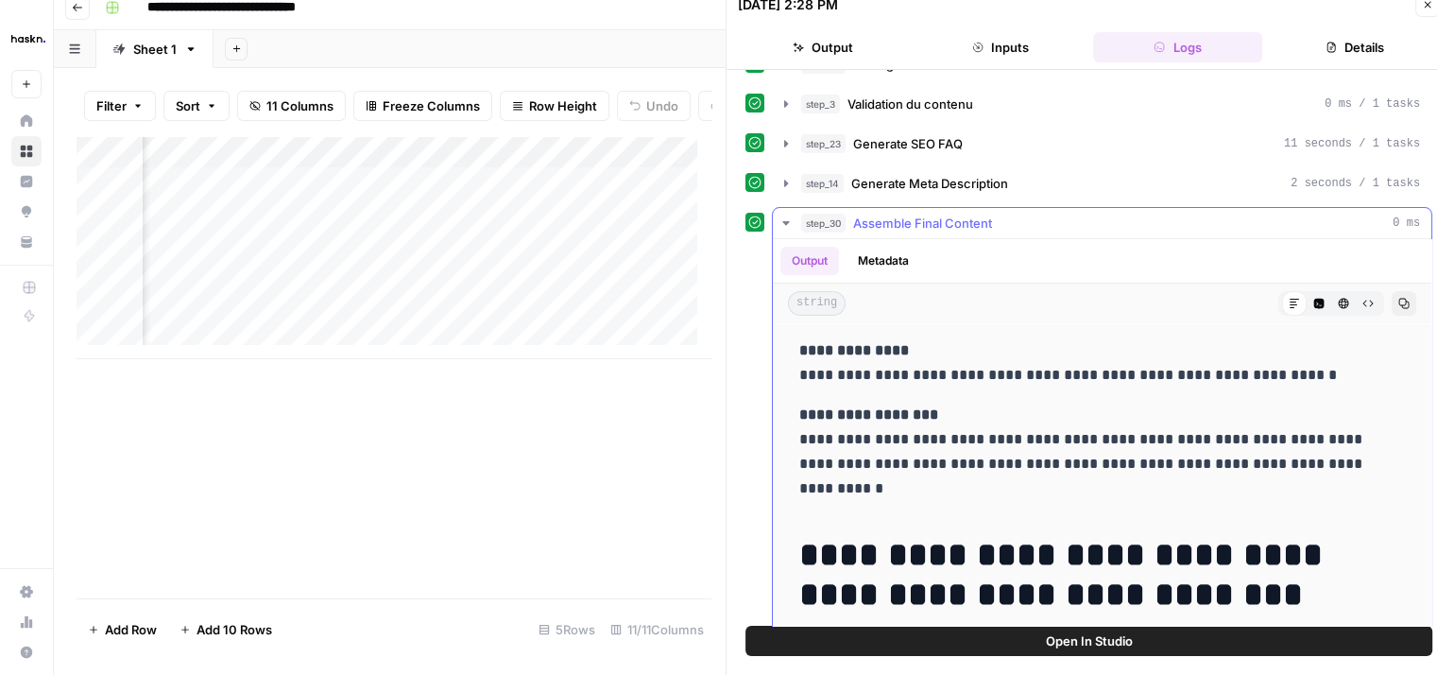
scroll to position [225, 0]
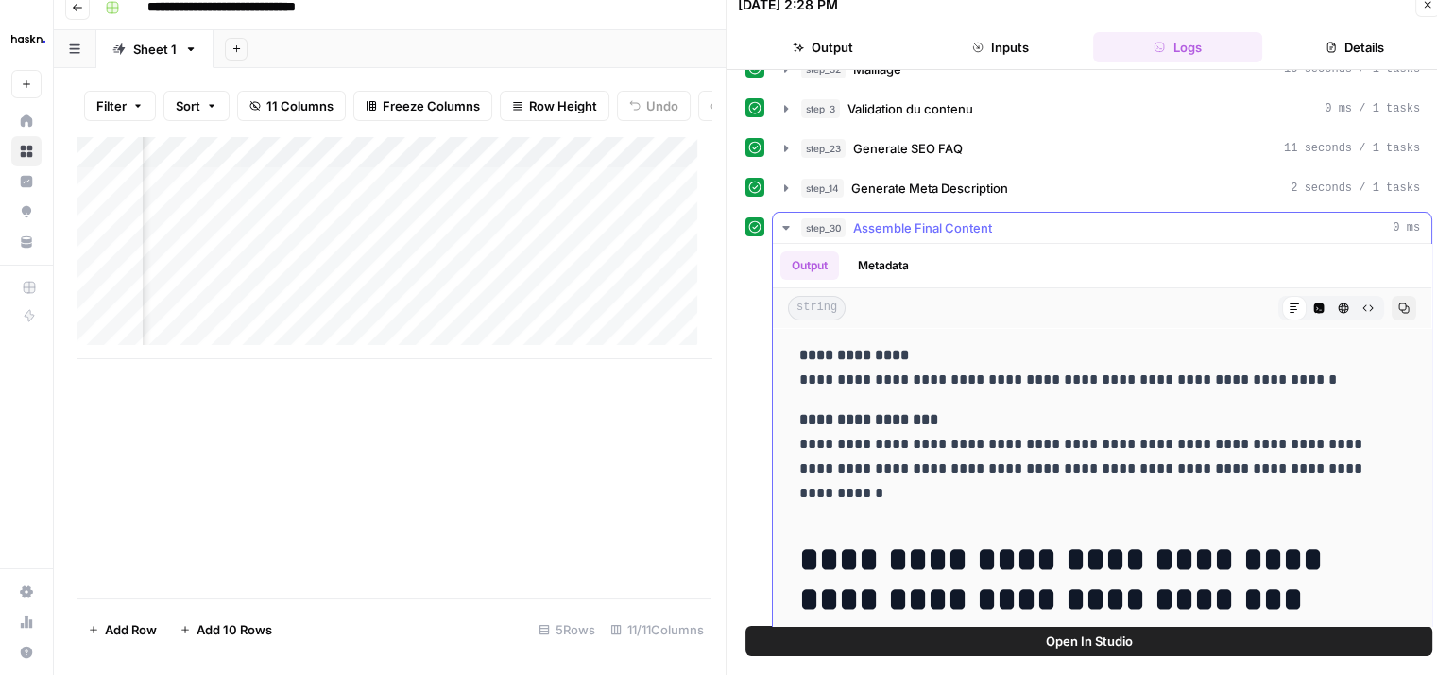
click at [785, 226] on icon "button" at bounding box center [786, 227] width 15 height 15
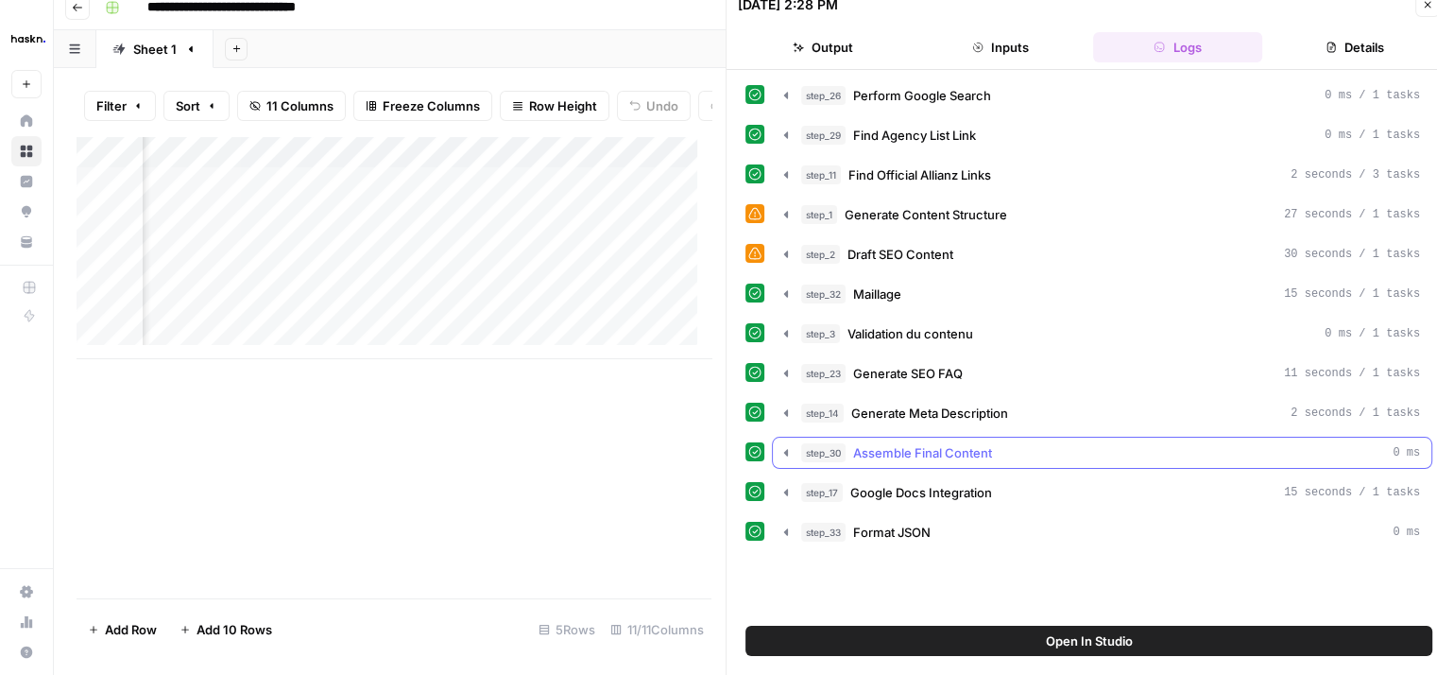
scroll to position [0, 0]
click at [1427, 8] on icon "button" at bounding box center [1427, 4] width 11 height 11
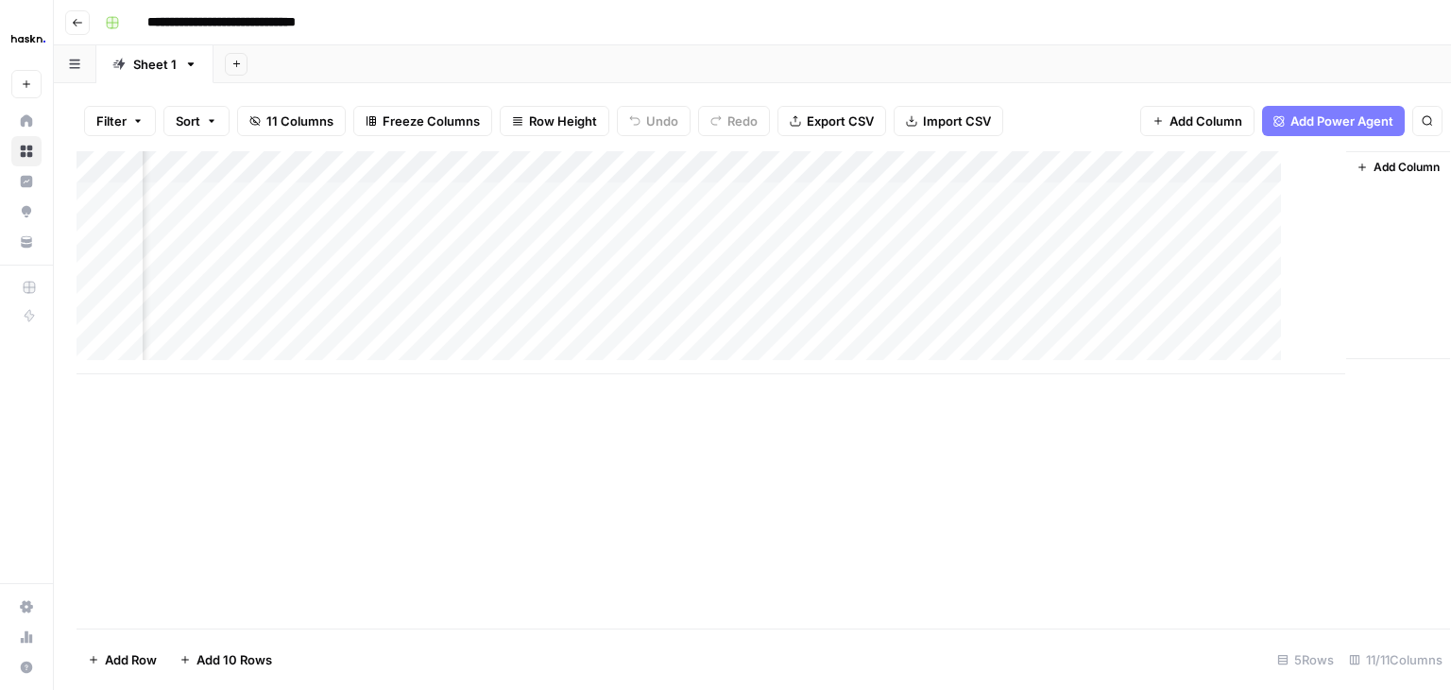
scroll to position [0, 1678]
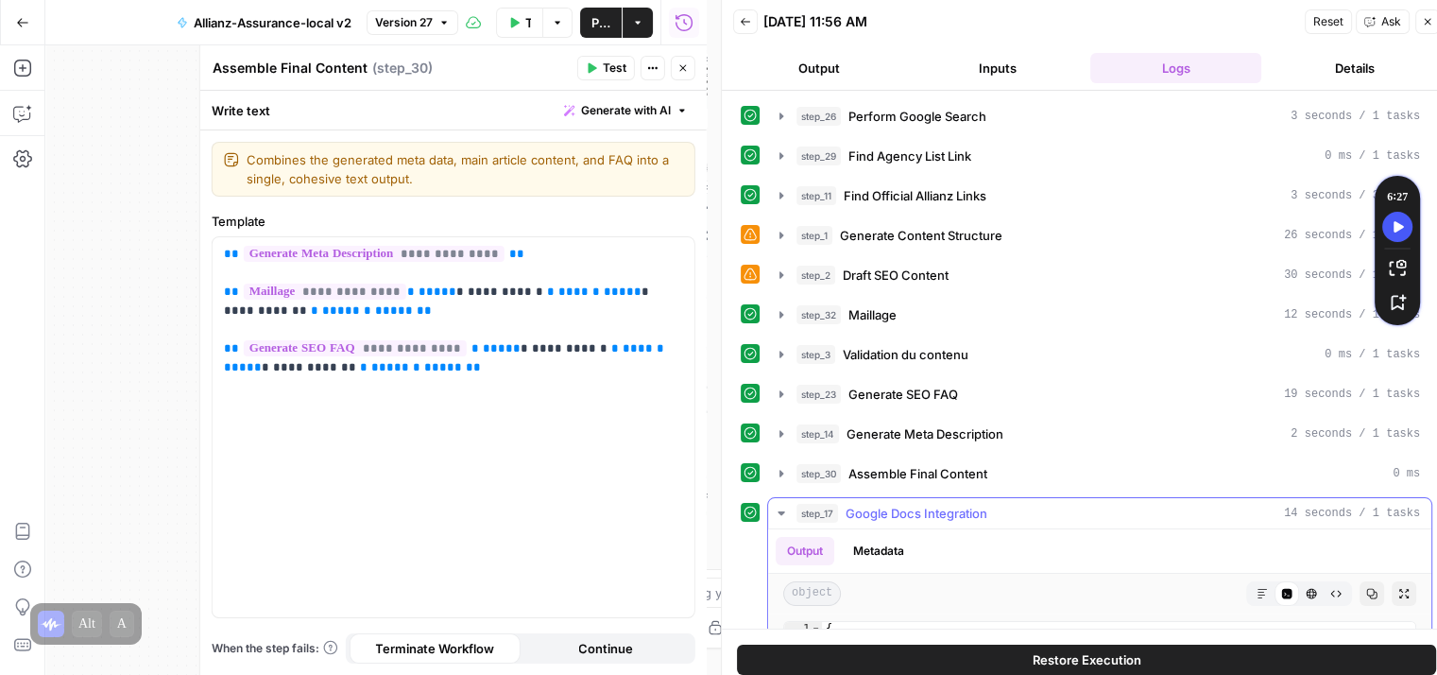
scroll to position [276, 0]
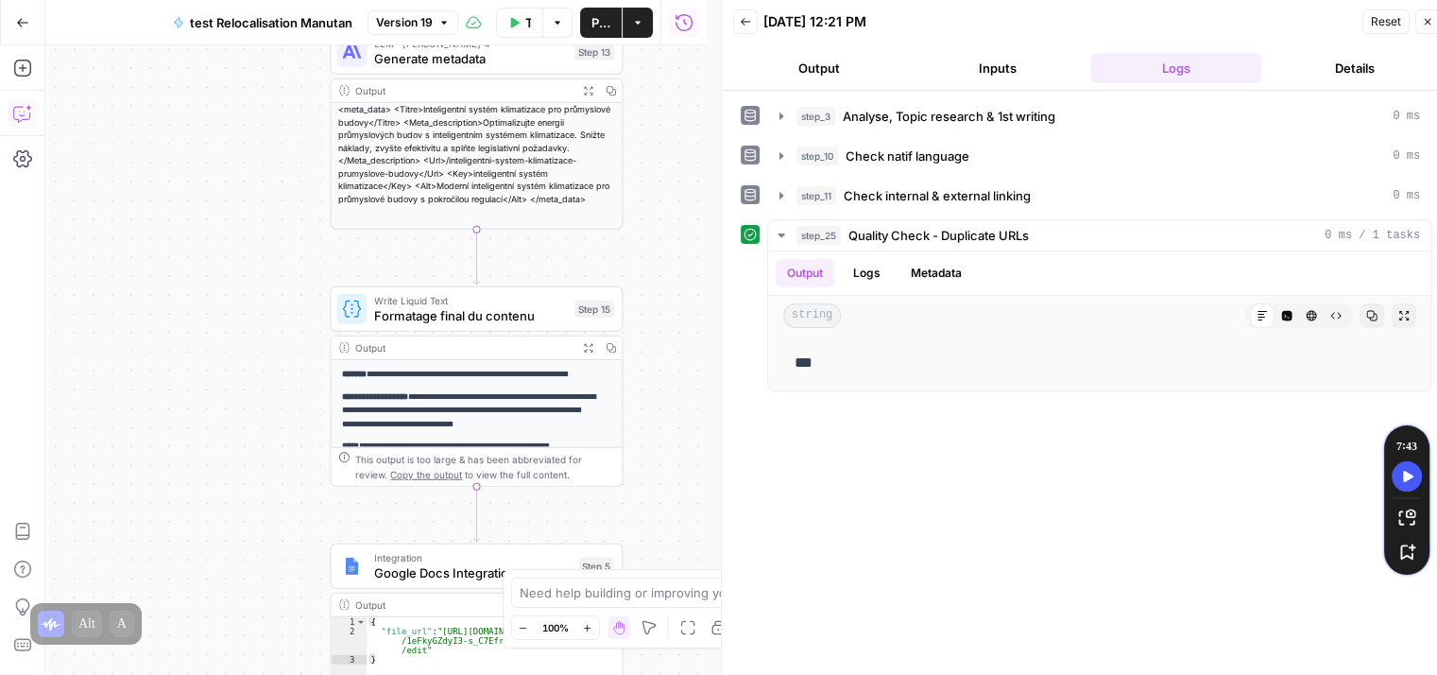
scroll to position [15, 11]
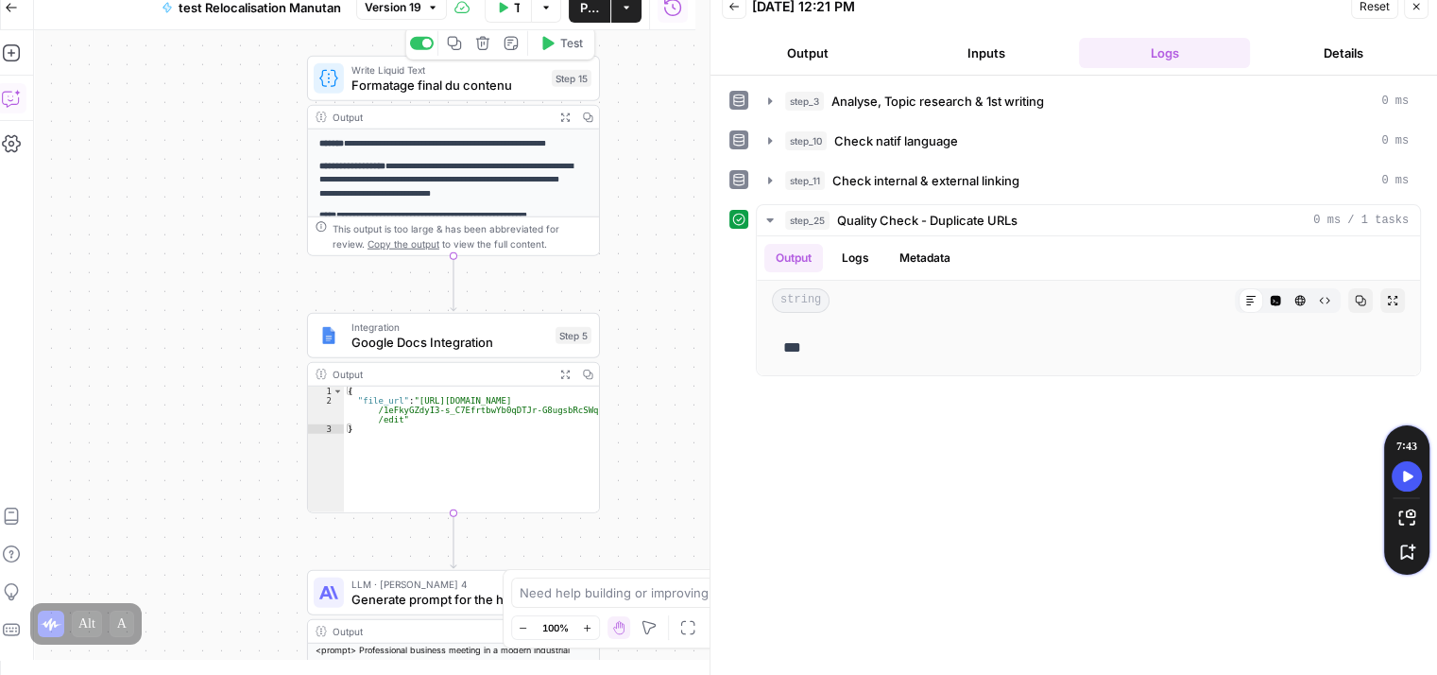
click at [407, 90] on span "Formatage final du contenu" at bounding box center [448, 85] width 193 height 19
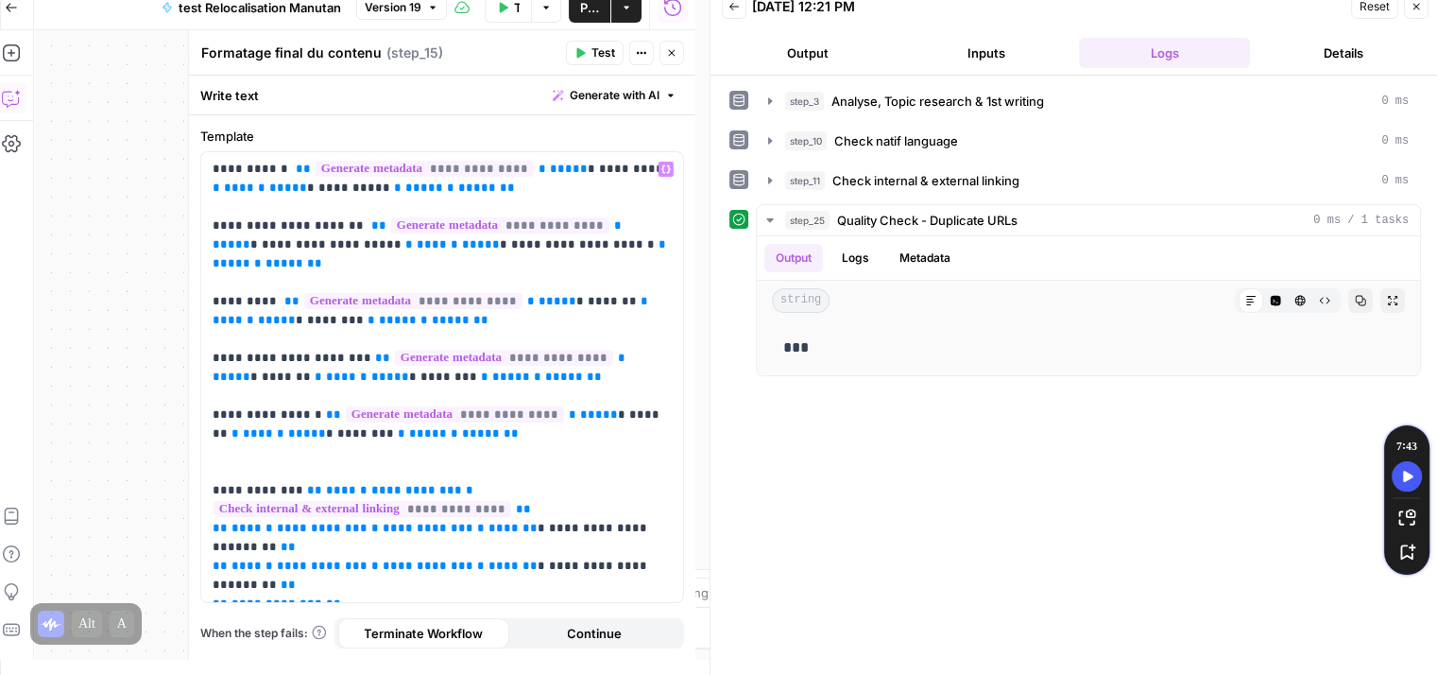
scroll to position [15, 0]
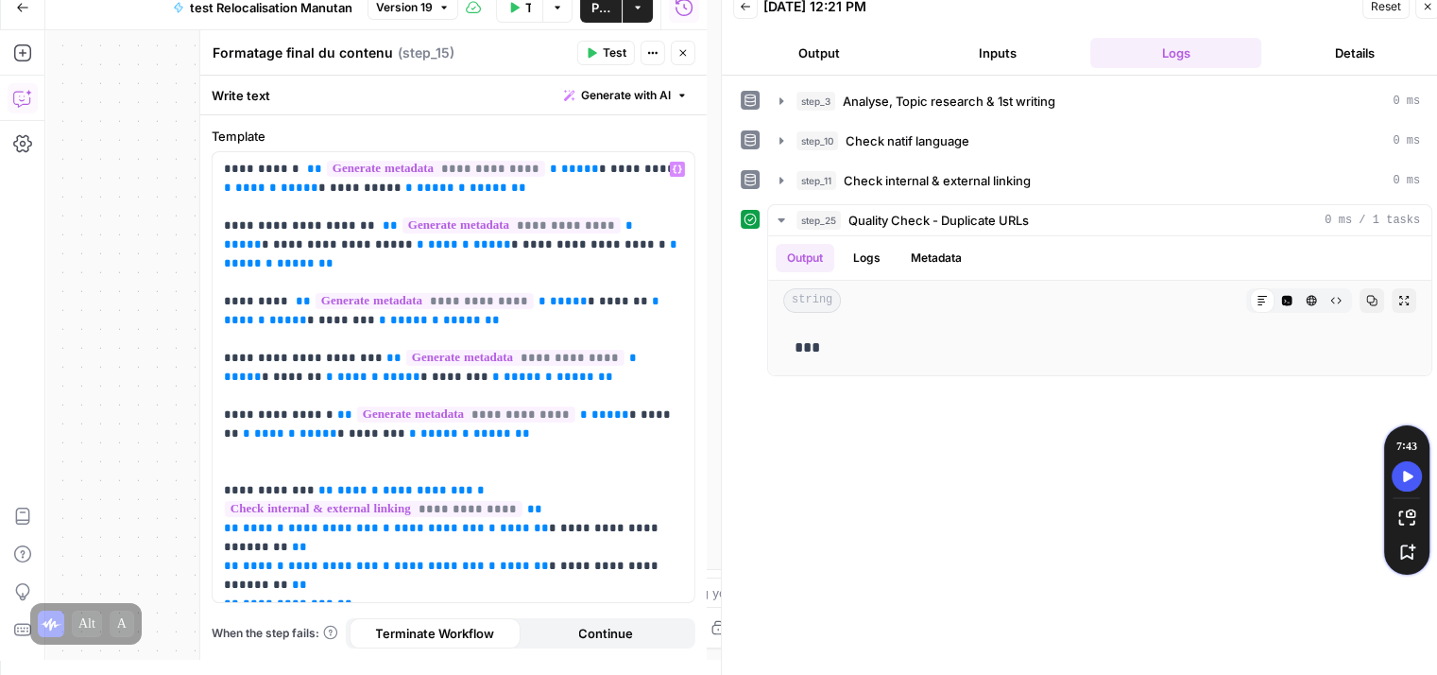
click at [678, 53] on icon "button" at bounding box center [683, 52] width 11 height 11
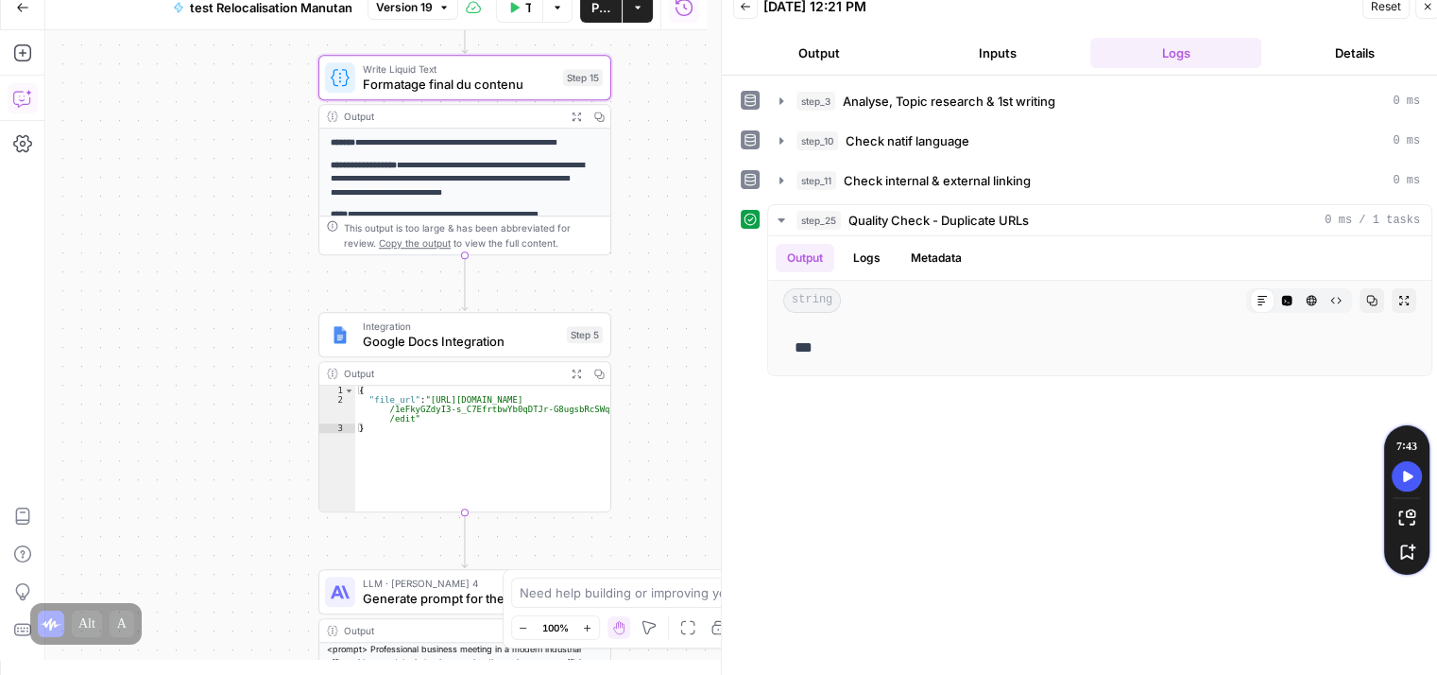
click at [373, 312] on div "Integration Google Docs Integration Step 5 Output Expand Output Copy 1 2 3 { "f…" at bounding box center [464, 412] width 293 height 200
click at [367, 332] on span "Google Docs Integration" at bounding box center [461, 341] width 197 height 19
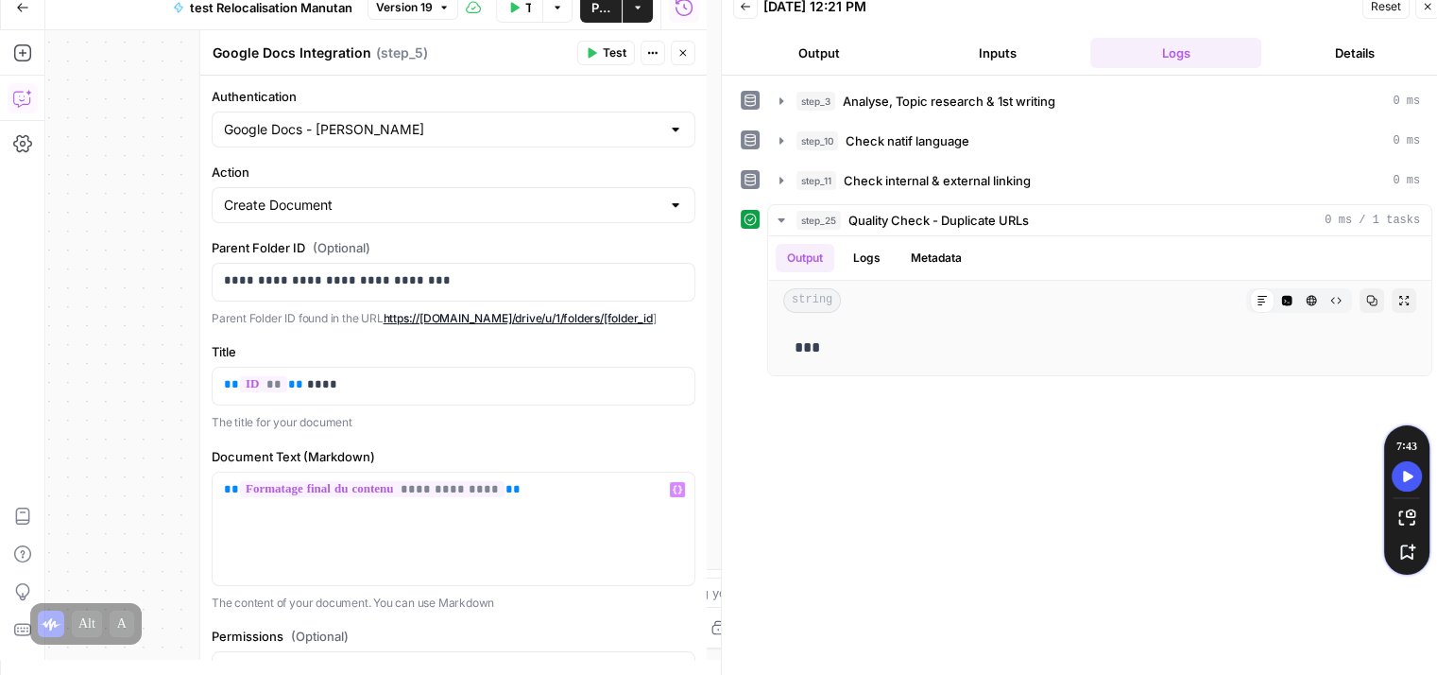
click at [417, 485] on span "**********" at bounding box center [372, 489] width 265 height 16
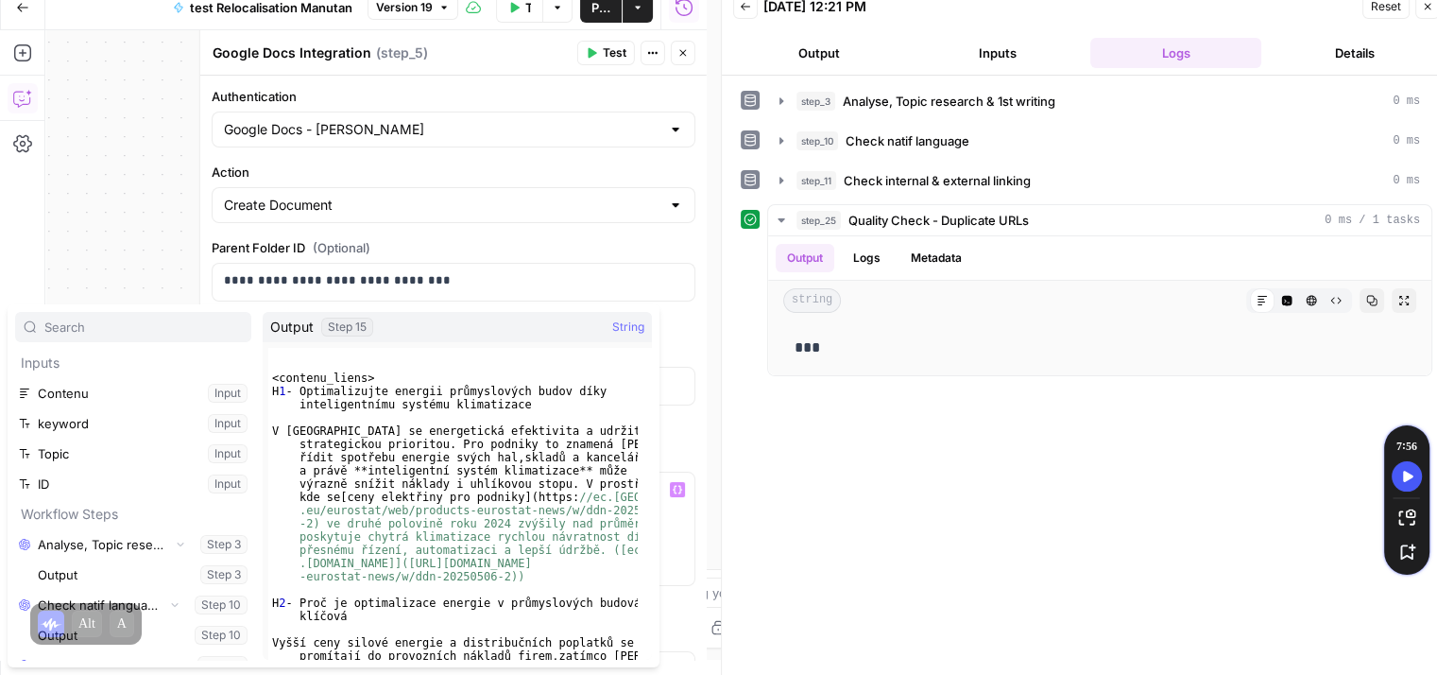
scroll to position [292, 0]
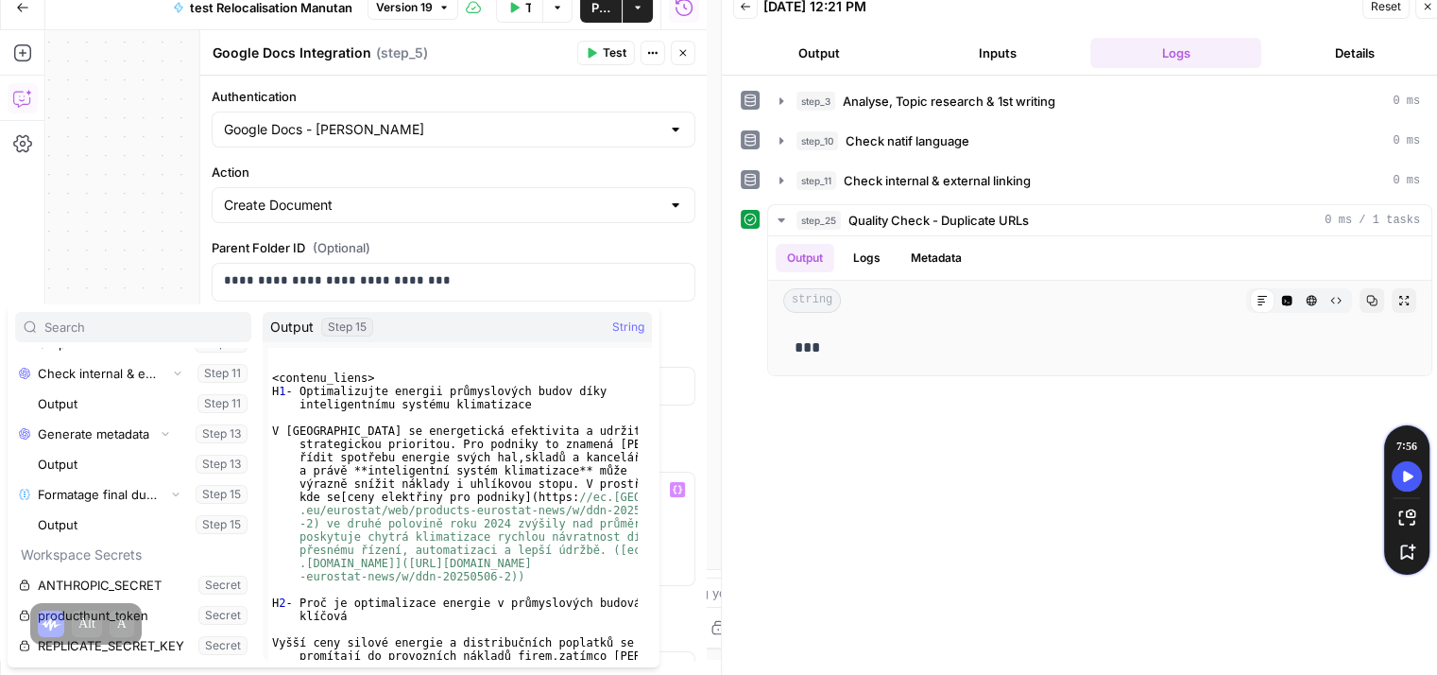
click at [185, 251] on div "**********" at bounding box center [375, 344] width 661 height 629
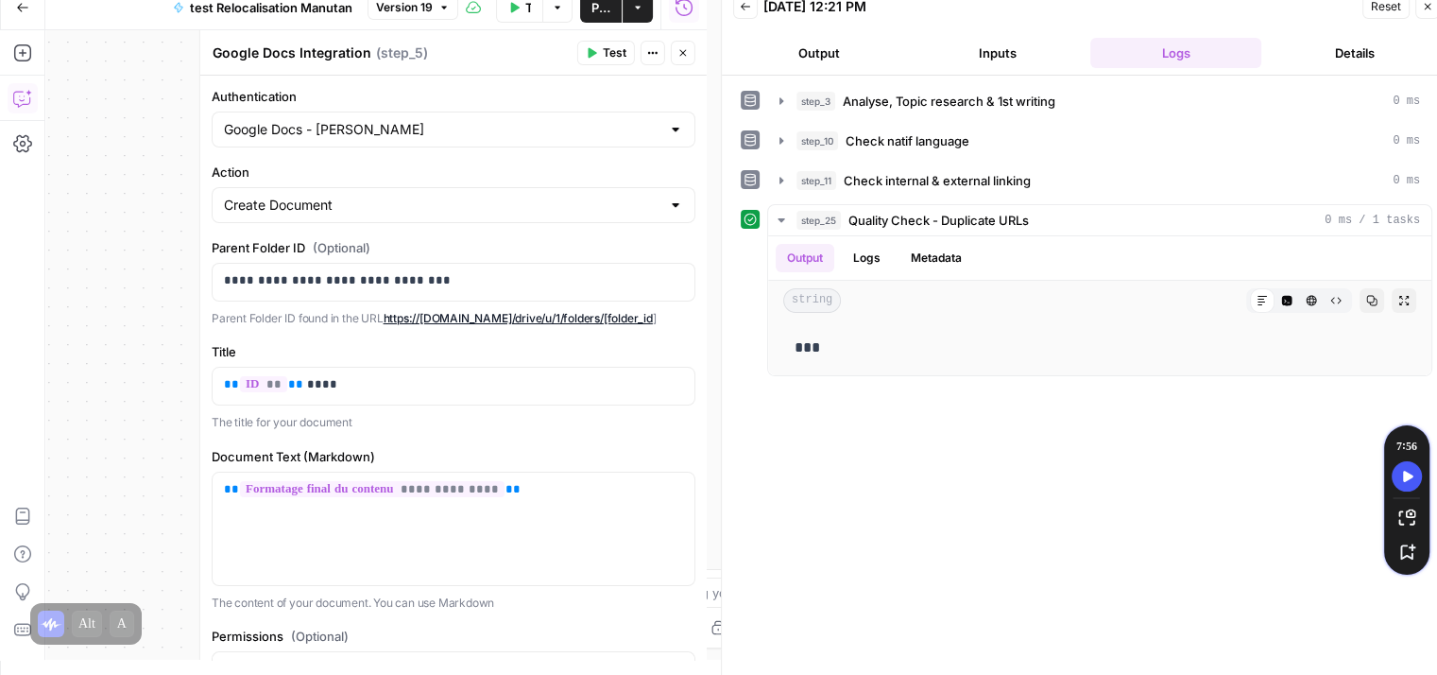
click at [686, 57] on icon "button" at bounding box center [683, 52] width 11 height 11
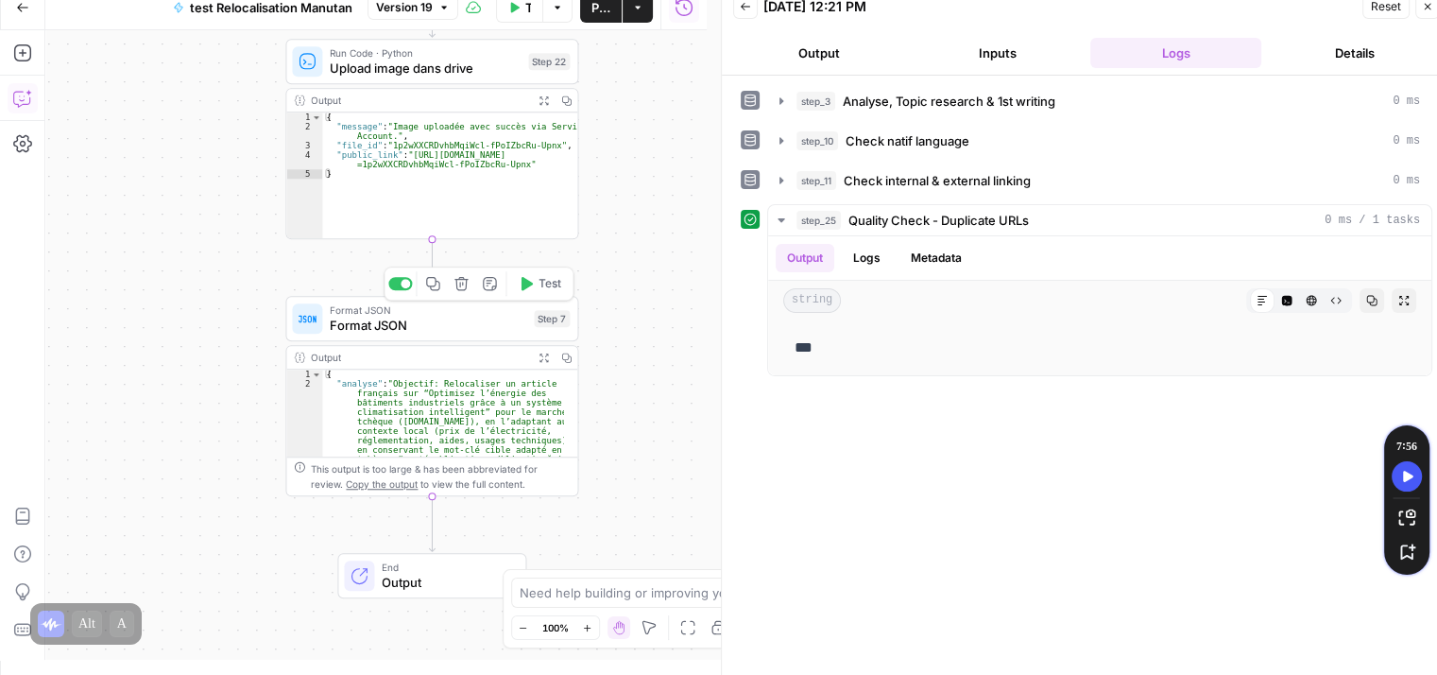
click at [350, 326] on span "Format JSON" at bounding box center [428, 325] width 197 height 19
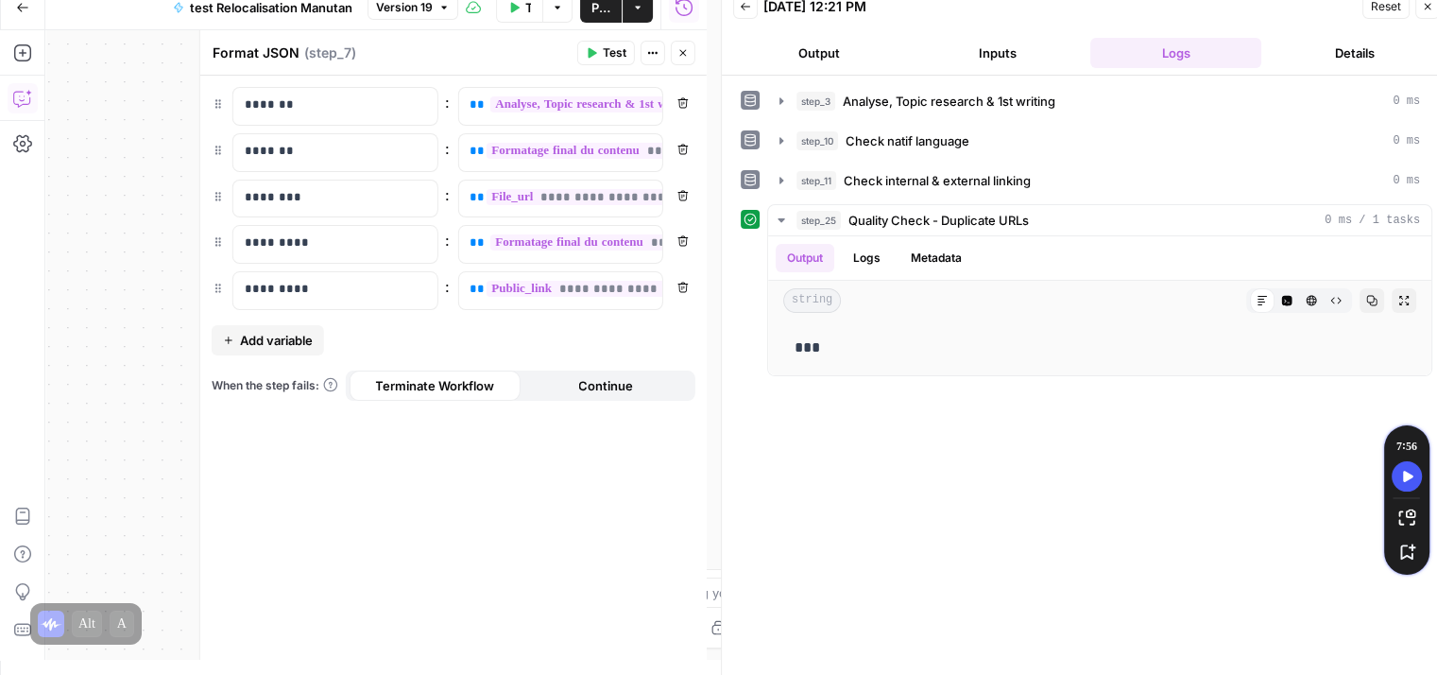
click at [121, 243] on div "**********" at bounding box center [375, 344] width 661 height 629
click at [317, 197] on p "********" at bounding box center [320, 197] width 151 height 19
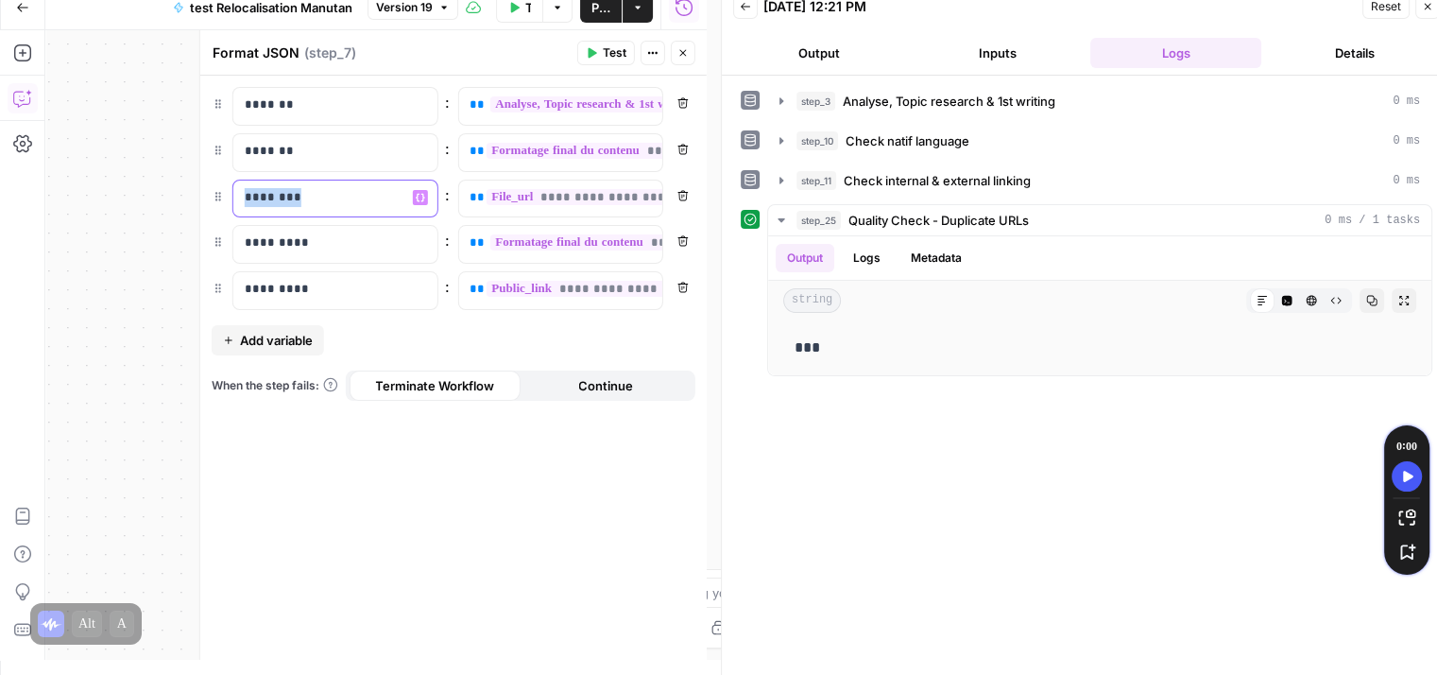
copy p "********"
click at [129, 218] on div "**********" at bounding box center [375, 344] width 661 height 629
click at [680, 47] on icon "button" at bounding box center [683, 52] width 11 height 11
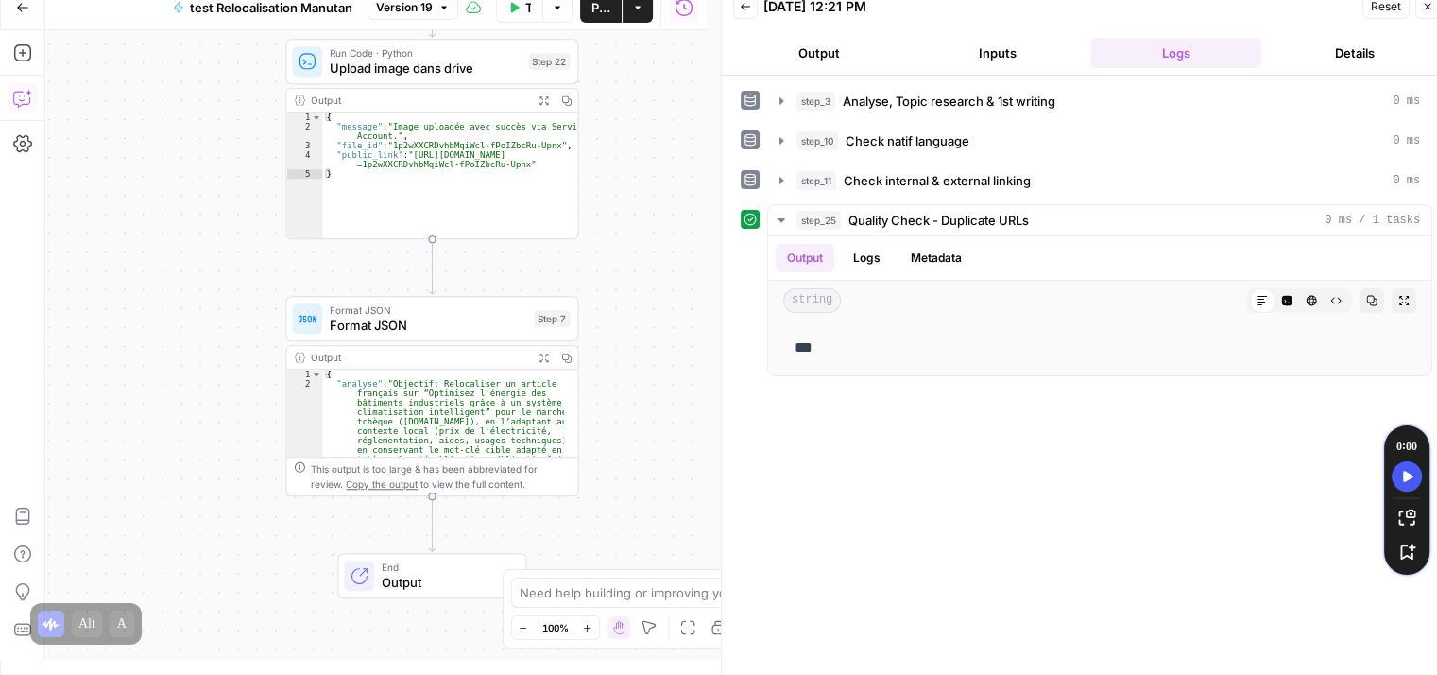
click at [603, 12] on span "Publish" at bounding box center [601, 7] width 19 height 19
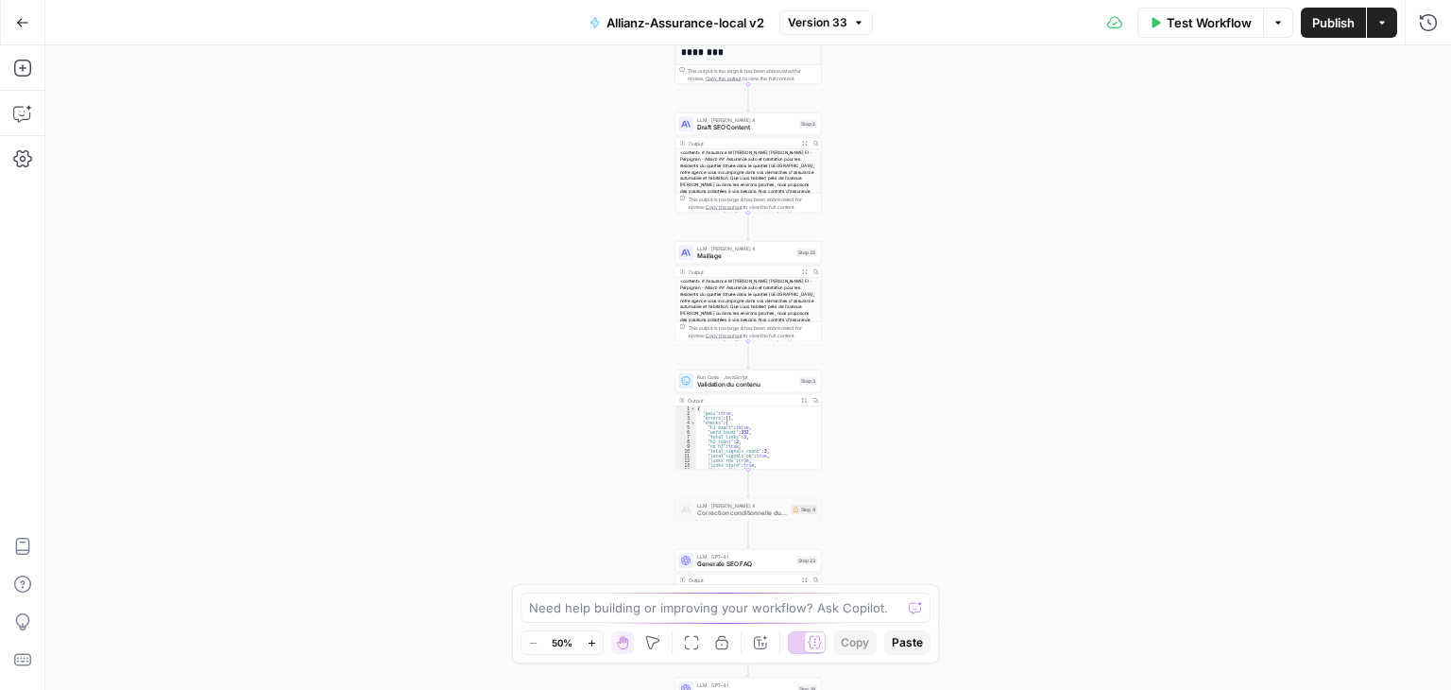
click at [1193, 30] on span "Test Workflow" at bounding box center [1209, 22] width 85 height 19
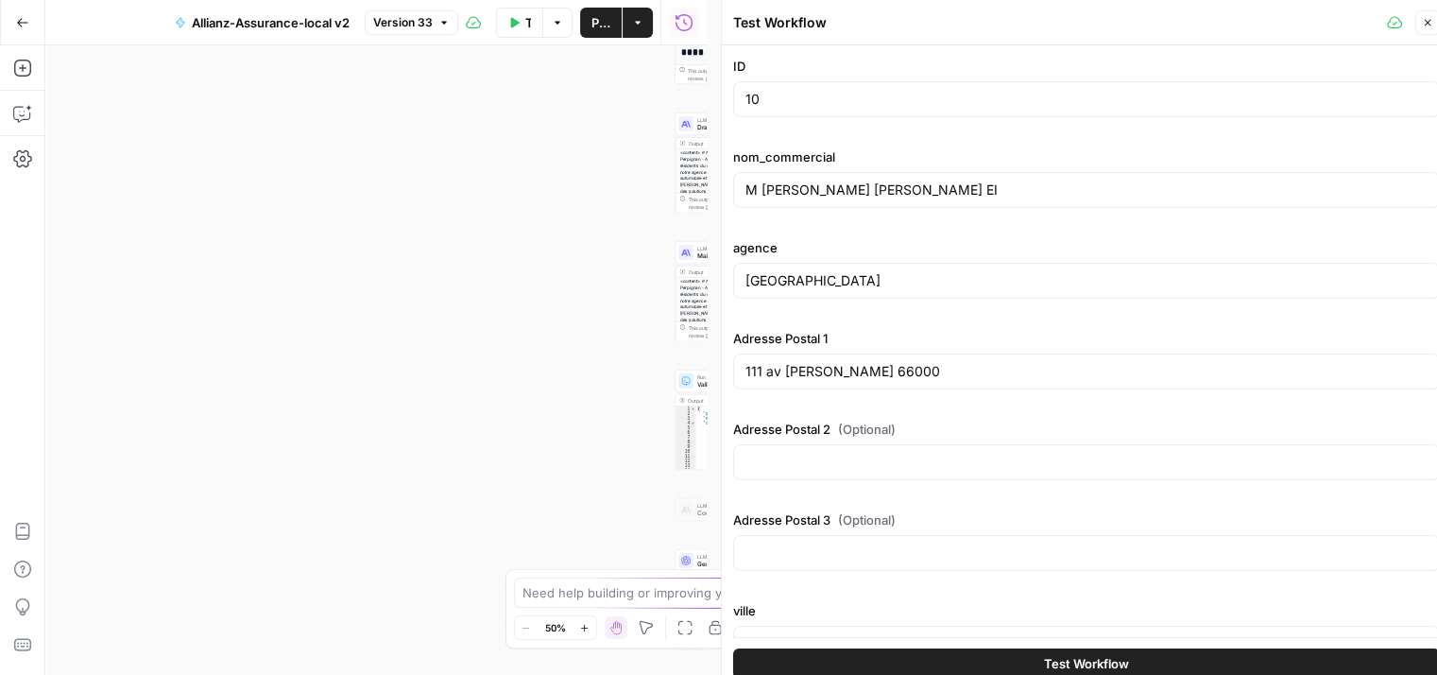
scroll to position [221, 0]
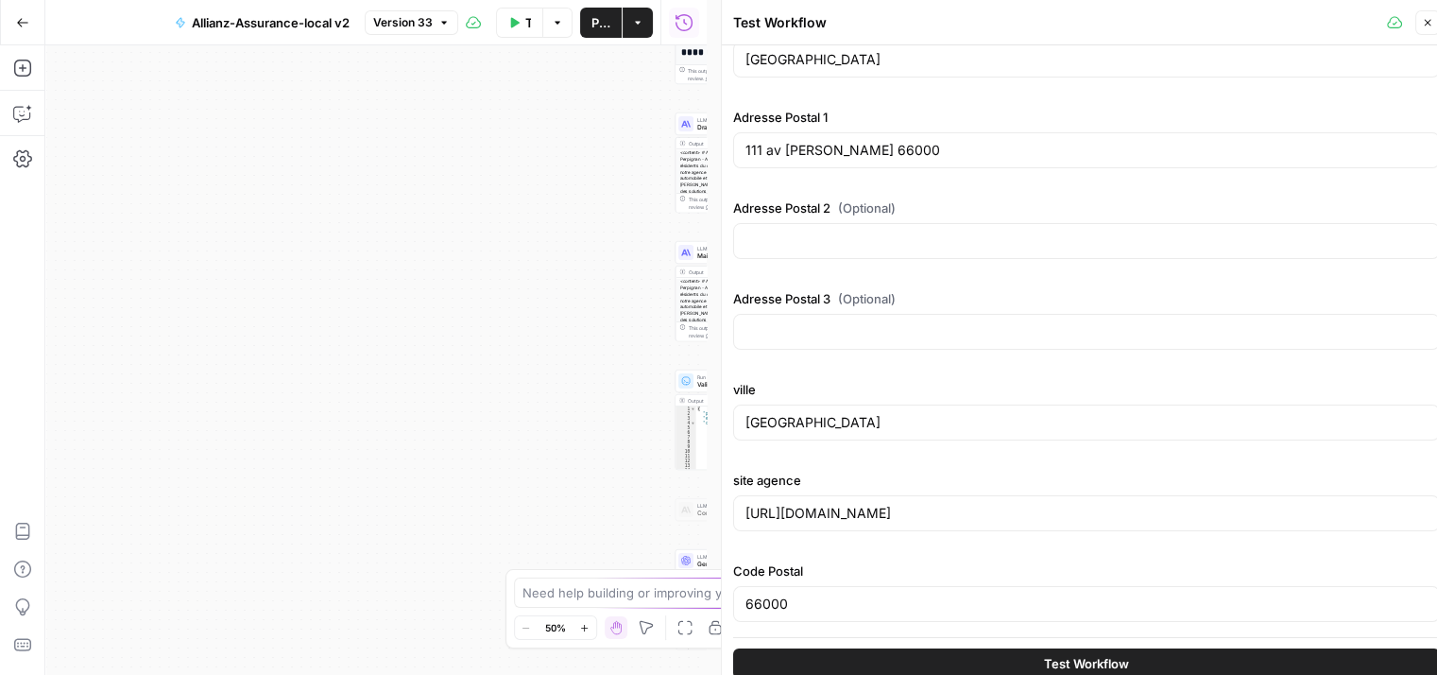
click at [1104, 660] on span "Test Workflow" at bounding box center [1086, 663] width 85 height 19
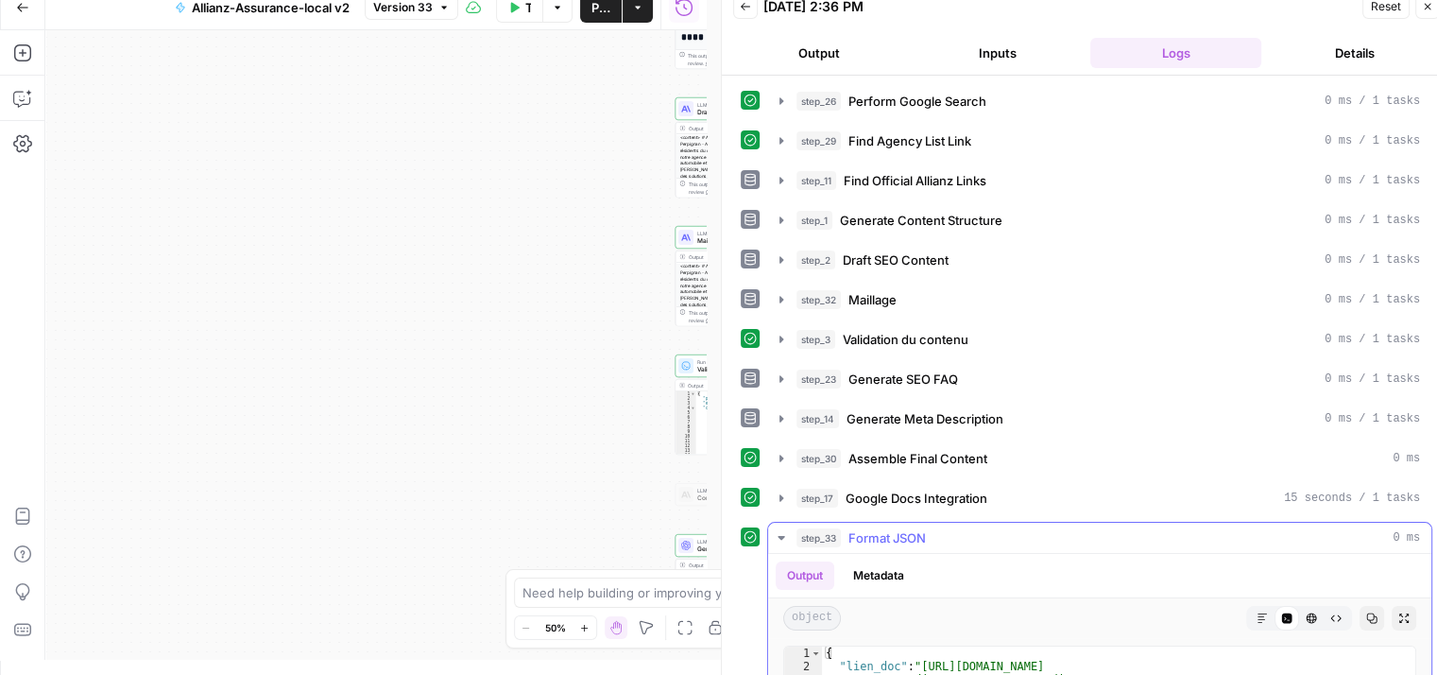
scroll to position [355, 0]
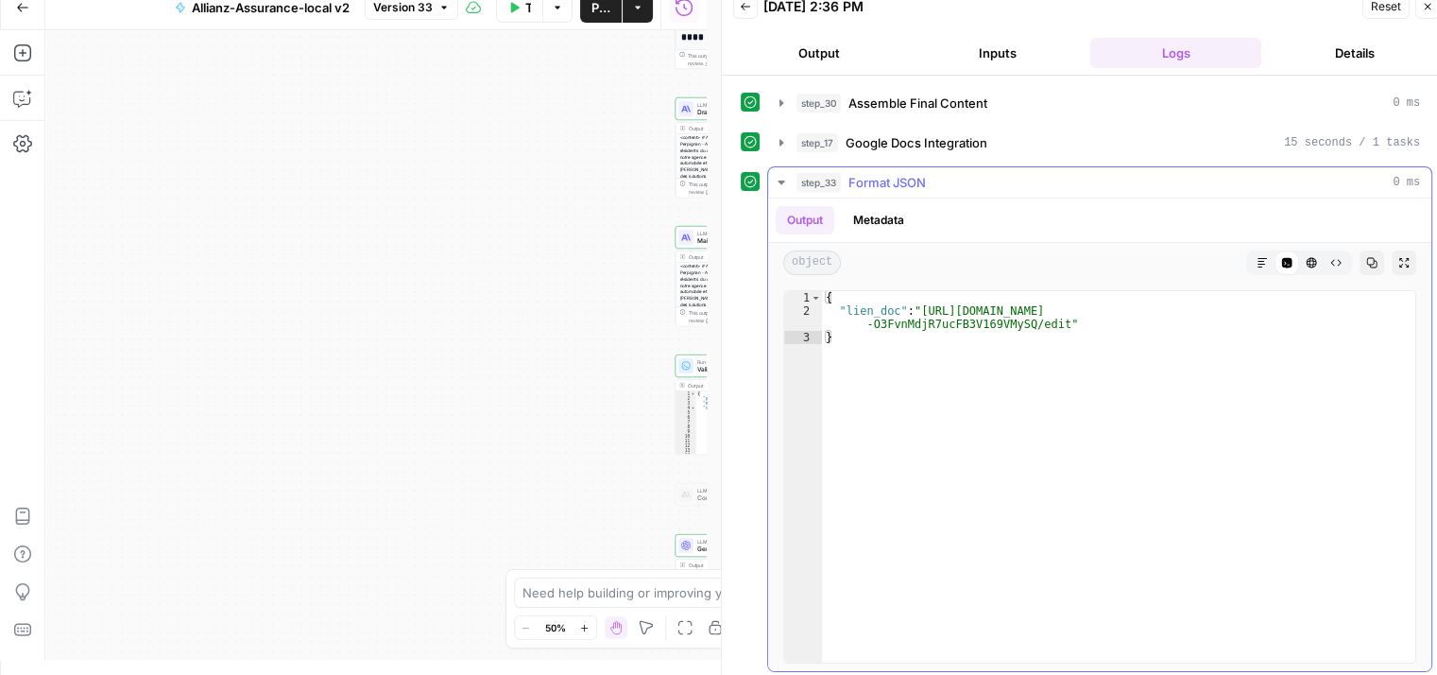
type textarea "**********"
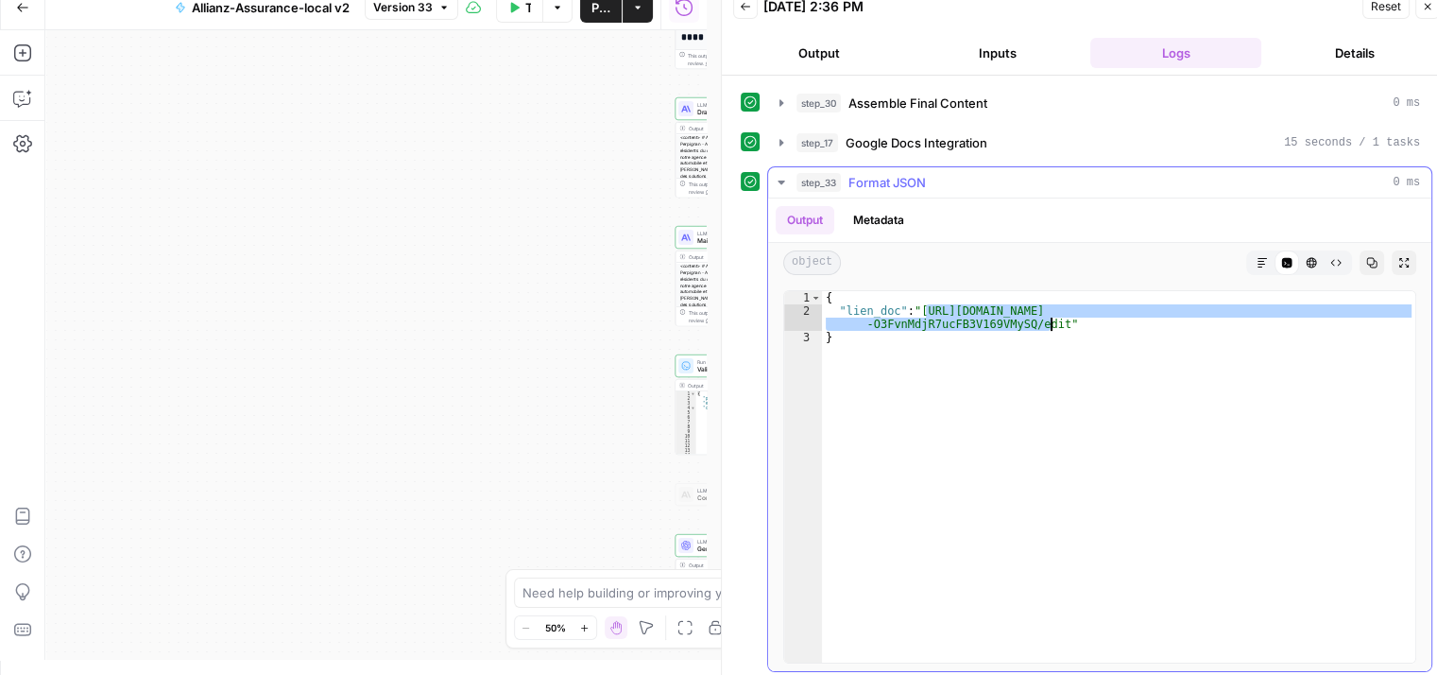
drag, startPoint x: 922, startPoint y: 304, endPoint x: 1050, endPoint y: 323, distance: 129.0
click at [1050, 323] on div "{ "lien_doc" : "[URL][DOMAIN_NAME] -O3FvnMdjR7ucFB3V169VMySQ/edit" }" at bounding box center [1118, 490] width 593 height 399
click at [1050, 323] on div "{ "lien_doc" : "[URL][DOMAIN_NAME] -O3FvnMdjR7ucFB3V169VMySQ/edit" }" at bounding box center [1118, 476] width 593 height 371
drag, startPoint x: 1050, startPoint y: 323, endPoint x: 919, endPoint y: 301, distance: 132.2
click at [919, 301] on div "{ "lien_doc" : "[URL][DOMAIN_NAME] -O3FvnMdjR7ucFB3V169VMySQ/edit" }" at bounding box center [1118, 490] width 593 height 399
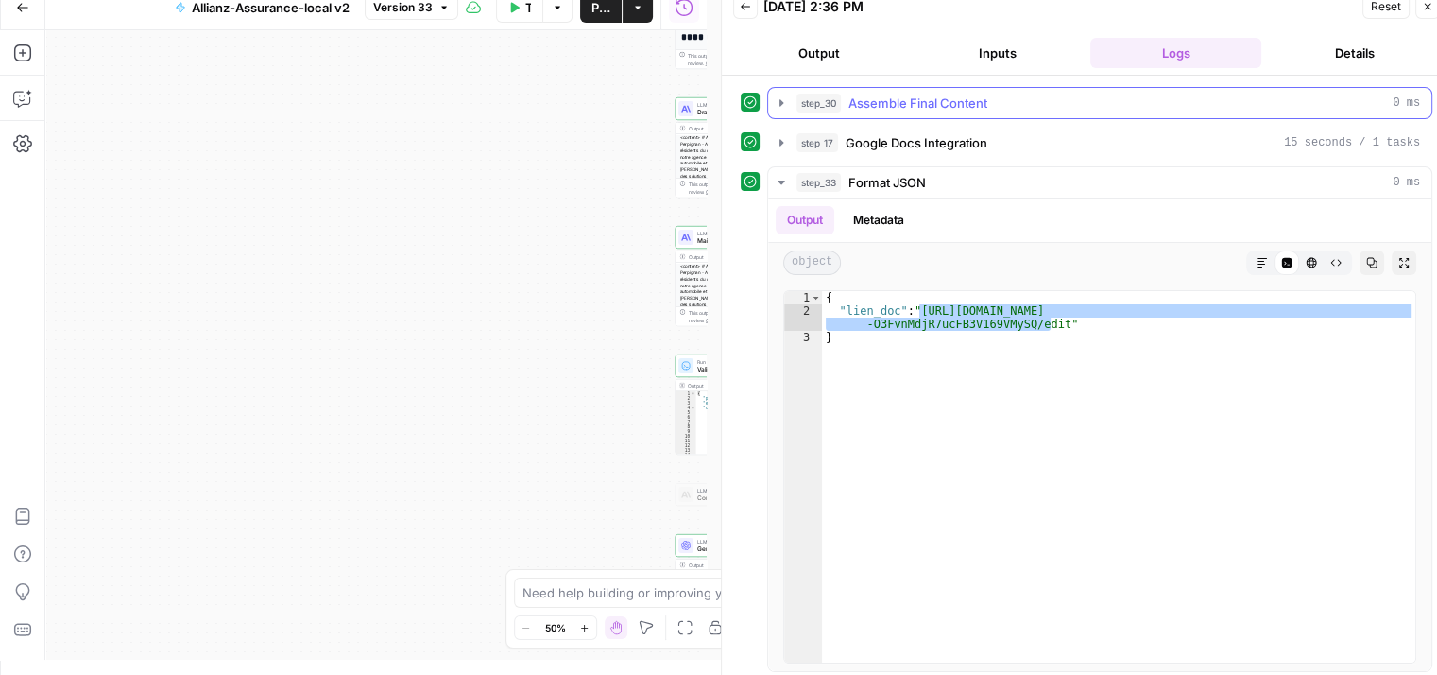
click at [779, 105] on icon "button" at bounding box center [781, 102] width 15 height 15
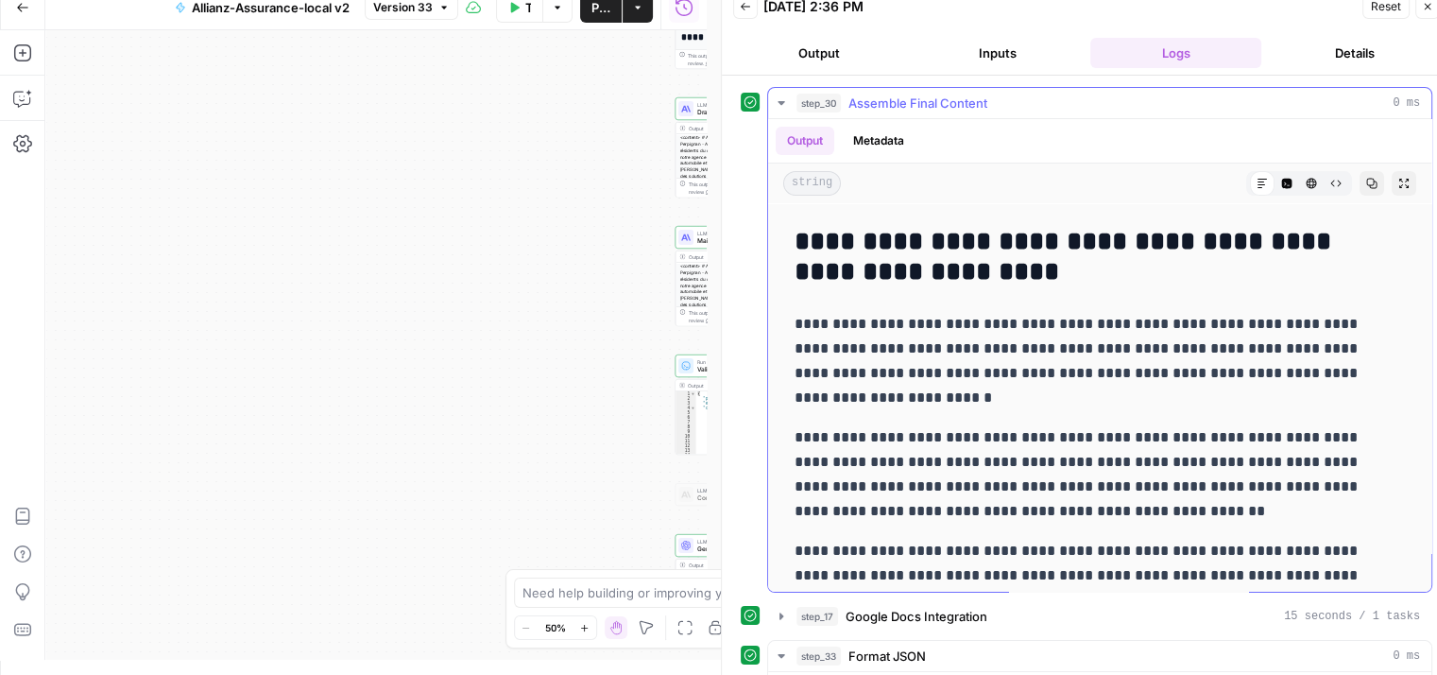
scroll to position [291, 0]
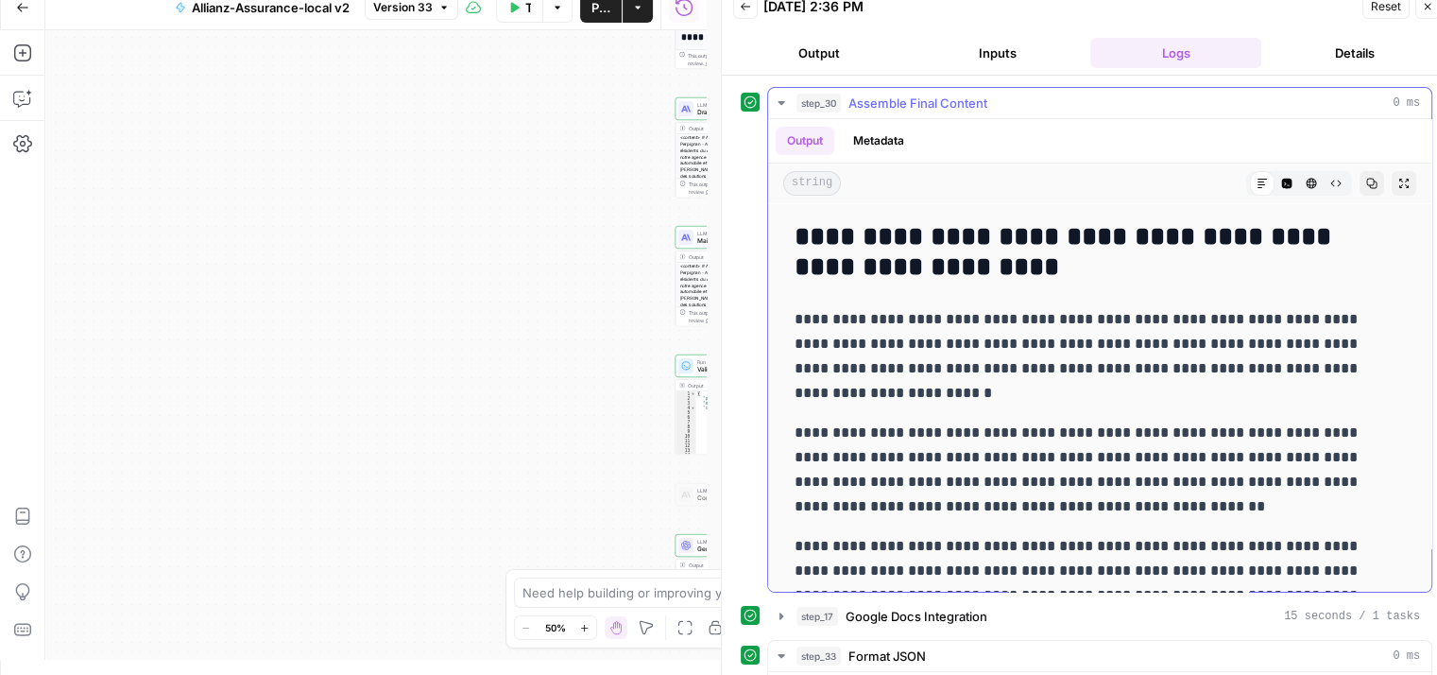
click at [779, 95] on icon "button" at bounding box center [781, 102] width 15 height 15
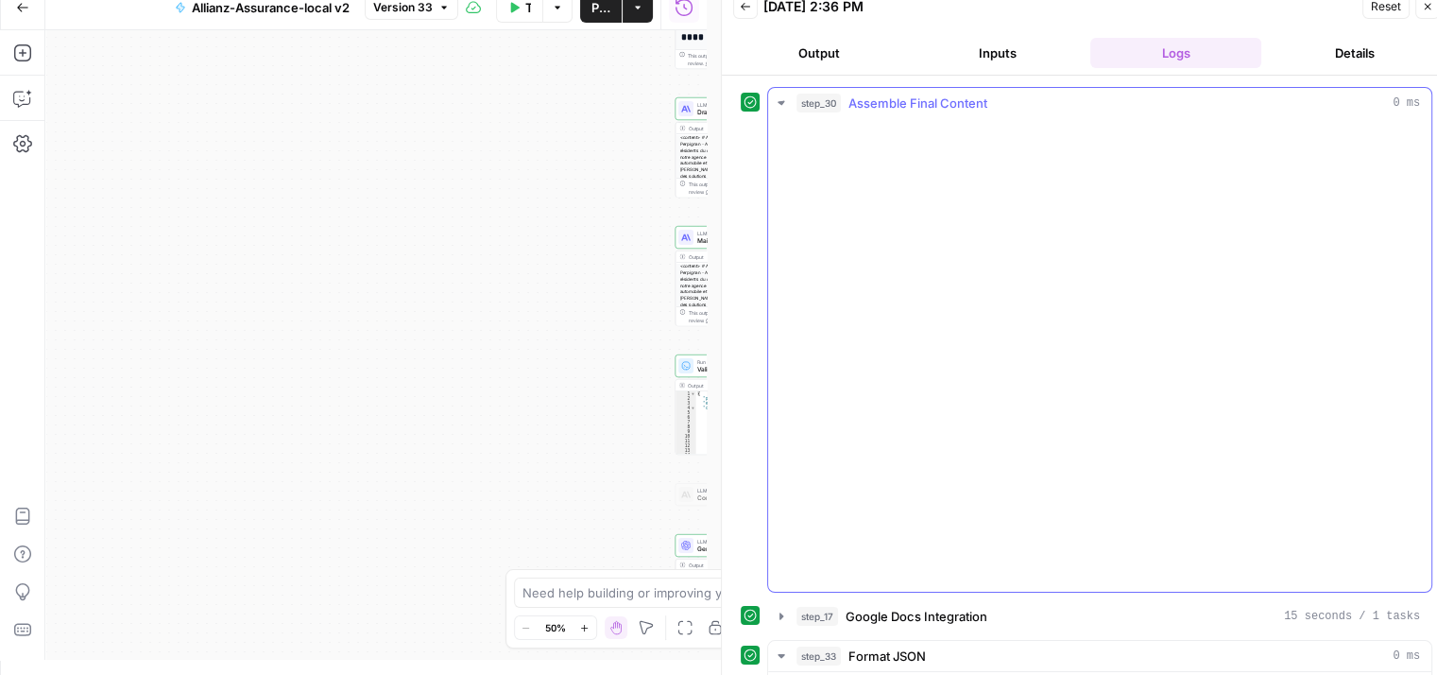
scroll to position [790, 0]
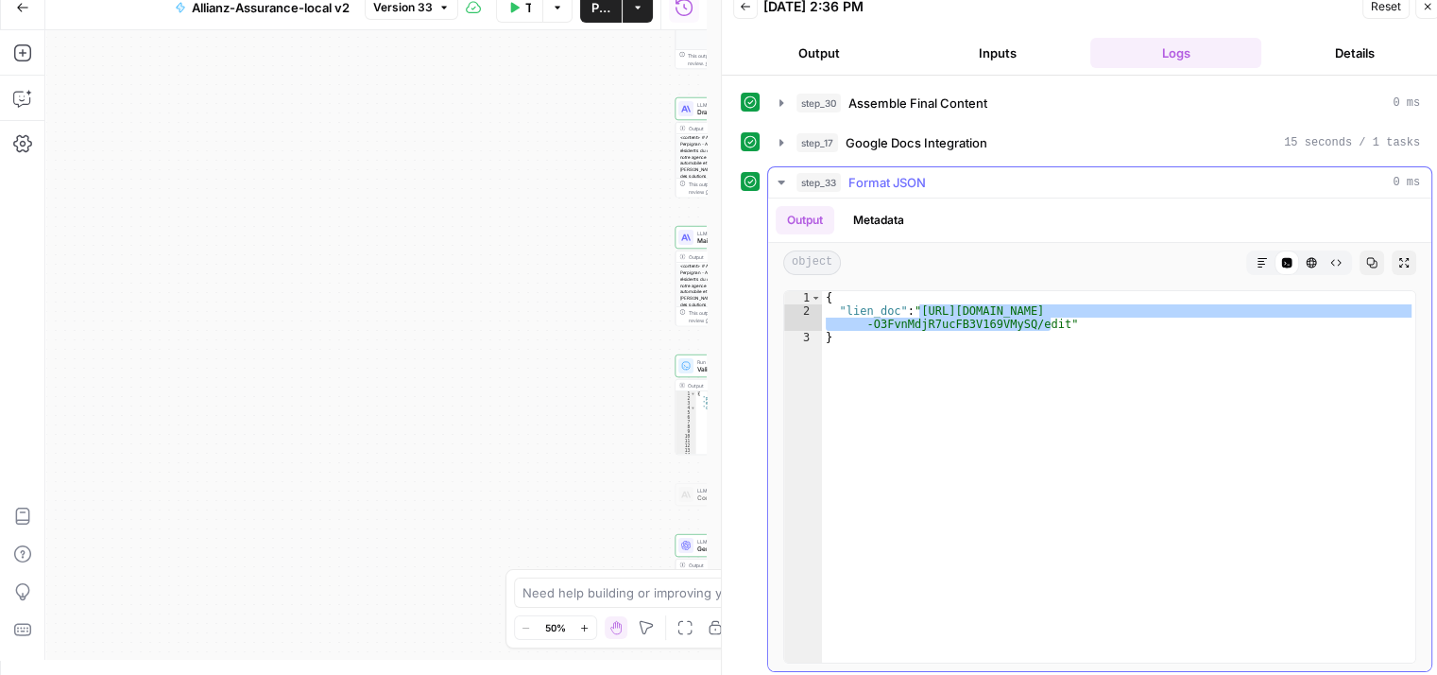
click at [772, 179] on button "step_33 Format JSON 0 ms" at bounding box center [1099, 182] width 663 height 30
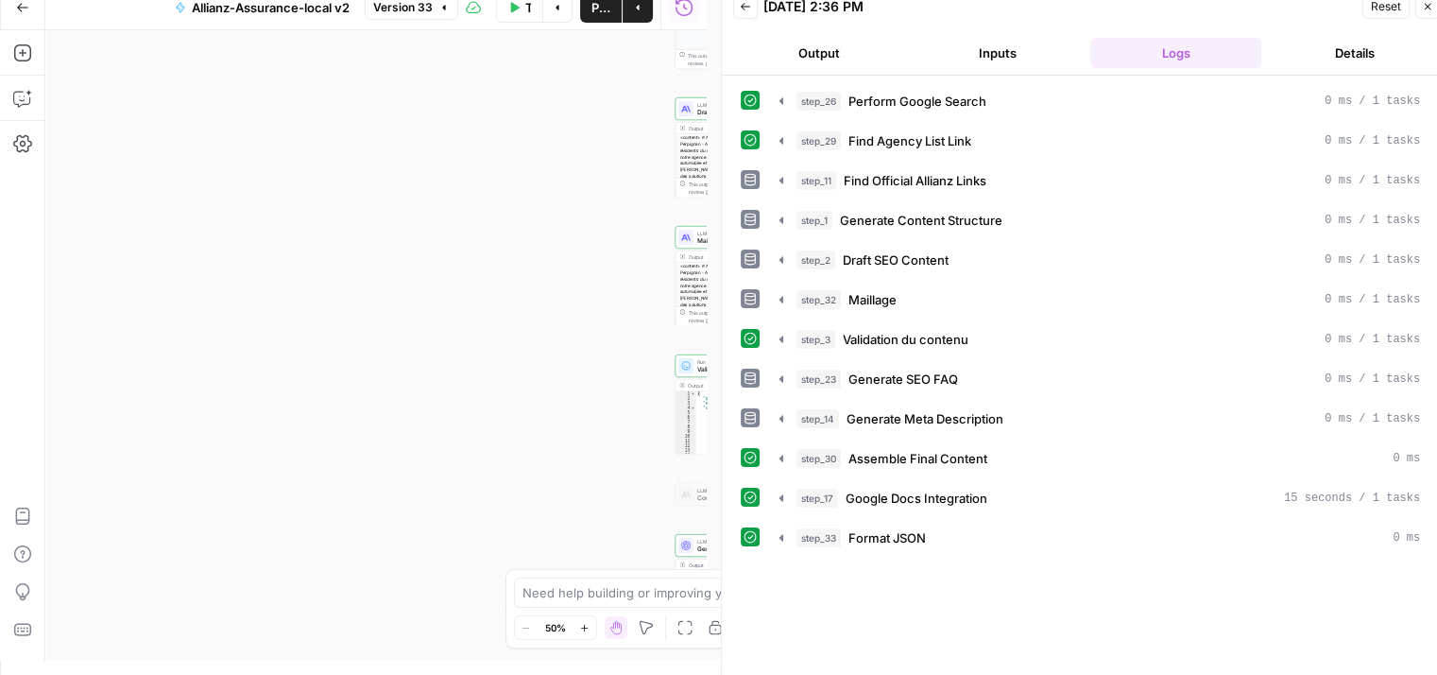
scroll to position [0, 0]
click at [779, 335] on icon "button" at bounding box center [781, 339] width 15 height 15
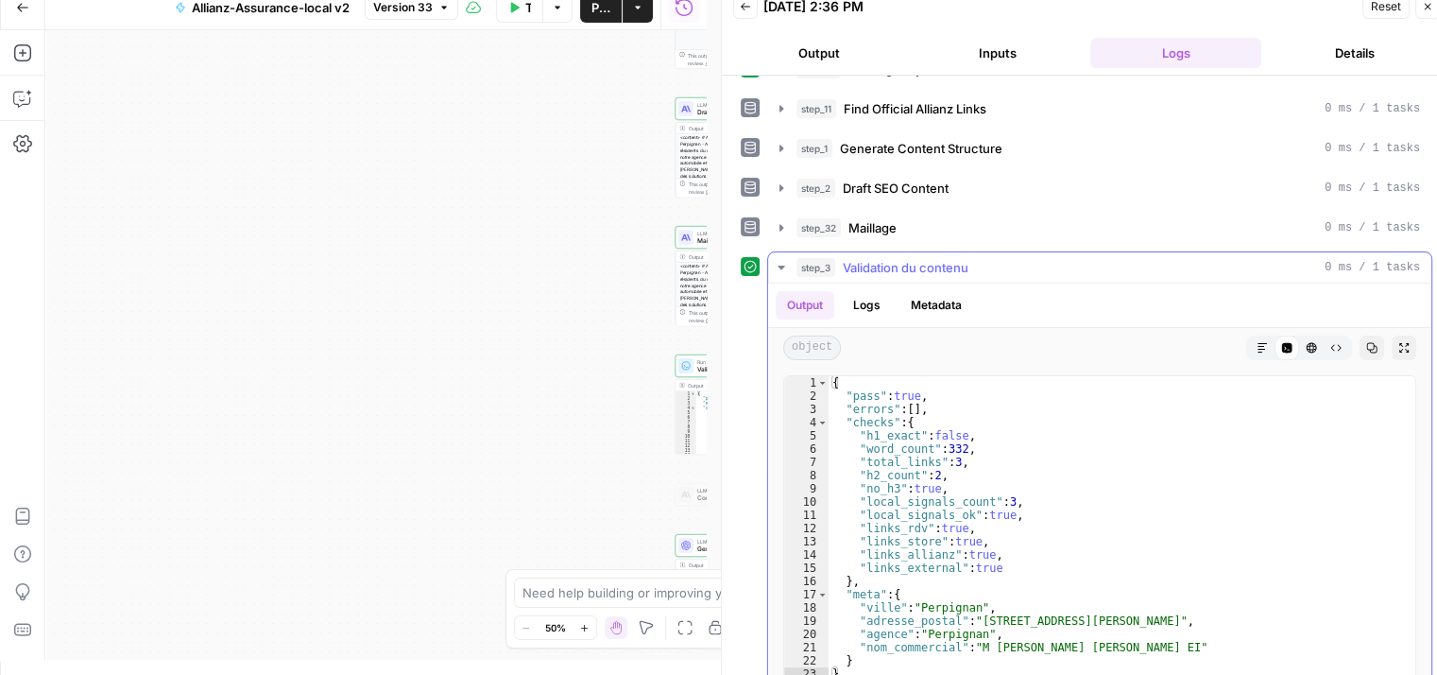
scroll to position [74, 0]
click at [785, 262] on icon "button" at bounding box center [781, 265] width 15 height 15
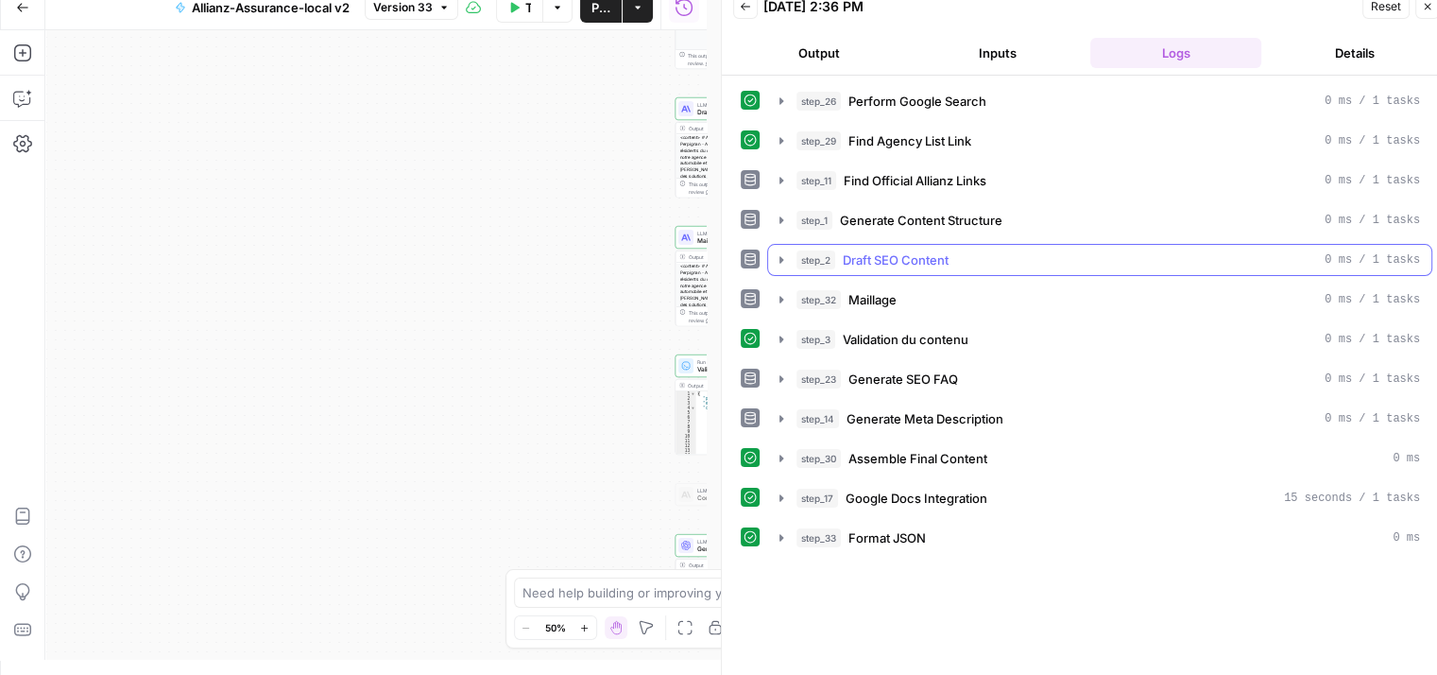
scroll to position [0, 0]
click at [779, 454] on icon "button" at bounding box center [781, 458] width 15 height 15
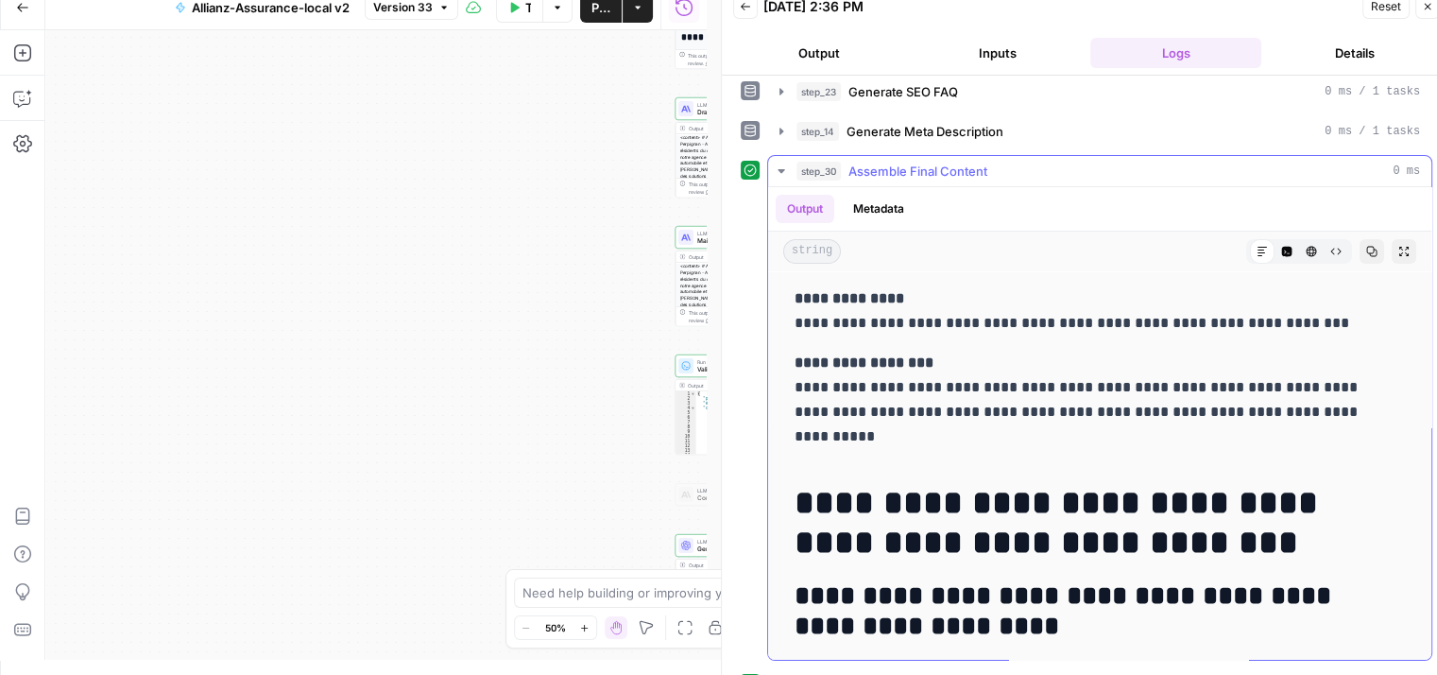
scroll to position [283, 0]
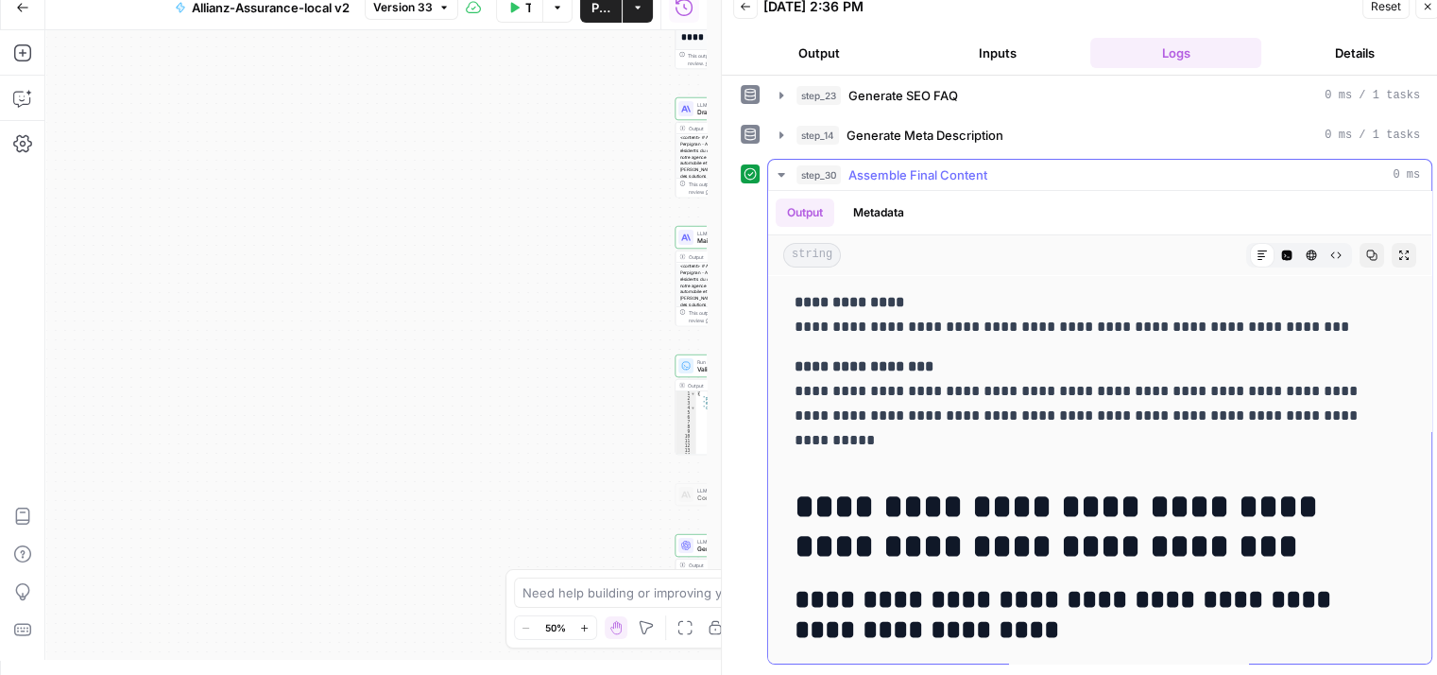
click at [779, 170] on icon "button" at bounding box center [781, 174] width 15 height 15
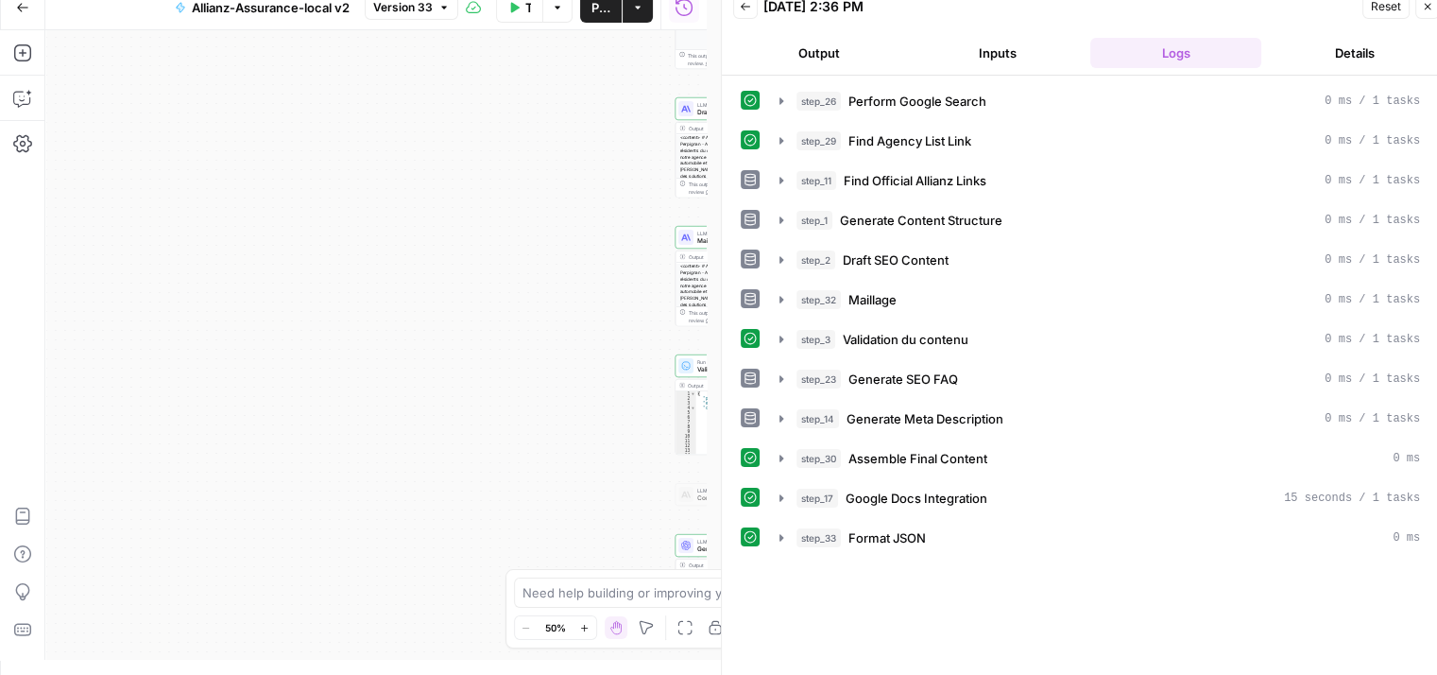
click at [588, 334] on div "Workflow Set Inputs Inputs Google Search Perform Google Search Step 26 Output E…" at bounding box center [375, 344] width 661 height 629
click at [1431, 5] on icon "button" at bounding box center [1427, 6] width 11 height 11
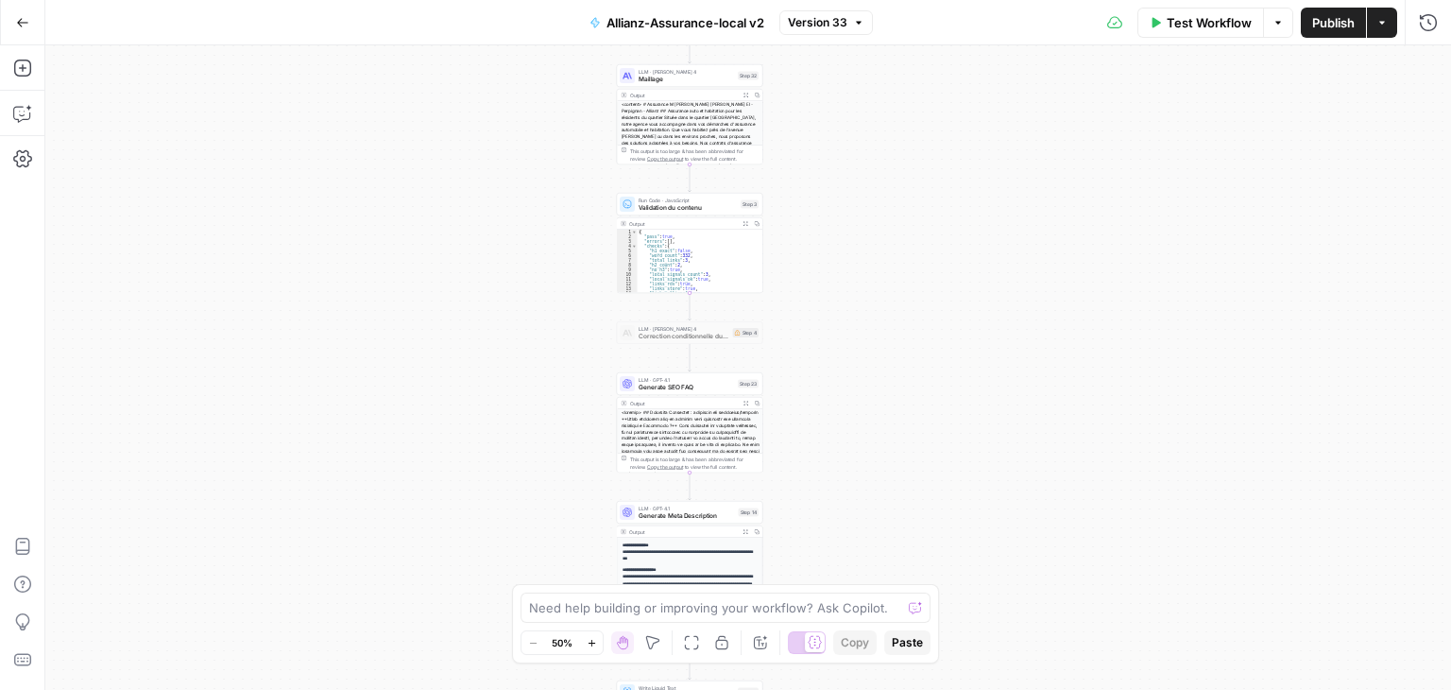
drag, startPoint x: 943, startPoint y: 371, endPoint x: 877, endPoint y: 175, distance: 207.4
click at [877, 175] on div "Workflow Set Inputs Inputs Google Search Perform Google Search Step 26 Output E…" at bounding box center [748, 367] width 1406 height 644
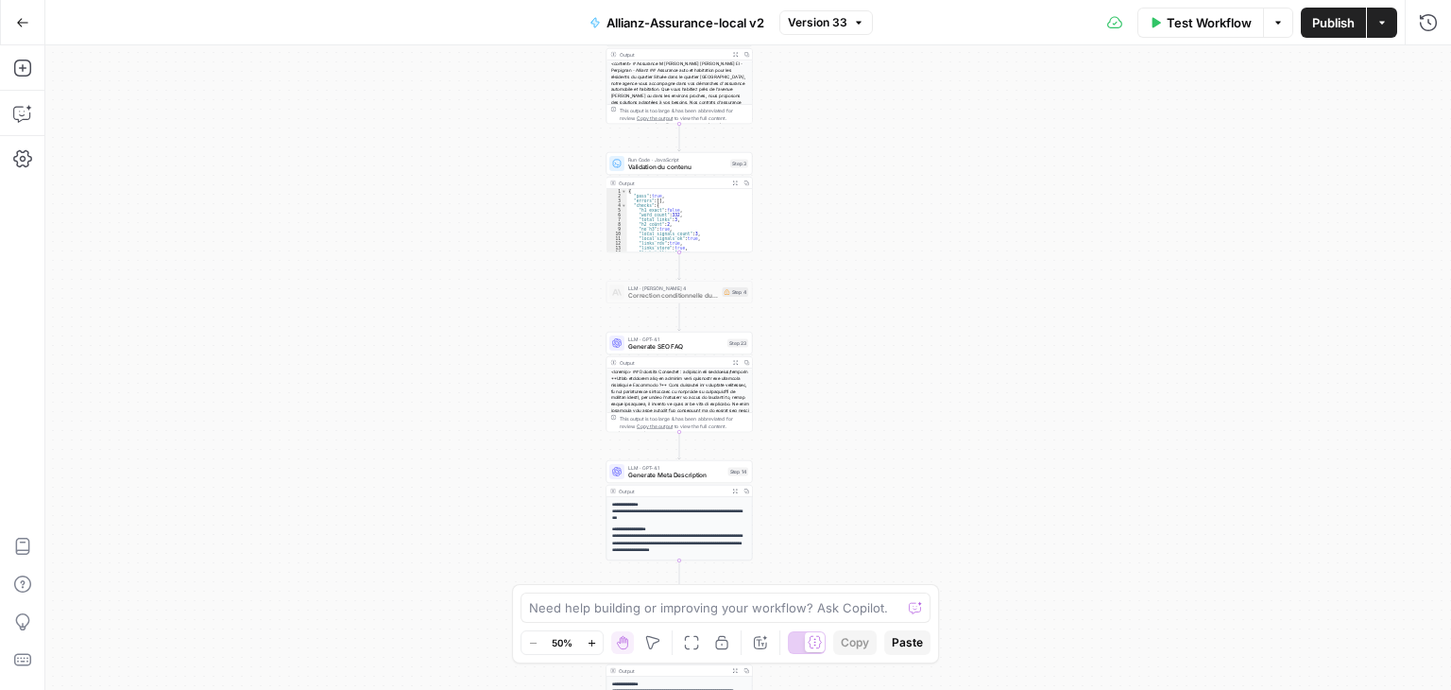
drag, startPoint x: 883, startPoint y: 423, endPoint x: 858, endPoint y: 183, distance: 241.3
click at [858, 183] on div "Workflow Set Inputs Inputs Google Search Perform Google Search Step 26 Output E…" at bounding box center [748, 367] width 1406 height 644
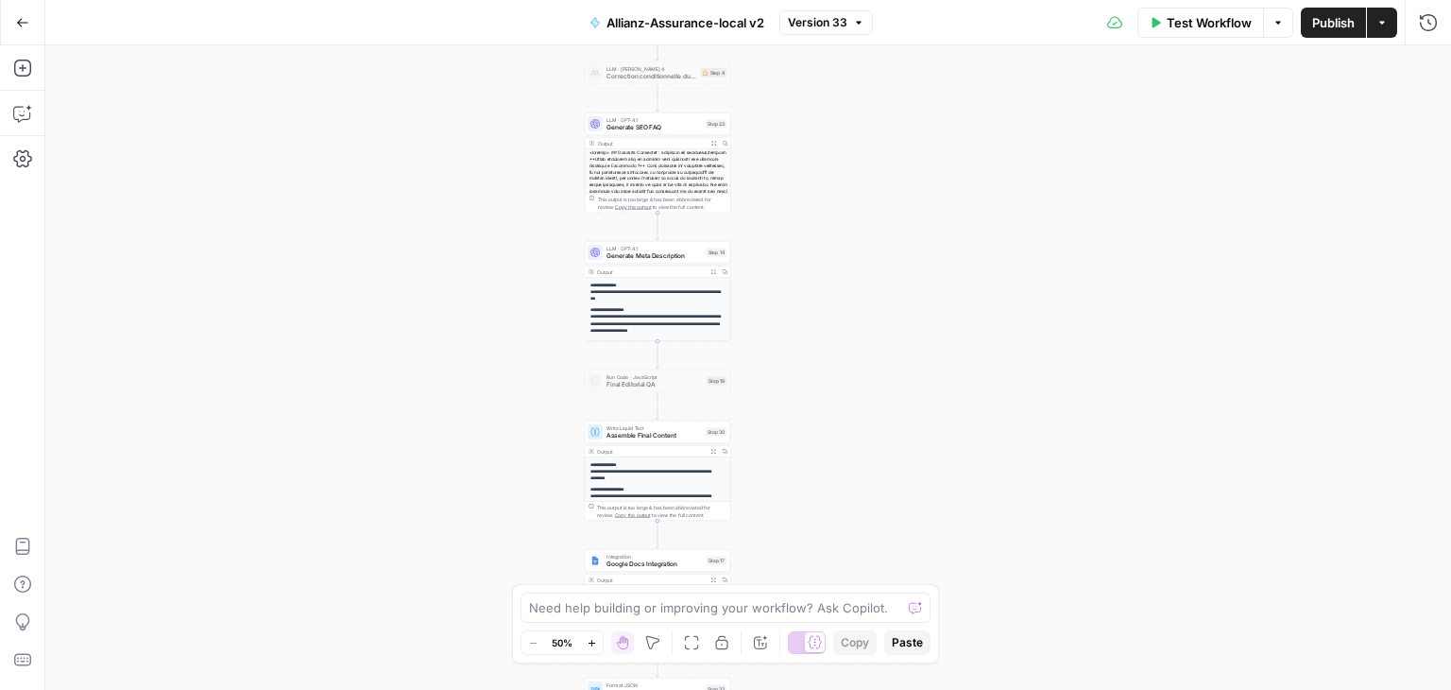
drag, startPoint x: 847, startPoint y: 360, endPoint x: 843, endPoint y: 104, distance: 256.1
click at [843, 104] on div "Workflow Set Inputs Inputs Google Search Perform Google Search Step 26 Output E…" at bounding box center [748, 367] width 1406 height 644
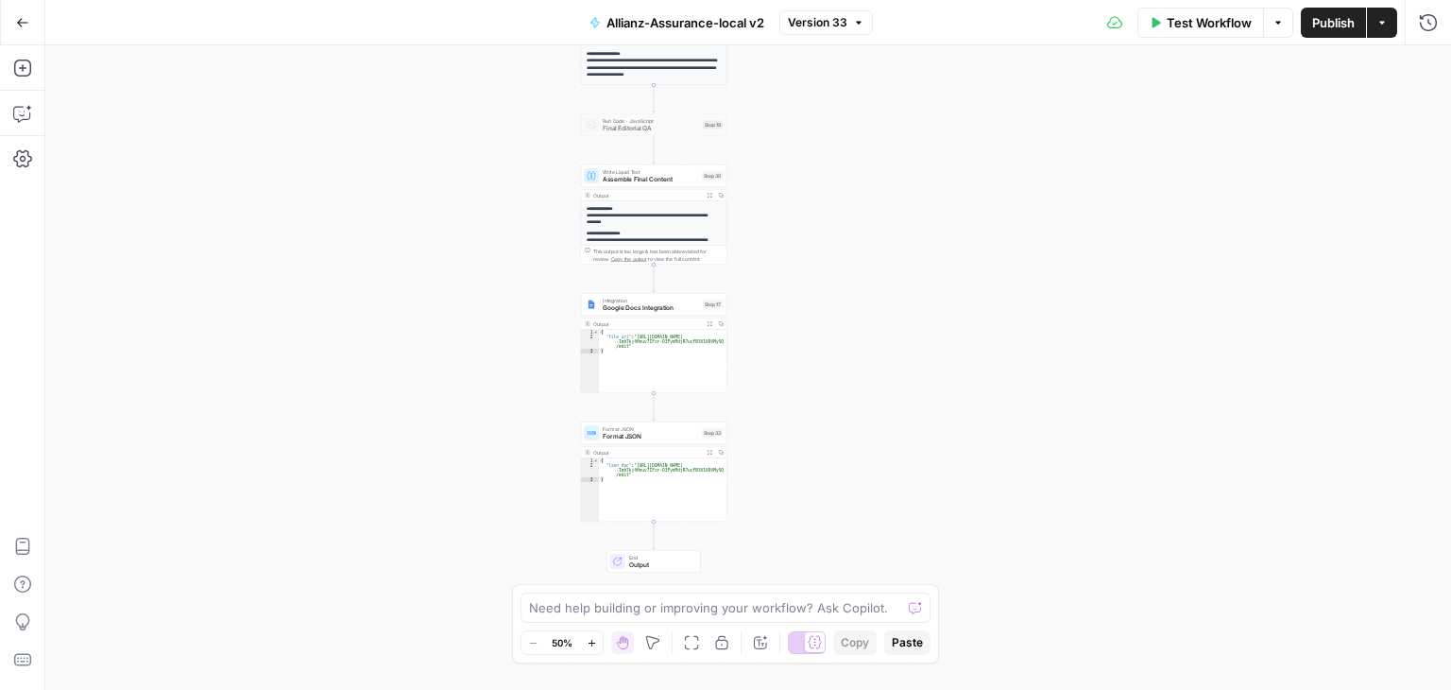
drag, startPoint x: 796, startPoint y: 428, endPoint x: 756, endPoint y: 330, distance: 106.0
click at [756, 330] on div "Workflow Set Inputs Inputs Google Search Perform Google Search Step 26 Output E…" at bounding box center [748, 367] width 1406 height 644
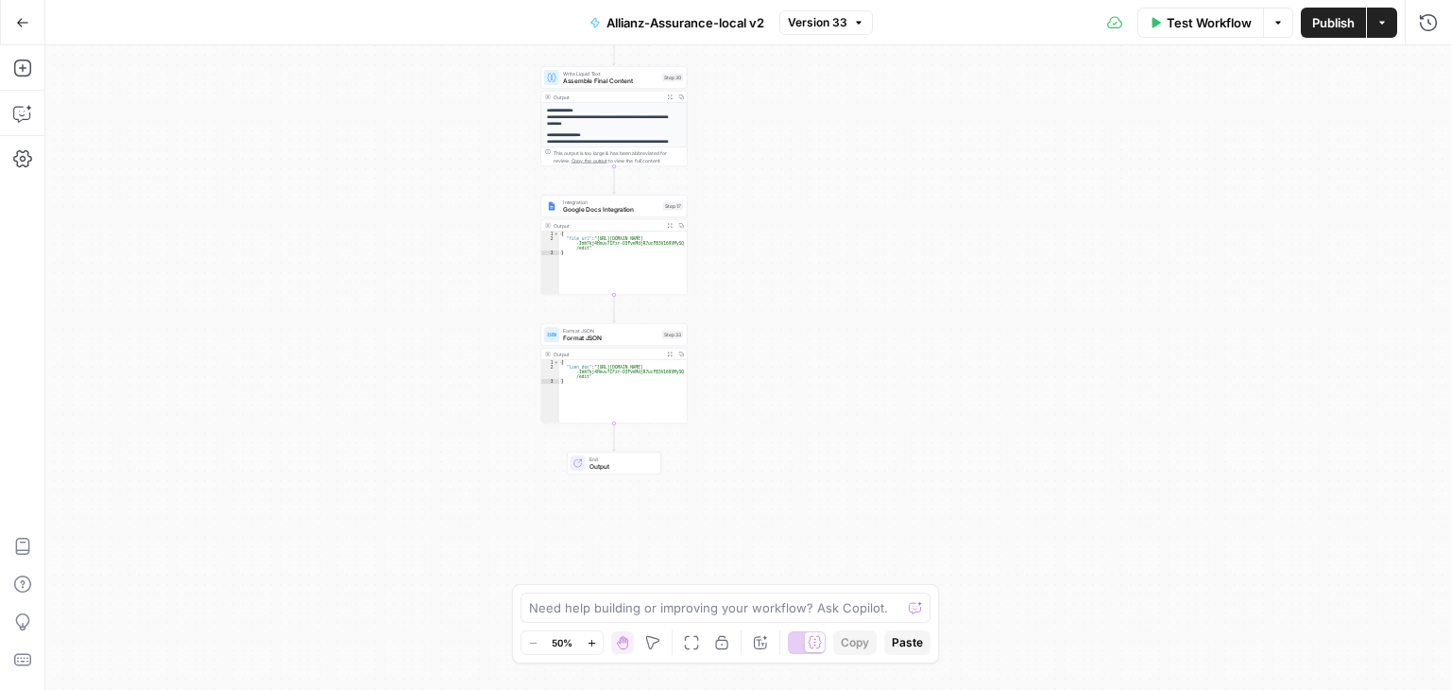
click at [770, 370] on div "Workflow Set Inputs Inputs Google Search Perform Google Search Step 26 Output E…" at bounding box center [748, 367] width 1406 height 644
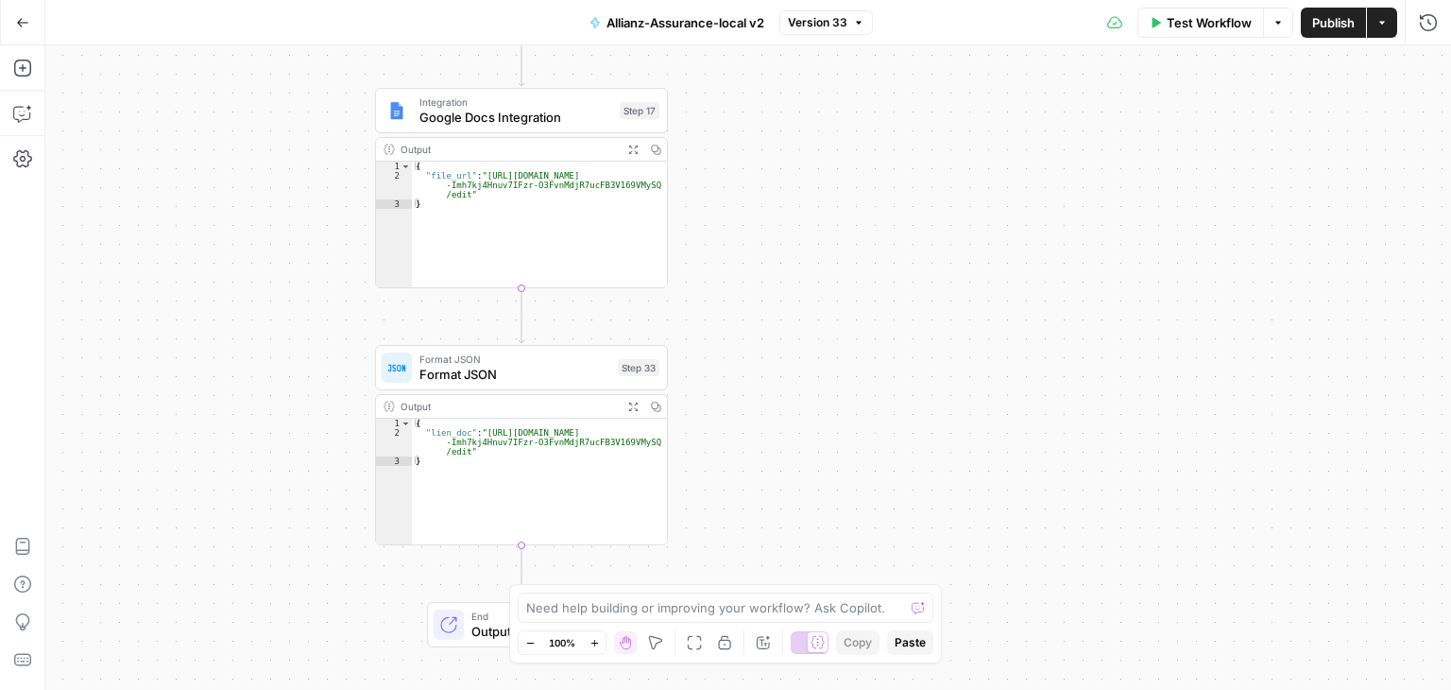
drag, startPoint x: 747, startPoint y: 341, endPoint x: 815, endPoint y: 415, distance: 99.7
click at [815, 415] on div "Workflow Set Inputs Inputs Google Search Perform Google Search Step 26 Output E…" at bounding box center [748, 367] width 1406 height 644
click at [556, 343] on icon "button" at bounding box center [555, 338] width 14 height 14
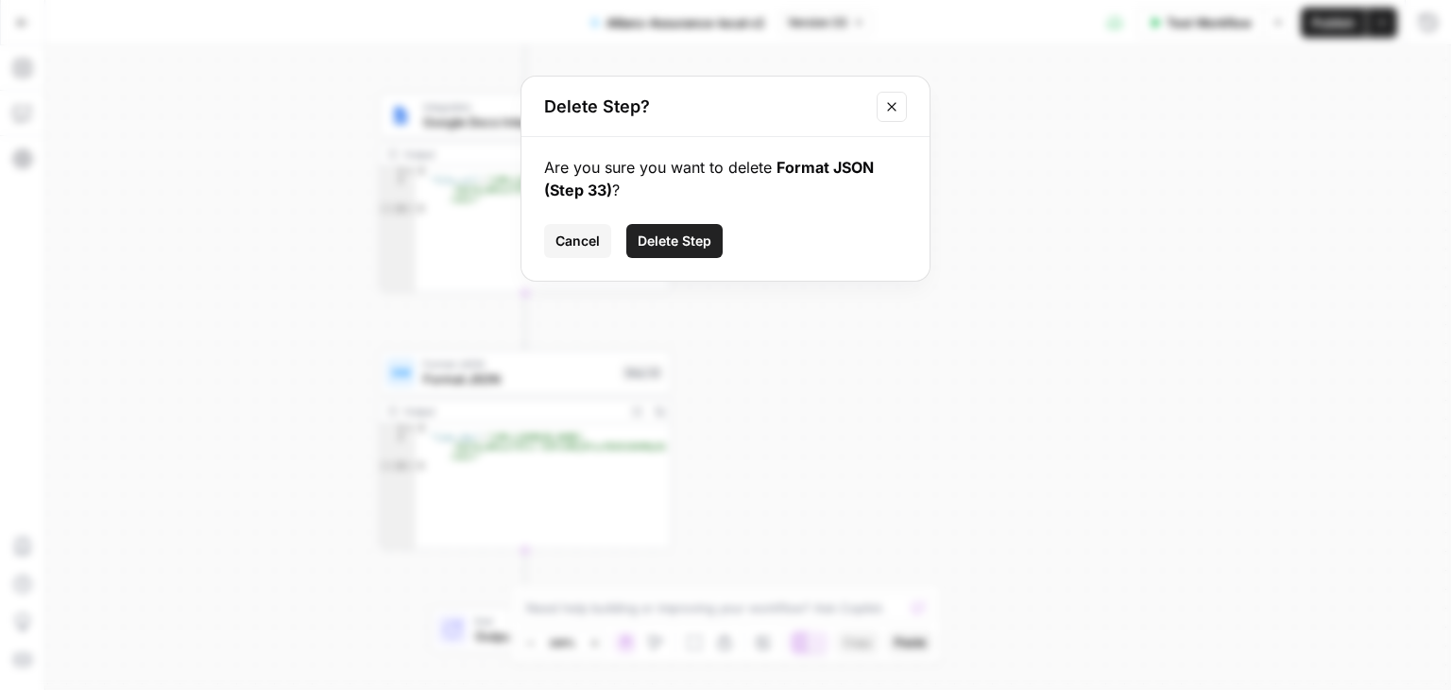
click at [679, 244] on span "Delete Step" at bounding box center [675, 241] width 74 height 19
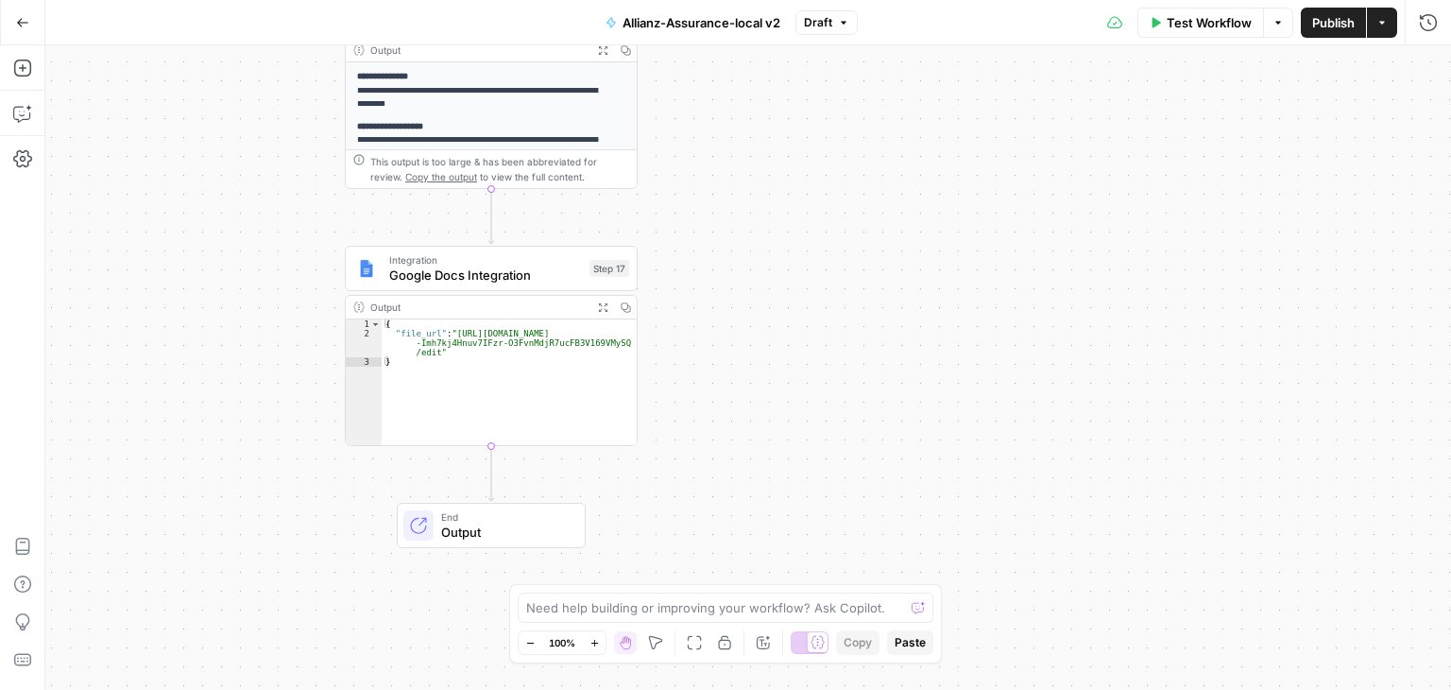
drag, startPoint x: 764, startPoint y: 356, endPoint x: 740, endPoint y: 538, distance: 183.0
click at [740, 538] on div "Workflow Set Inputs Inputs Google Search Perform Google Search Step 26 Output E…" at bounding box center [748, 367] width 1406 height 644
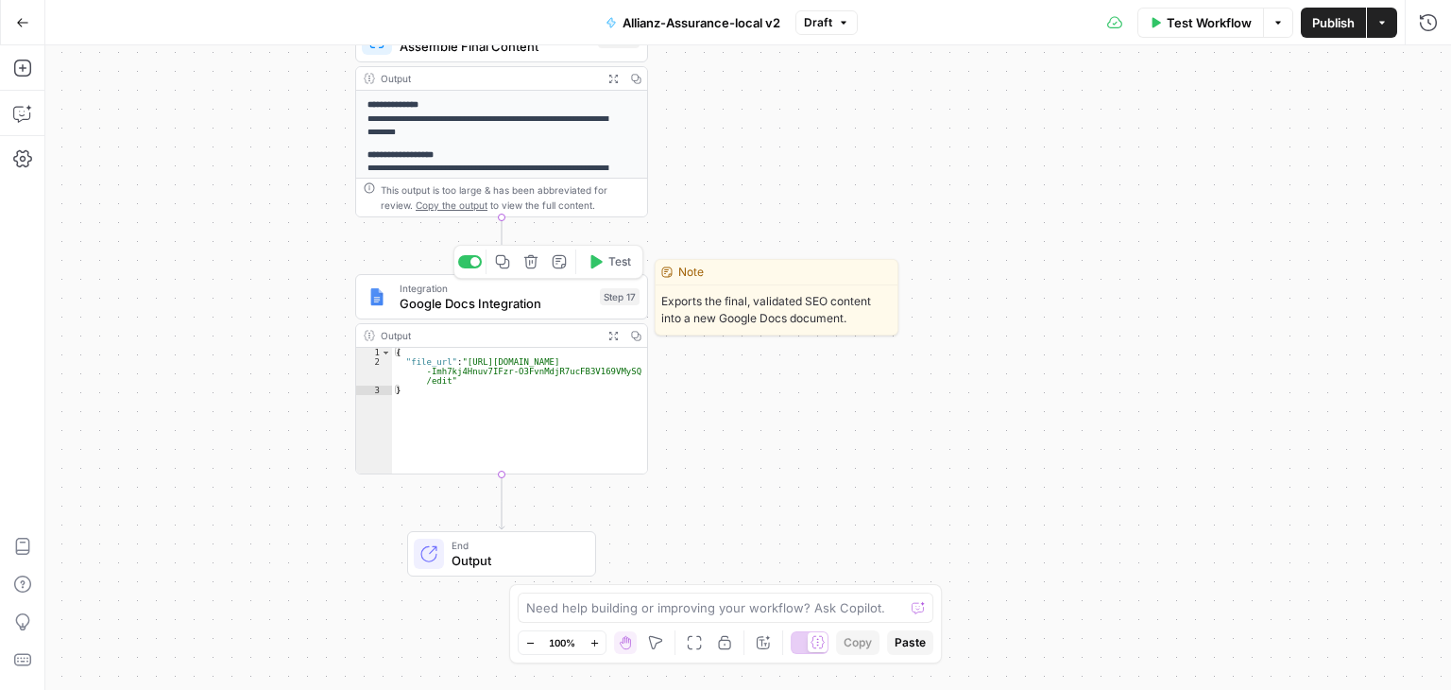
click at [446, 307] on span "Google Docs Integration" at bounding box center [496, 303] width 193 height 19
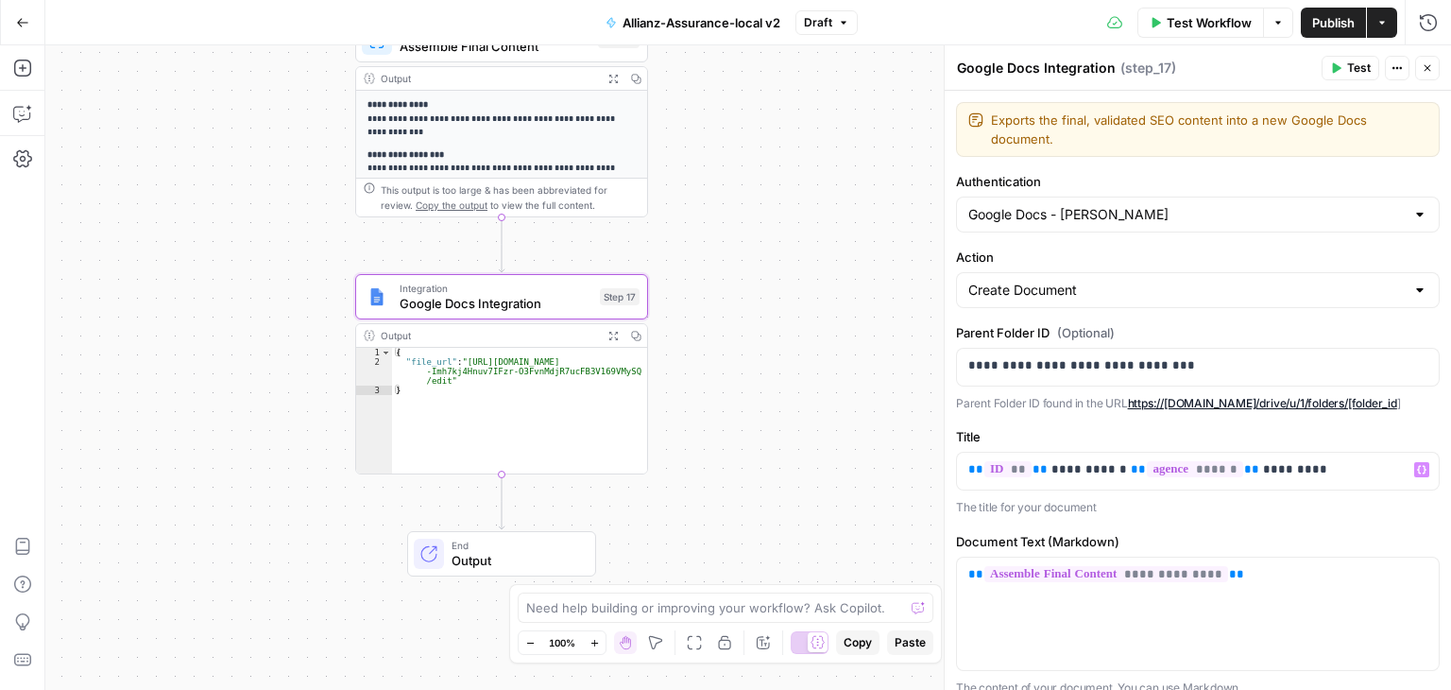
scroll to position [163, 0]
